Goal: Task Accomplishment & Management: Complete application form

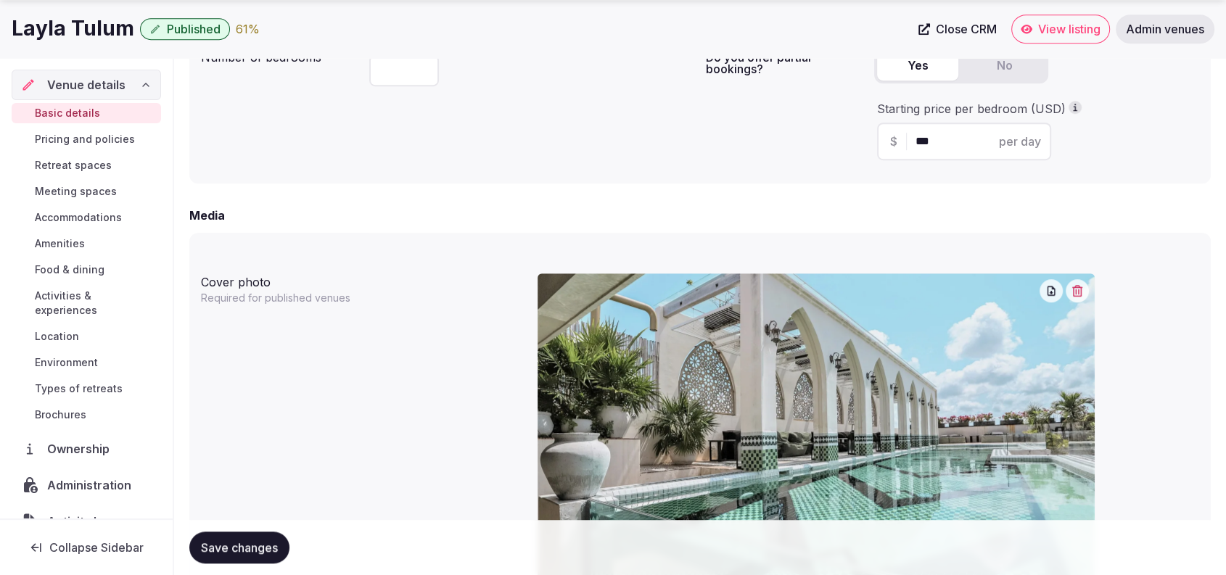
scroll to position [503, 0]
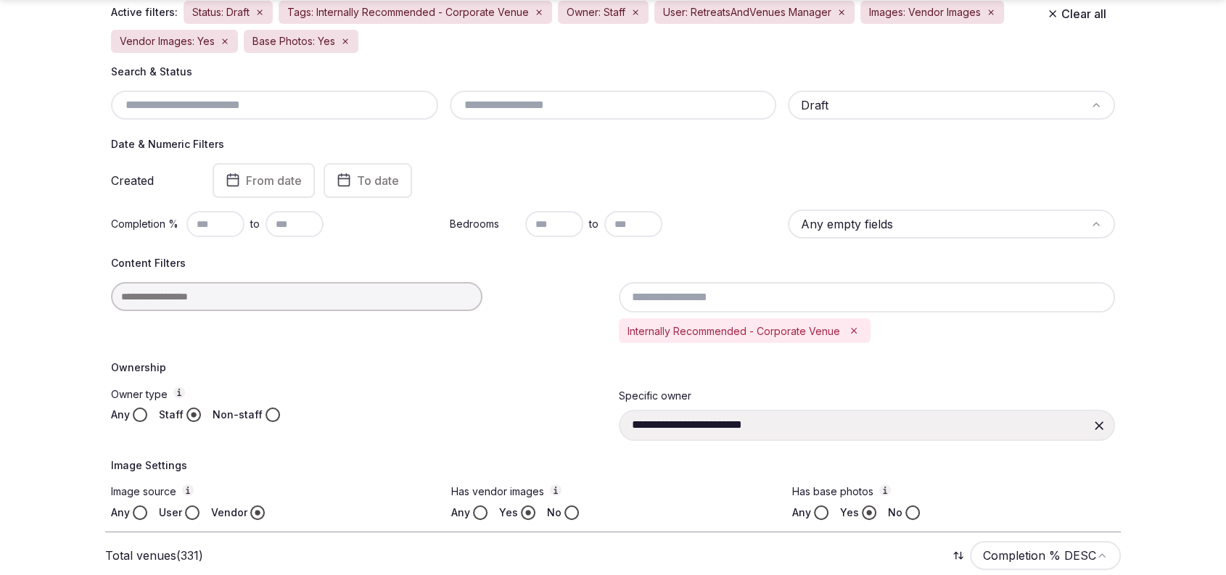
scroll to position [175, 0]
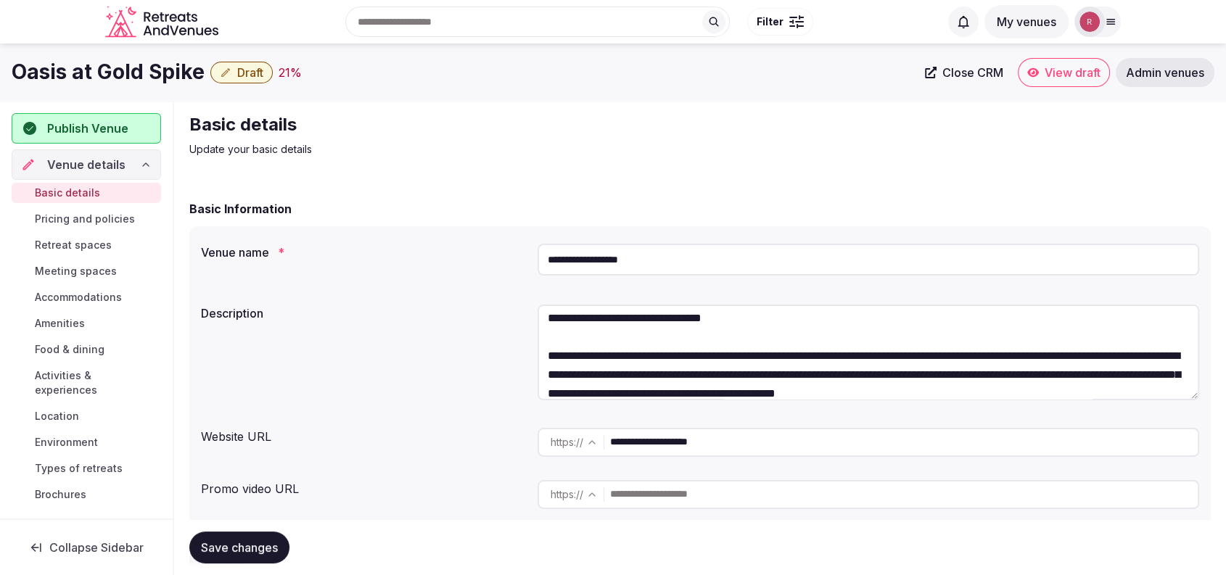
click at [641, 261] on input "**********" at bounding box center [867, 260] width 661 height 32
click at [661, 442] on input "**********" at bounding box center [903, 442] width 587 height 29
drag, startPoint x: 199, startPoint y: 79, endPoint x: 7, endPoint y: 72, distance: 192.3
click at [7, 72] on div "Oasis at Gold Spike Draft 21 % Close CRM View draft Admin venues" at bounding box center [613, 72] width 1226 height 29
copy h1 "Oasis at Gold Spike"
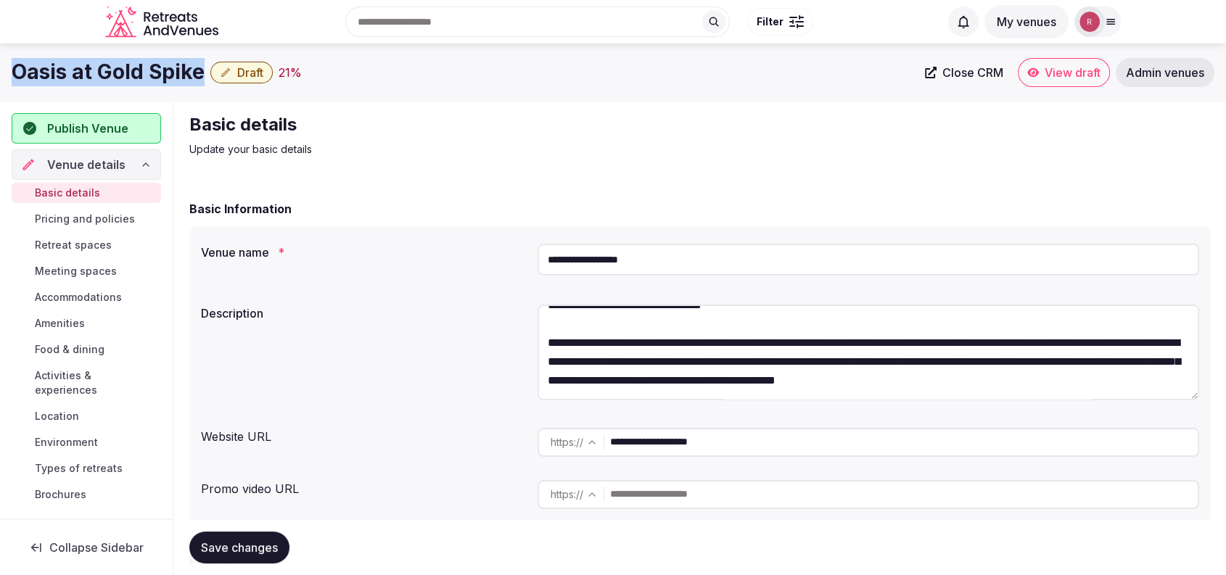
copy h1 "Oasis at Gold Spike"
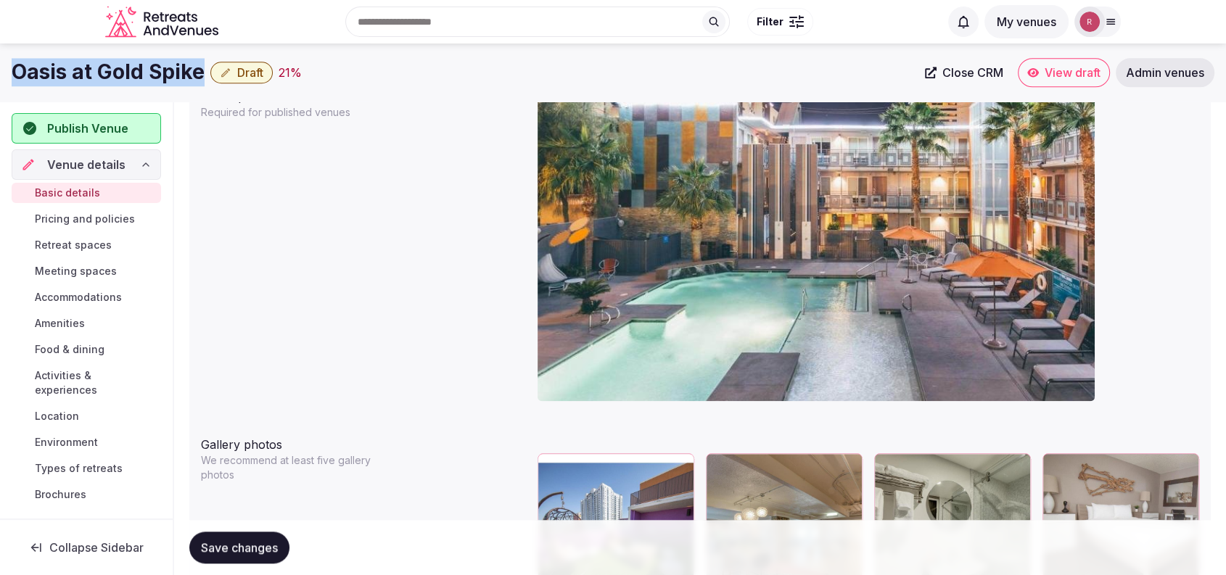
scroll to position [803, 0]
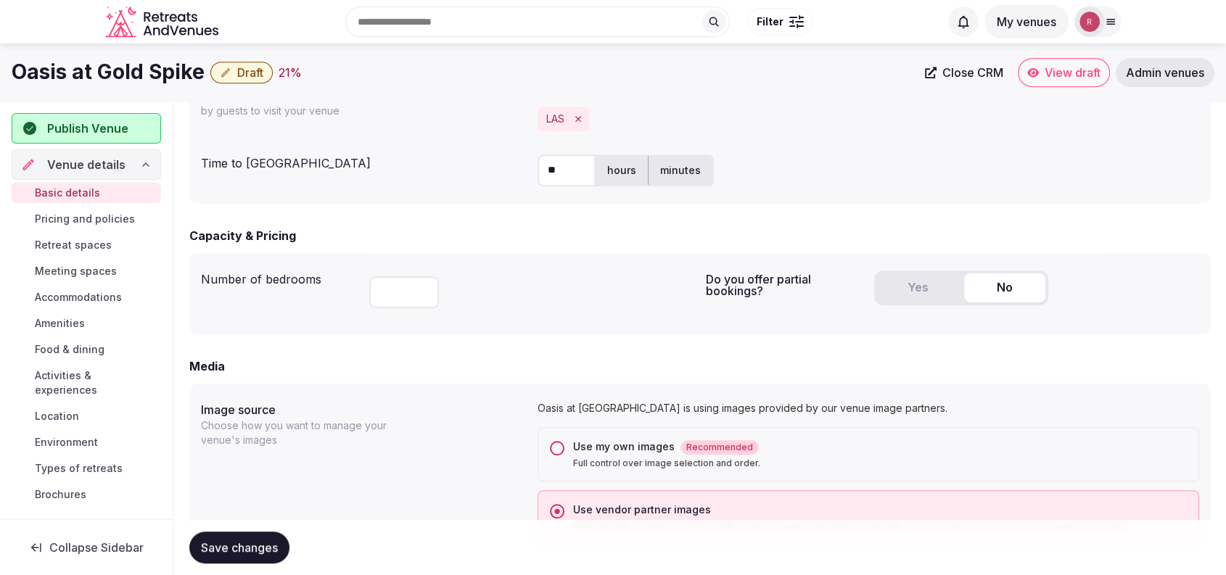
click at [574, 447] on div "Use my own images Recommended" at bounding box center [880, 447] width 614 height 15
click at [564, 447] on button "Use my own images Recommended Full control over image selection and order." at bounding box center [557, 448] width 15 height 15
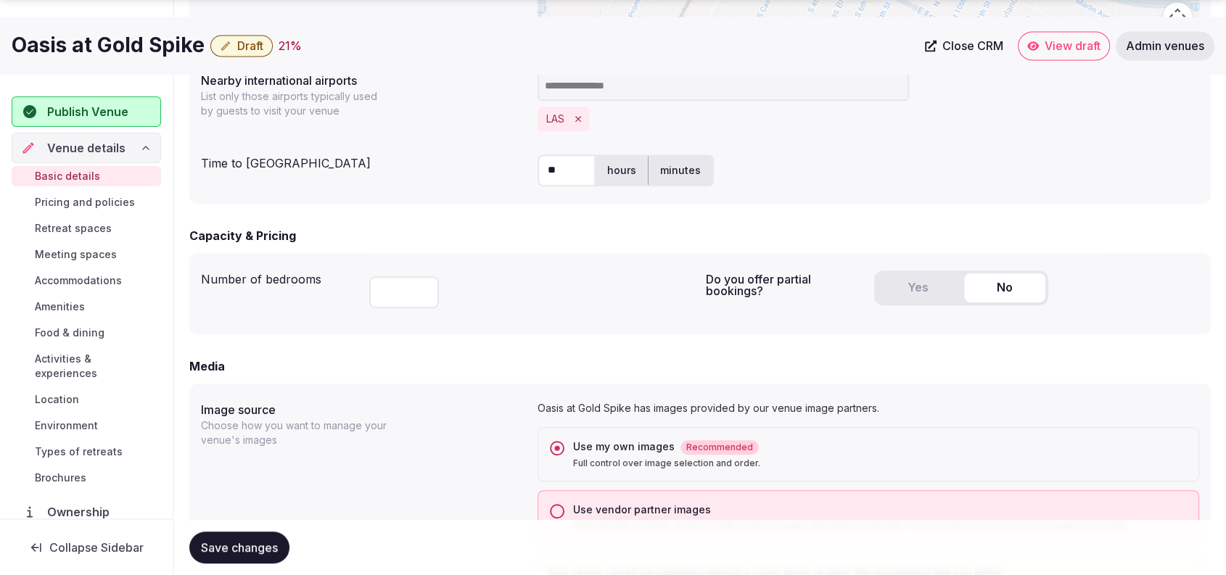
scroll to position [1305, 0]
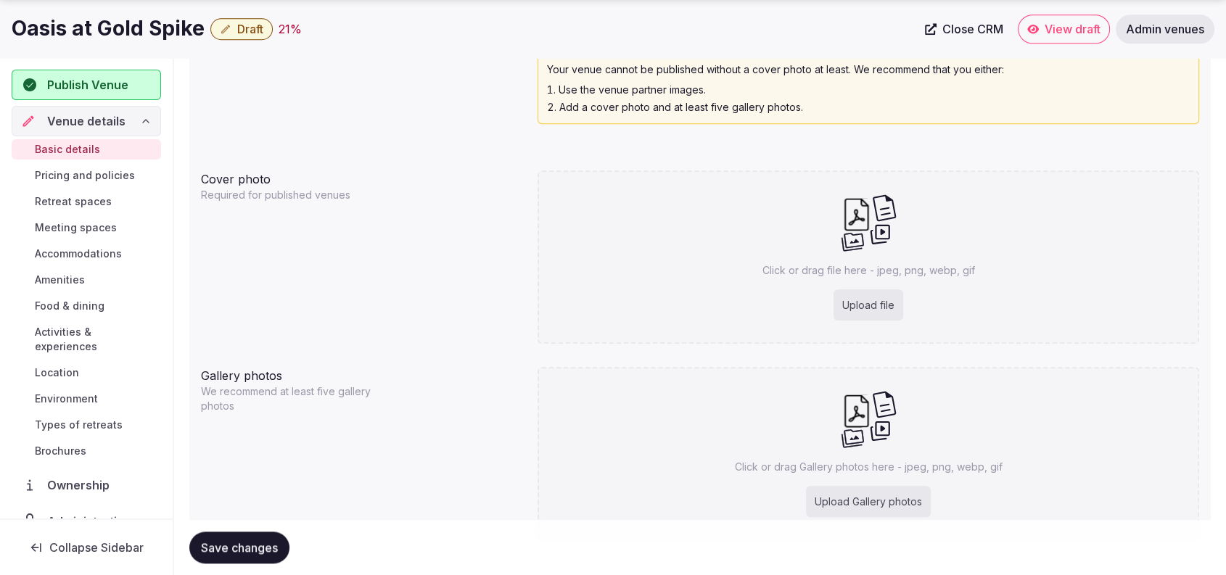
click at [844, 308] on div "Upload file" at bounding box center [868, 305] width 70 height 32
type input "**********"
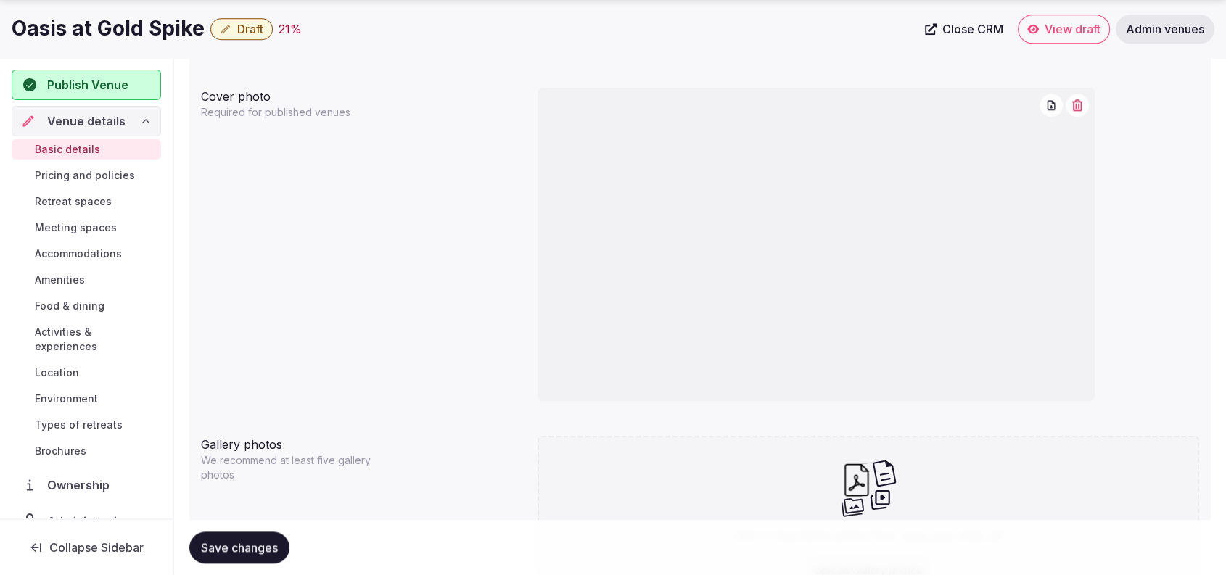
scroll to position [112, 0]
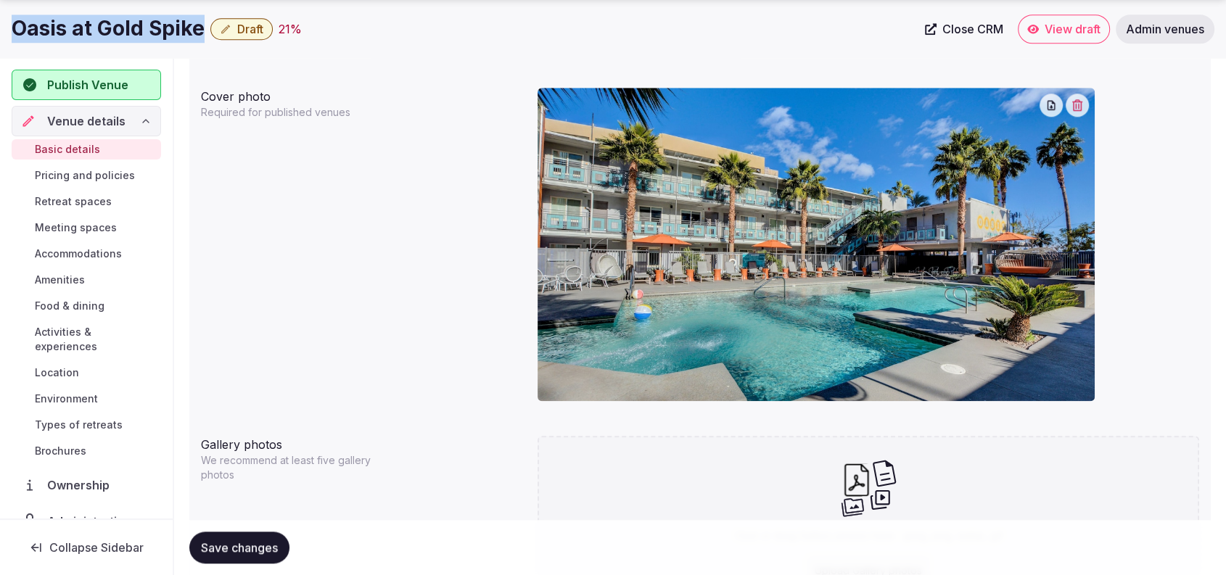
drag, startPoint x: 204, startPoint y: 36, endPoint x: 1, endPoint y: 27, distance: 203.3
click at [1, 27] on div "Oasis at Gold Spike Draft 21 % Close CRM View draft Admin venues" at bounding box center [613, 29] width 1226 height 29
copy h1 "Oasis at Gold Spike"
click at [457, 238] on div "Cover photo Required for published venues" at bounding box center [700, 250] width 998 height 337
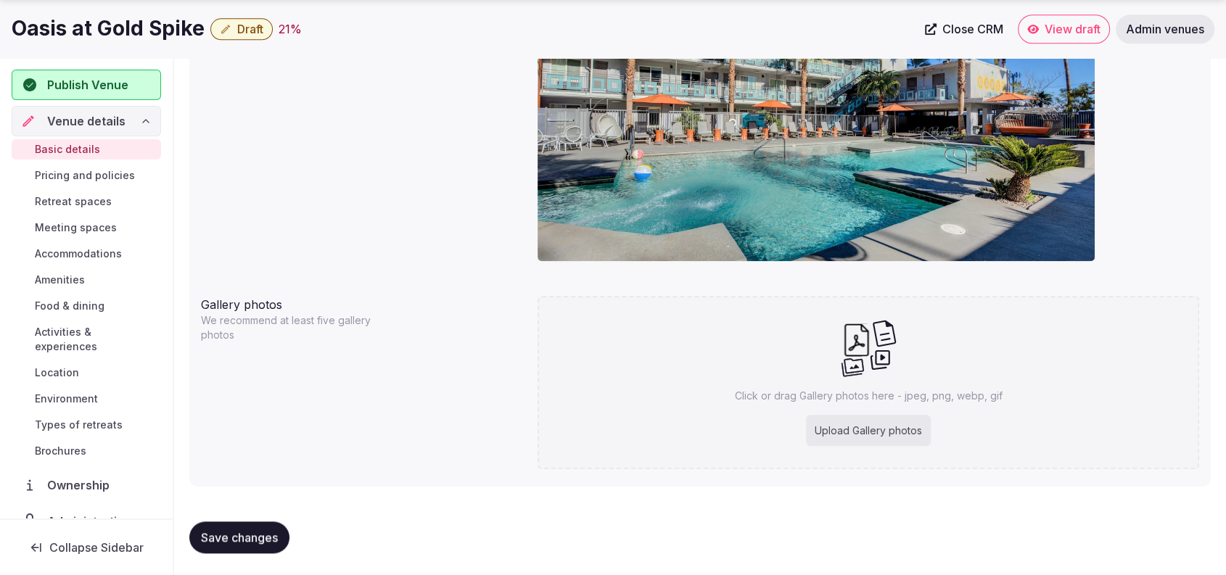
click at [865, 440] on div "Upload Gallery photos" at bounding box center [868, 431] width 125 height 32
type input "**********"
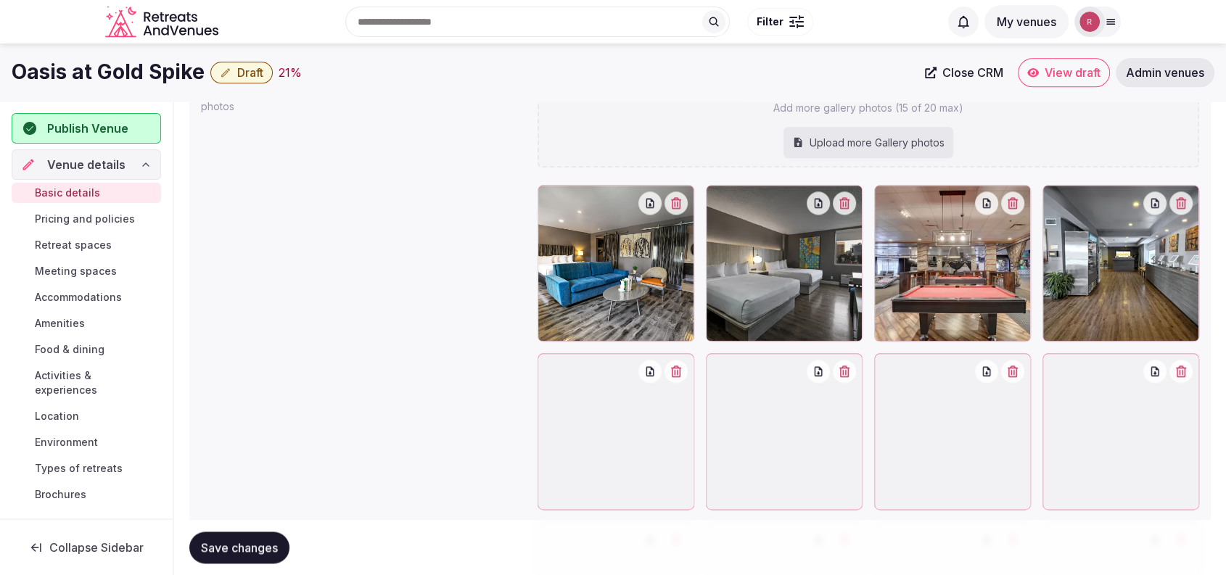
scroll to position [1665, 0]
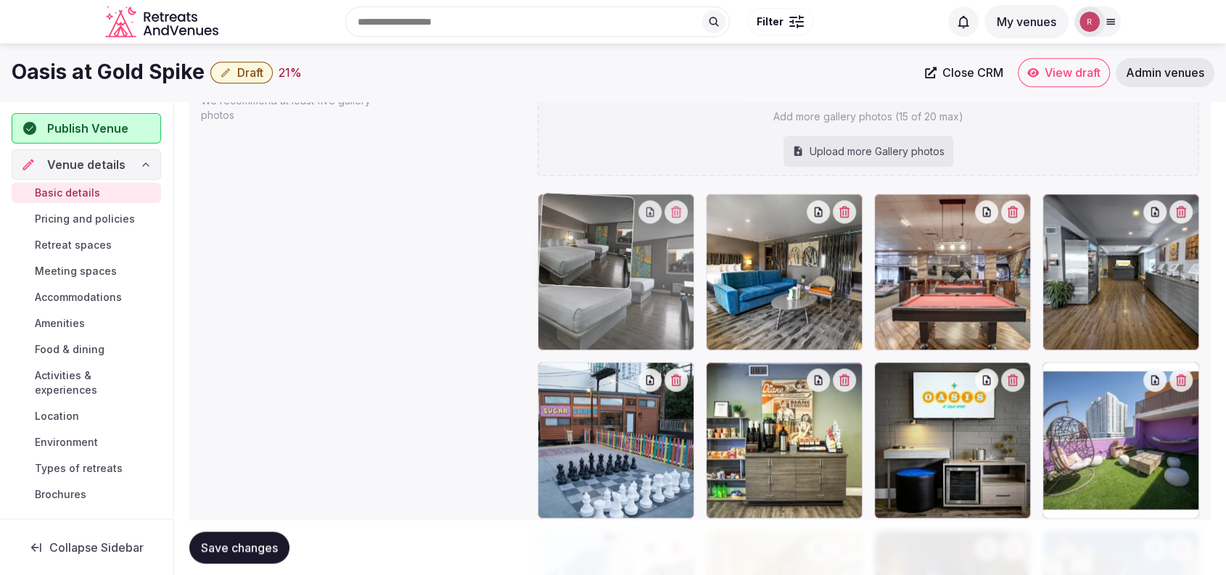
drag, startPoint x: 813, startPoint y: 276, endPoint x: 706, endPoint y: 269, distance: 107.5
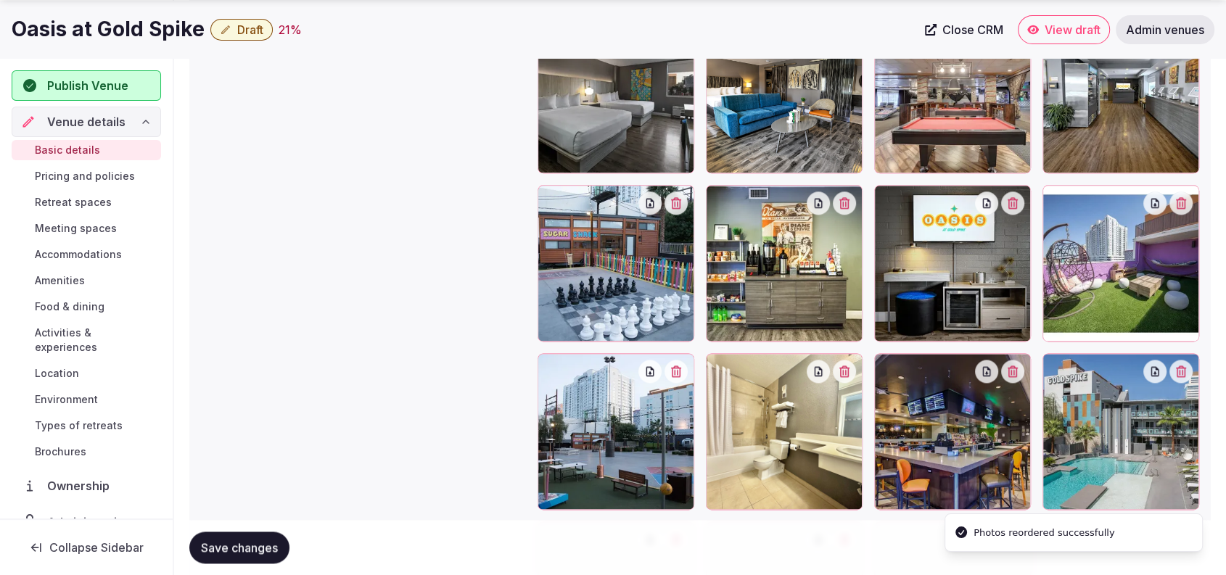
scroll to position [1861, 0]
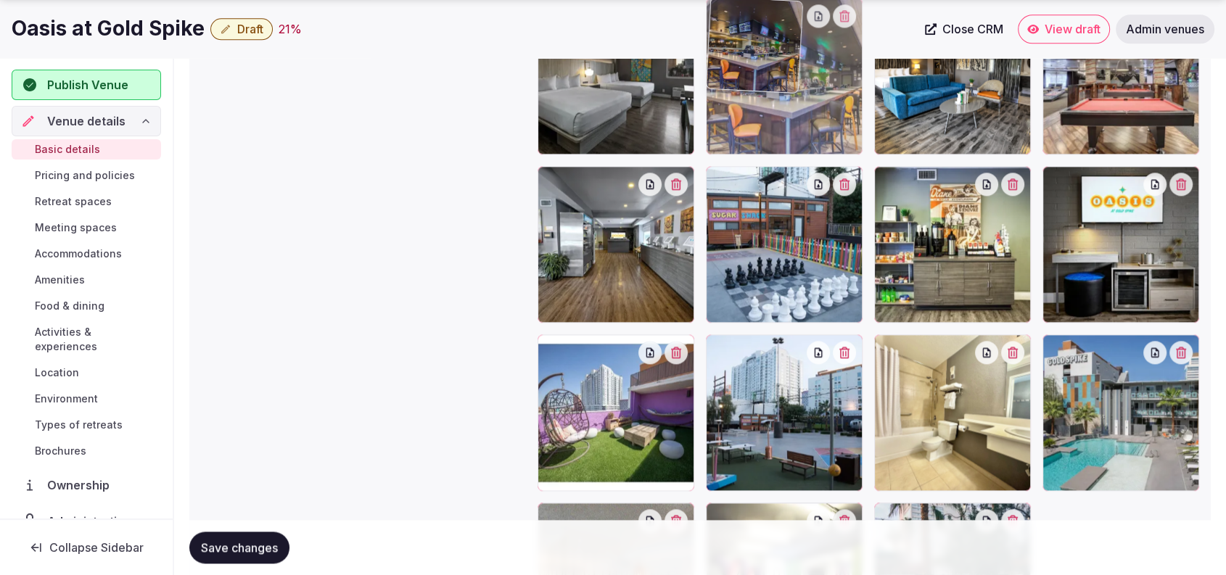
drag, startPoint x: 976, startPoint y: 413, endPoint x: 827, endPoint y: 152, distance: 300.8
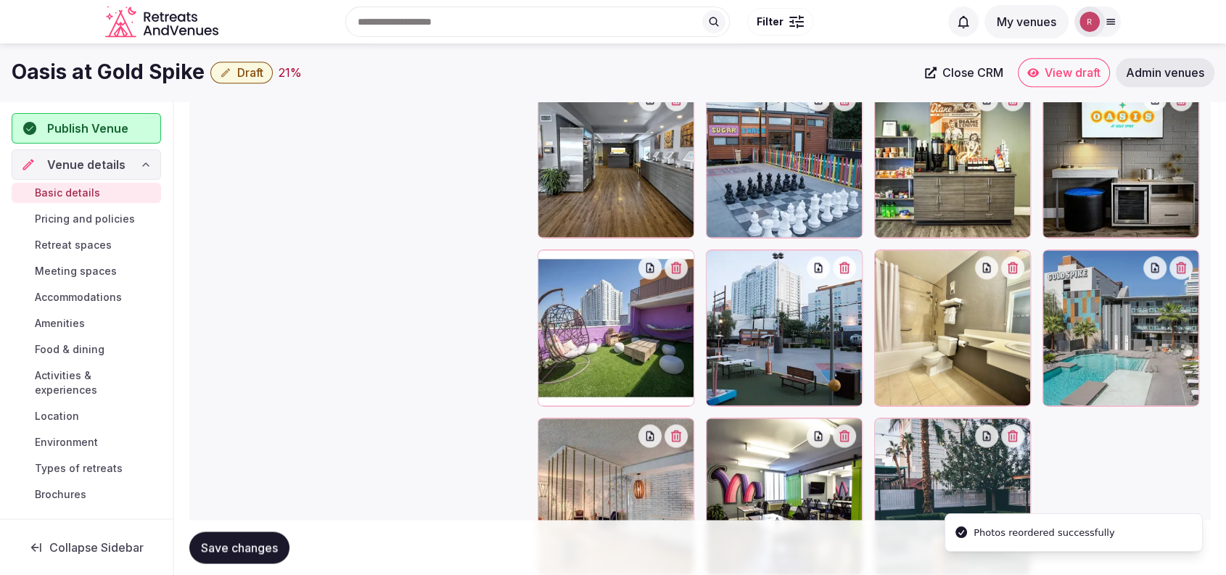
scroll to position [1918, 0]
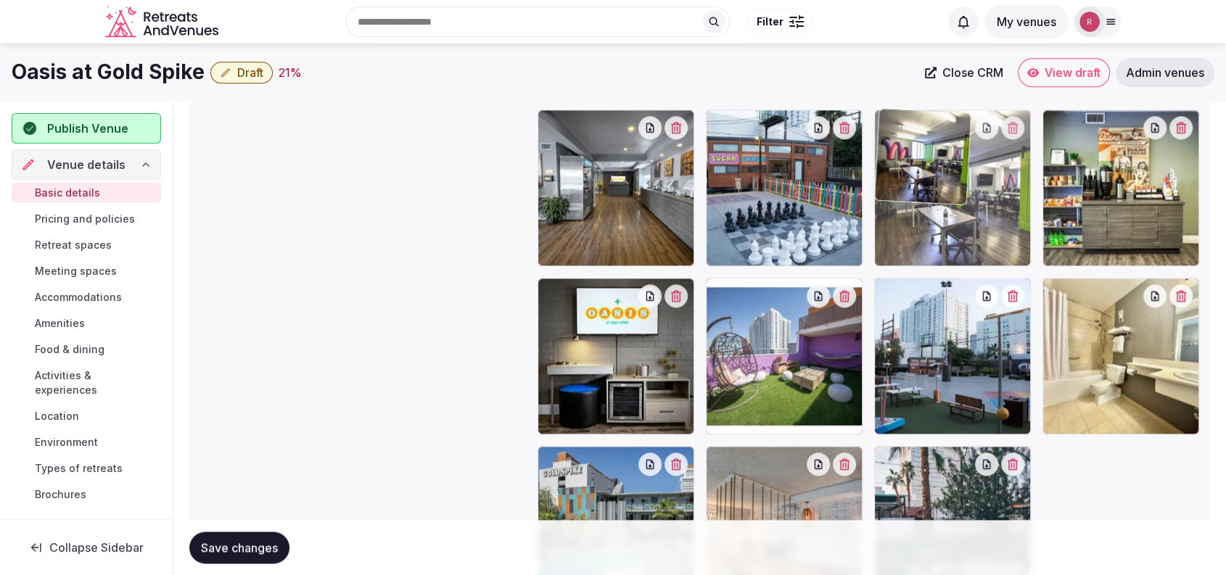
drag, startPoint x: 787, startPoint y: 512, endPoint x: 1021, endPoint y: 207, distance: 384.3
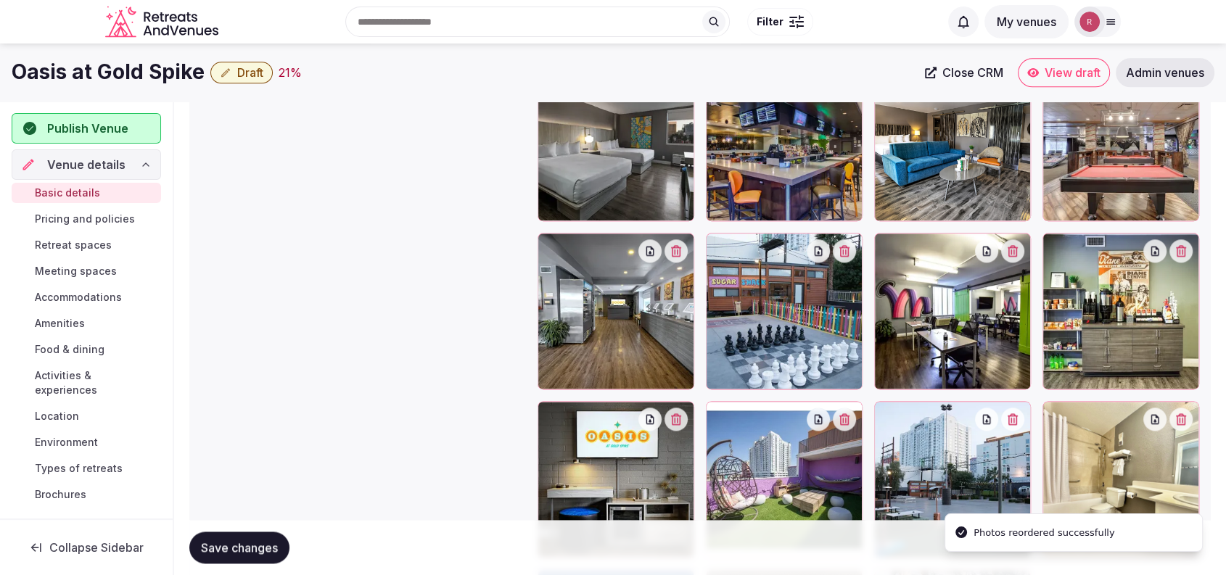
scroll to position [1757, 0]
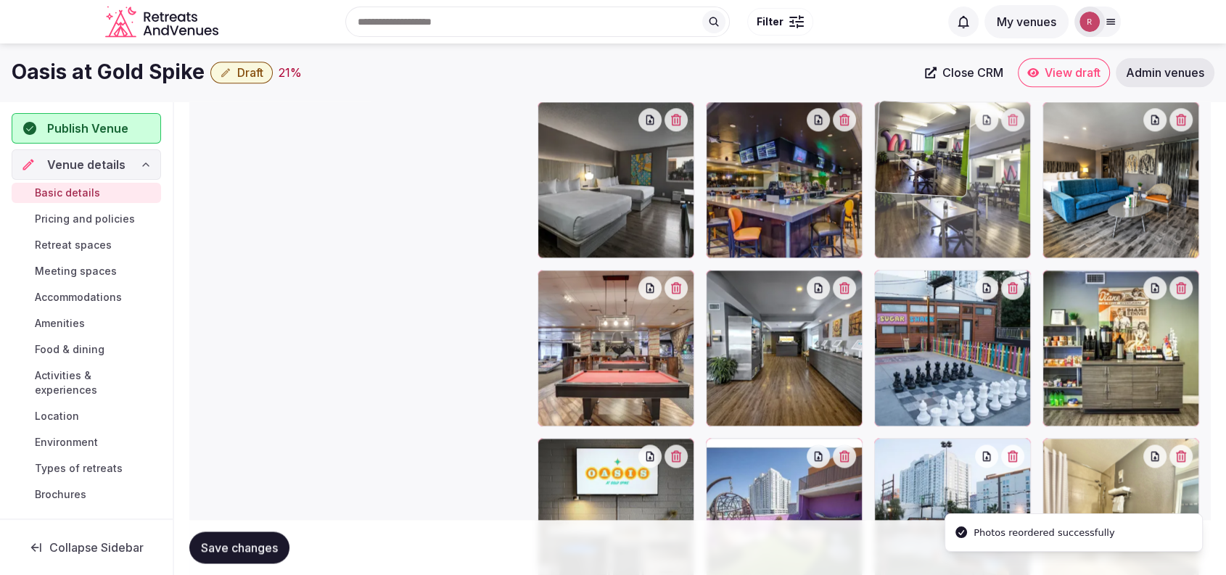
drag, startPoint x: 987, startPoint y: 376, endPoint x: 988, endPoint y: 244, distance: 132.7
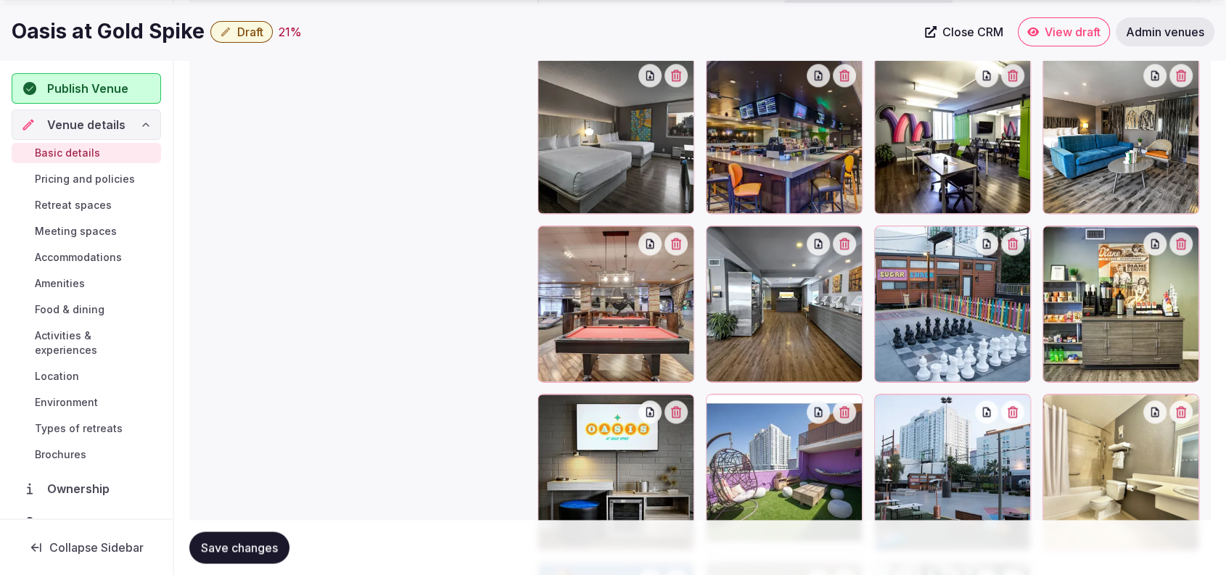
scroll to position [1848, 0]
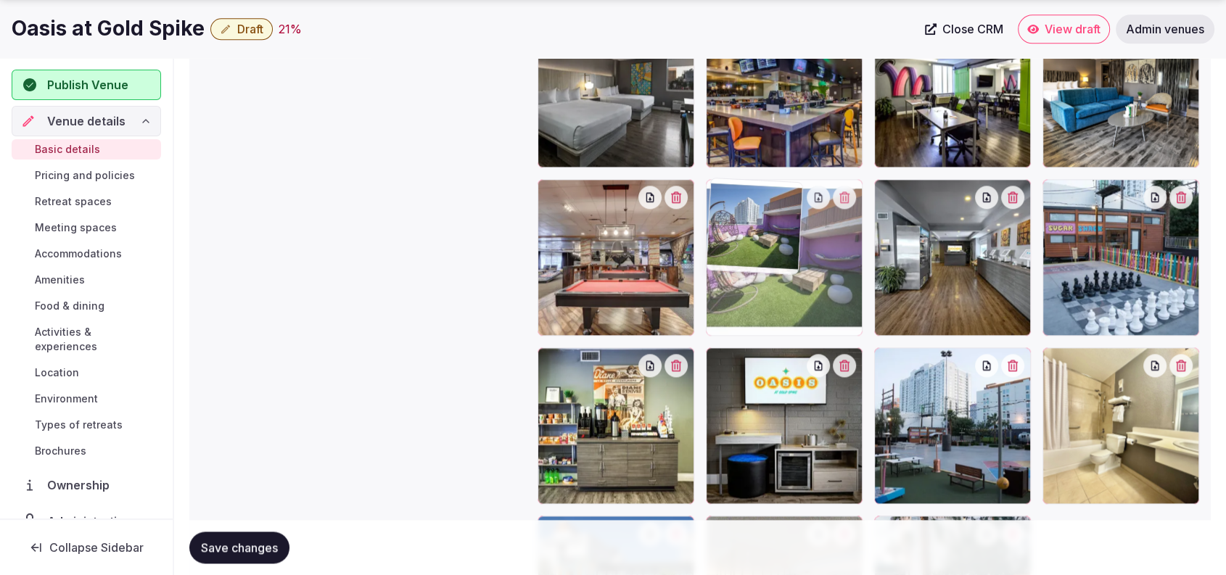
drag, startPoint x: 851, startPoint y: 438, endPoint x: 855, endPoint y: 325, distance: 113.2
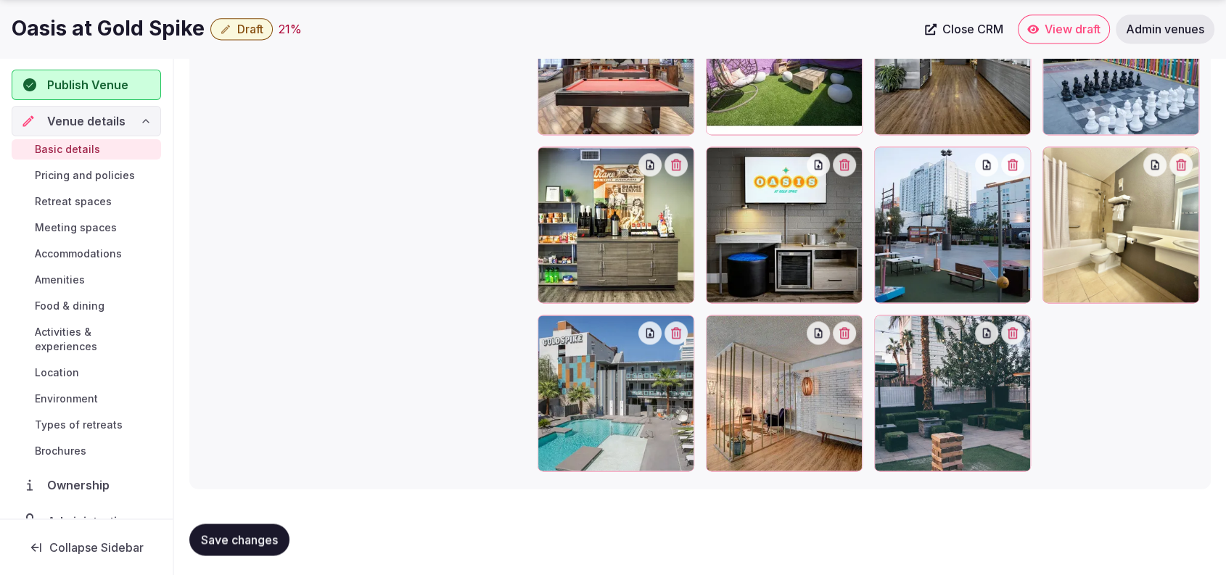
scroll to position [2051, 0]
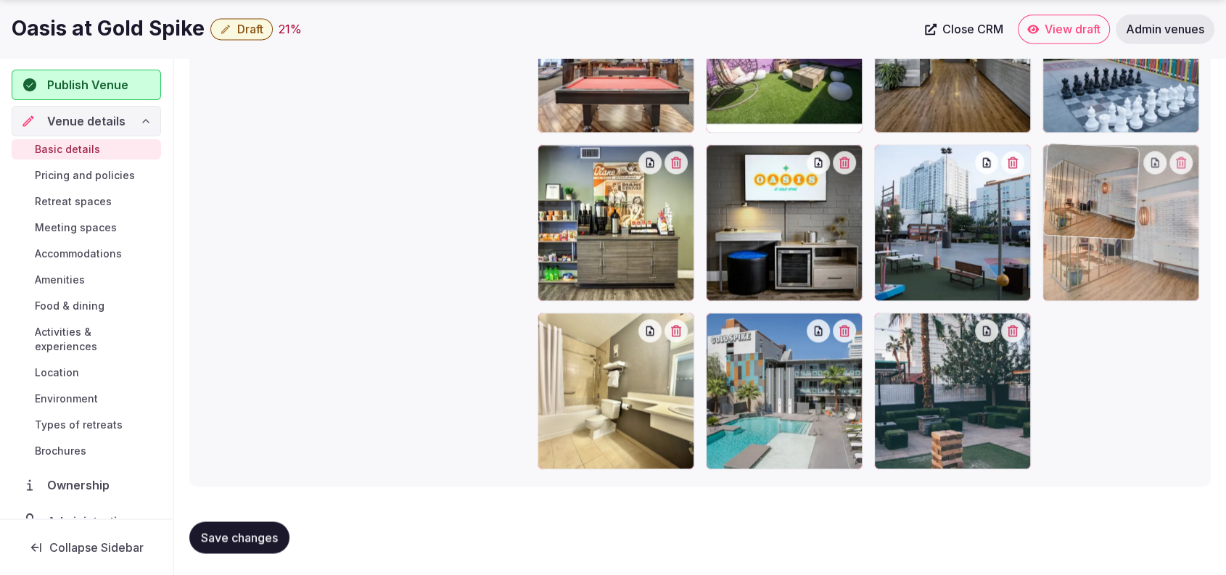
drag, startPoint x: 843, startPoint y: 413, endPoint x: 1231, endPoint y: 323, distance: 398.3
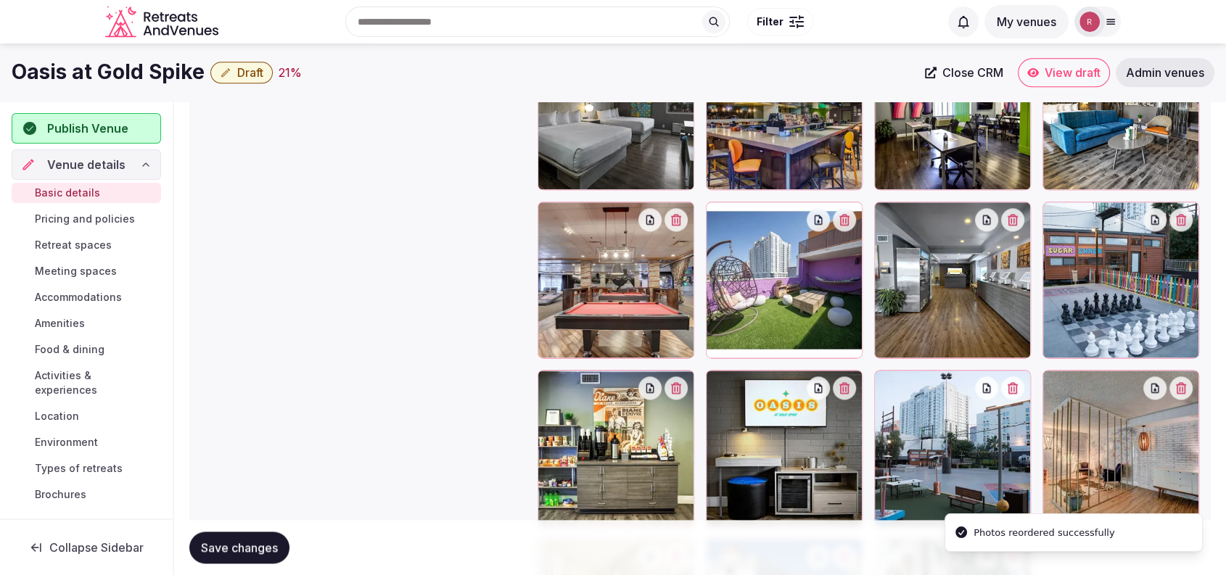
scroll to position [1822, 0]
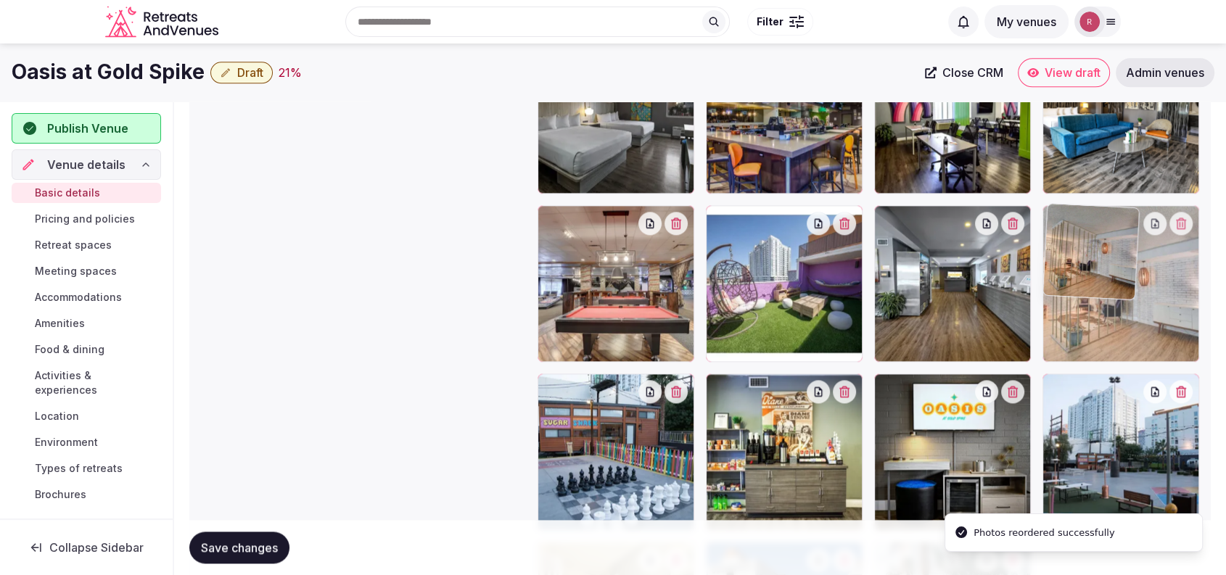
drag, startPoint x: 1123, startPoint y: 474, endPoint x: 1154, endPoint y: 344, distance: 134.1
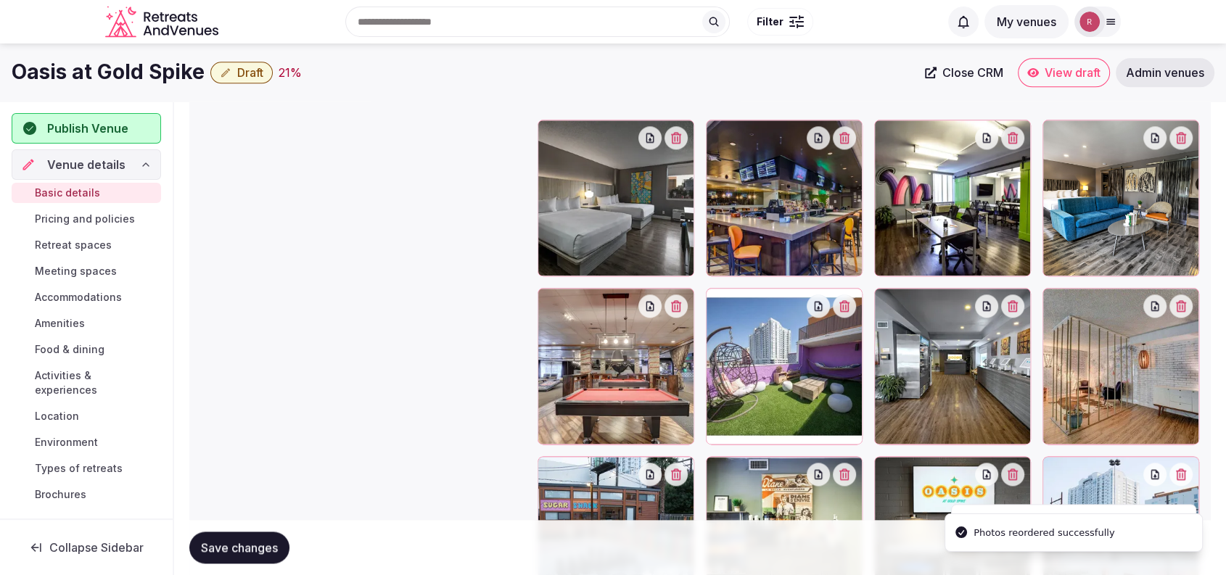
scroll to position [1712, 0]
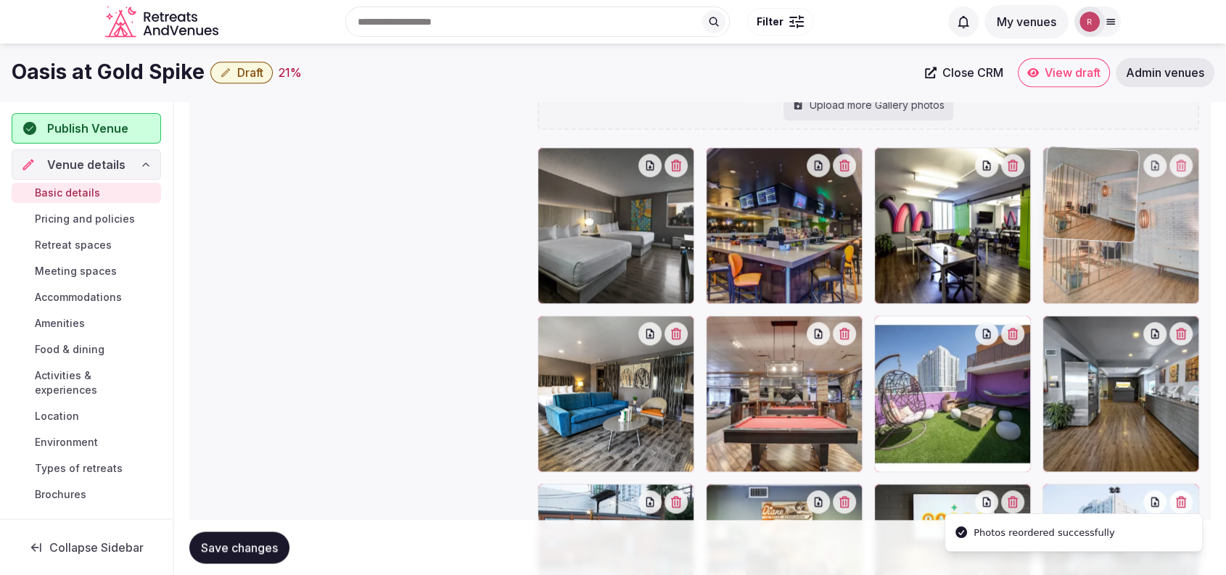
drag, startPoint x: 1137, startPoint y: 403, endPoint x: 1159, endPoint y: 316, distance: 89.0
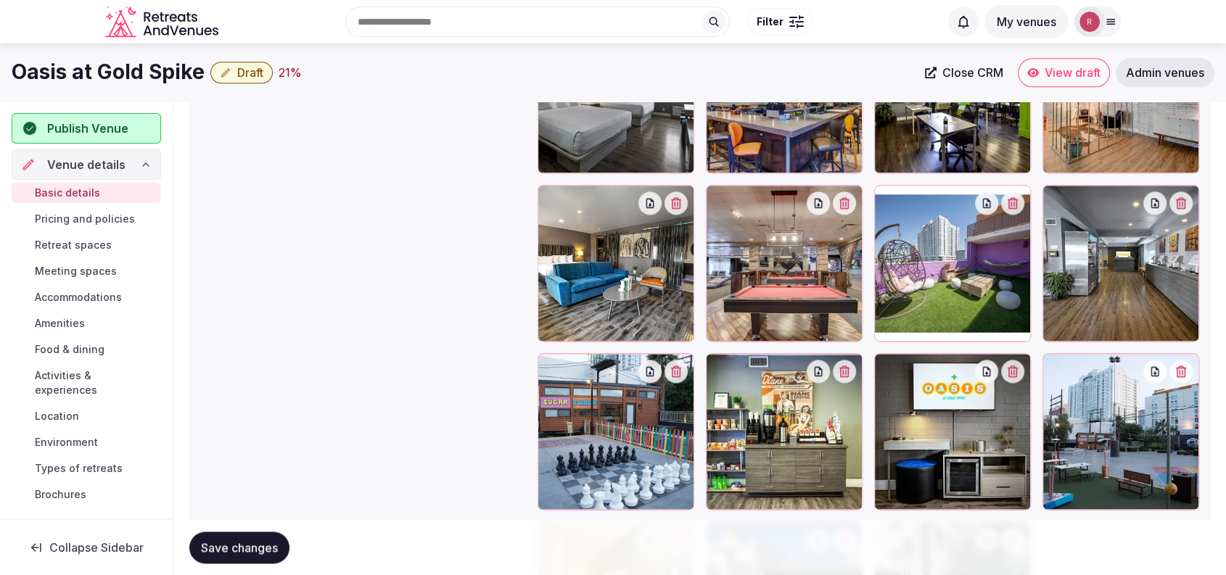
scroll to position [1823, 0]
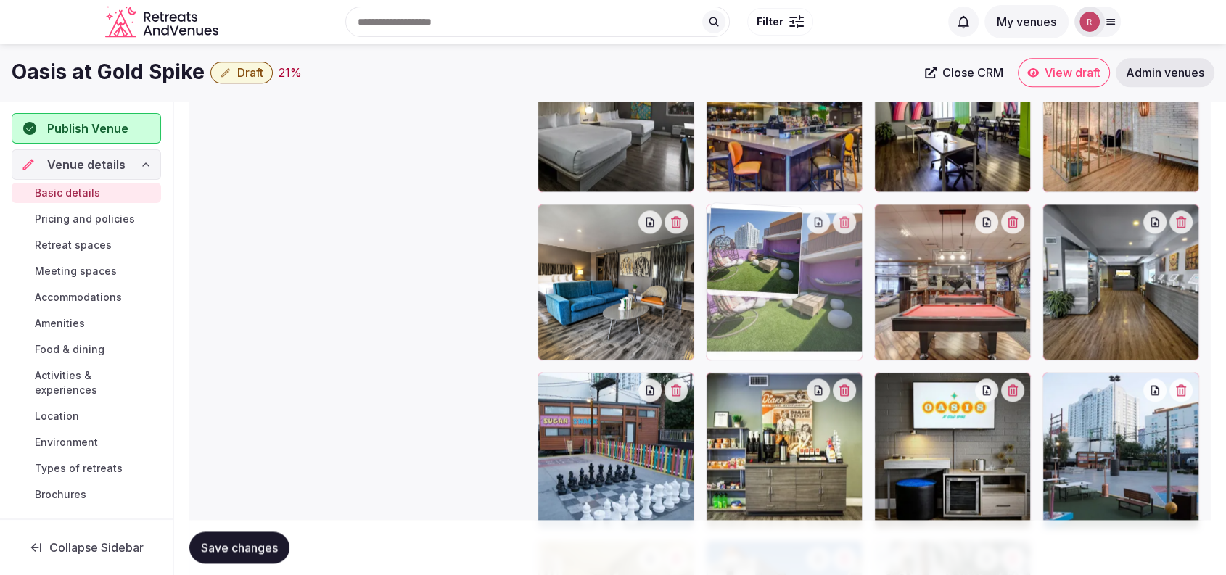
drag, startPoint x: 953, startPoint y: 331, endPoint x: 858, endPoint y: 324, distance: 95.3
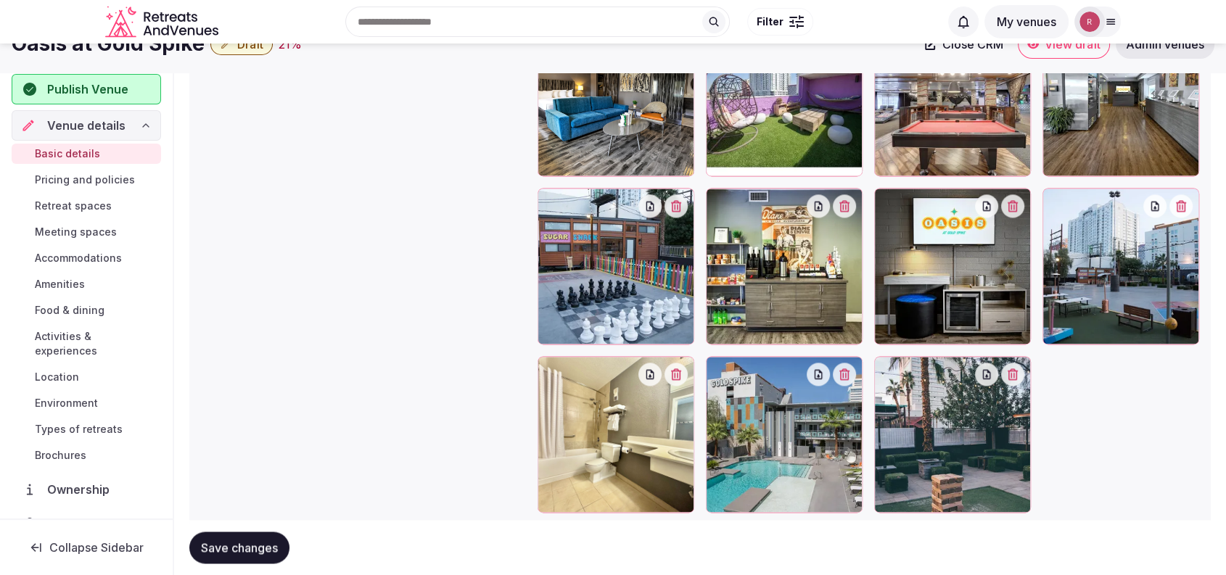
scroll to position [1949, 0]
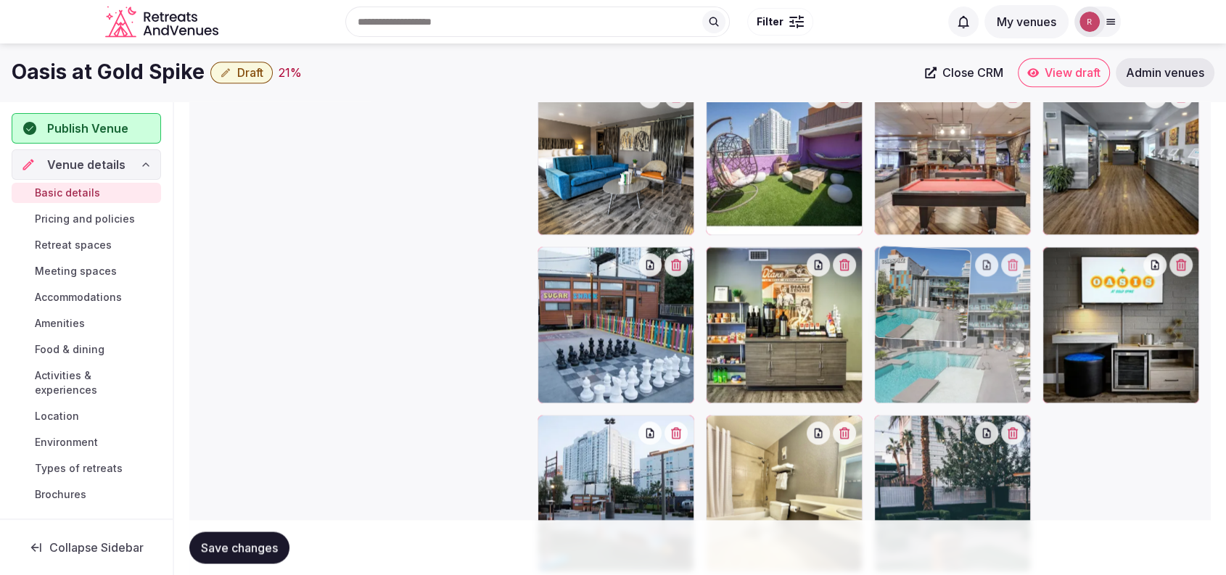
drag, startPoint x: 894, startPoint y: 450, endPoint x: 986, endPoint y: 396, distance: 107.6
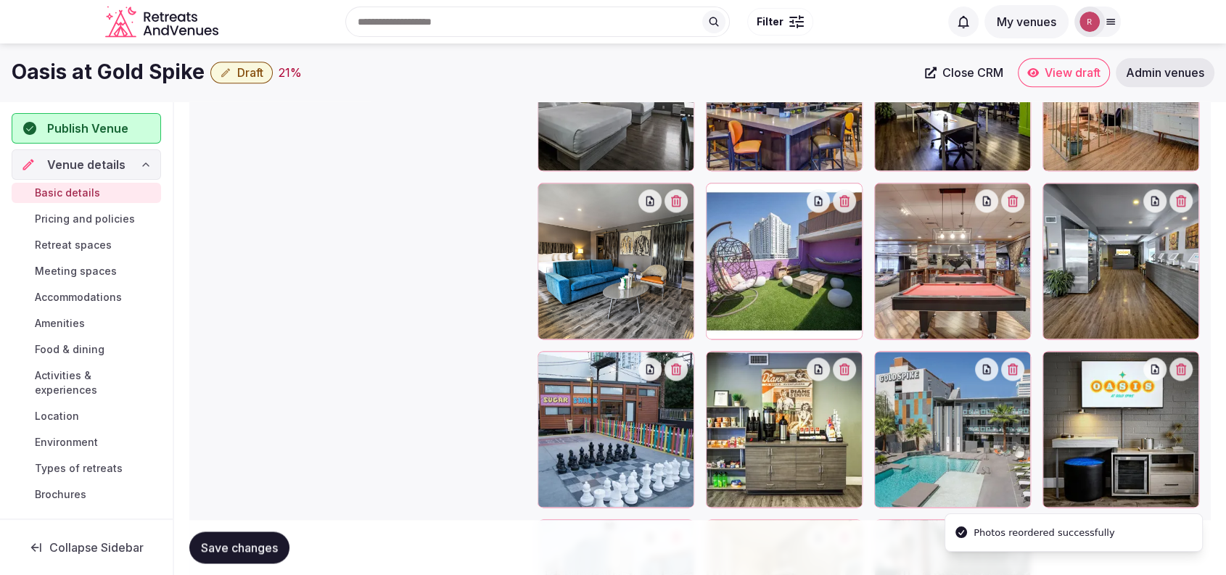
scroll to position [1810, 0]
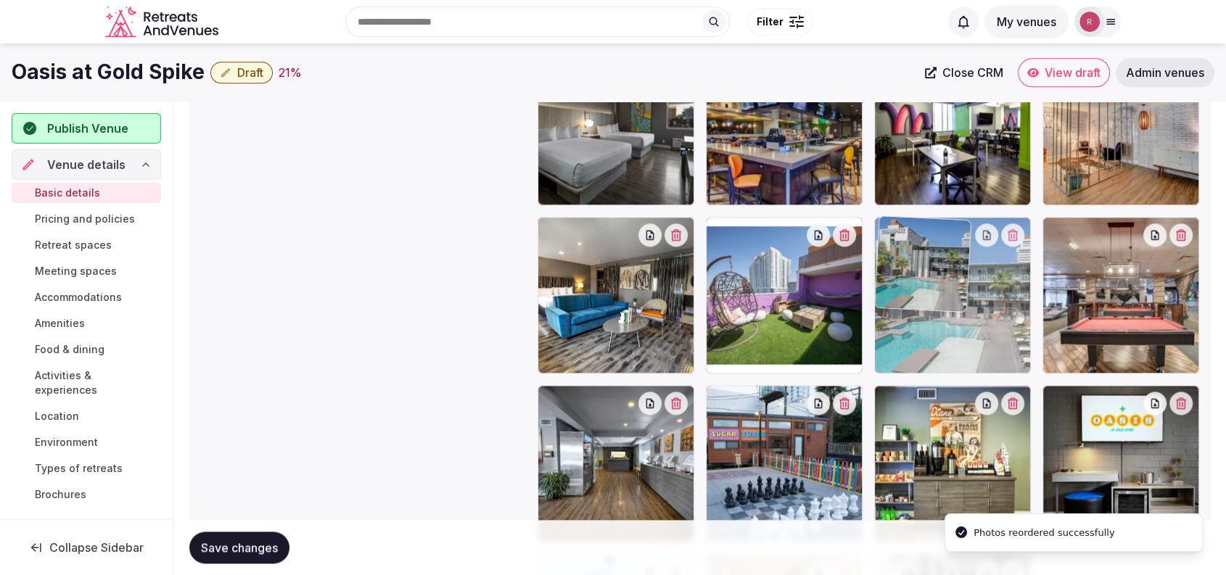
drag, startPoint x: 981, startPoint y: 469, endPoint x: 1002, endPoint y: 376, distance: 95.2
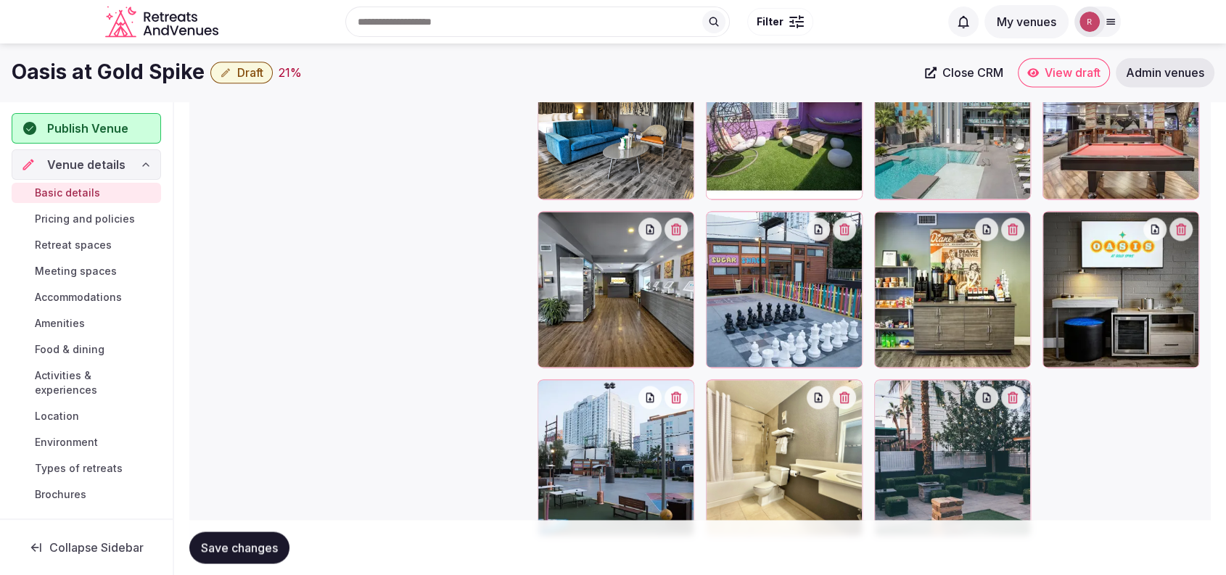
scroll to position [1947, 0]
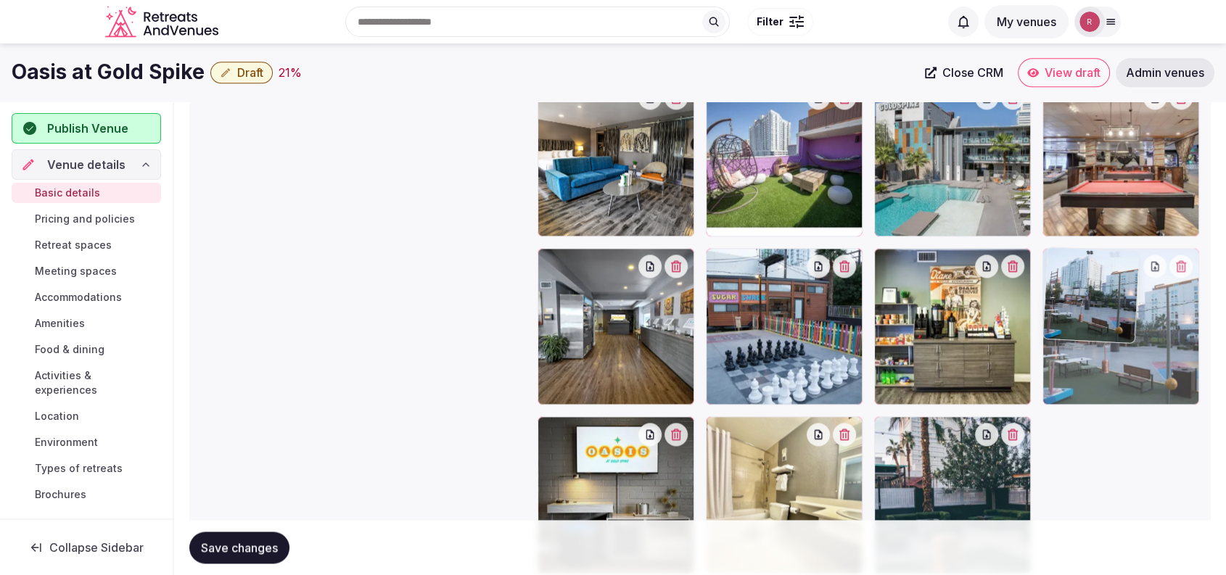
drag, startPoint x: 653, startPoint y: 471, endPoint x: 1217, endPoint y: 384, distance: 570.9
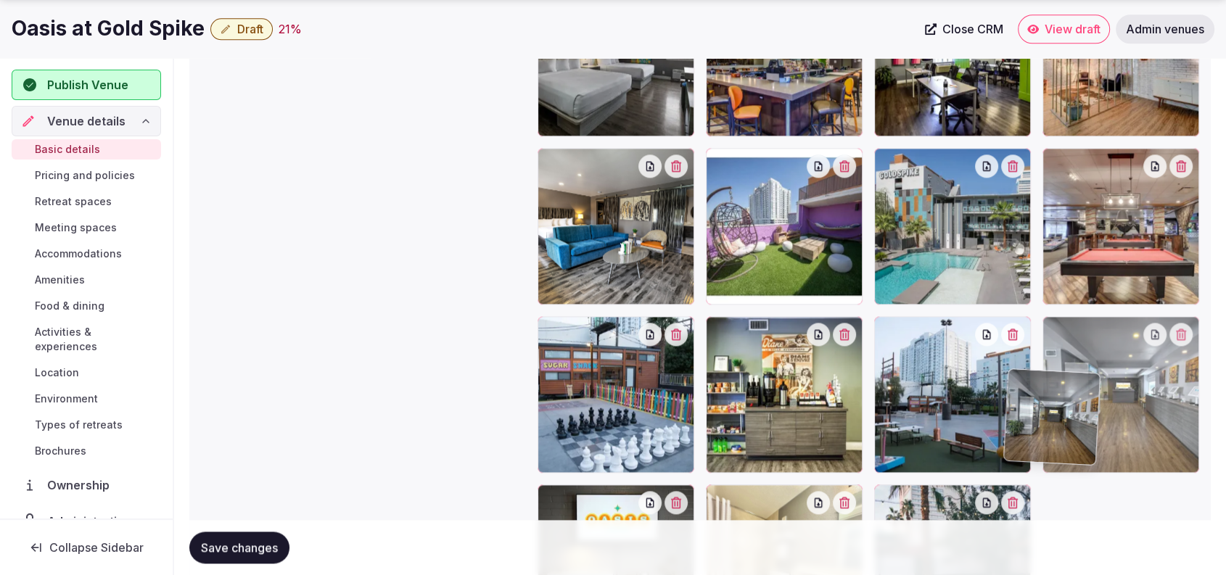
scroll to position [1886, 0]
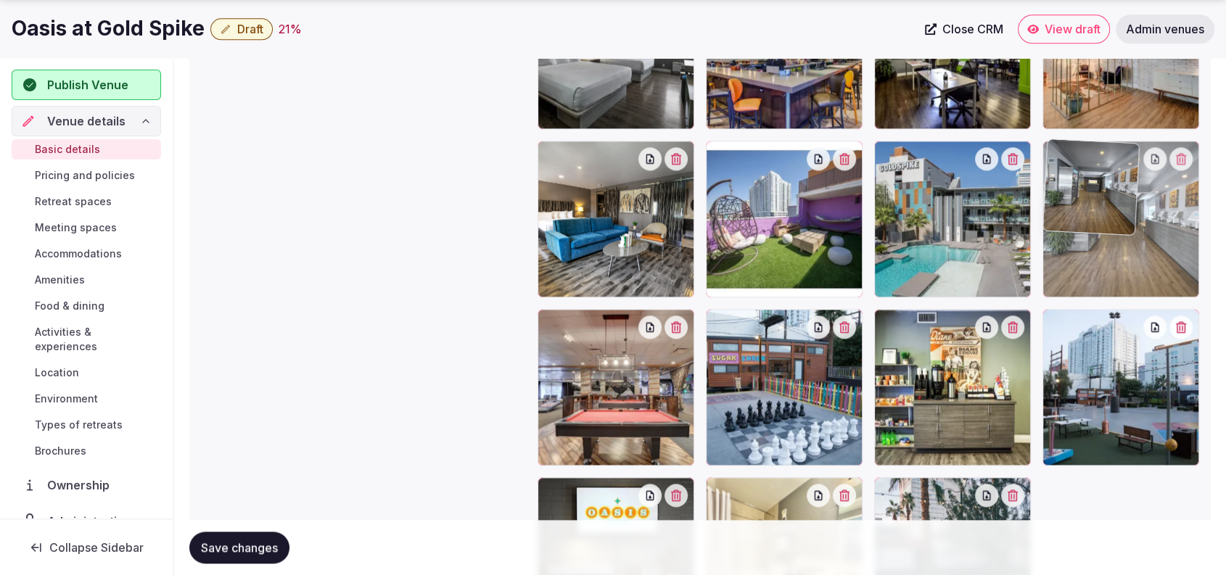
drag, startPoint x: 645, startPoint y: 455, endPoint x: 1186, endPoint y: 289, distance: 565.3
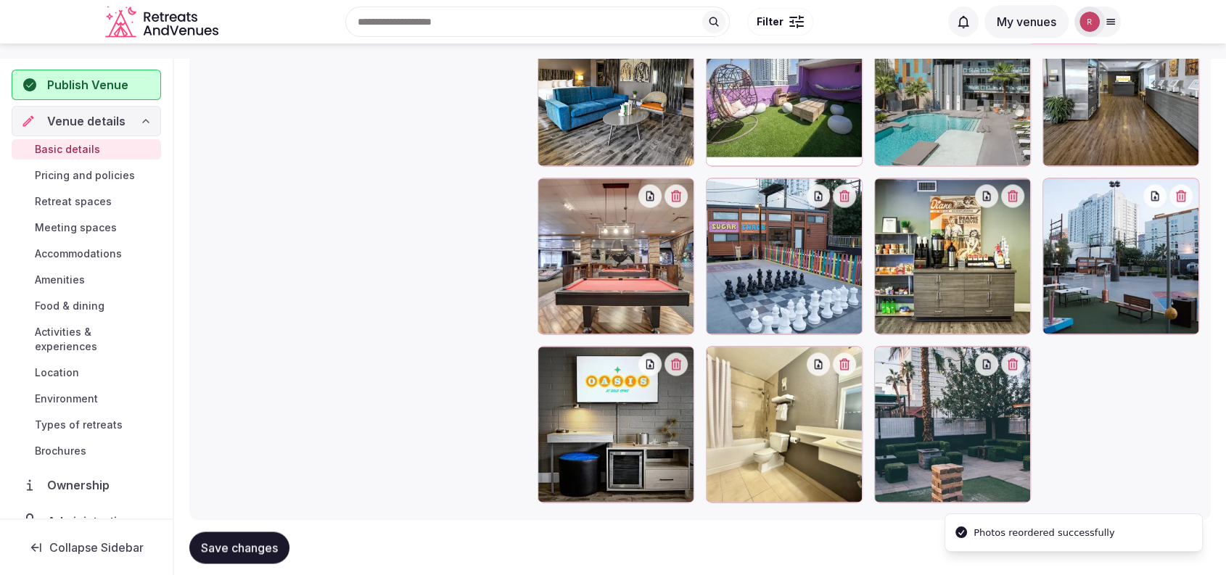
scroll to position [1940, 0]
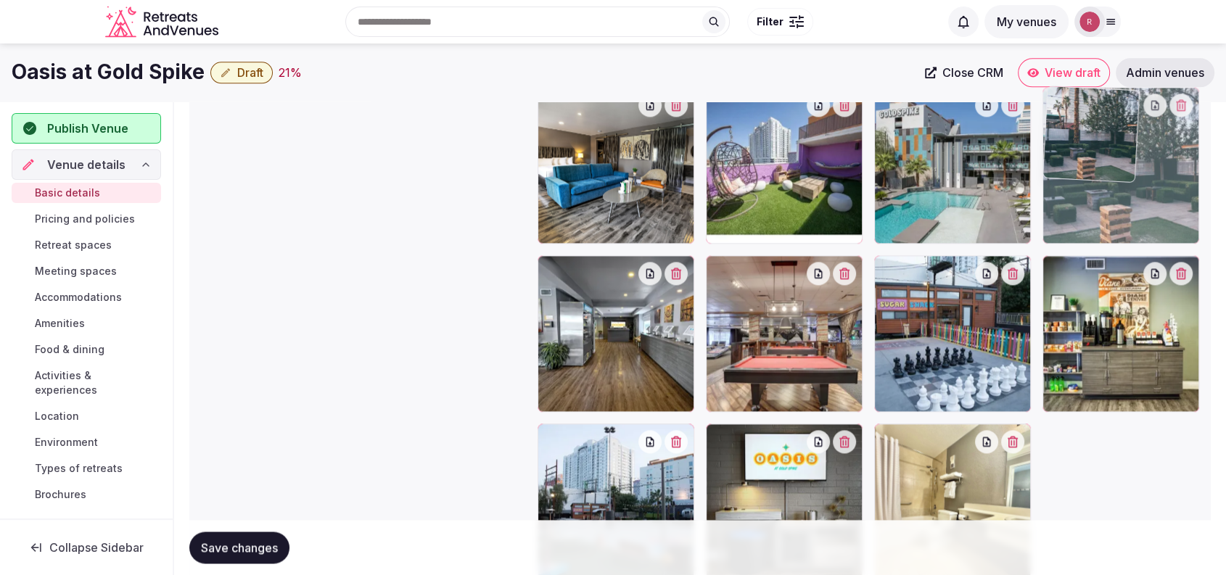
drag, startPoint x: 957, startPoint y: 493, endPoint x: 1147, endPoint y: 209, distance: 341.6
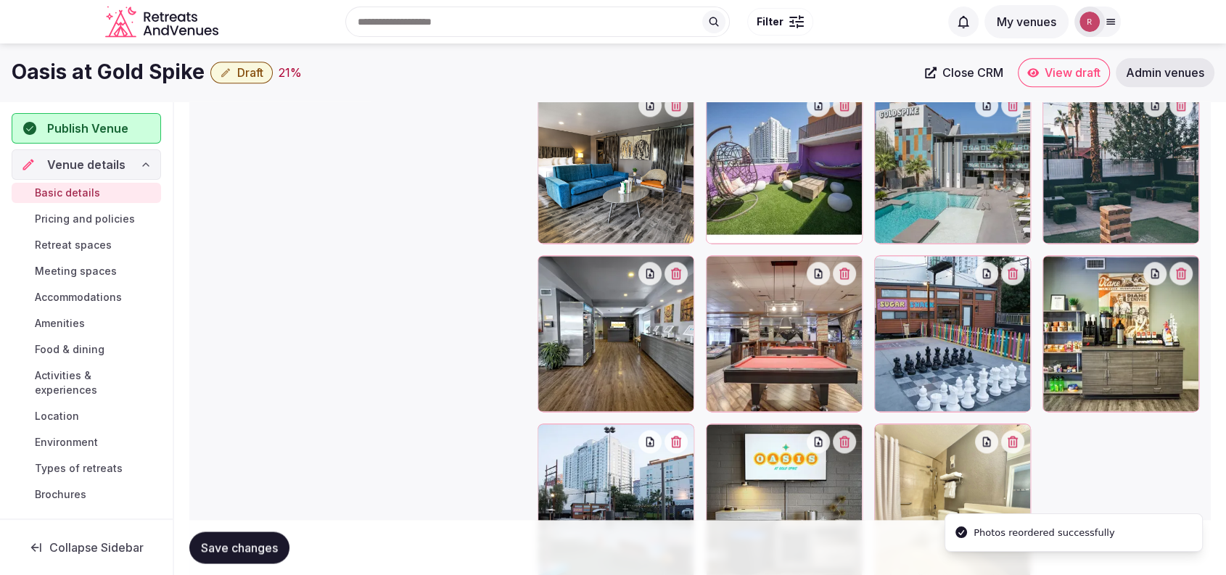
scroll to position [1437, 0]
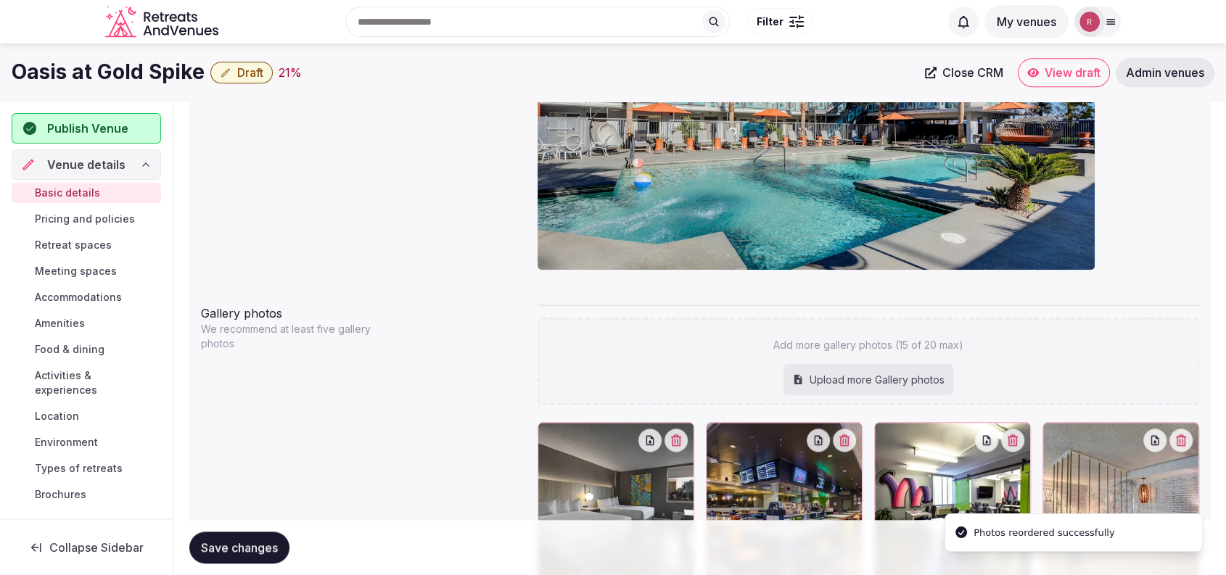
click at [239, 556] on button "Save changes" at bounding box center [239, 548] width 100 height 32
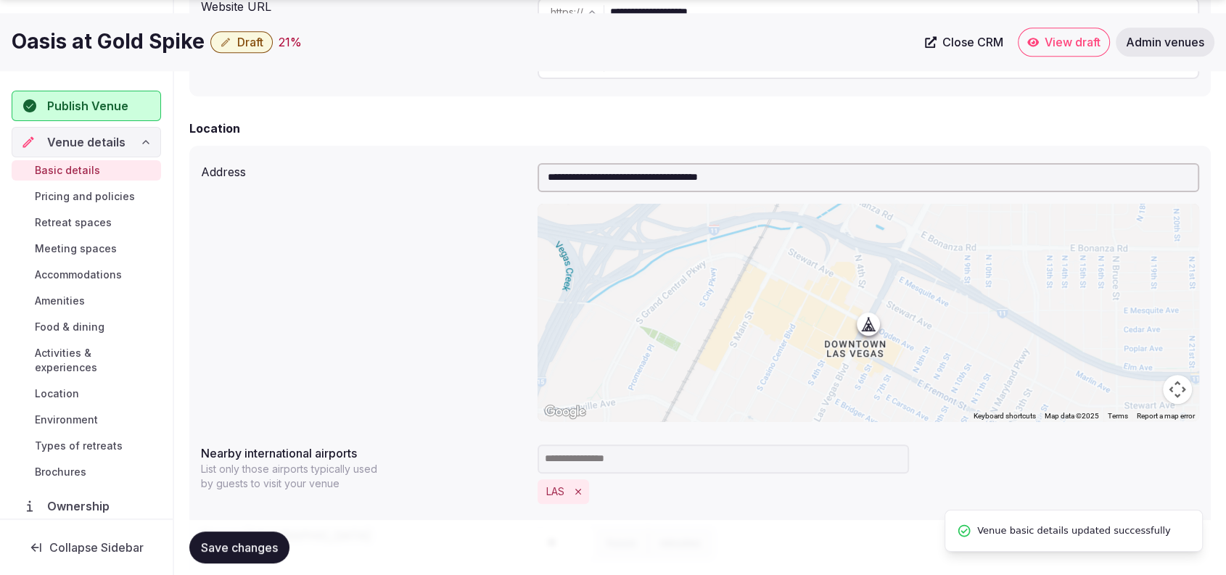
scroll to position [934, 0]
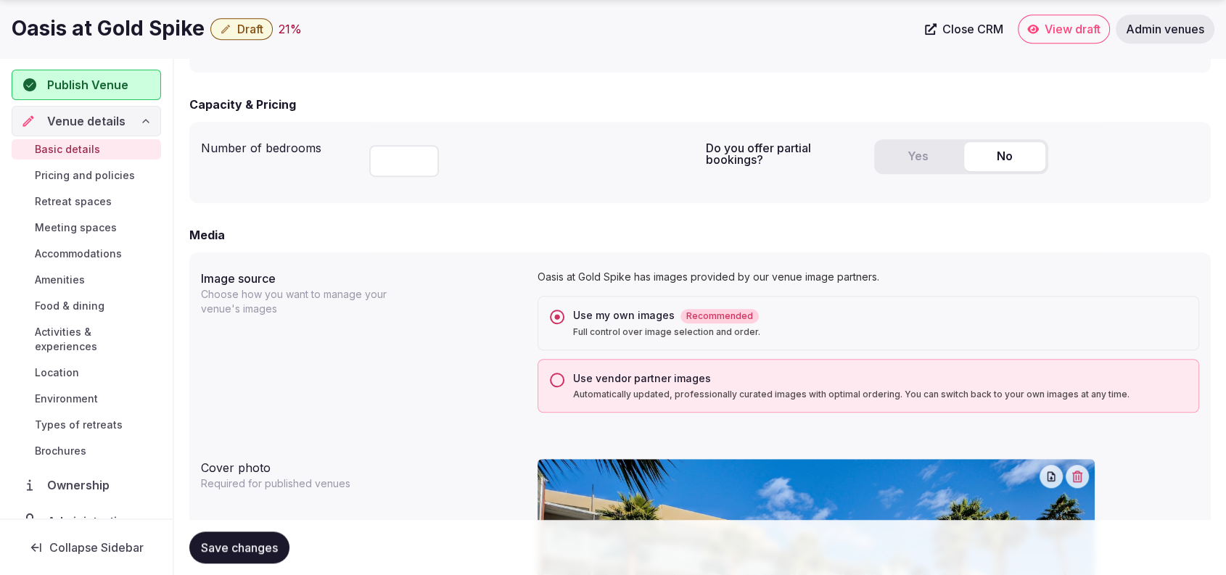
click at [904, 147] on button "Yes" at bounding box center [917, 156] width 81 height 29
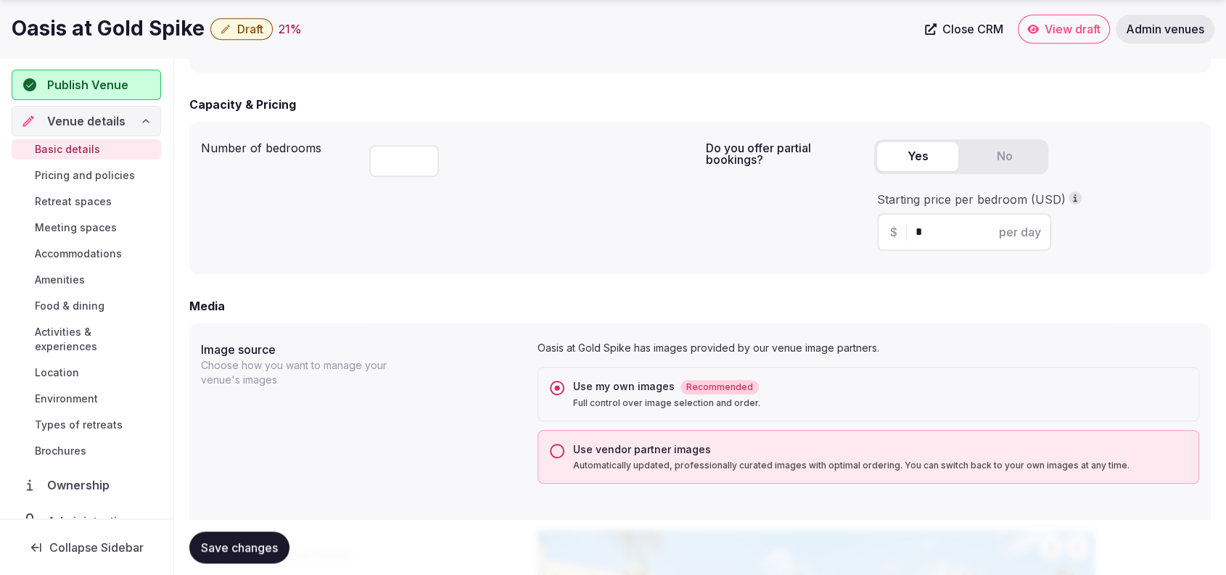
click at [938, 228] on input "*" at bounding box center [976, 231] width 123 height 17
type input "**"
click at [716, 210] on div "Do you offer partial bookings? Yes No Starting price per bedroom (USD) $ ** per…" at bounding box center [952, 197] width 493 height 129
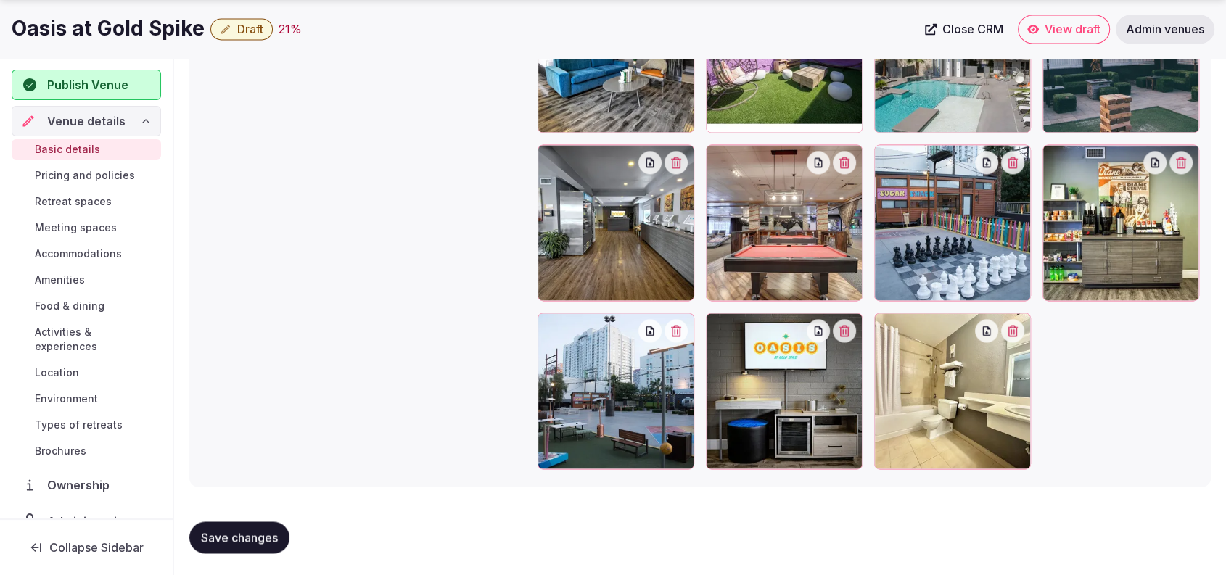
click at [239, 530] on span "Save changes" at bounding box center [239, 537] width 77 height 15
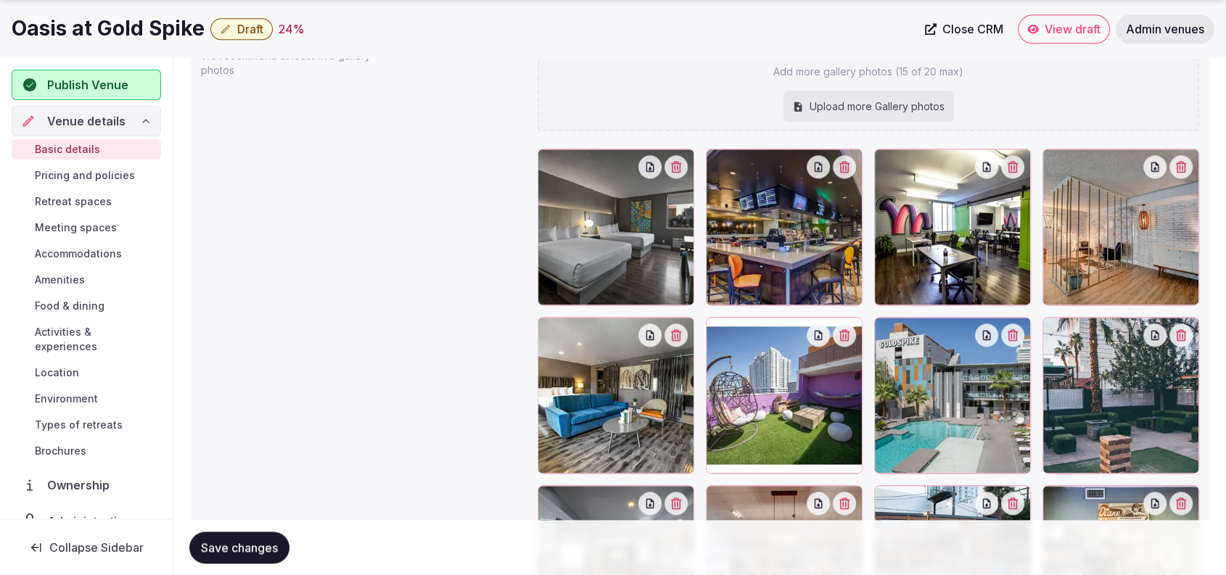
scroll to position [1279, 0]
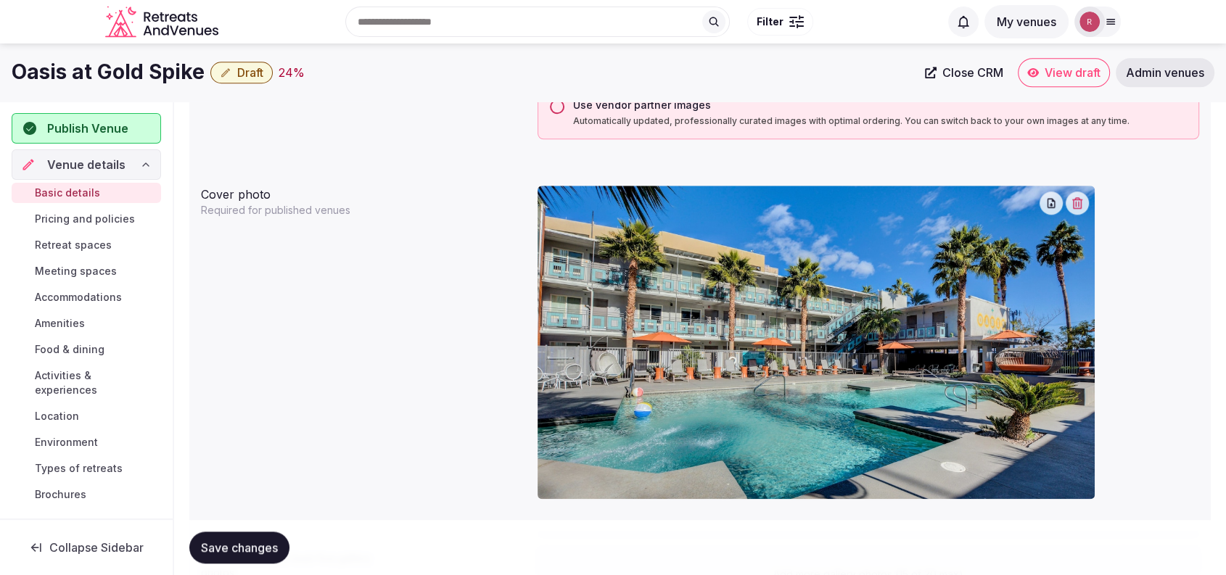
click at [1147, 236] on div at bounding box center [867, 348] width 661 height 337
click at [65, 248] on span "Retreat spaces" at bounding box center [73, 245] width 77 height 15
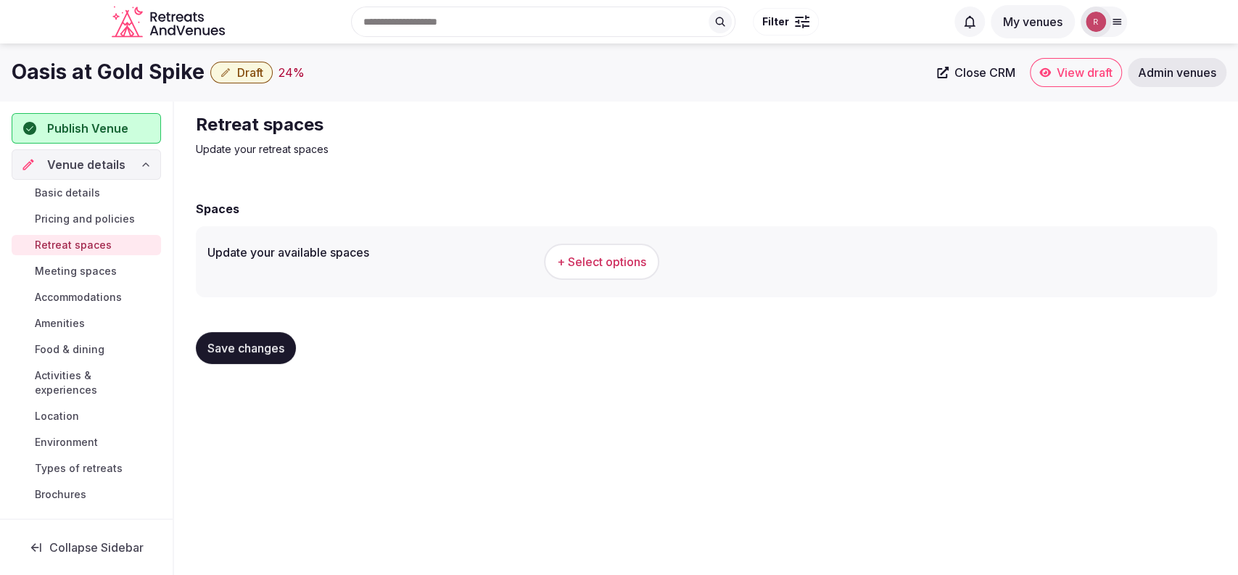
click at [574, 249] on button "+ Select options" at bounding box center [601, 262] width 115 height 36
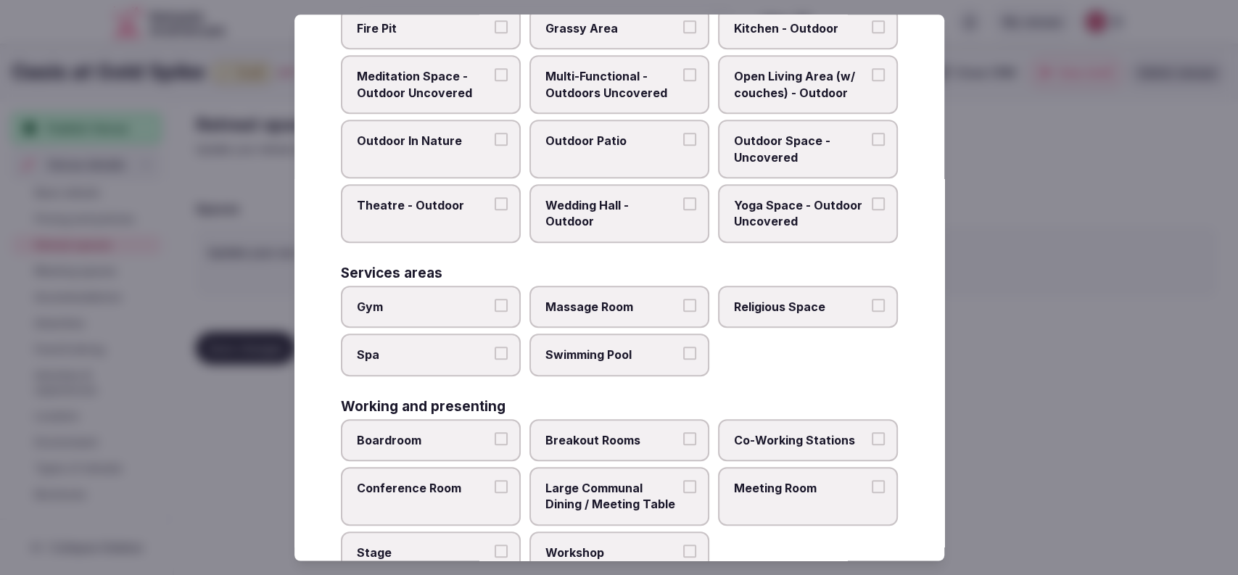
scroll to position [579, 0]
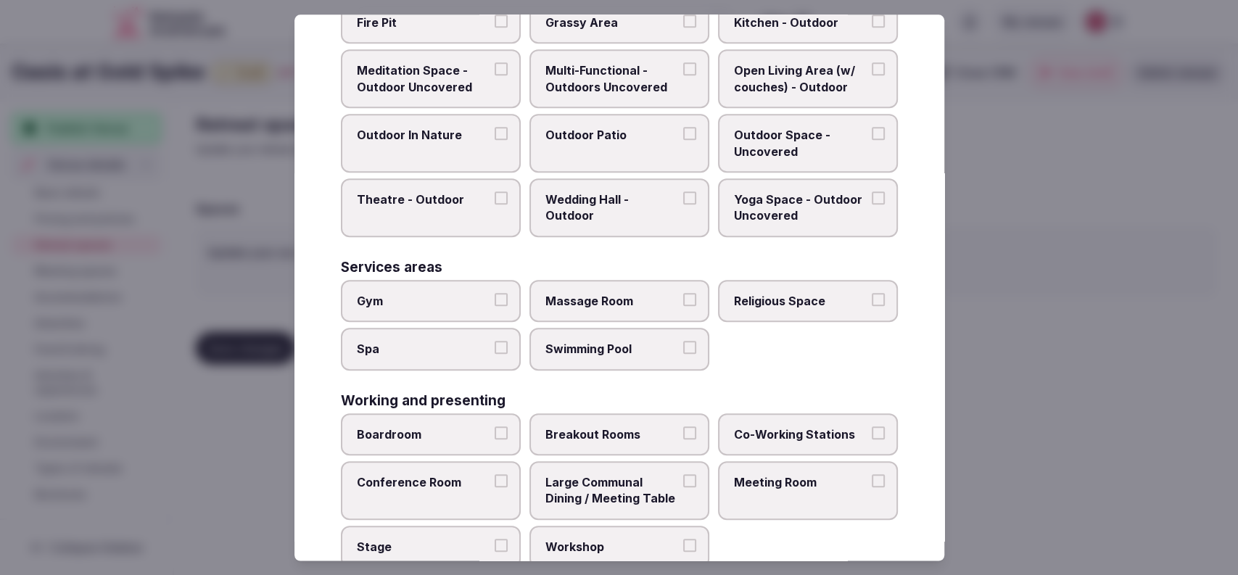
click at [756, 426] on span "Co-Working Stations" at bounding box center [800, 434] width 133 height 16
click at [872, 426] on button "Co-Working Stations" at bounding box center [878, 432] width 13 height 13
click at [746, 482] on span "Meeting Room" at bounding box center [800, 482] width 133 height 16
click at [872, 482] on button "Meeting Room" at bounding box center [878, 480] width 13 height 13
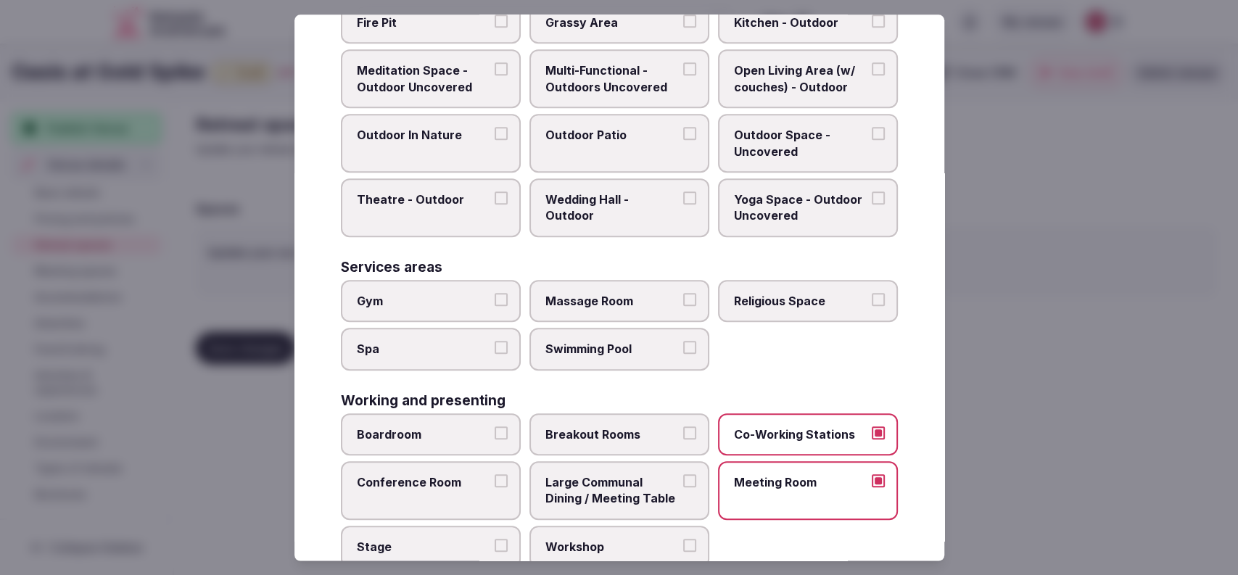
click at [487, 479] on label "Conference Room" at bounding box center [431, 490] width 180 height 59
click at [495, 479] on button "Conference Room" at bounding box center [501, 480] width 13 height 13
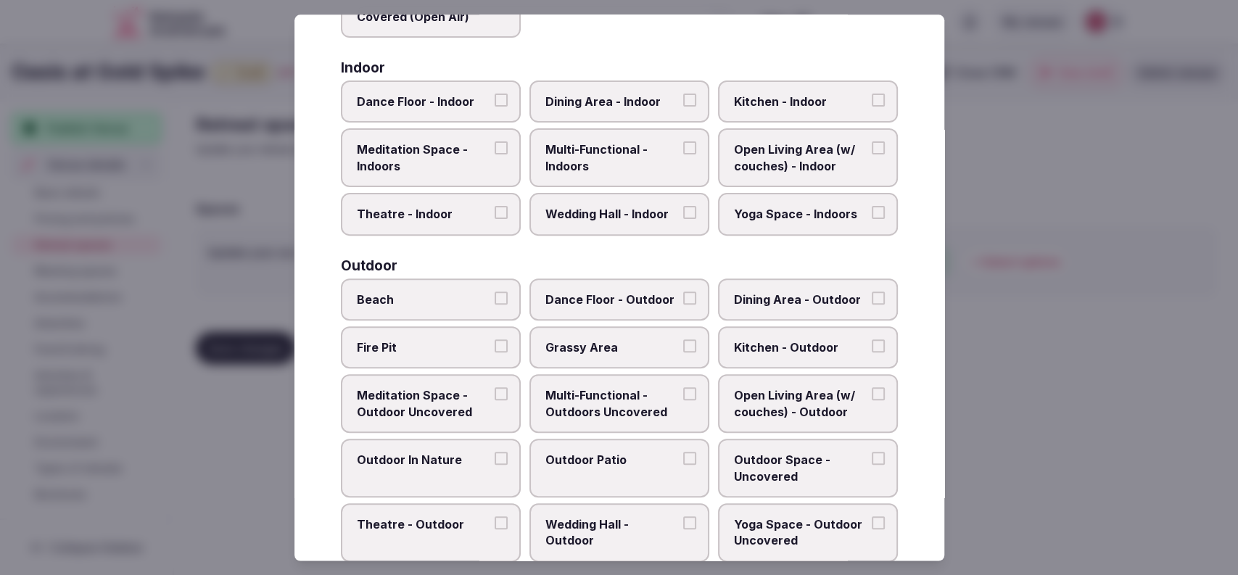
scroll to position [276, 0]
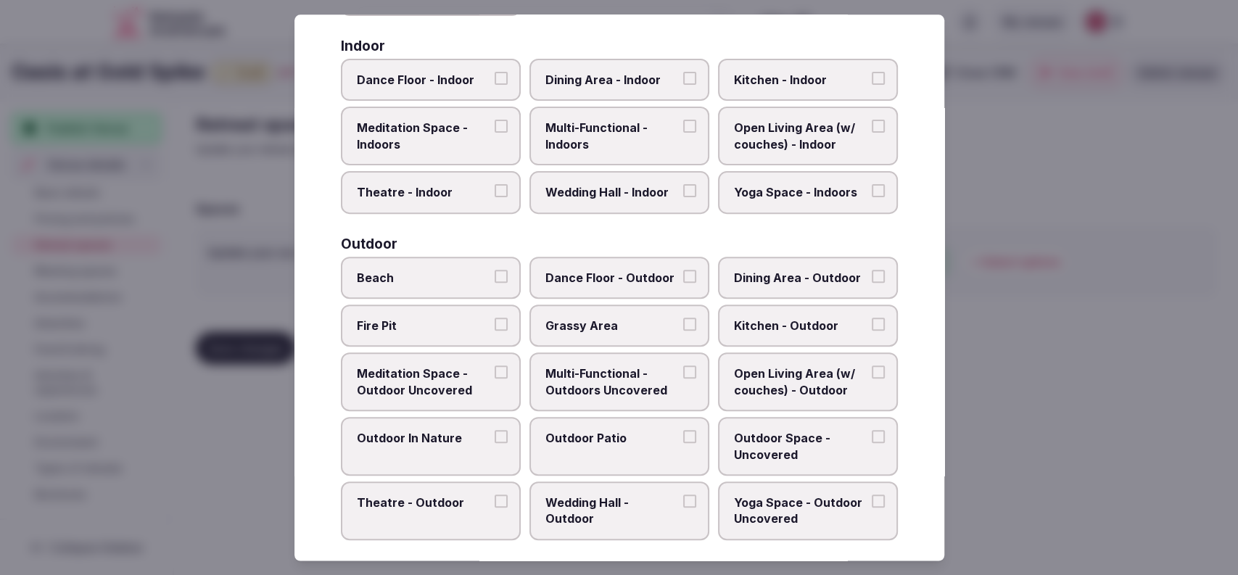
click at [400, 320] on span "Fire Pit" at bounding box center [423, 326] width 133 height 16
click at [495, 320] on button "Fire Pit" at bounding box center [501, 324] width 13 height 13
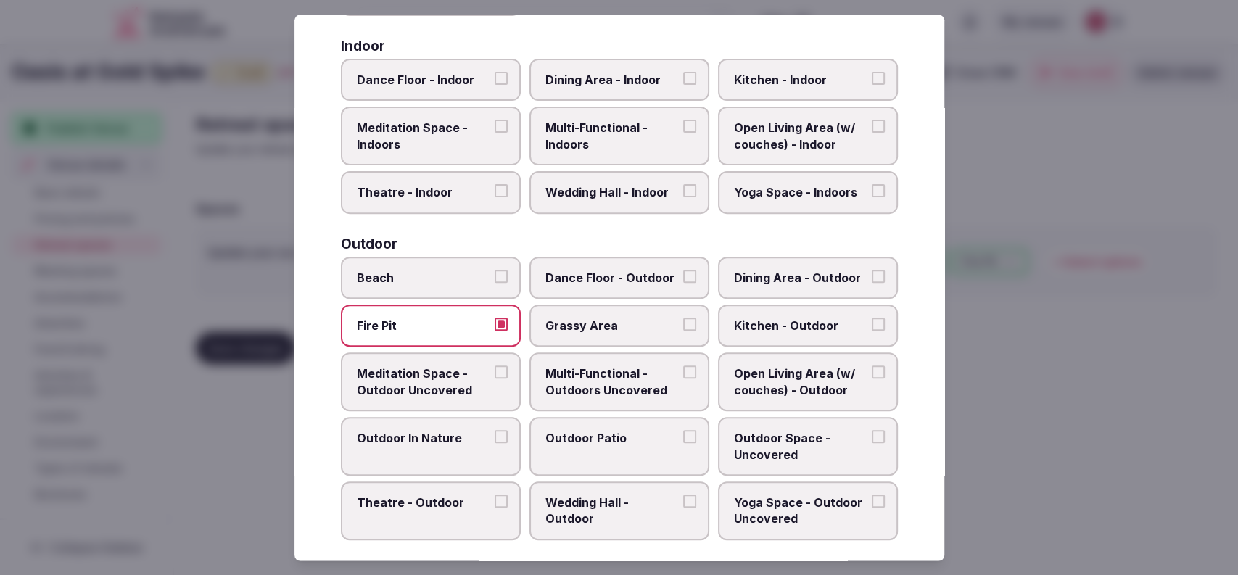
click at [820, 450] on span "Outdoor Space - Uncovered" at bounding box center [800, 446] width 133 height 33
click at [872, 443] on button "Outdoor Space - Uncovered" at bounding box center [878, 436] width 13 height 13
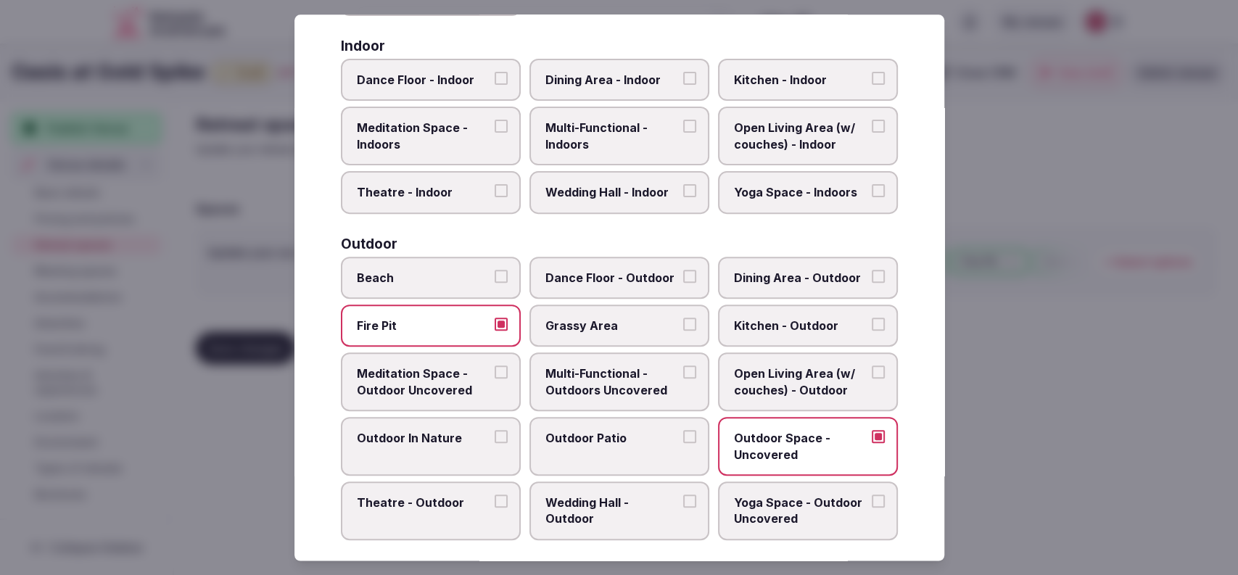
click at [615, 455] on label "Outdoor Patio" at bounding box center [619, 446] width 180 height 59
click at [683, 443] on button "Outdoor Patio" at bounding box center [689, 436] width 13 height 13
click at [623, 440] on span "Outdoor Patio" at bounding box center [611, 438] width 133 height 16
click at [683, 440] on button "Outdoor Patio" at bounding box center [689, 436] width 13 height 13
click at [623, 440] on span "Outdoor Patio" at bounding box center [611, 438] width 133 height 16
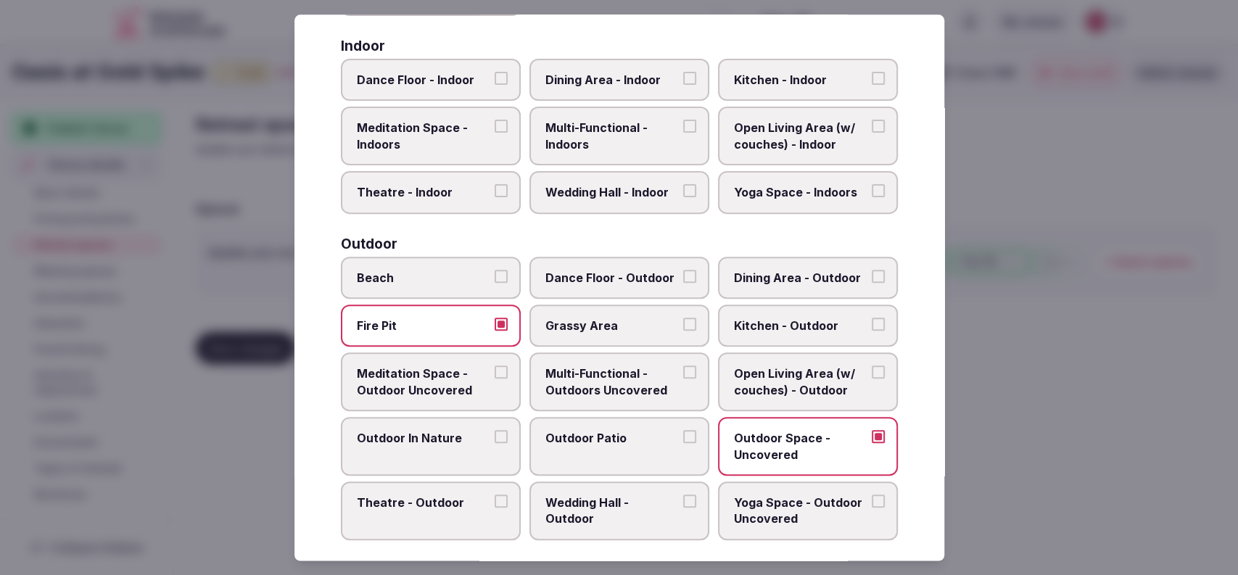
click at [683, 440] on button "Outdoor Patio" at bounding box center [689, 436] width 13 height 13
click at [806, 389] on span "Open Living Area (w/ couches) - Outdoor" at bounding box center [800, 382] width 133 height 33
click at [872, 379] on button "Open Living Area (w/ couches) - Outdoor" at bounding box center [878, 372] width 13 height 13
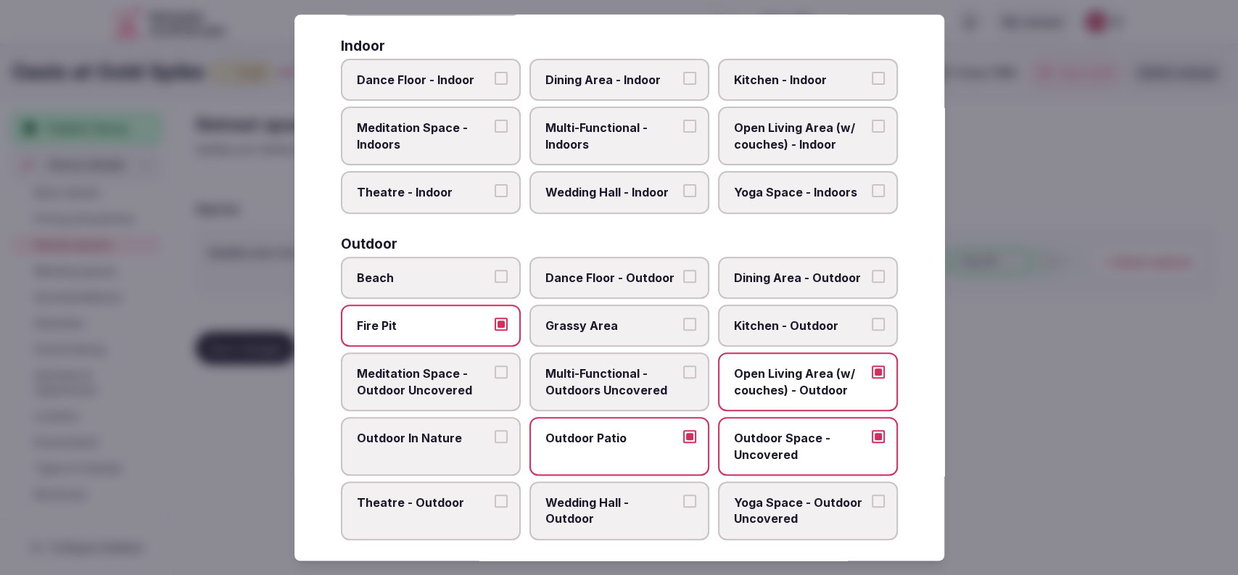
scroll to position [616, 0]
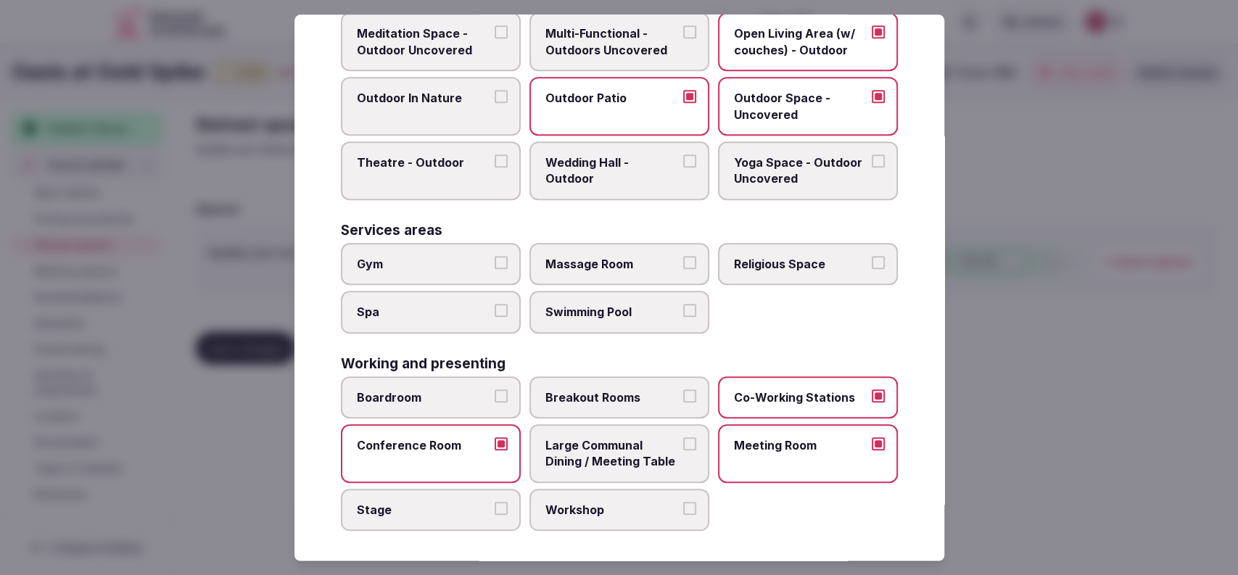
click at [673, 317] on label "Swimming Pool" at bounding box center [619, 312] width 180 height 42
click at [683, 317] on button "Swimming Pool" at bounding box center [689, 310] width 13 height 13
click at [673, 317] on label "Swimming Pool" at bounding box center [619, 312] width 180 height 42
click at [683, 317] on button "Swimming Pool" at bounding box center [689, 310] width 13 height 13
click at [1108, 432] on div at bounding box center [619, 287] width 1238 height 575
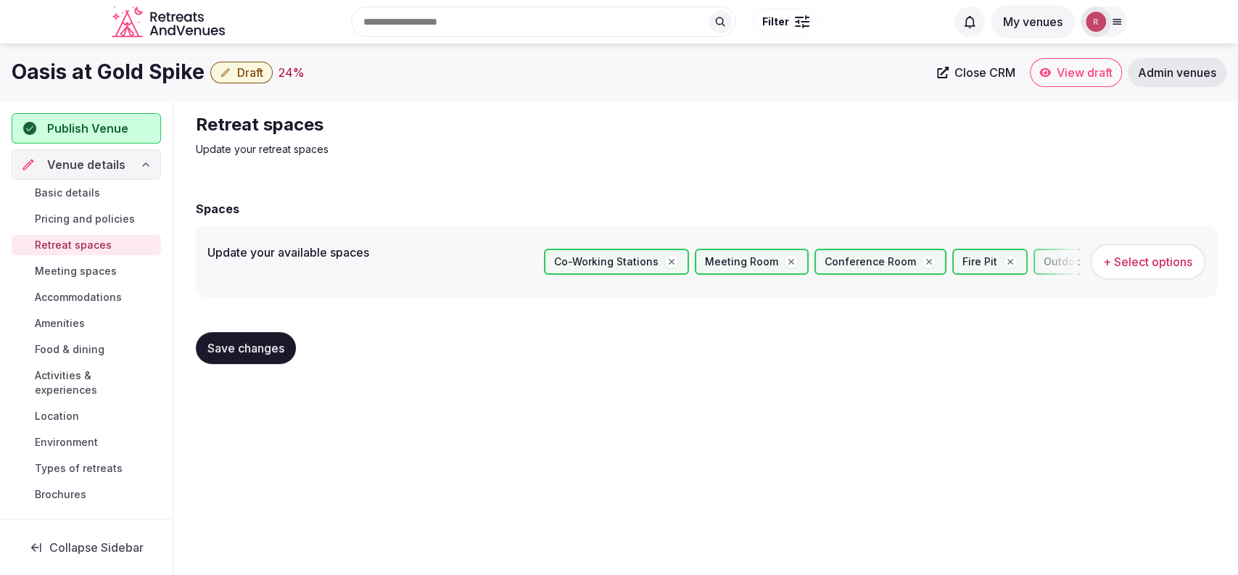
click at [290, 347] on button "Save changes" at bounding box center [246, 348] width 100 height 32
click at [254, 360] on button "Save changes" at bounding box center [246, 348] width 100 height 32
click at [55, 266] on span "Meeting spaces" at bounding box center [76, 271] width 82 height 15
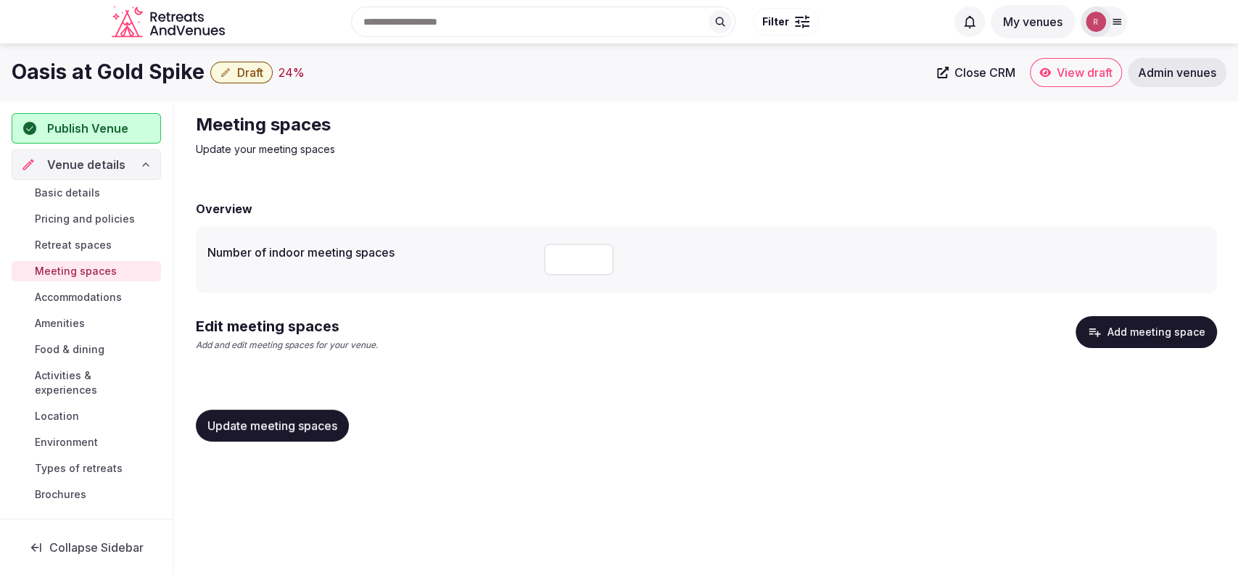
click at [563, 256] on input "number" at bounding box center [579, 260] width 70 height 32
type input "*"
drag, startPoint x: 203, startPoint y: 70, endPoint x: 0, endPoint y: 59, distance: 203.4
click at [0, 59] on div "Oasis at Gold Spike Draft 24 % Close CRM View draft Admin venues" at bounding box center [619, 72] width 1238 height 29
copy h1 "Oasis at Gold Spike"
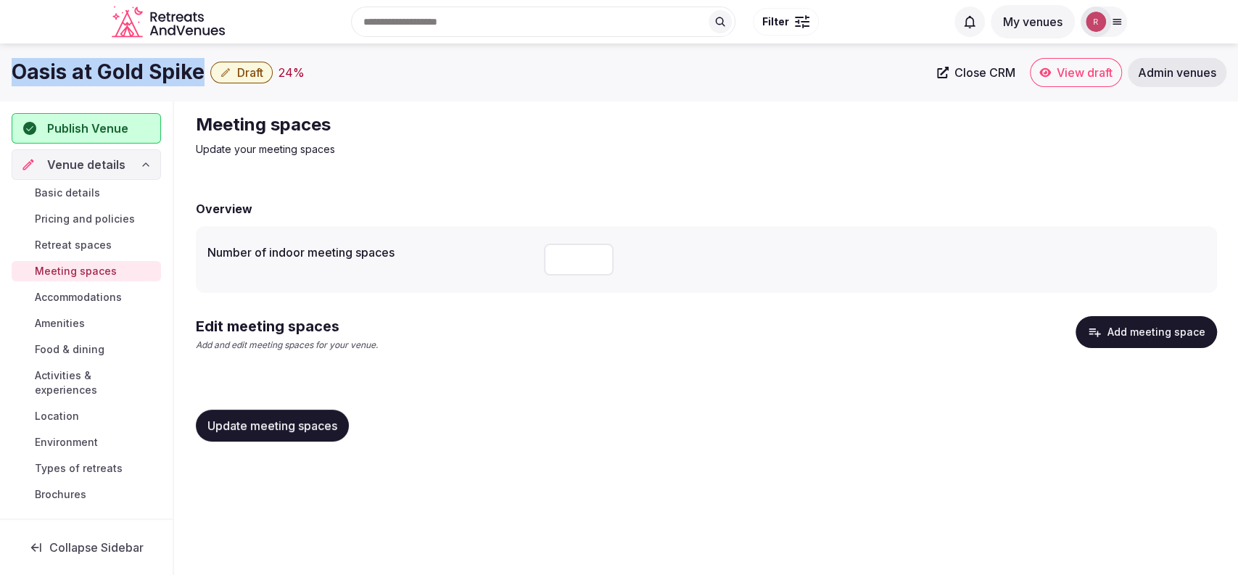
click at [1148, 342] on button "Add meeting space" at bounding box center [1146, 332] width 141 height 32
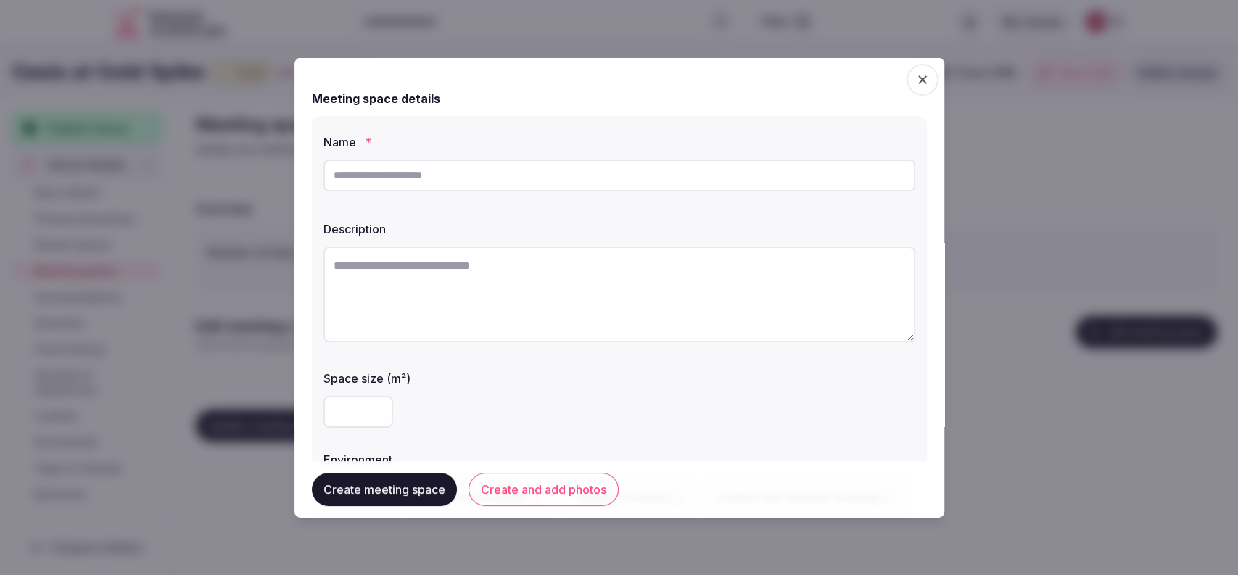
click at [421, 184] on input "text" at bounding box center [619, 175] width 592 height 32
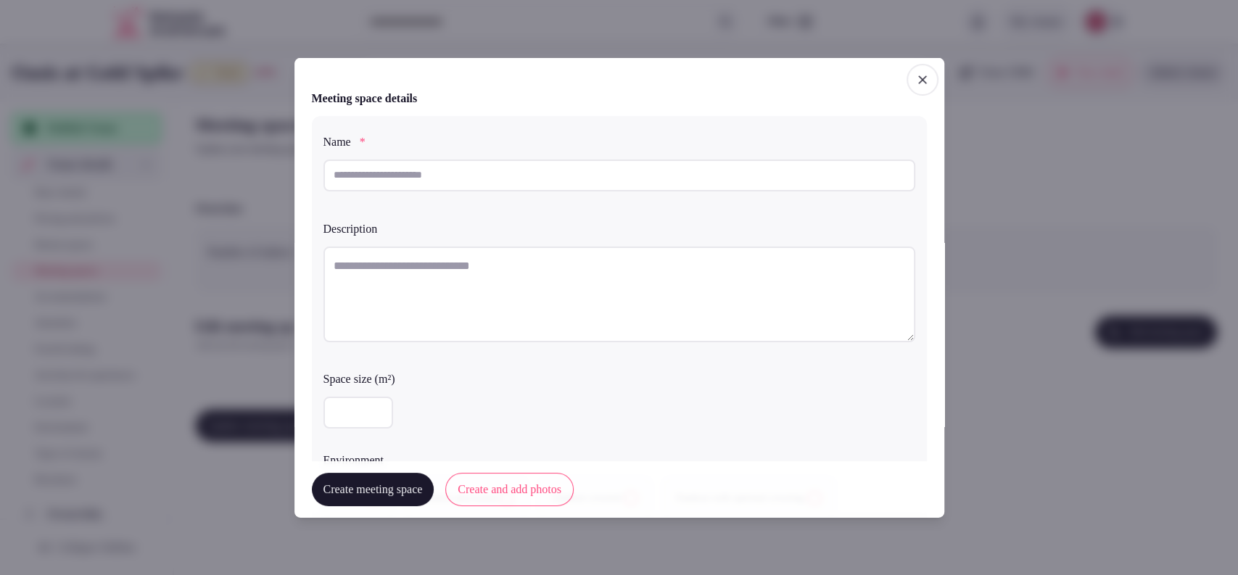
click at [477, 297] on textarea at bounding box center [619, 294] width 592 height 96
paste textarea "**********"
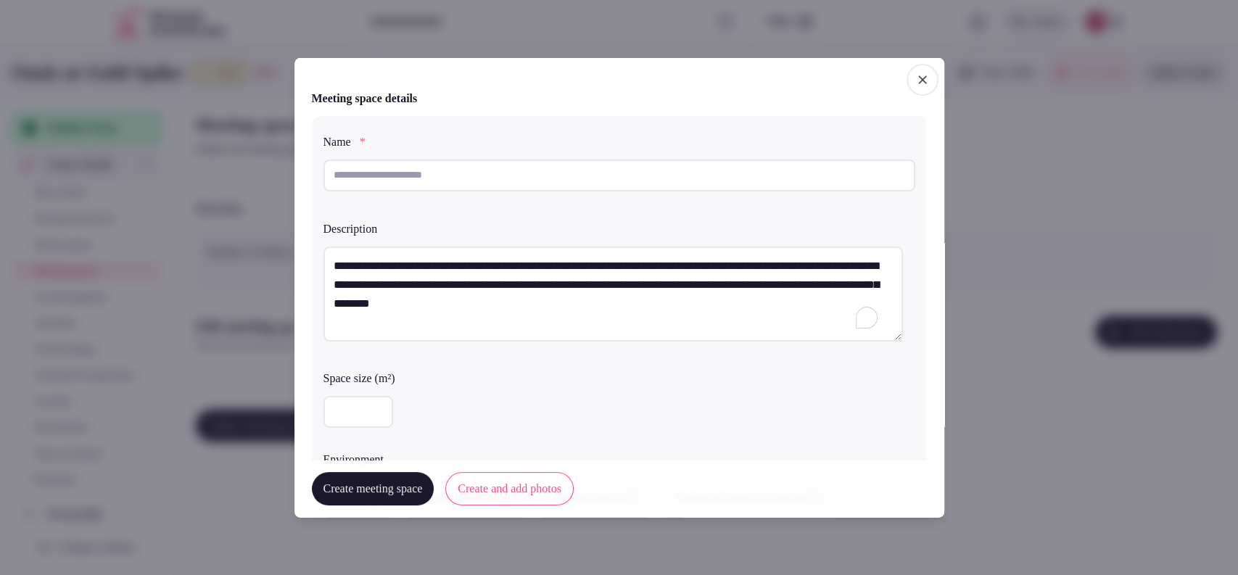
scroll to position [7, 0]
click at [750, 310] on textarea "**********" at bounding box center [612, 294] width 579 height 96
click at [754, 300] on textarea "**********" at bounding box center [612, 294] width 579 height 96
paste textarea "**********"
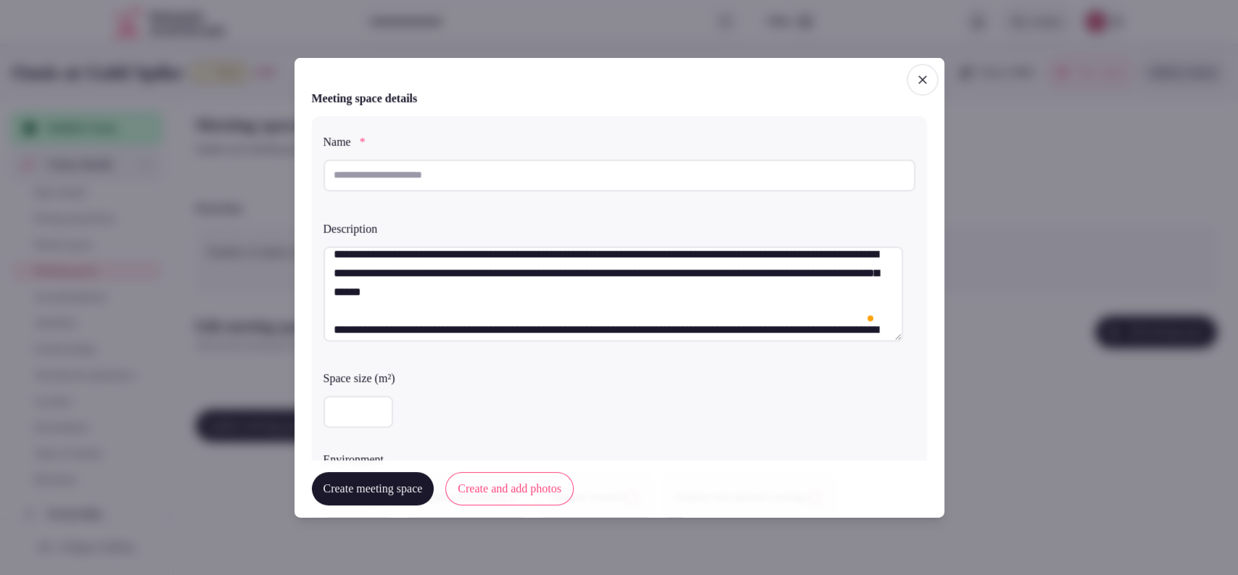
scroll to position [0, 0]
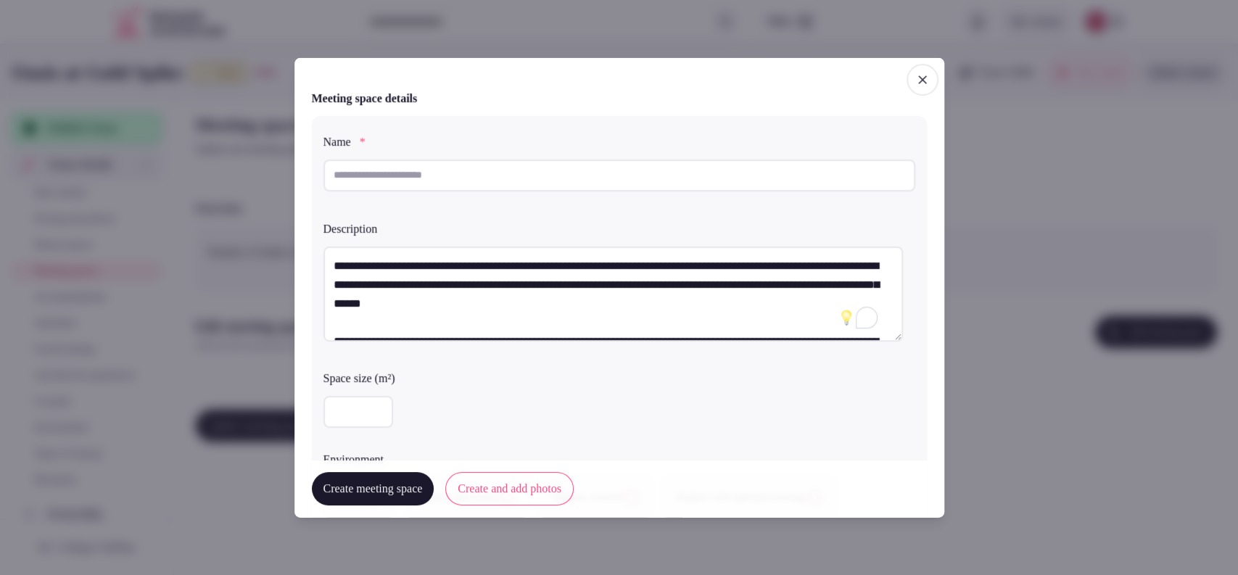
type textarea "**********"
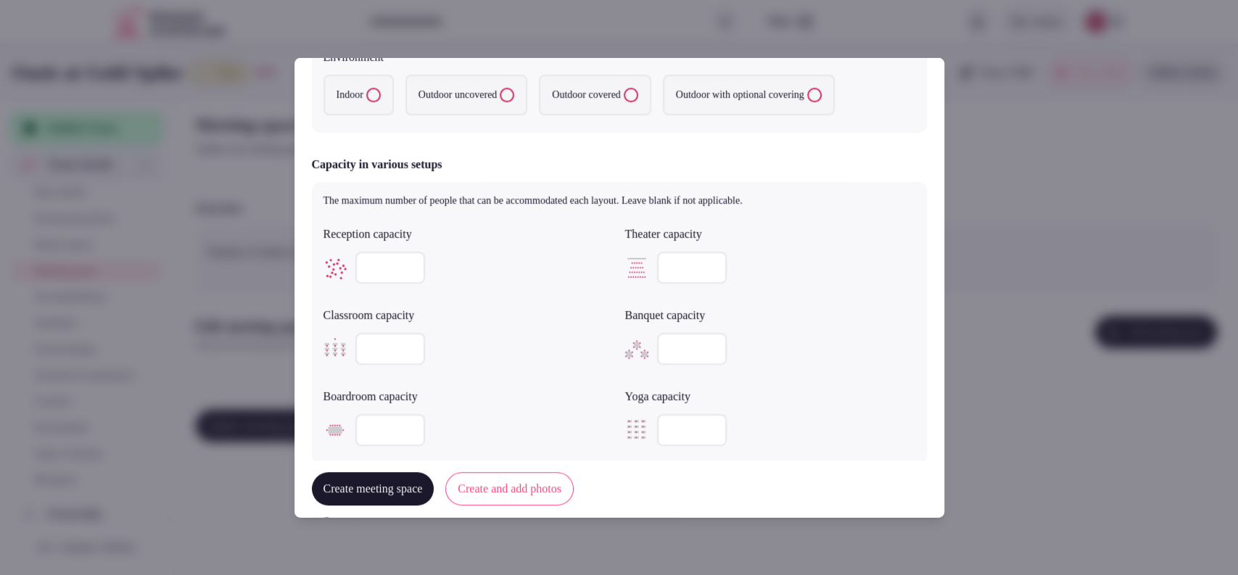
click at [375, 95] on button "Indoor" at bounding box center [373, 95] width 15 height 15
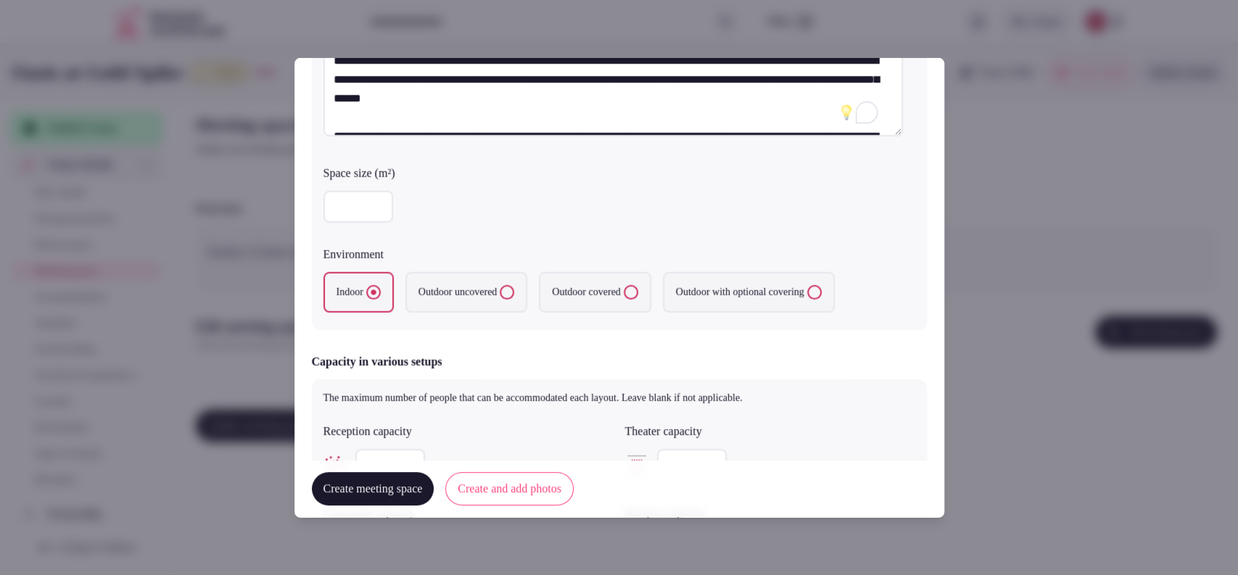
scroll to position [0, 0]
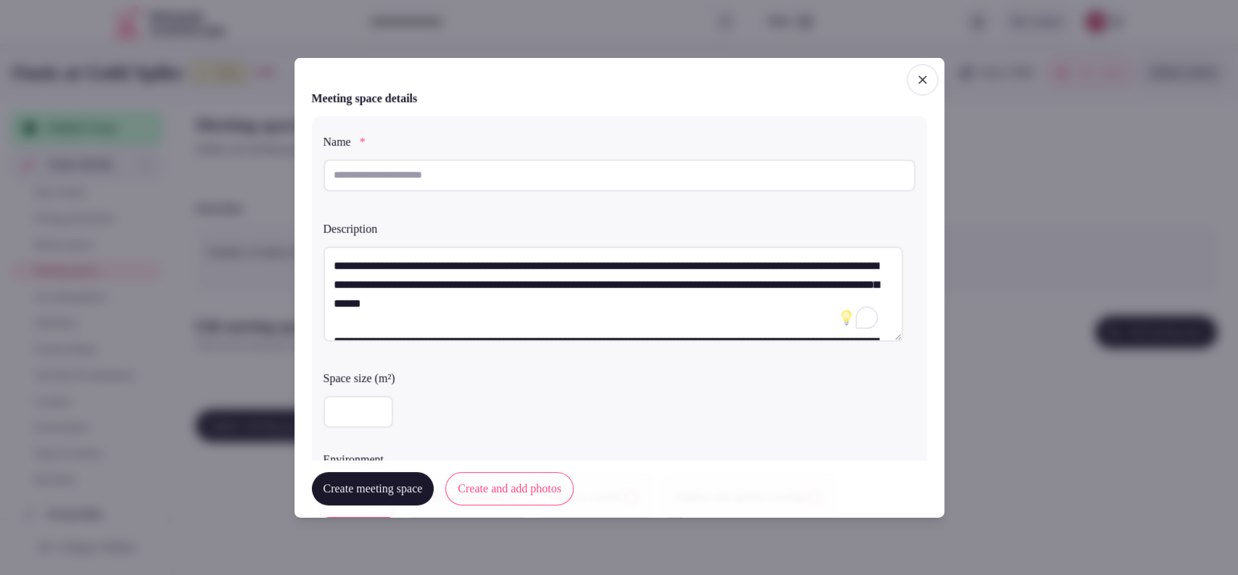
click at [399, 176] on input "text" at bounding box center [619, 175] width 592 height 32
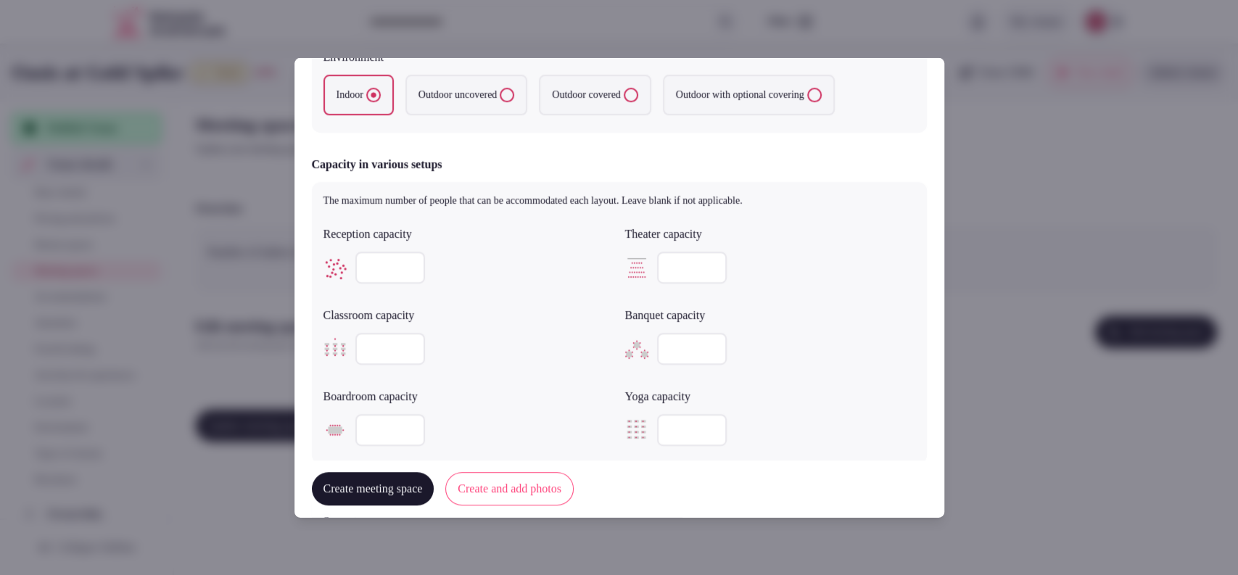
scroll to position [781, 0]
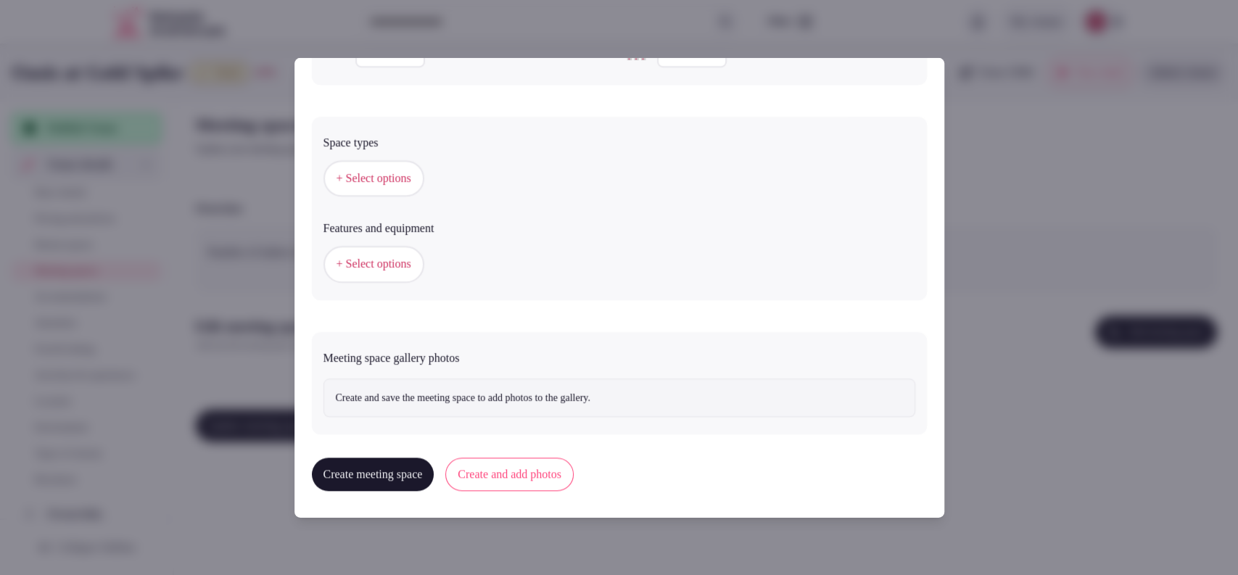
type input "**********"
click at [369, 166] on button "+ Select options" at bounding box center [373, 178] width 101 height 36
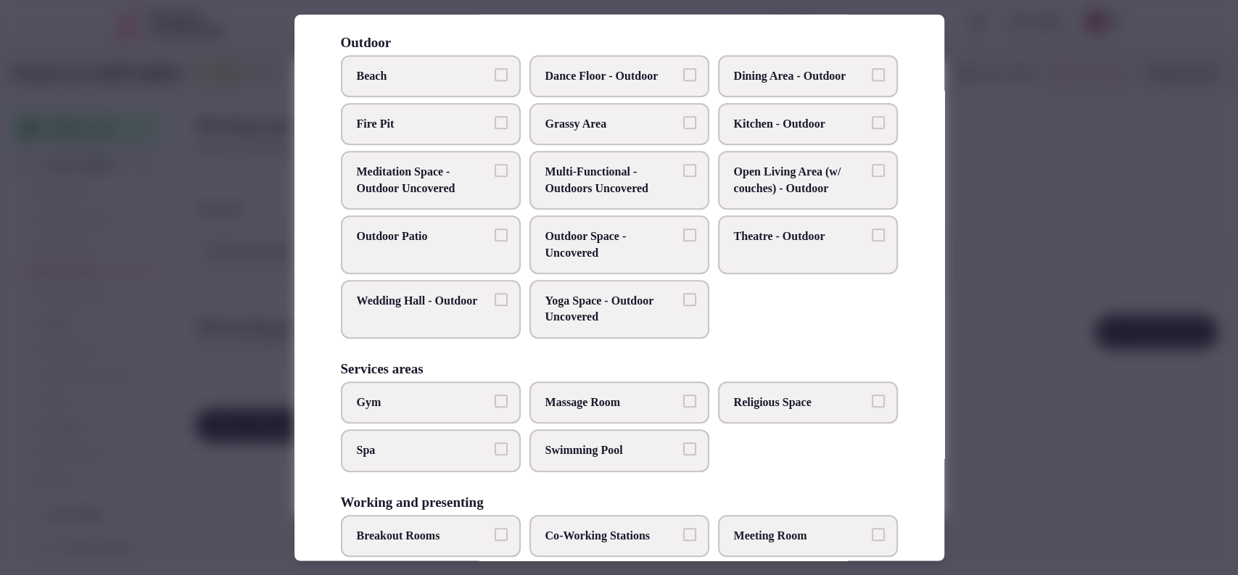
scroll to position [552, 0]
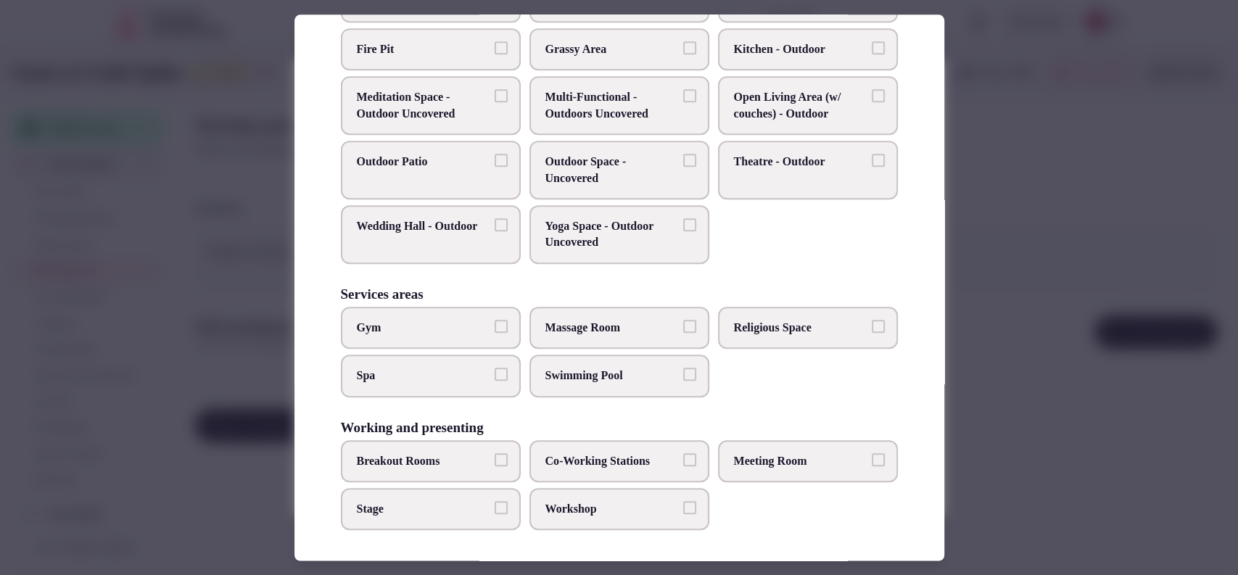
click at [773, 446] on label "Meeting Room" at bounding box center [808, 461] width 180 height 42
click at [872, 453] on button "Meeting Room" at bounding box center [878, 459] width 13 height 13
click at [555, 467] on label "Co-Working Stations" at bounding box center [619, 461] width 180 height 42
click at [683, 466] on button "Co-Working Stations" at bounding box center [689, 459] width 13 height 13
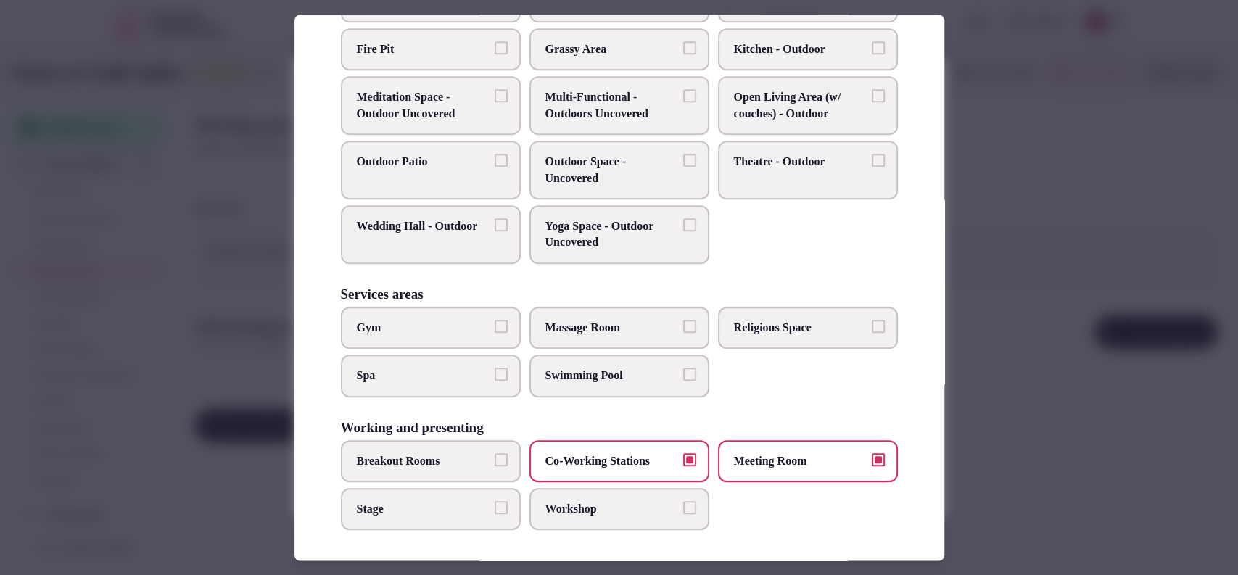
click at [576, 501] on span "Workshop" at bounding box center [611, 509] width 133 height 16
click at [683, 501] on button "Workshop" at bounding box center [689, 507] width 13 height 13
click at [467, 469] on label "Breakout Rooms" at bounding box center [431, 461] width 180 height 42
click at [495, 466] on button "Breakout Rooms" at bounding box center [501, 459] width 13 height 13
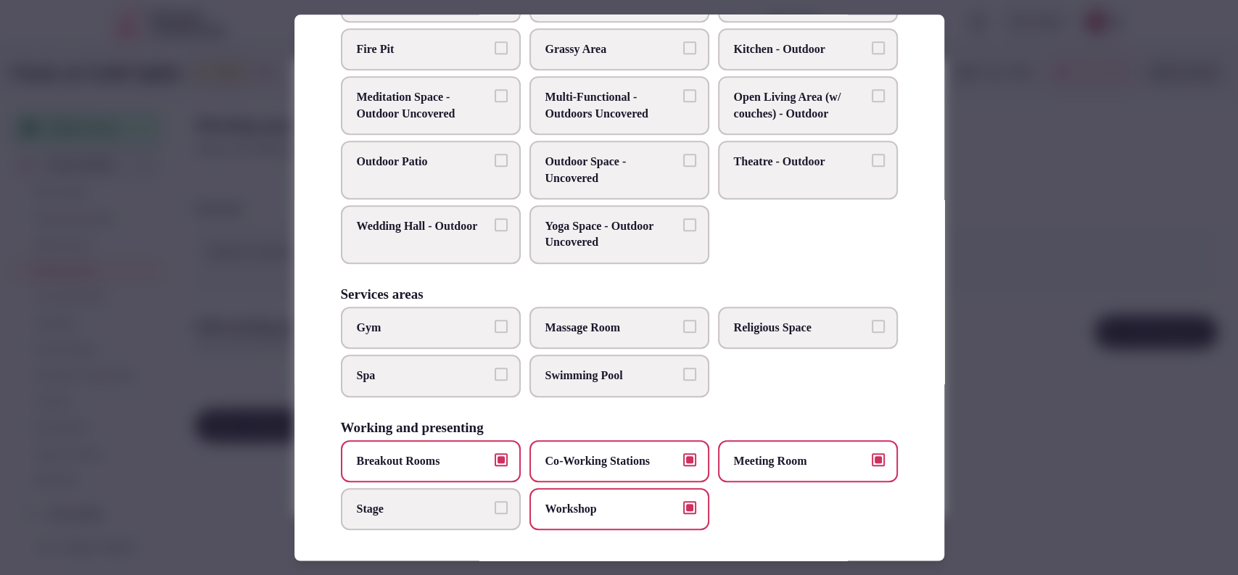
click at [1040, 192] on div at bounding box center [619, 287] width 1238 height 575
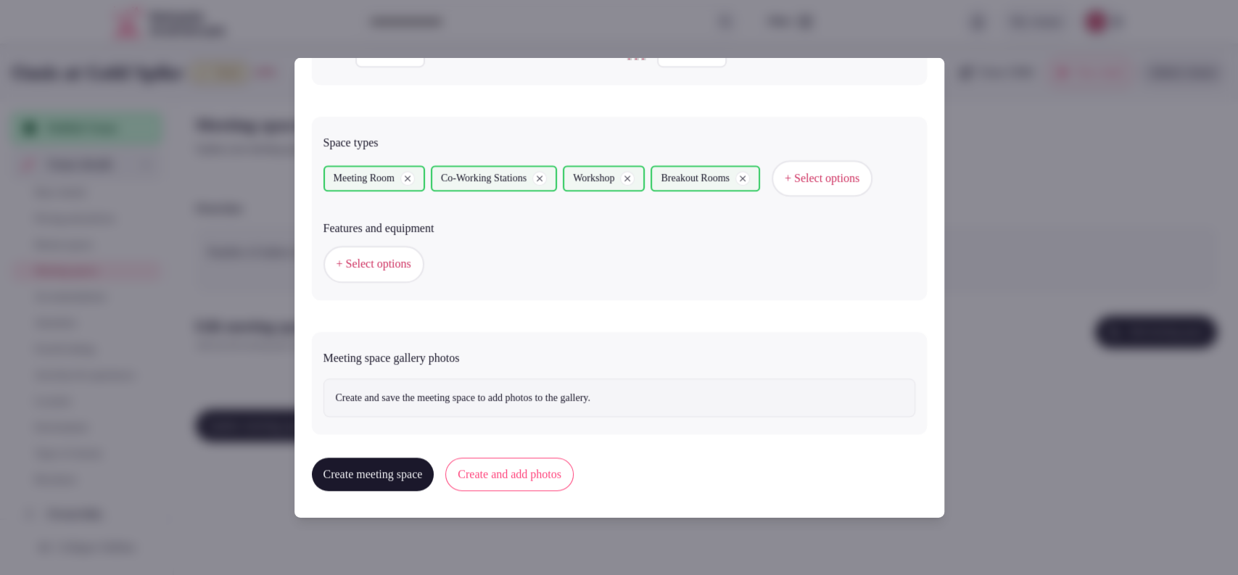
click at [385, 272] on span "+ Select options" at bounding box center [374, 264] width 75 height 16
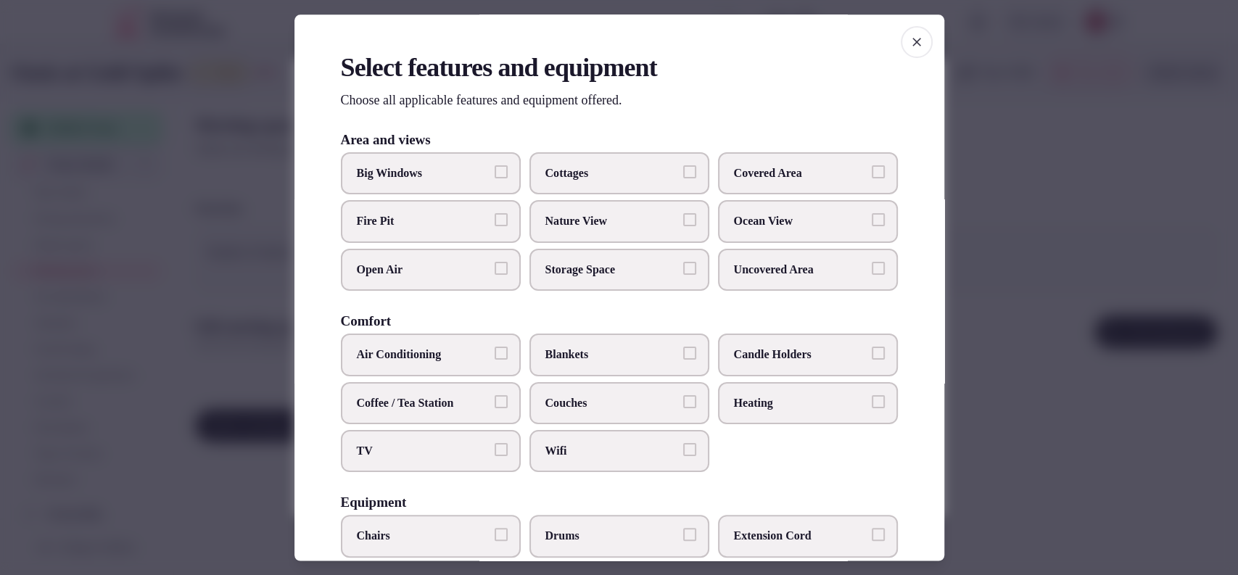
click at [424, 450] on span "TV" at bounding box center [423, 451] width 133 height 16
click at [495, 450] on button "TV" at bounding box center [501, 449] width 13 height 13
click at [531, 446] on label "Wifi" at bounding box center [619, 451] width 180 height 42
click at [683, 446] on button "Wifi" at bounding box center [689, 449] width 13 height 13
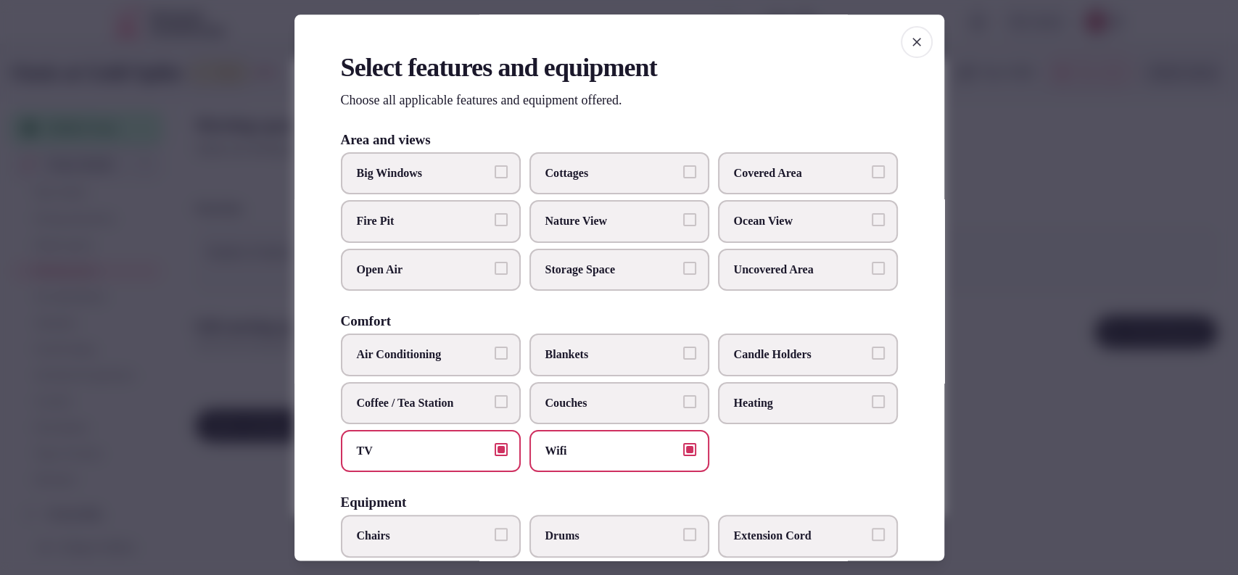
click at [404, 352] on span "Air Conditioning" at bounding box center [423, 355] width 133 height 16
click at [495, 352] on button "Air Conditioning" at bounding box center [501, 353] width 13 height 13
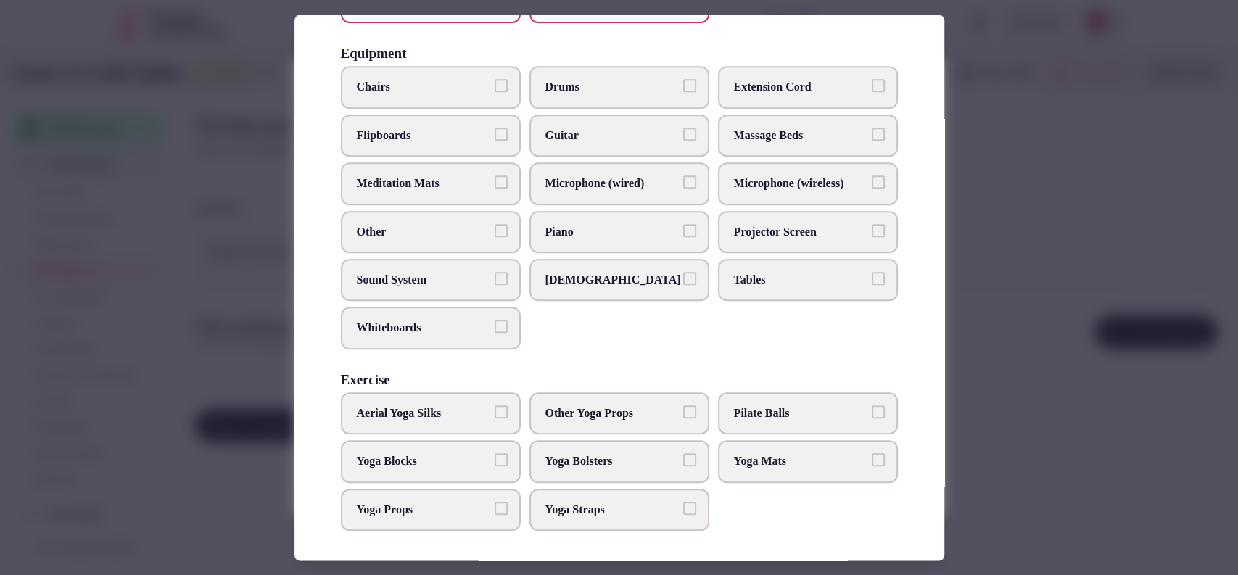
click at [470, 84] on span "Chairs" at bounding box center [423, 88] width 133 height 16
click at [495, 84] on button "Chairs" at bounding box center [501, 86] width 13 height 13
click at [776, 282] on span "Tables" at bounding box center [800, 280] width 133 height 16
click at [872, 282] on button "Tables" at bounding box center [878, 278] width 13 height 13
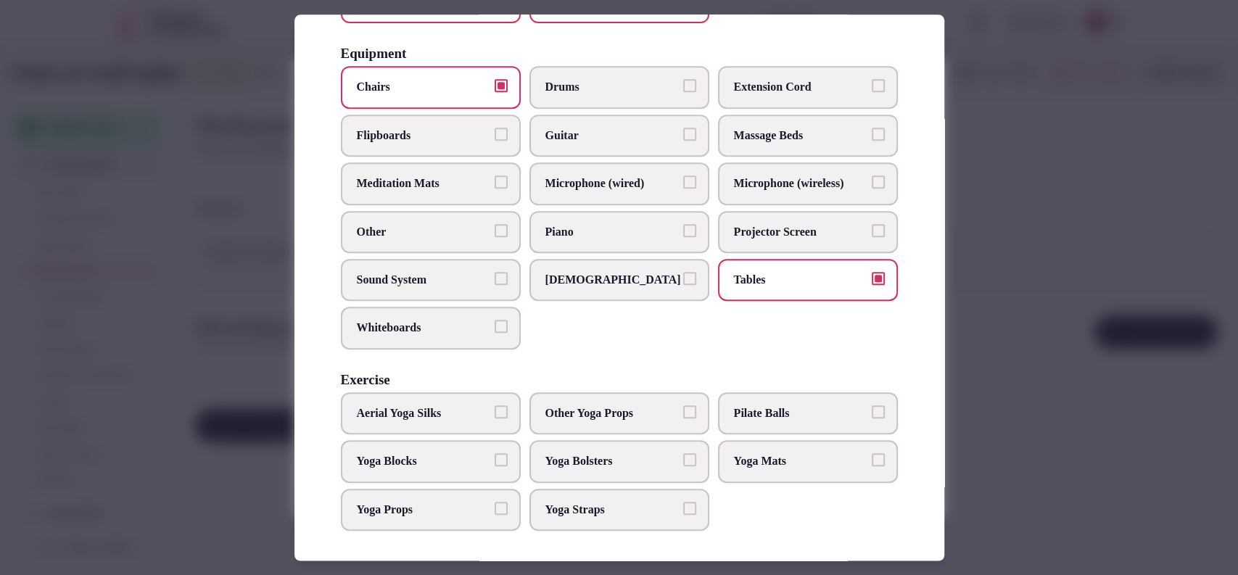
click at [418, 278] on span "Sound System" at bounding box center [423, 280] width 133 height 16
click at [495, 278] on button "Sound System" at bounding box center [501, 278] width 13 height 13
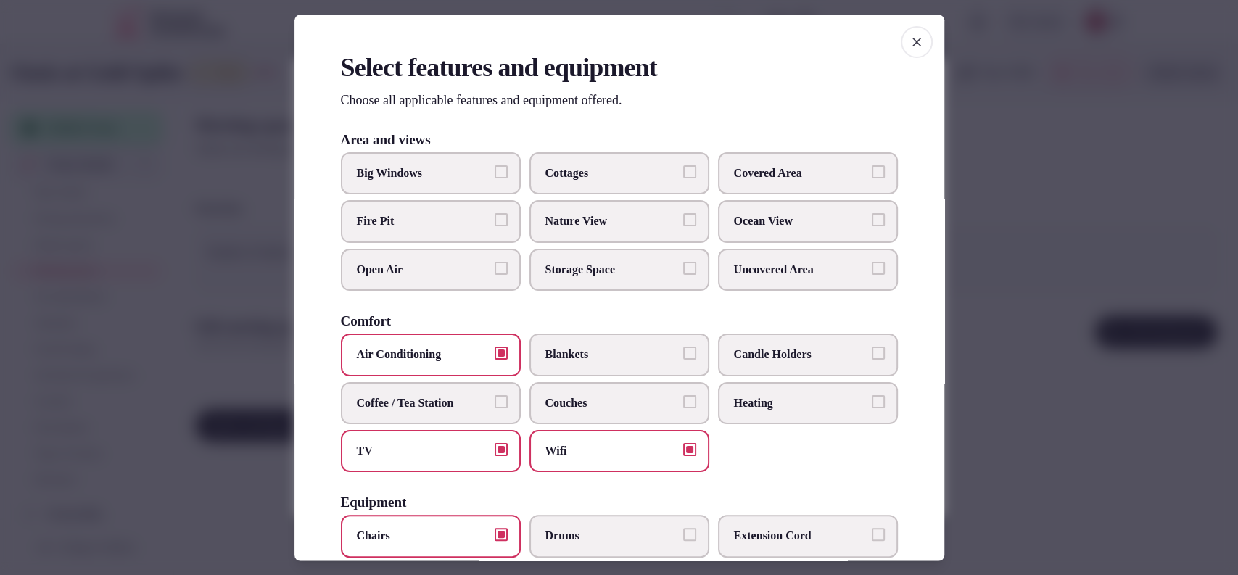
click at [796, 175] on span "Covered Area" at bounding box center [800, 173] width 133 height 16
click at [872, 175] on button "Covered Area" at bounding box center [878, 171] width 13 height 13
click at [999, 244] on div at bounding box center [619, 287] width 1238 height 575
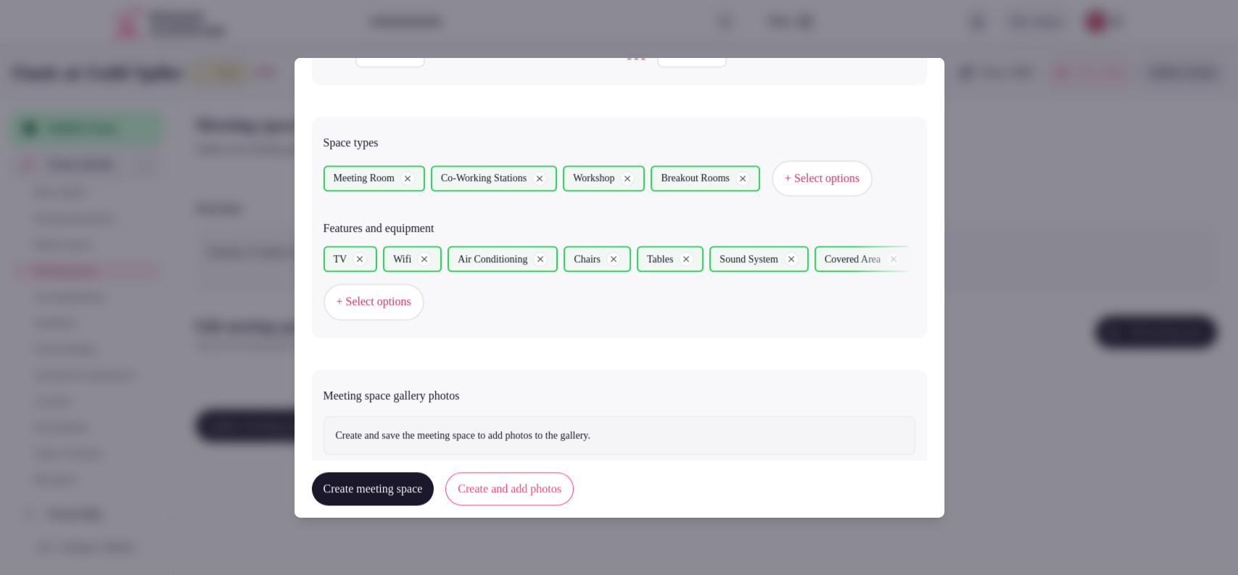
scroll to position [856, 0]
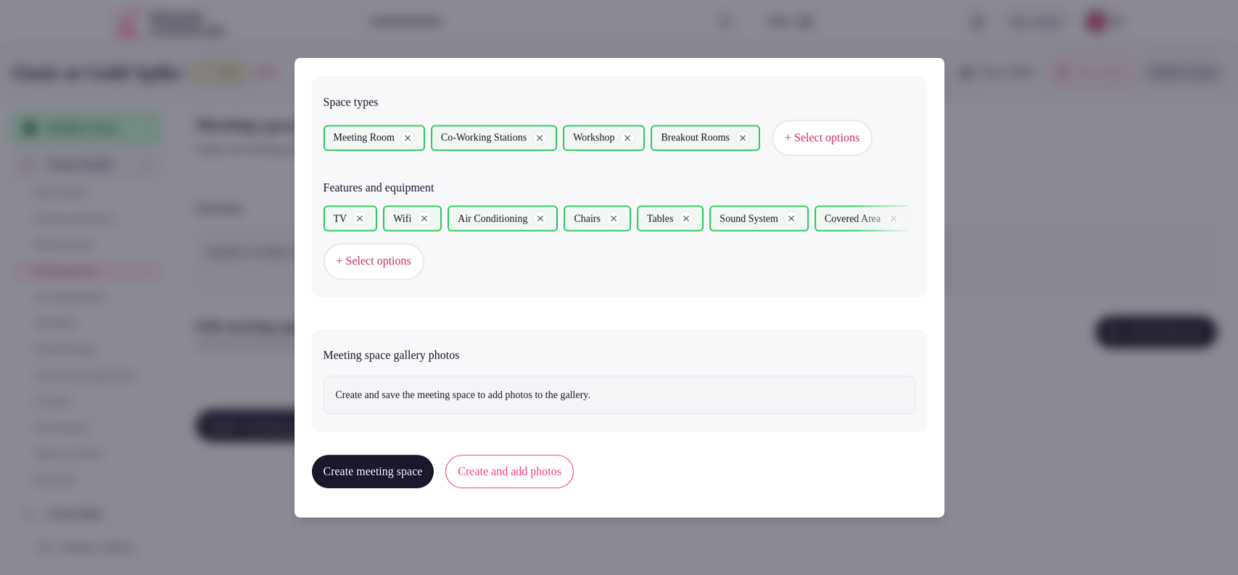
click at [545, 473] on button "Create and add photos" at bounding box center [509, 471] width 128 height 33
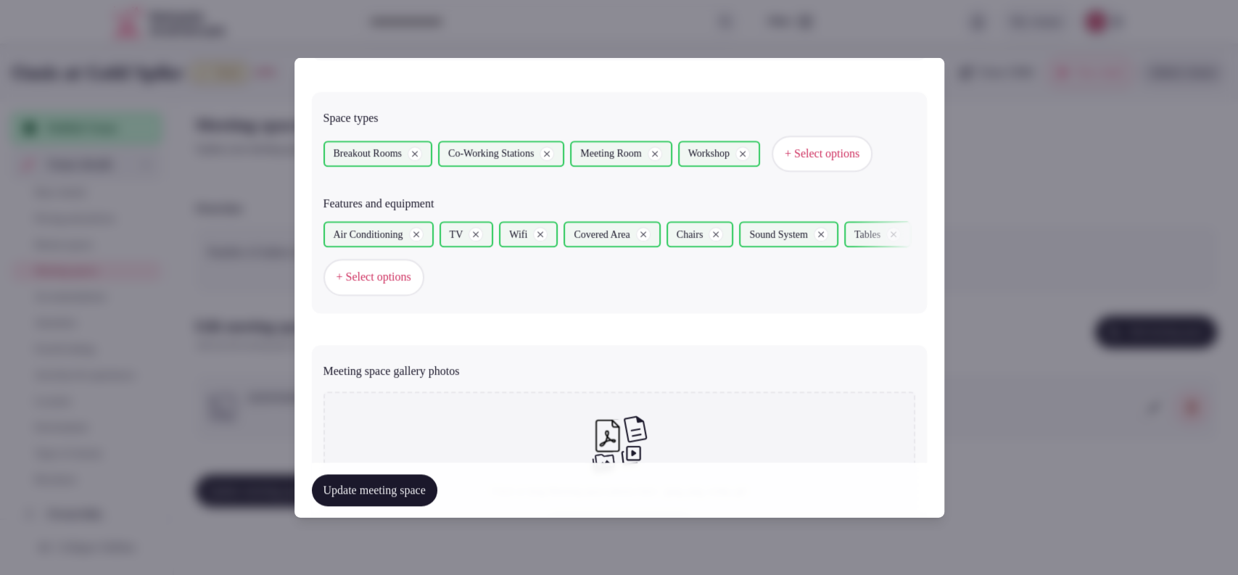
scroll to position [989, 0]
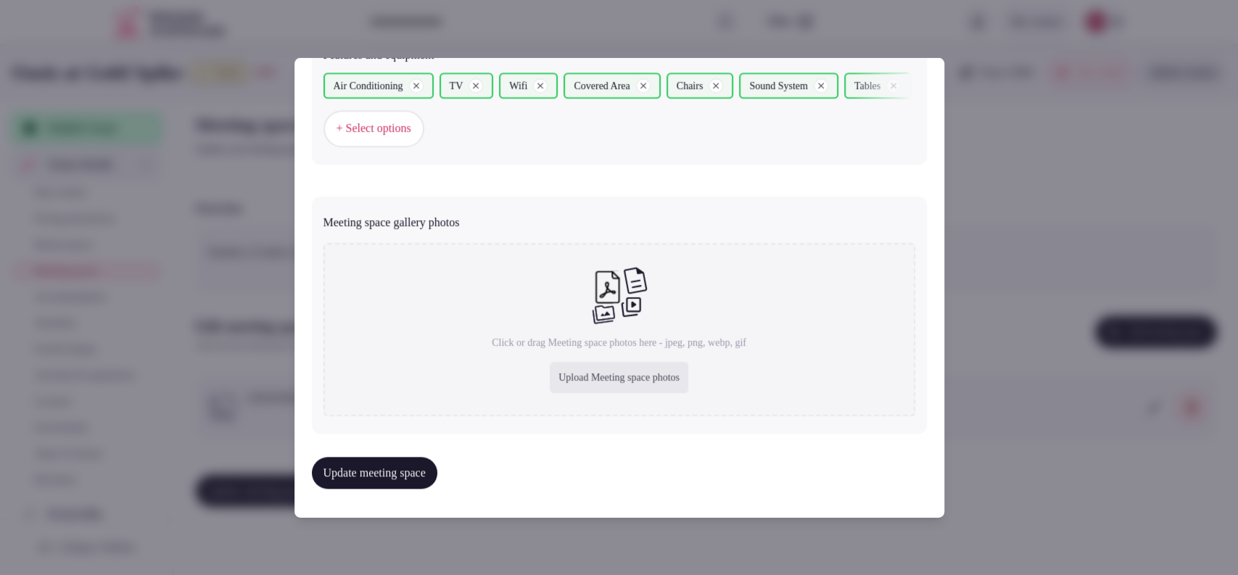
click at [623, 384] on div "Upload Meeting space photos" at bounding box center [619, 378] width 139 height 32
type input "**********"
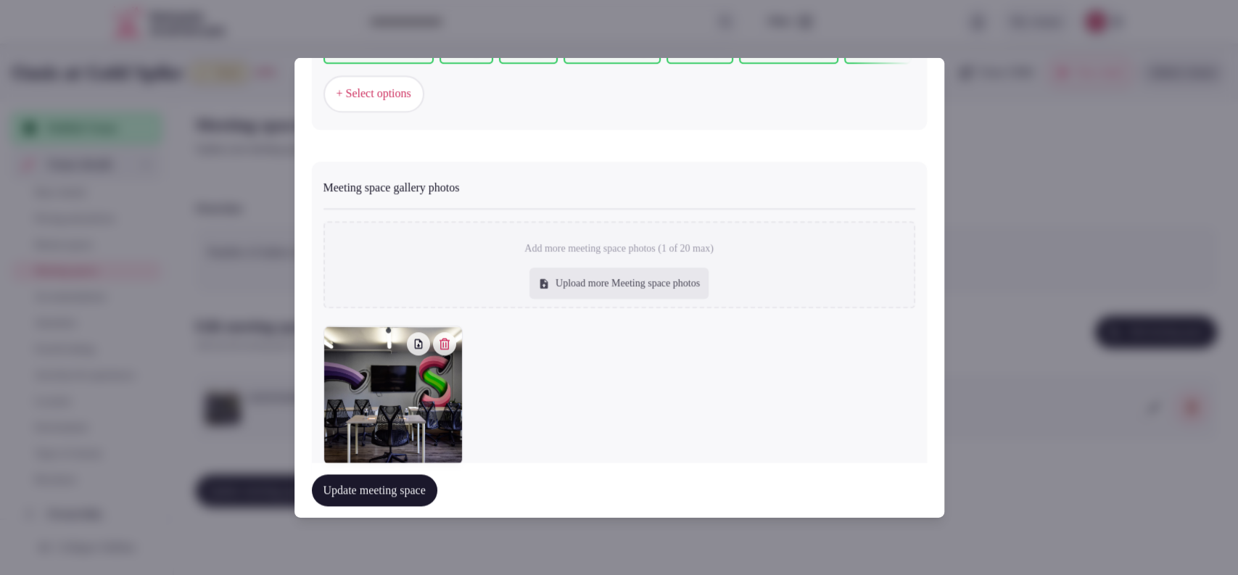
click at [354, 486] on button "Update meeting space" at bounding box center [374, 490] width 125 height 32
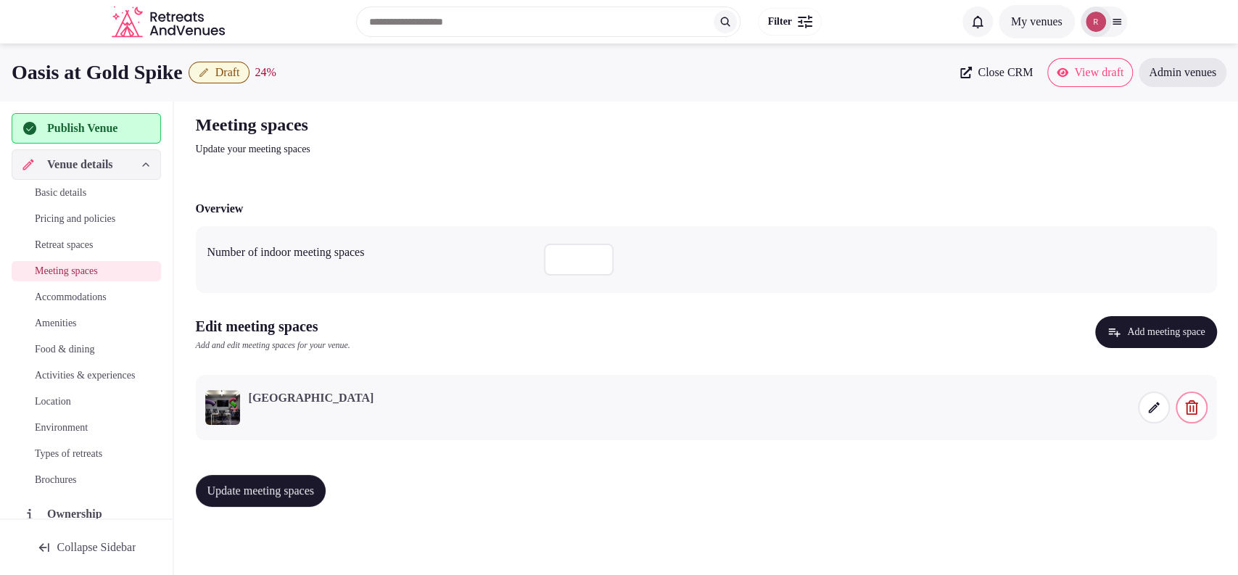
click at [257, 484] on span "Update meeting spaces" at bounding box center [260, 491] width 107 height 15
click at [51, 297] on span "Accommodations" at bounding box center [71, 297] width 72 height 15
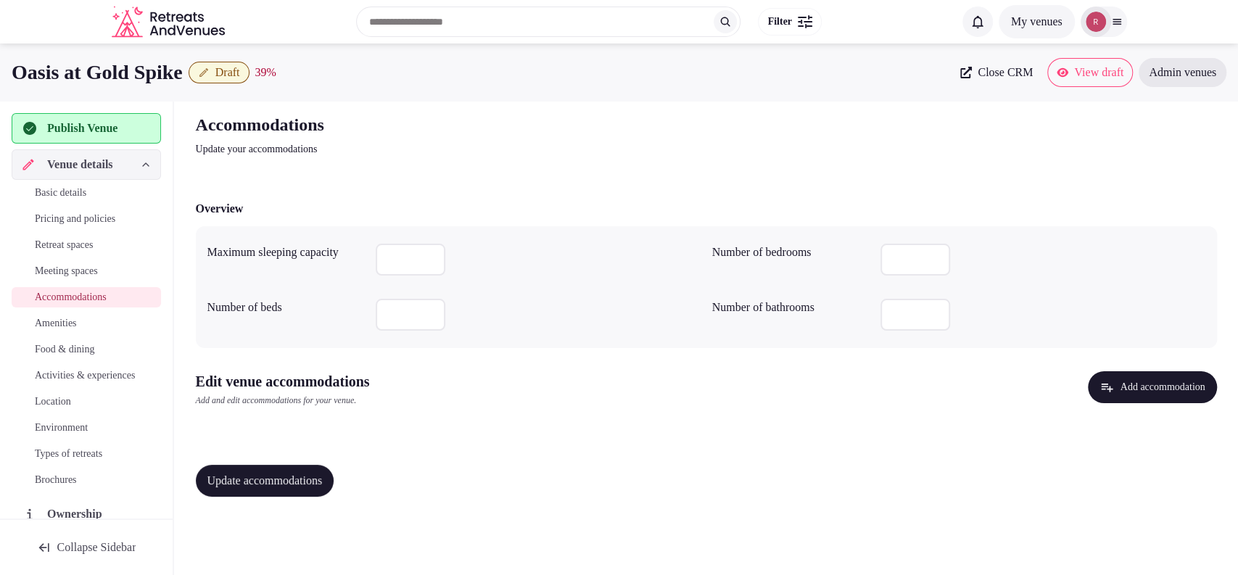
click at [86, 193] on span "Basic details" at bounding box center [60, 193] width 51 height 15
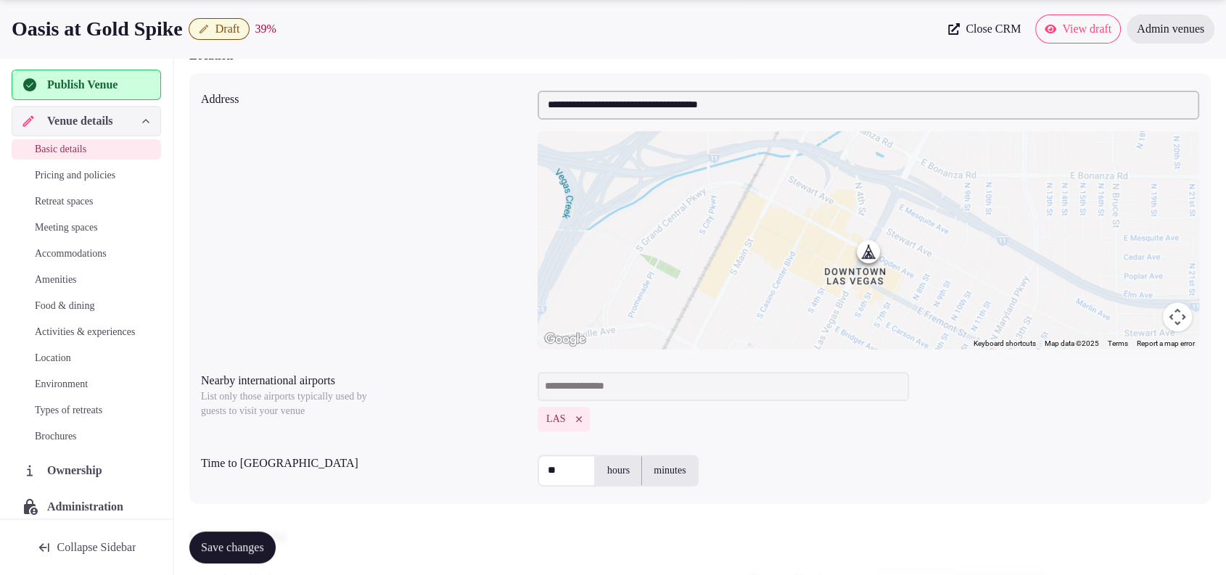
scroll to position [1006, 0]
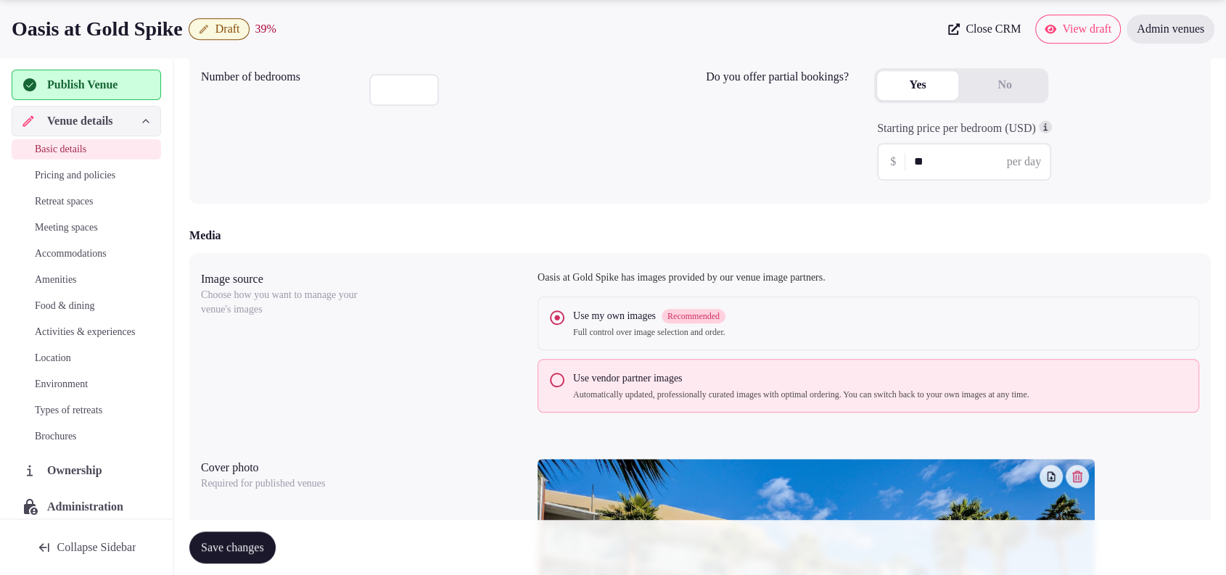
click at [93, 236] on link "Meeting spaces" at bounding box center [86, 228] width 149 height 20
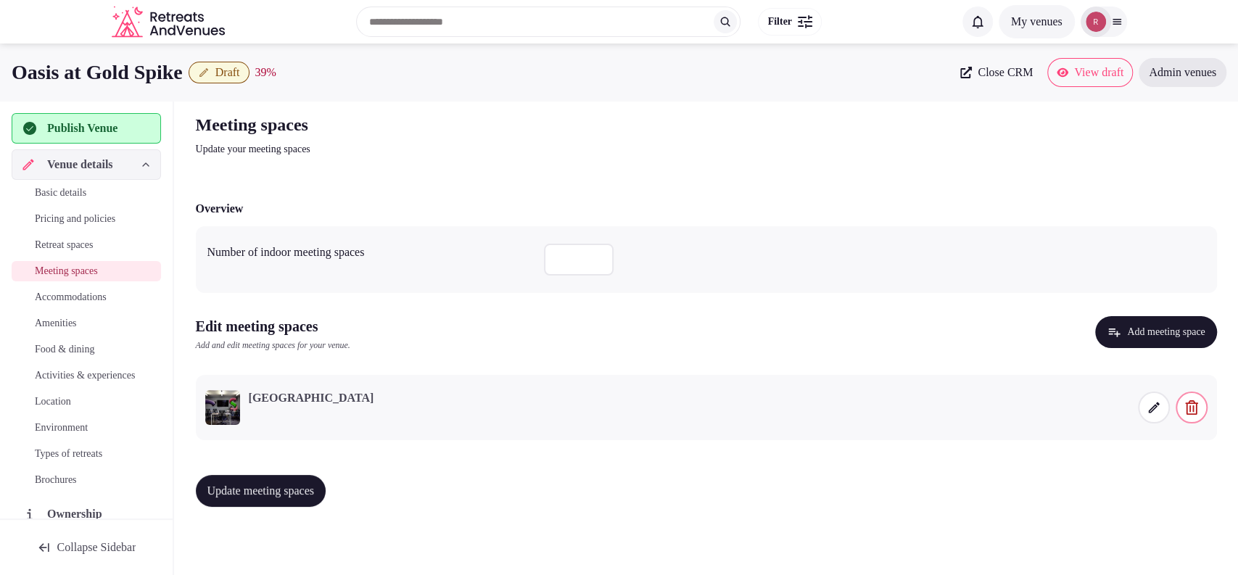
click at [68, 300] on span "Accommodations" at bounding box center [71, 297] width 72 height 15
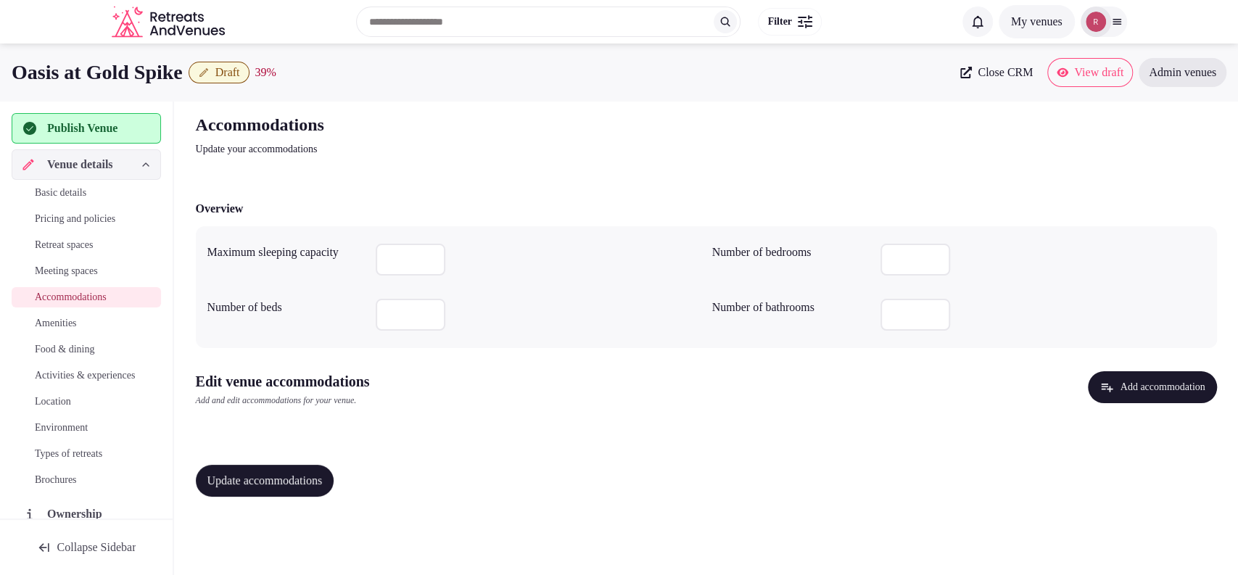
click at [1192, 388] on button "Add accommodation" at bounding box center [1152, 387] width 128 height 32
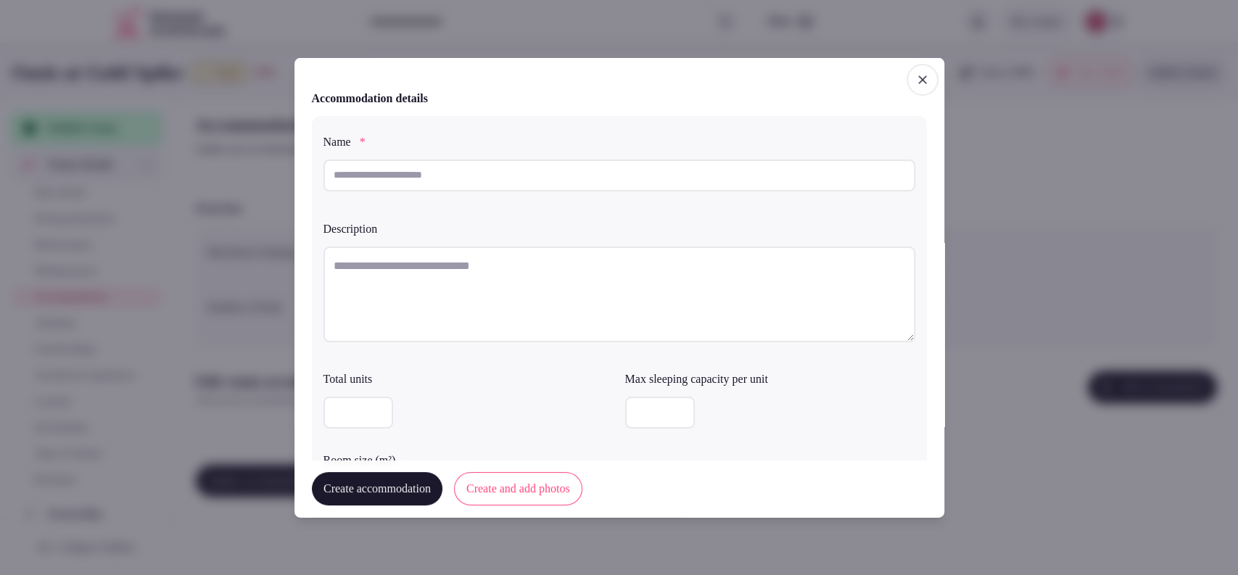
click at [458, 189] on input "text" at bounding box center [619, 175] width 592 height 32
paste input "**********"
type input "**********"
click at [431, 285] on textarea at bounding box center [619, 294] width 592 height 96
paste textarea "**********"
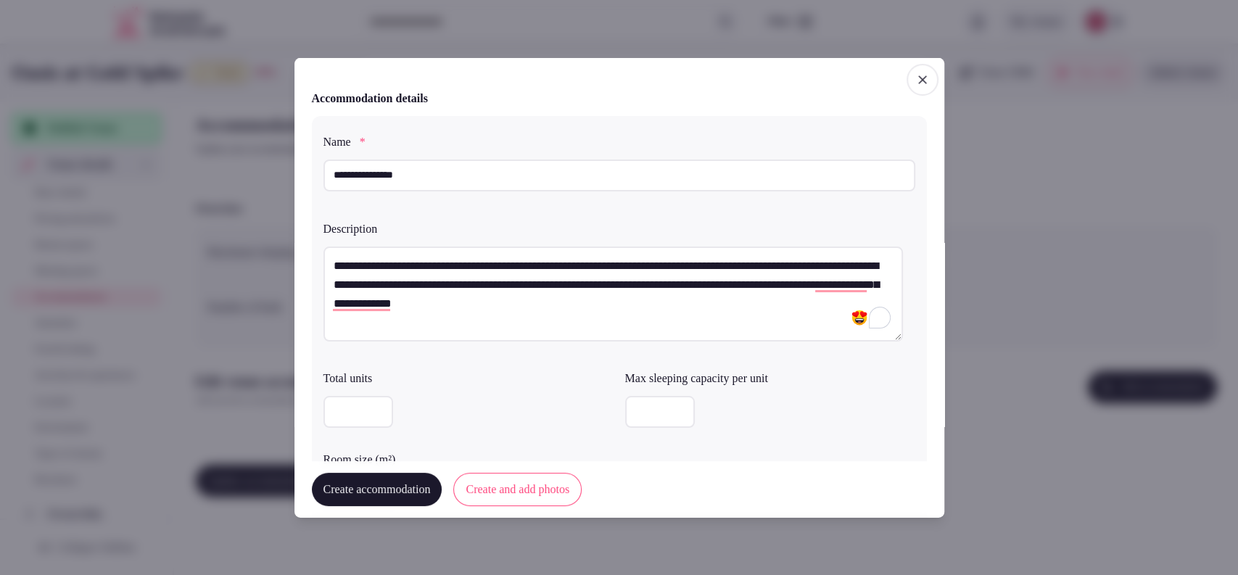
type textarea "**********"
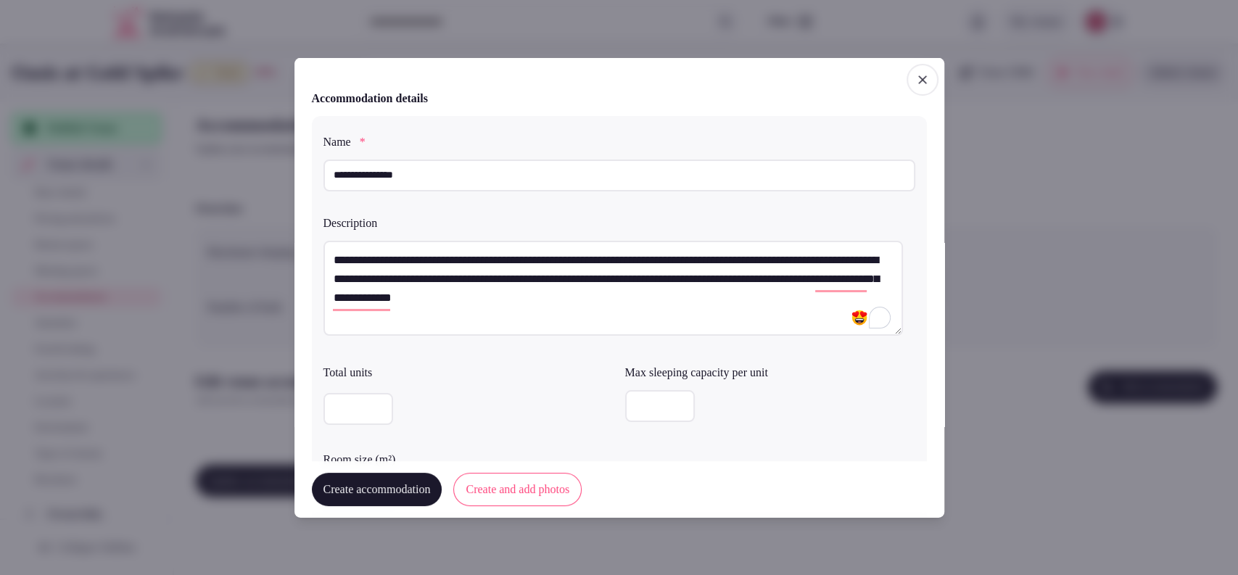
click at [638, 412] on input "number" at bounding box center [660, 406] width 70 height 32
type input "*"
click at [476, 367] on label "Total units" at bounding box center [468, 373] width 290 height 12
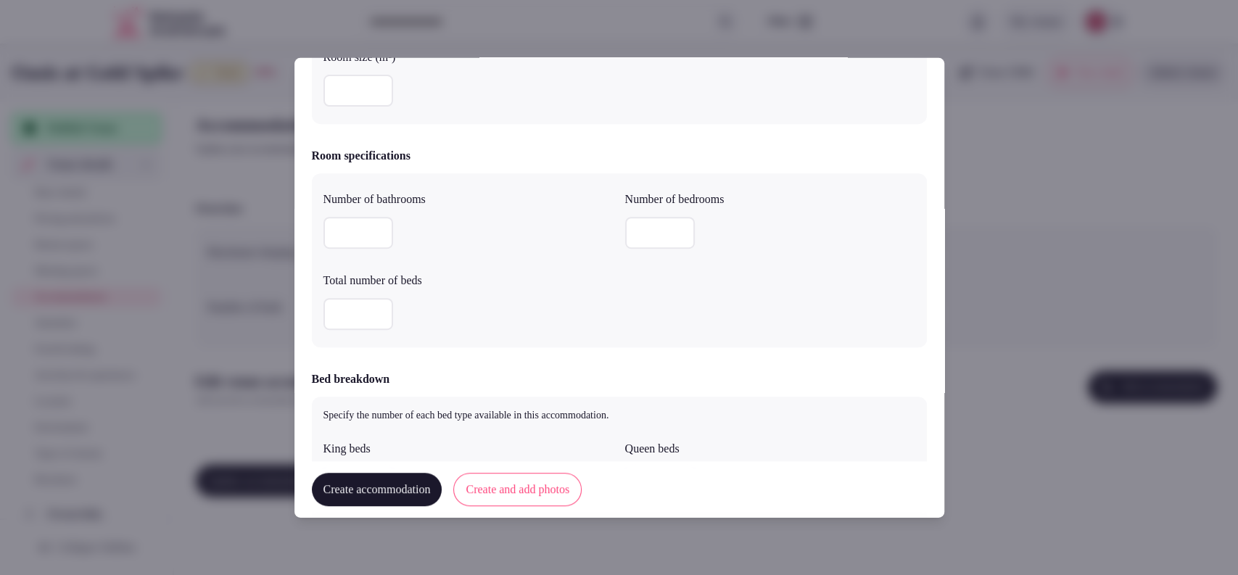
click at [344, 97] on input "number" at bounding box center [358, 91] width 70 height 32
type input "**"
click at [341, 238] on input "number" at bounding box center [358, 233] width 70 height 32
type input "*"
click at [331, 294] on div at bounding box center [468, 314] width 290 height 44
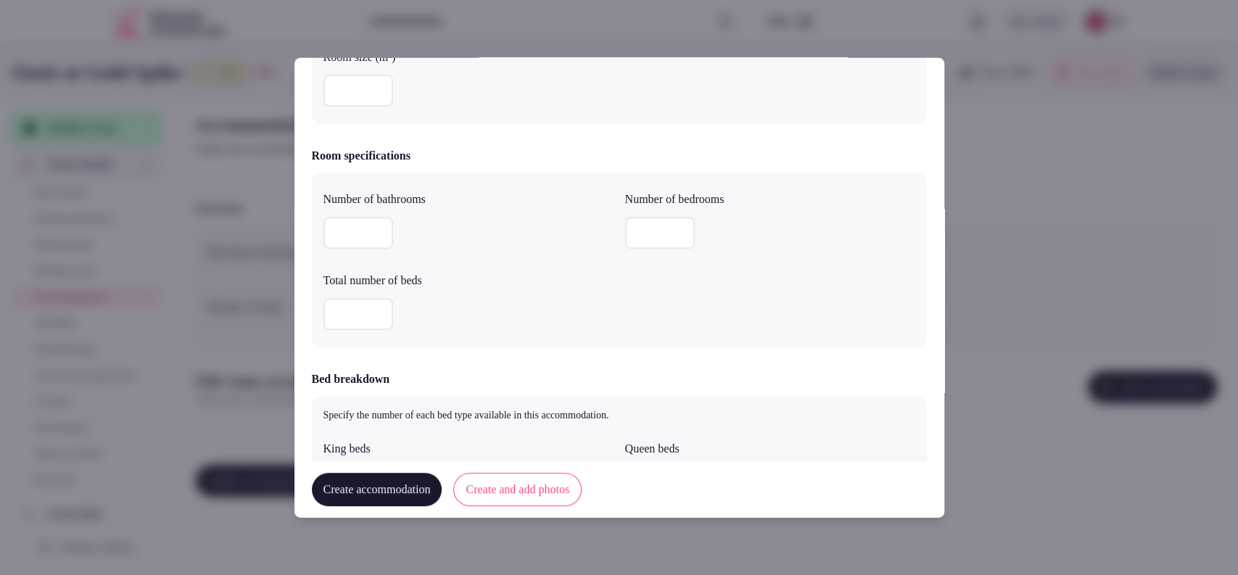
click at [337, 305] on input "number" at bounding box center [358, 314] width 70 height 32
type input "*"
click at [625, 233] on input "number" at bounding box center [660, 233] width 70 height 32
type input "*"
click at [592, 275] on label "Total number of beds" at bounding box center [468, 281] width 290 height 12
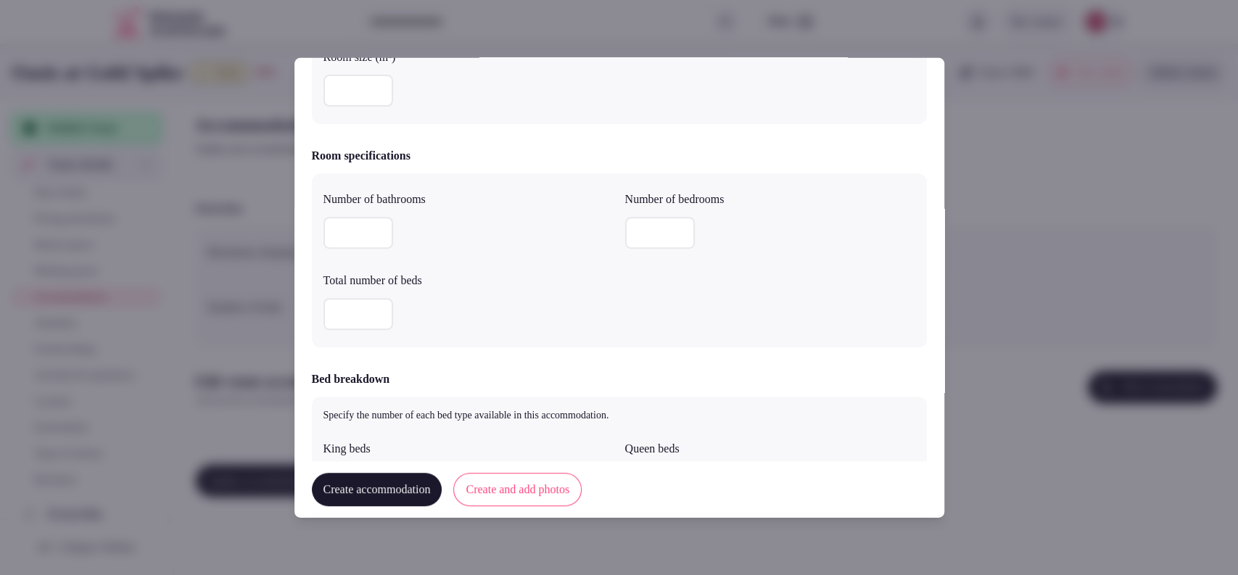
scroll to position [806, 0]
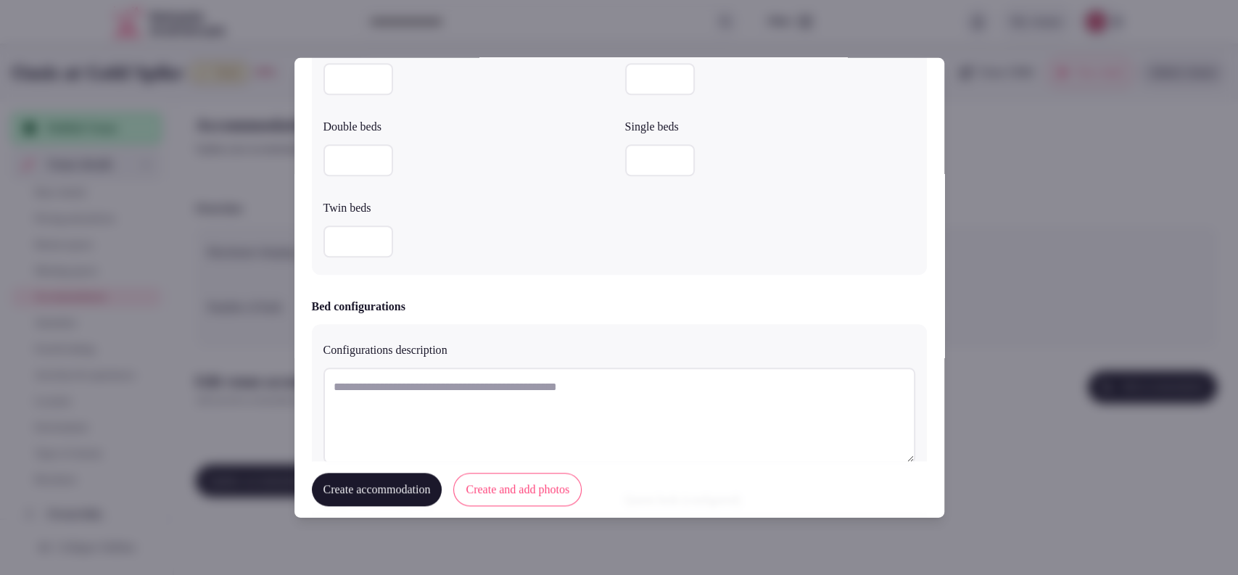
click at [632, 85] on input "number" at bounding box center [660, 79] width 70 height 32
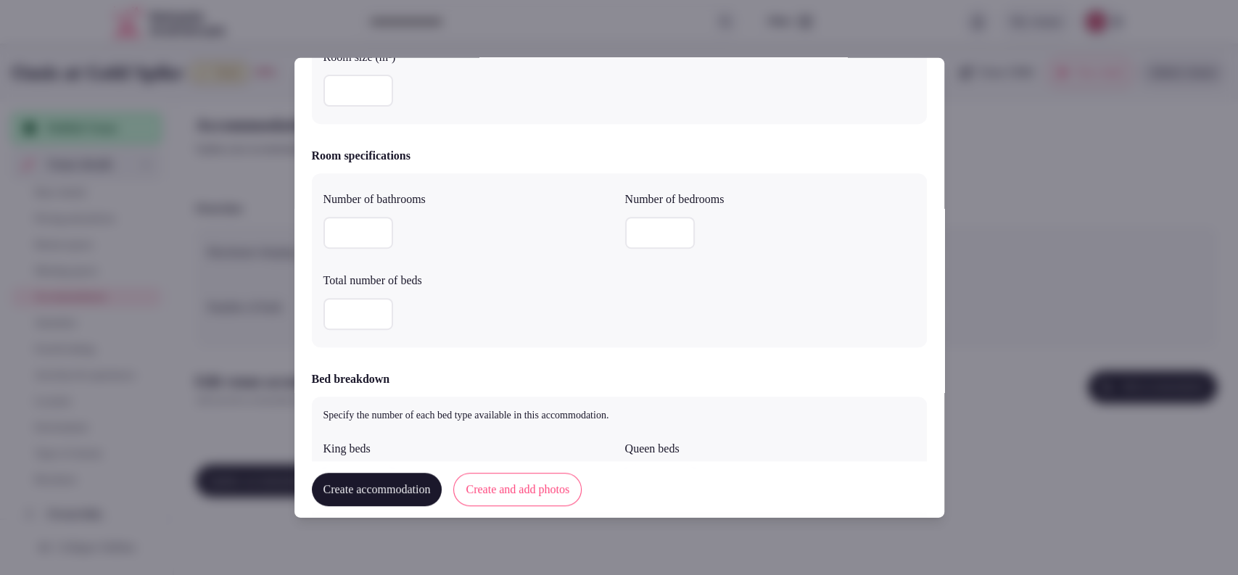
type input "*"
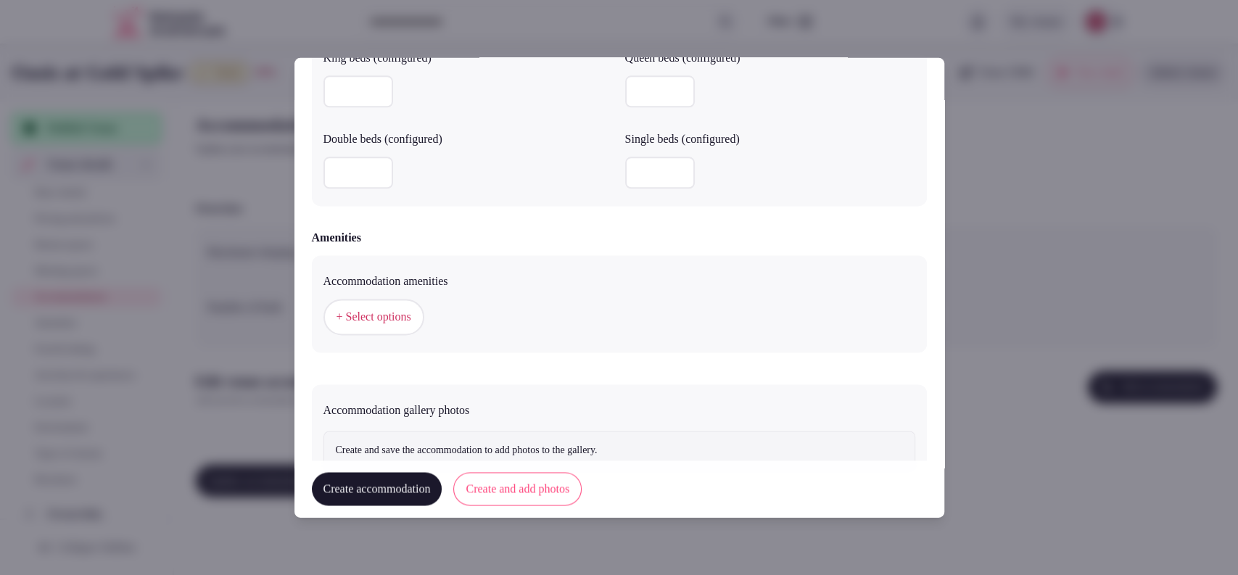
scroll to position [1268, 0]
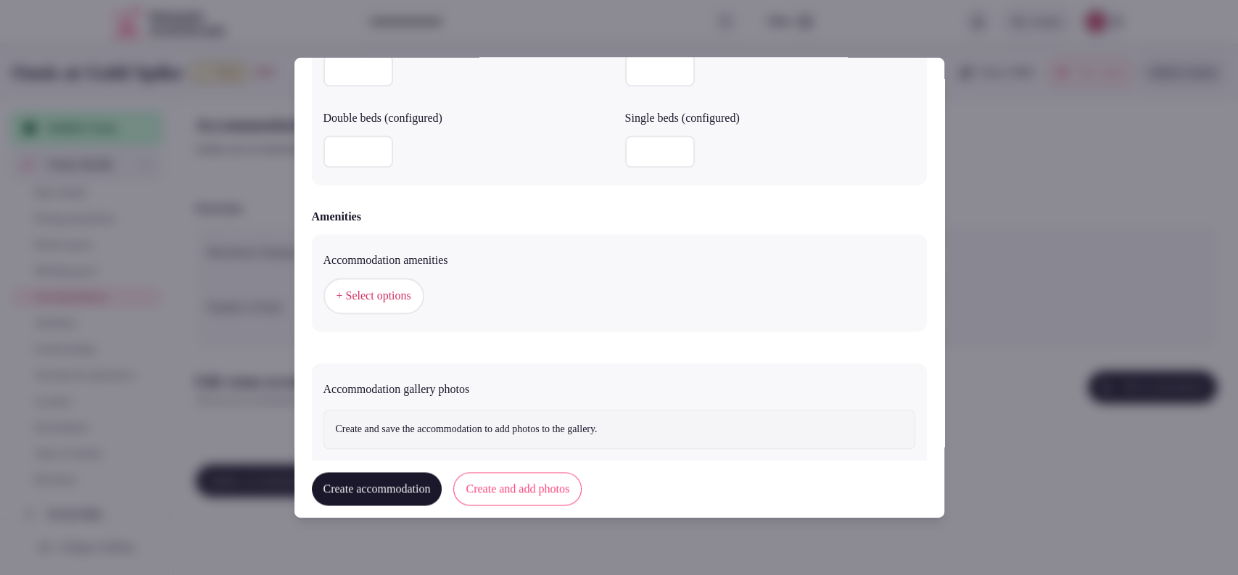
click at [353, 289] on span "+ Select options" at bounding box center [374, 297] width 75 height 16
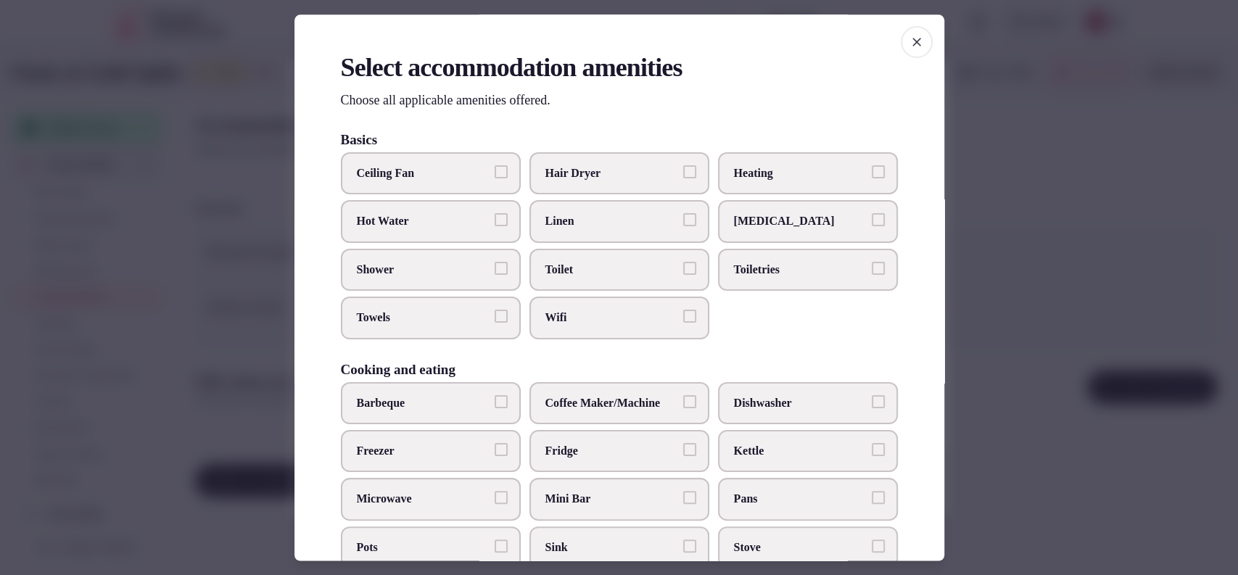
click at [604, 183] on label "Hair Dryer" at bounding box center [619, 173] width 180 height 42
click at [683, 178] on button "Hair Dryer" at bounding box center [689, 171] width 13 height 13
drag, startPoint x: 785, startPoint y: 277, endPoint x: 634, endPoint y: 285, distance: 151.1
click at [785, 276] on label "Toiletries" at bounding box center [808, 270] width 180 height 42
click at [872, 275] on button "Toiletries" at bounding box center [878, 268] width 13 height 13
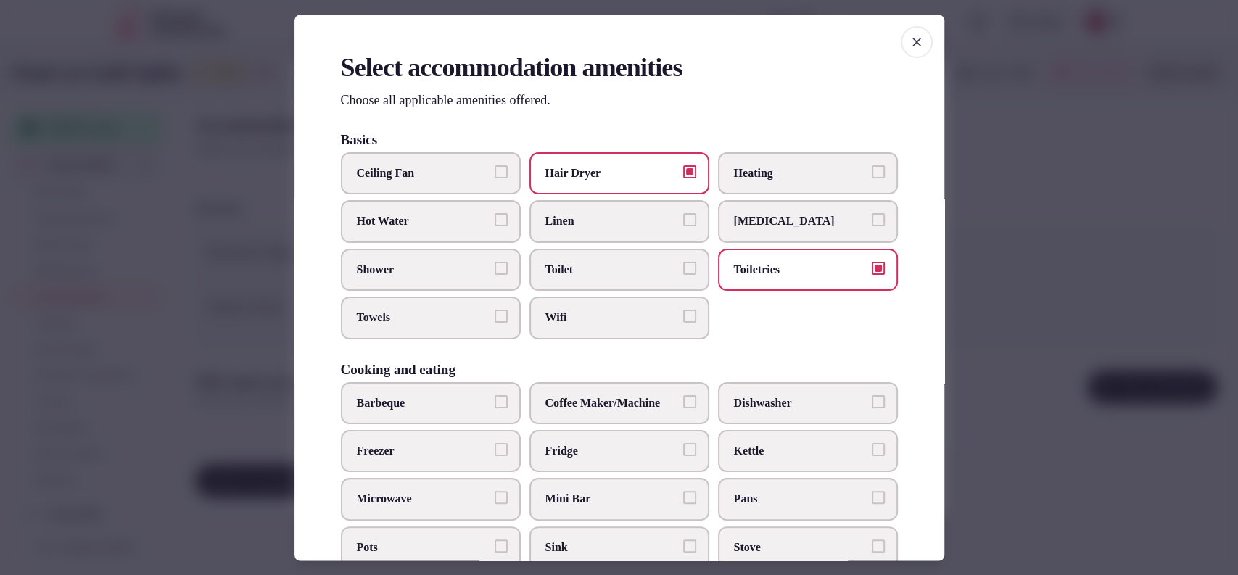
click at [622, 280] on label "Toilet" at bounding box center [619, 270] width 180 height 42
click at [683, 275] on button "Toilet" at bounding box center [689, 268] width 13 height 13
click at [606, 305] on label "Wifi" at bounding box center [619, 318] width 180 height 42
click at [683, 310] on button "Wifi" at bounding box center [689, 316] width 13 height 13
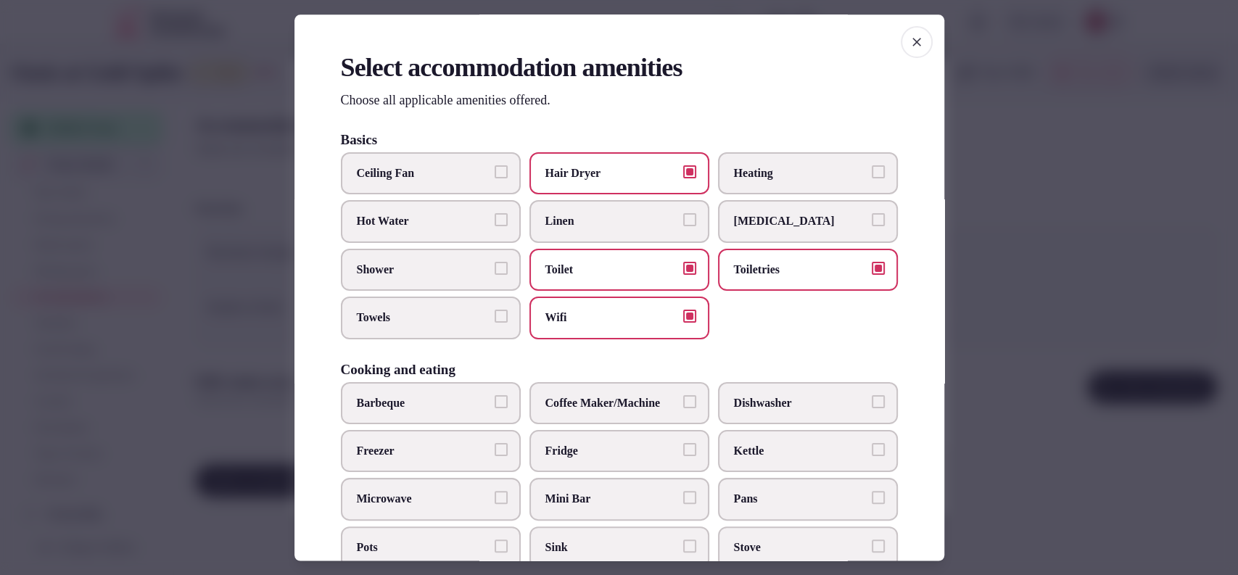
click at [383, 316] on span "Towels" at bounding box center [423, 318] width 133 height 16
click at [495, 316] on button "Towels" at bounding box center [501, 316] width 13 height 13
click at [394, 297] on label "Towels" at bounding box center [431, 318] width 180 height 42
click at [495, 310] on button "Towels" at bounding box center [501, 316] width 13 height 13
click at [405, 278] on label "Shower" at bounding box center [431, 270] width 180 height 42
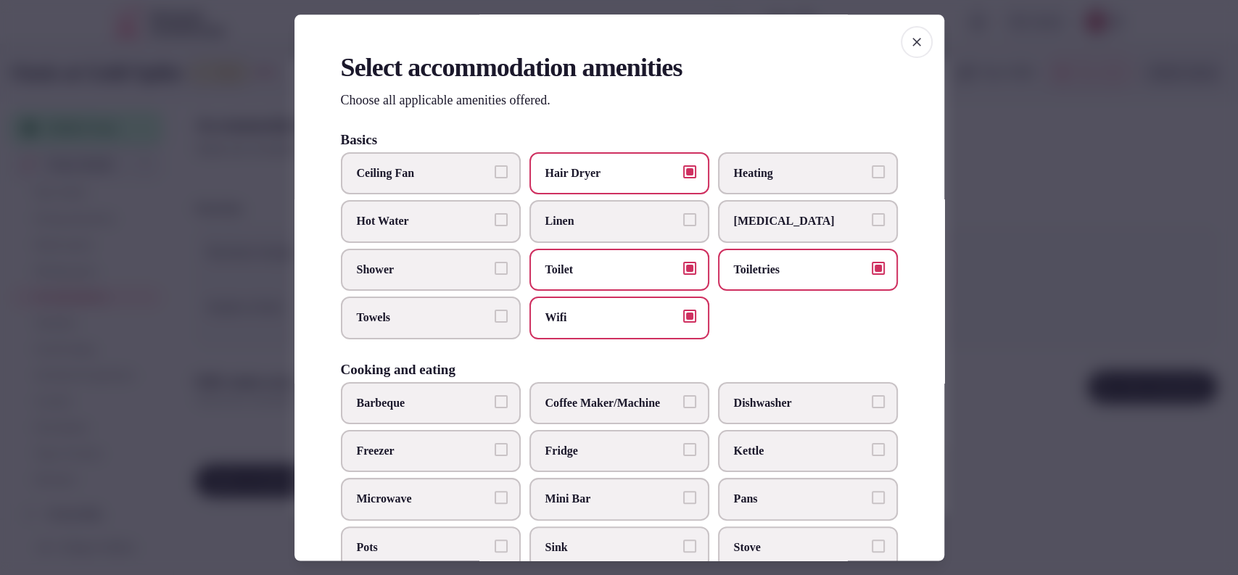
click at [495, 275] on button "Shower" at bounding box center [501, 268] width 13 height 13
click at [399, 315] on span "Towels" at bounding box center [423, 318] width 133 height 16
click at [495, 315] on button "Towels" at bounding box center [501, 316] width 13 height 13
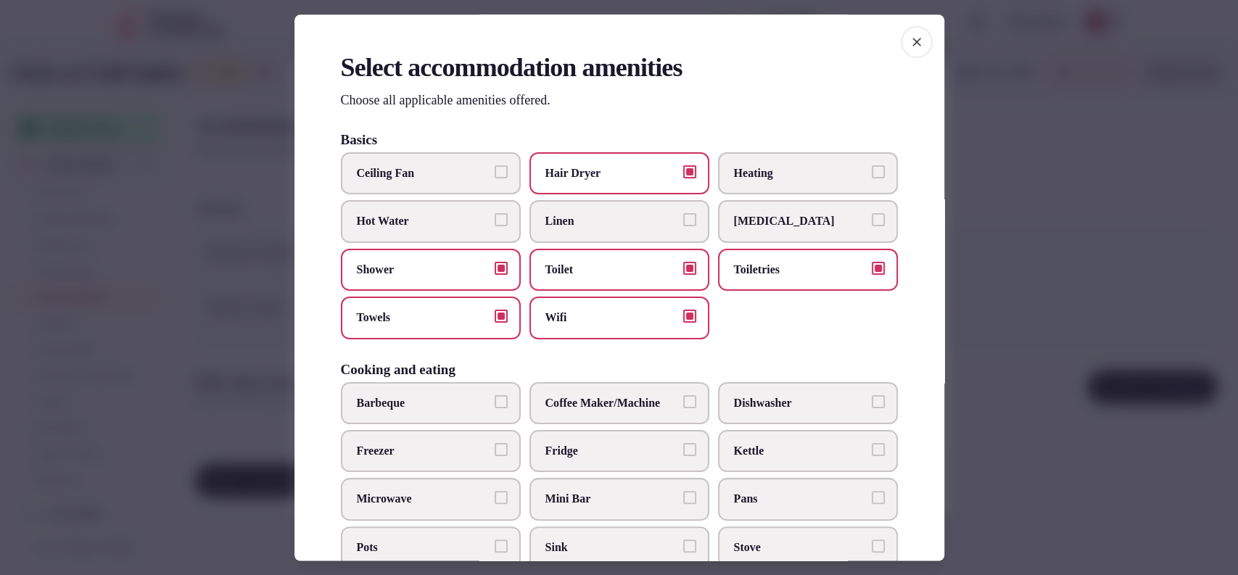
scroll to position [477, 0]
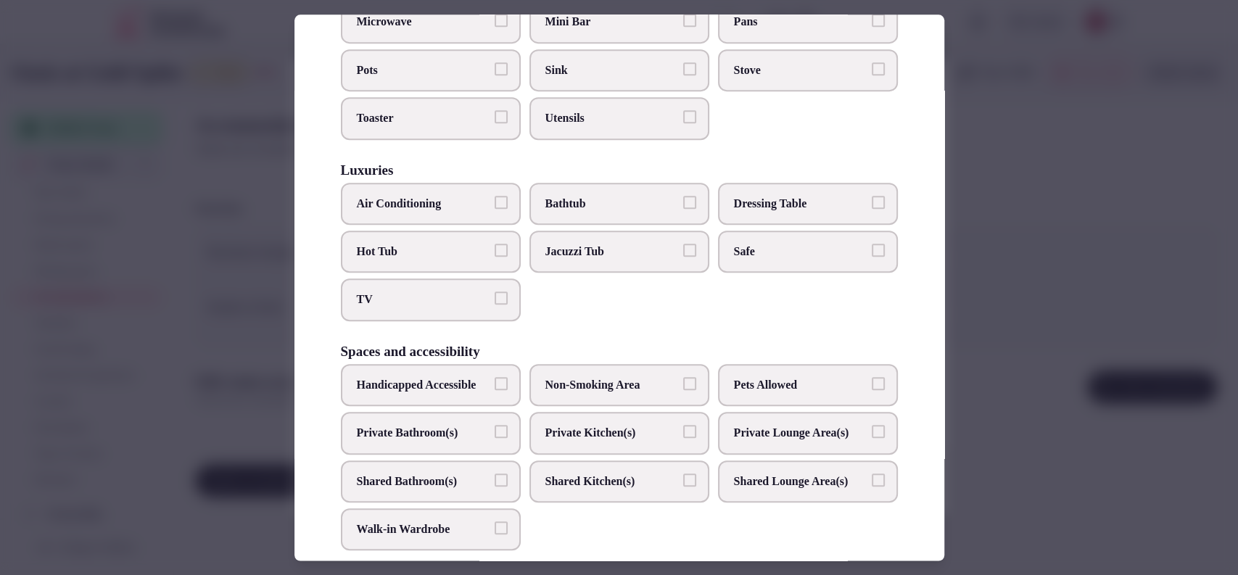
click at [470, 207] on span "Air Conditioning" at bounding box center [423, 204] width 133 height 16
click at [495, 207] on button "Air Conditioning" at bounding box center [501, 202] width 13 height 13
click at [419, 313] on label "TV" at bounding box center [431, 300] width 180 height 42
click at [495, 305] on button "TV" at bounding box center [501, 298] width 13 height 13
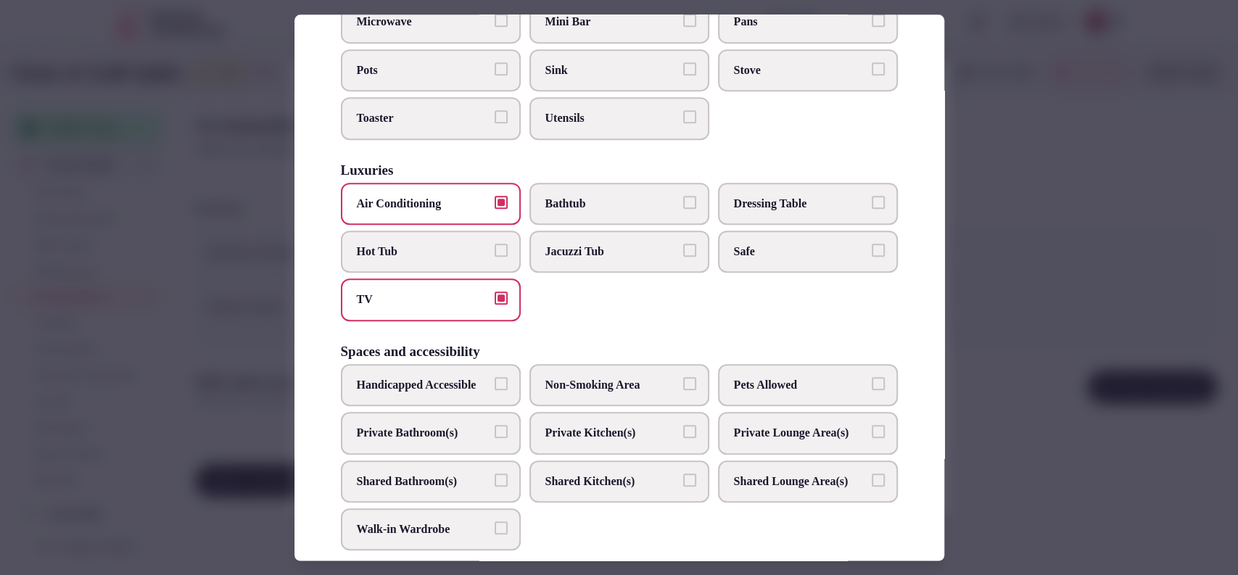
scroll to position [0, 0]
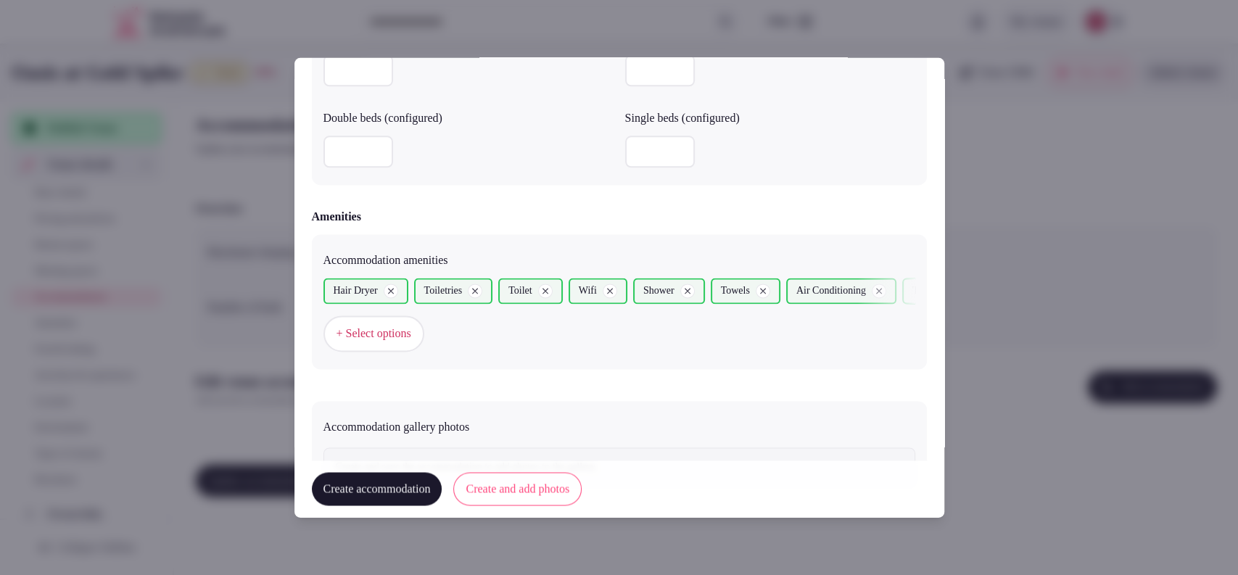
drag, startPoint x: 944, startPoint y: 226, endPoint x: 934, endPoint y: 260, distance: 35.6
click at [397, 327] on span "+ Select options" at bounding box center [374, 334] width 75 height 16
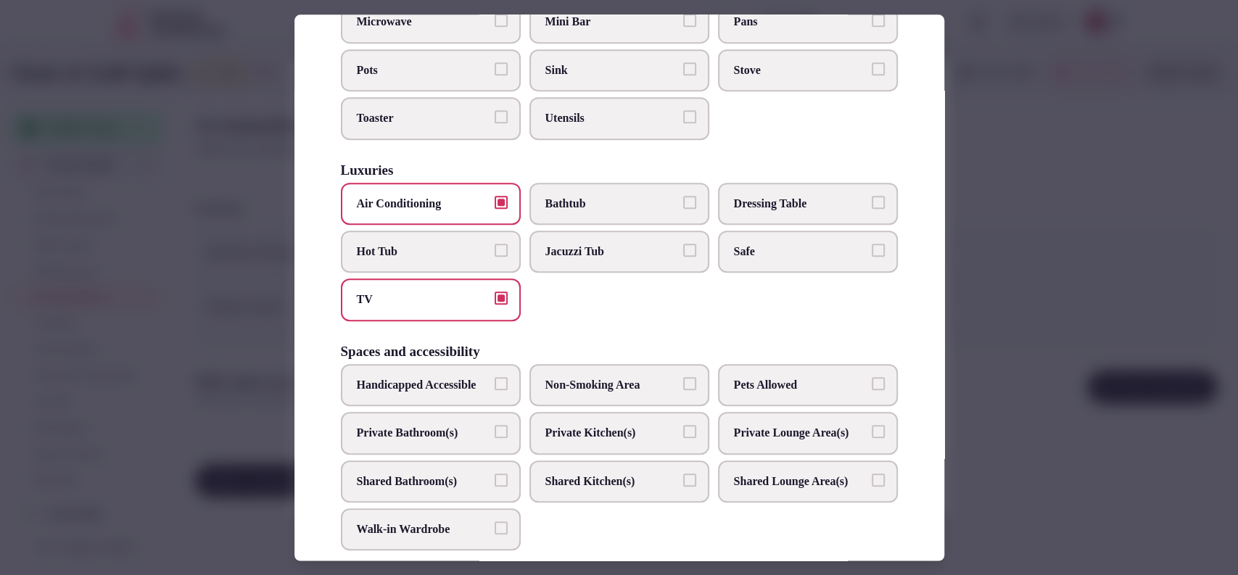
scroll to position [726, 0]
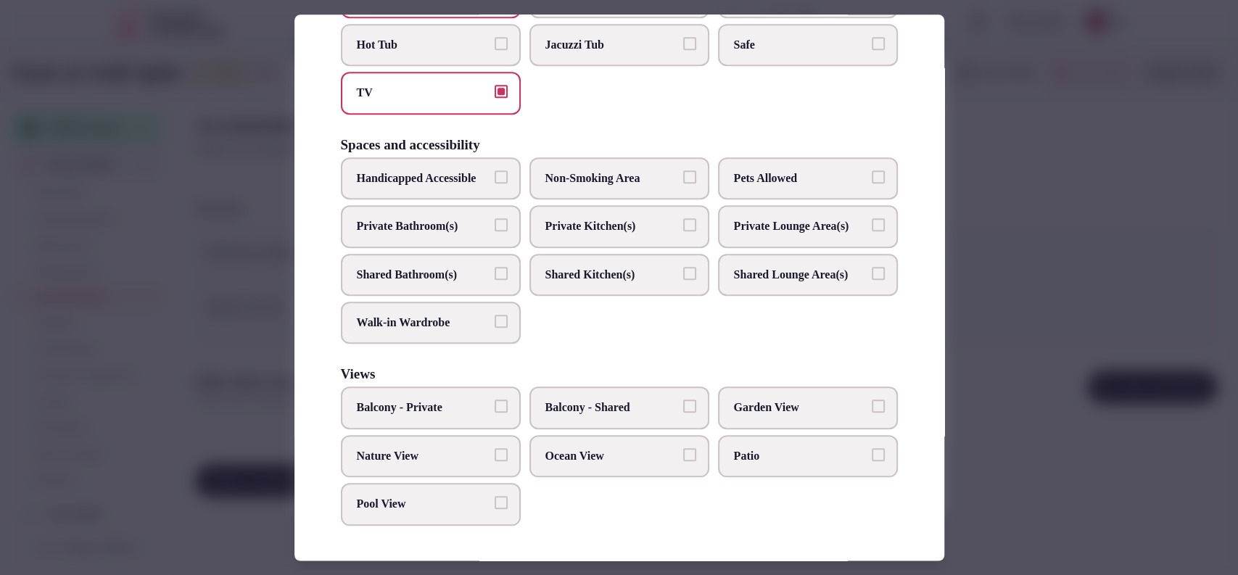
click at [389, 213] on label "Private Bathroom(s)" at bounding box center [431, 226] width 180 height 42
click at [495, 218] on button "Private Bathroom(s)" at bounding box center [501, 224] width 13 height 13
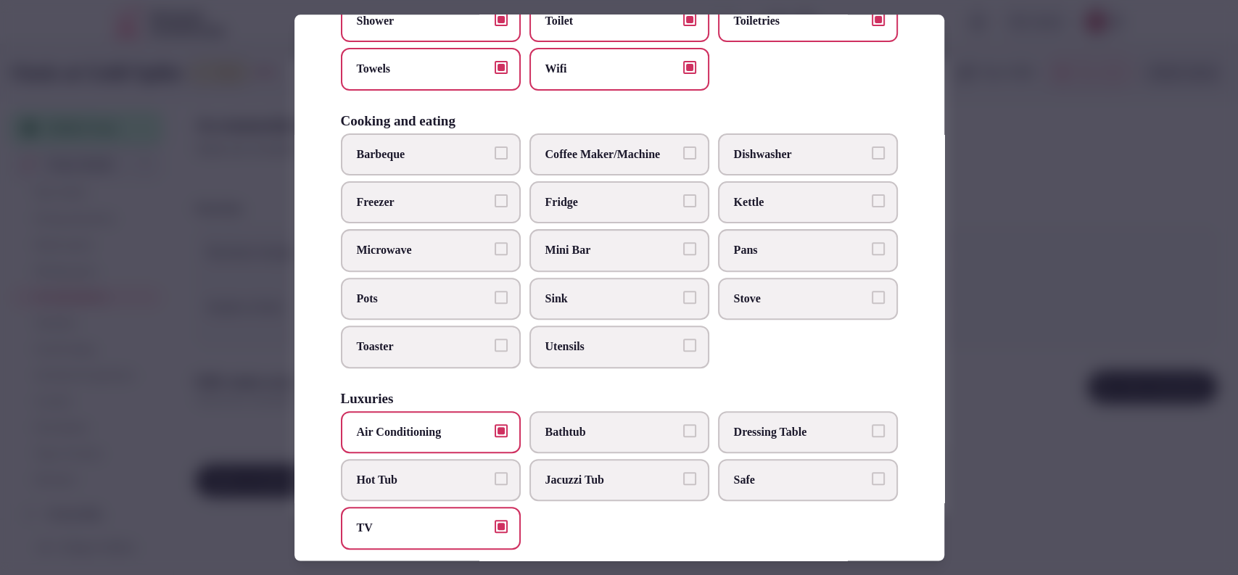
click at [1017, 263] on div at bounding box center [619, 287] width 1238 height 575
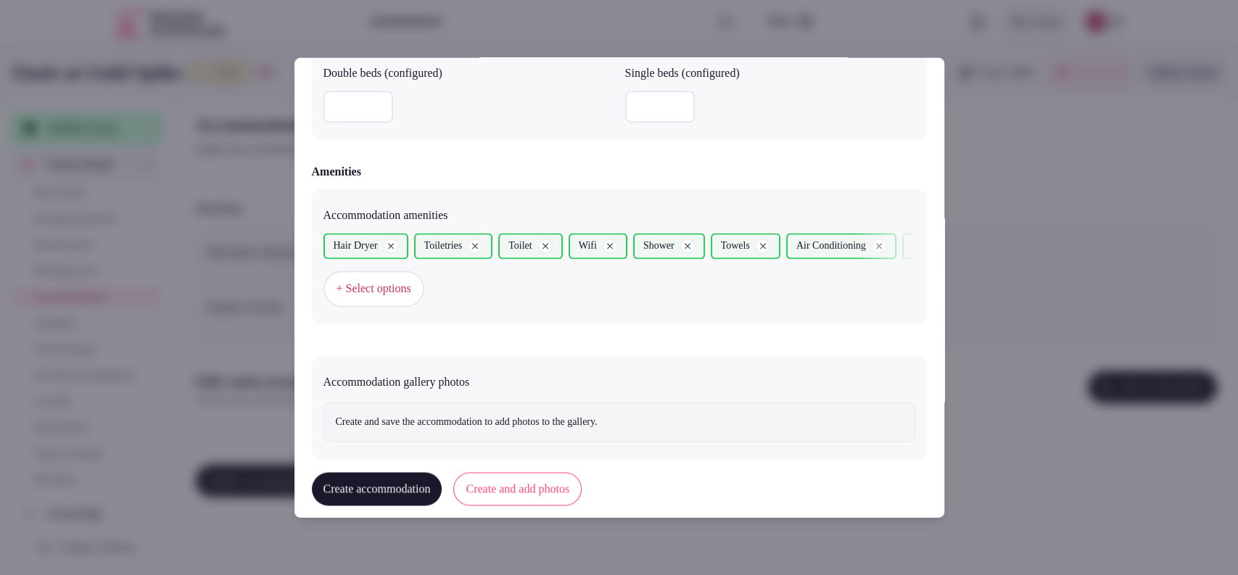
scroll to position [1338, 0]
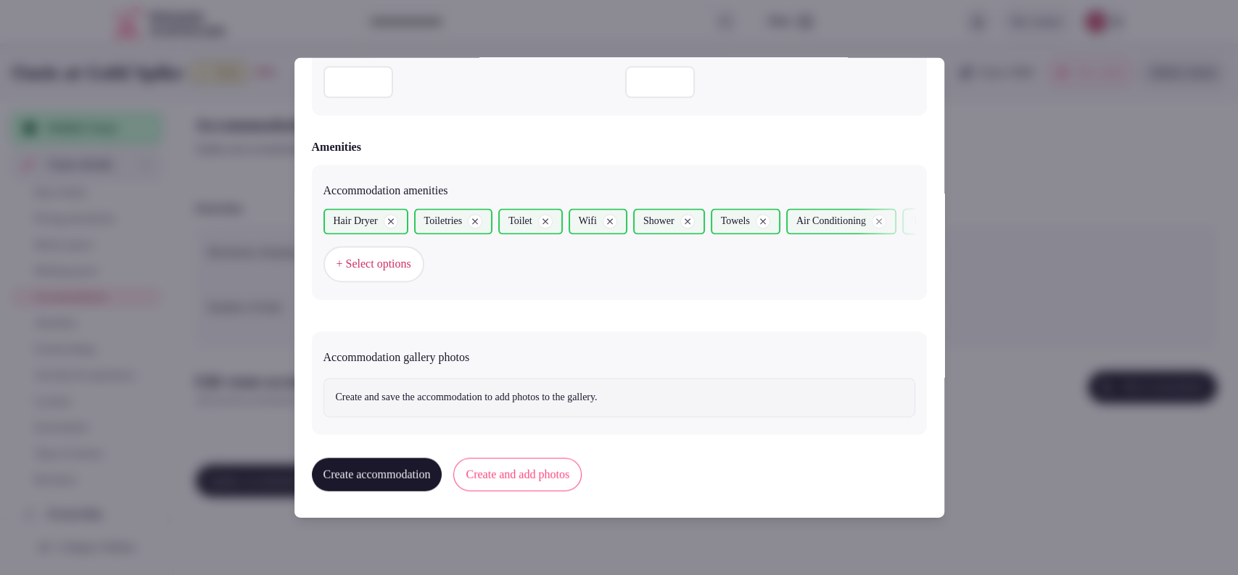
click at [513, 466] on button "Create and add photos" at bounding box center [517, 474] width 128 height 33
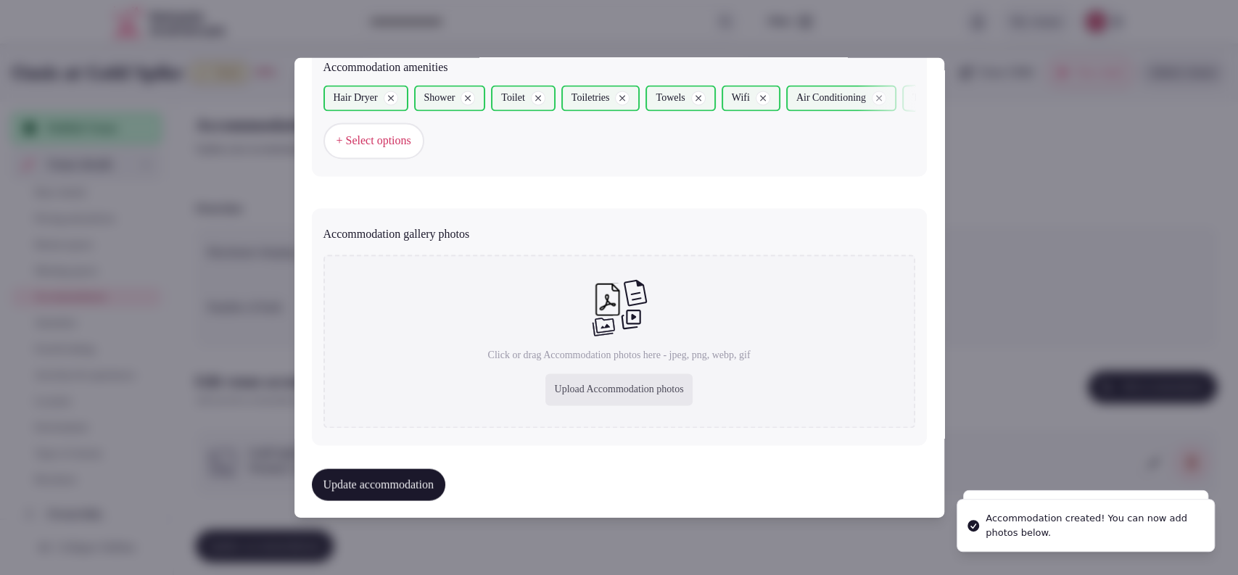
scroll to position [1472, 0]
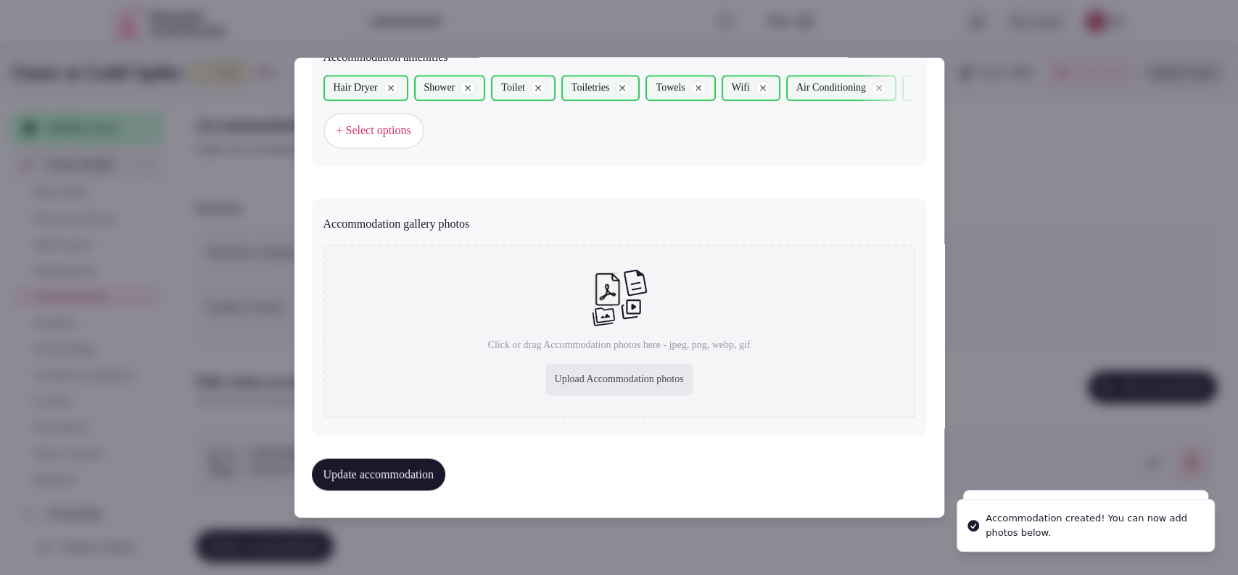
click at [572, 376] on div "Upload Accommodation photos" at bounding box center [618, 380] width 147 height 32
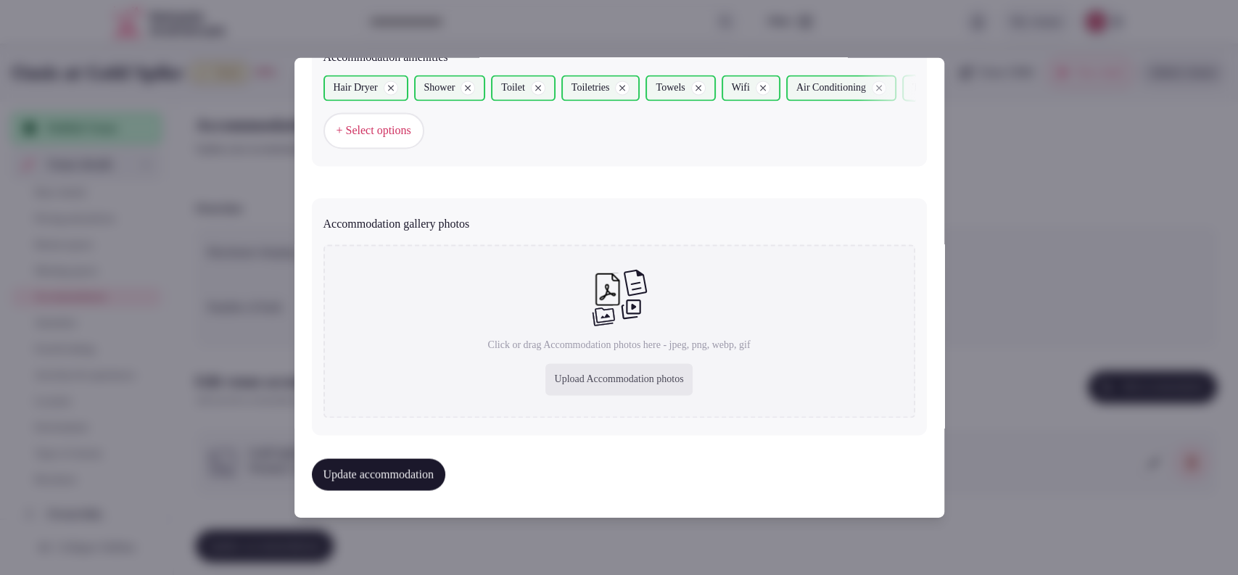
type input "**********"
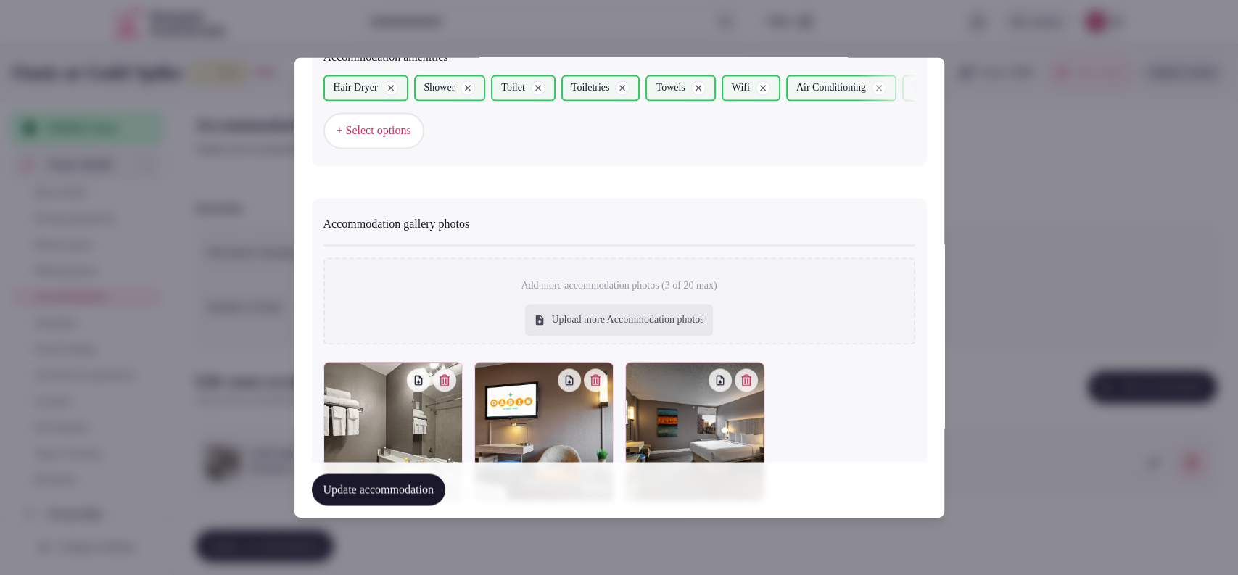
scroll to position [1551, 0]
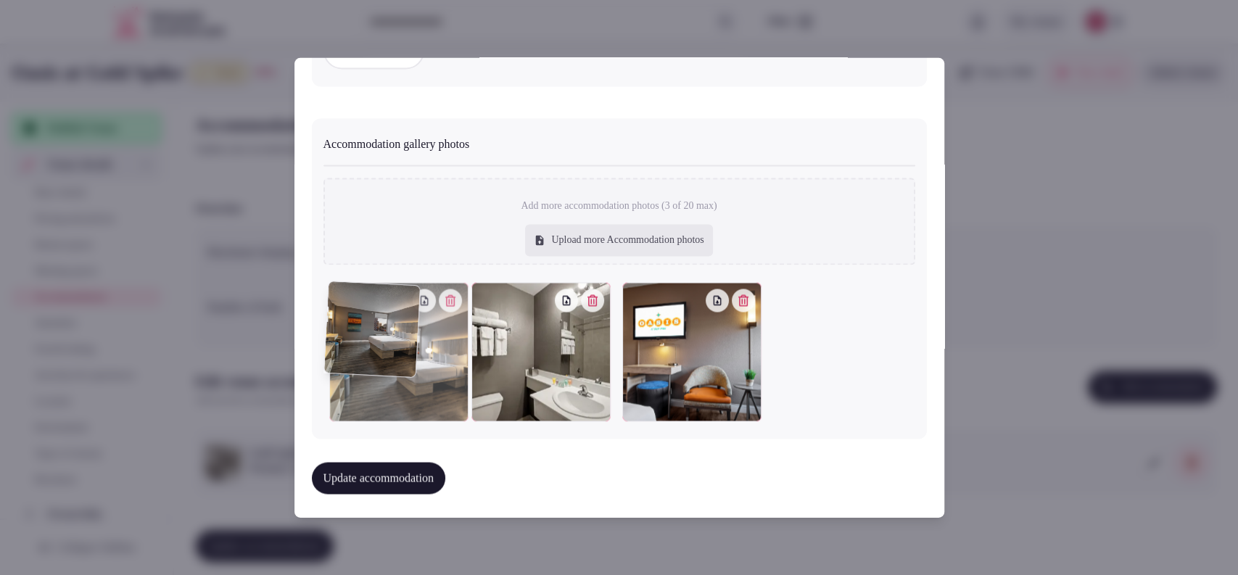
drag, startPoint x: 663, startPoint y: 335, endPoint x: 358, endPoint y: 359, distance: 305.5
click at [358, 359] on div at bounding box center [398, 352] width 139 height 139
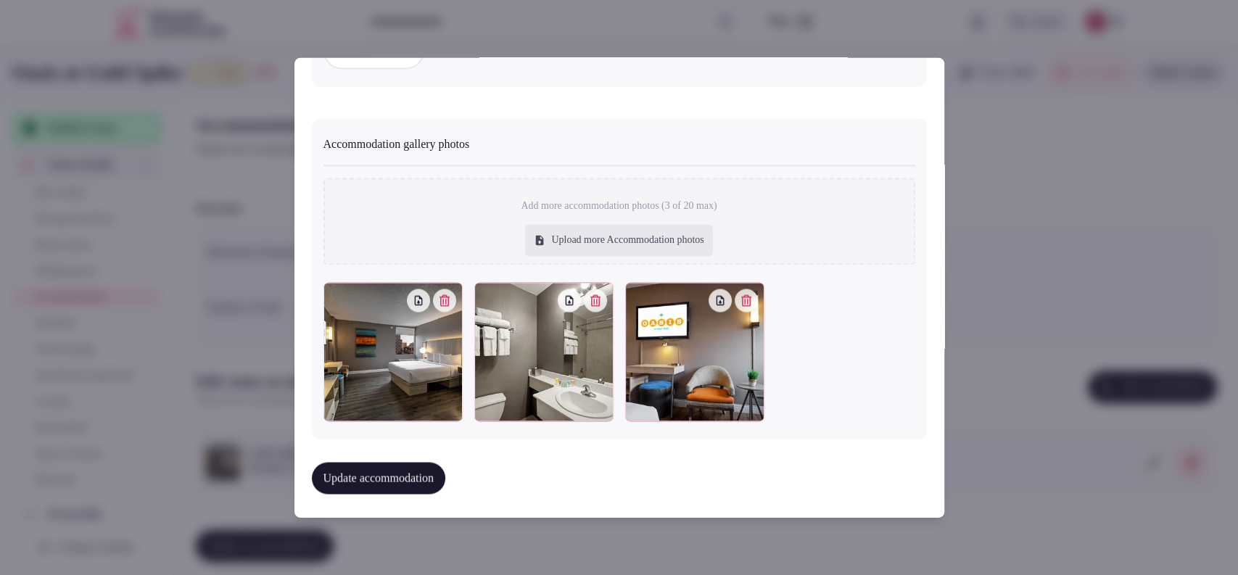
click at [367, 454] on div "Update accommodation" at bounding box center [619, 478] width 615 height 55
click at [366, 467] on button "Update accommodation" at bounding box center [378, 479] width 133 height 32
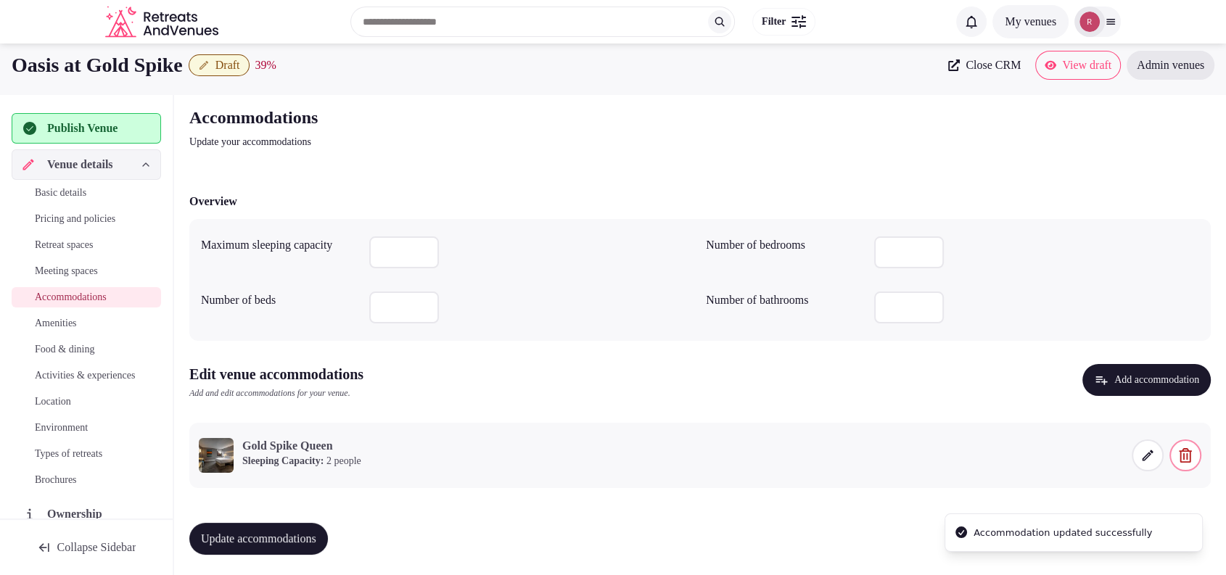
scroll to position [9, 0]
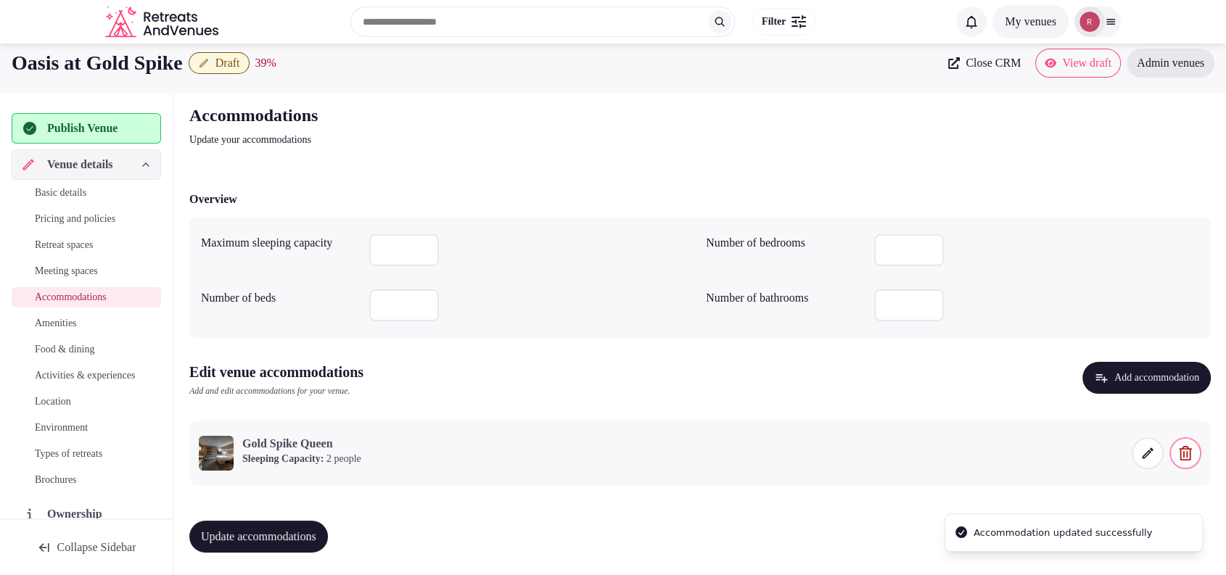
click at [281, 519] on div "Update accommodations" at bounding box center [699, 536] width 1021 height 55
click at [276, 537] on span "Update accommodations" at bounding box center [258, 536] width 115 height 15
click at [71, 321] on span "Amenities" at bounding box center [56, 323] width 42 height 15
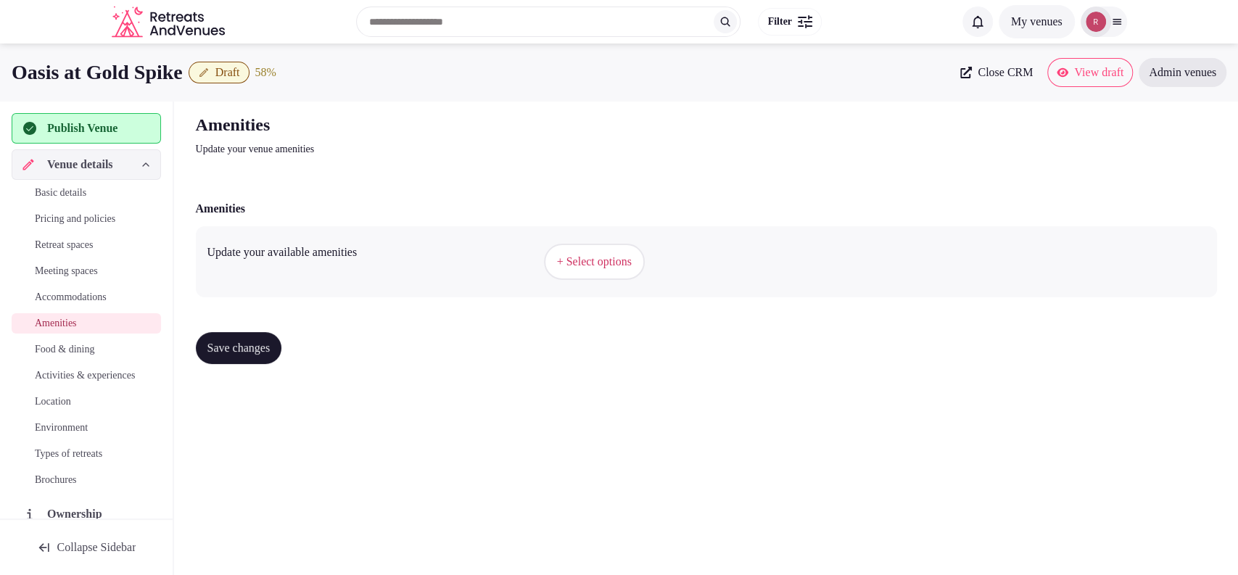
click at [589, 260] on span "+ Select options" at bounding box center [594, 262] width 75 height 16
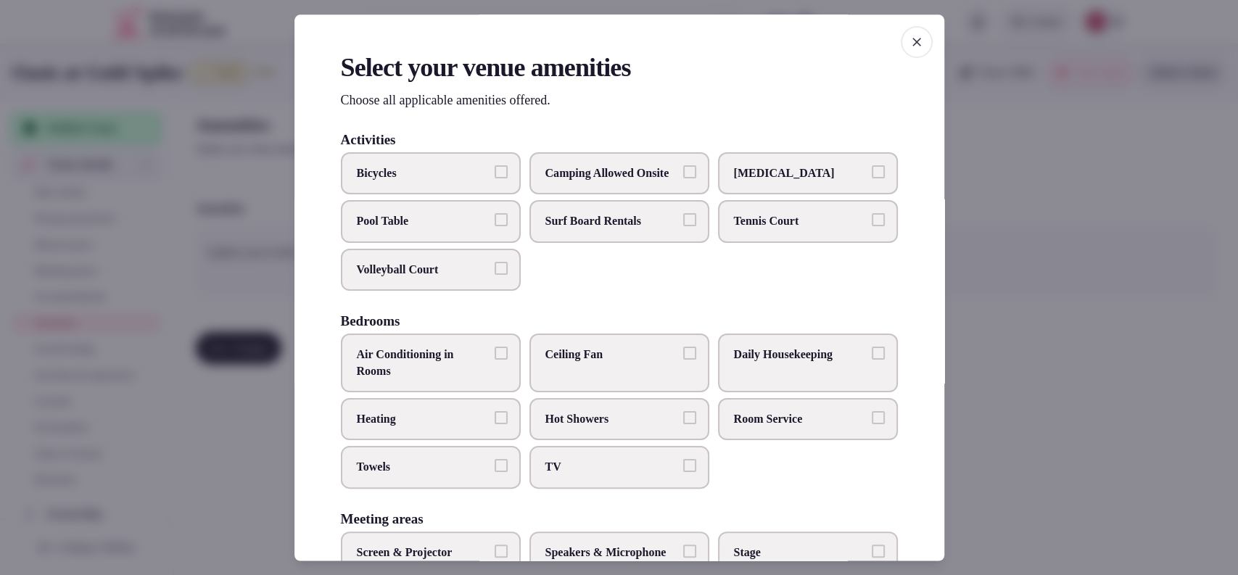
click at [429, 363] on span "Air Conditioning in Rooms" at bounding box center [423, 363] width 133 height 33
click at [495, 360] on button "Air Conditioning in Rooms" at bounding box center [501, 353] width 13 height 13
click at [415, 165] on span "Bicycles" at bounding box center [423, 173] width 133 height 16
click at [495, 165] on button "Bicycles" at bounding box center [501, 171] width 13 height 13
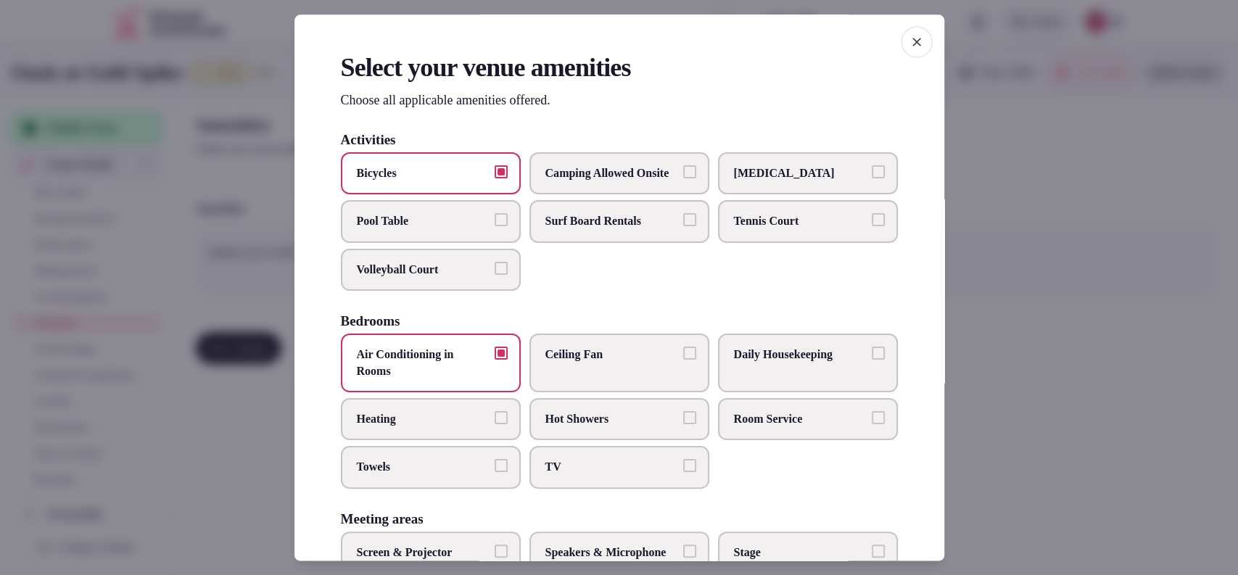
click at [403, 230] on span "Pool Table" at bounding box center [423, 222] width 133 height 16
click at [495, 227] on button "Pool Table" at bounding box center [501, 220] width 13 height 13
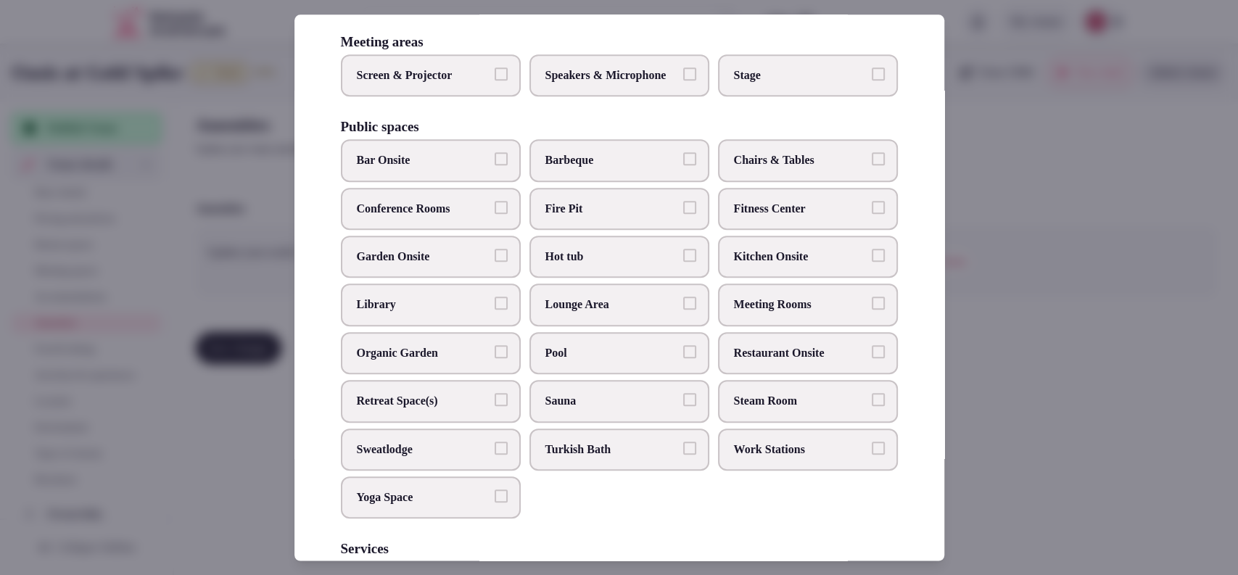
click at [630, 217] on span "Fire Pit" at bounding box center [611, 209] width 133 height 16
click at [683, 214] on button "Fire Pit" at bounding box center [689, 207] width 13 height 13
click at [734, 361] on span "Restaurant Onsite" at bounding box center [800, 353] width 133 height 16
click at [872, 358] on button "Restaurant Onsite" at bounding box center [878, 351] width 13 height 13
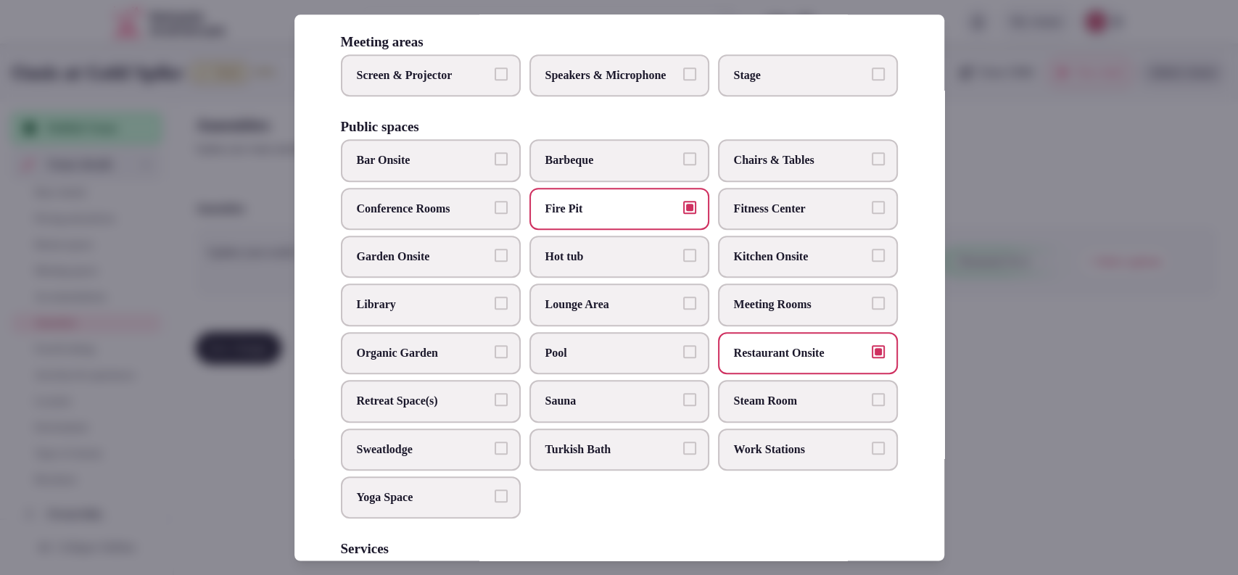
click at [413, 169] on span "Bar Onsite" at bounding box center [423, 161] width 133 height 16
click at [495, 166] on button "Bar Onsite" at bounding box center [501, 159] width 13 height 13
click at [759, 458] on span "Work Stations" at bounding box center [800, 450] width 133 height 16
click at [872, 455] on button "Work Stations" at bounding box center [878, 448] width 13 height 13
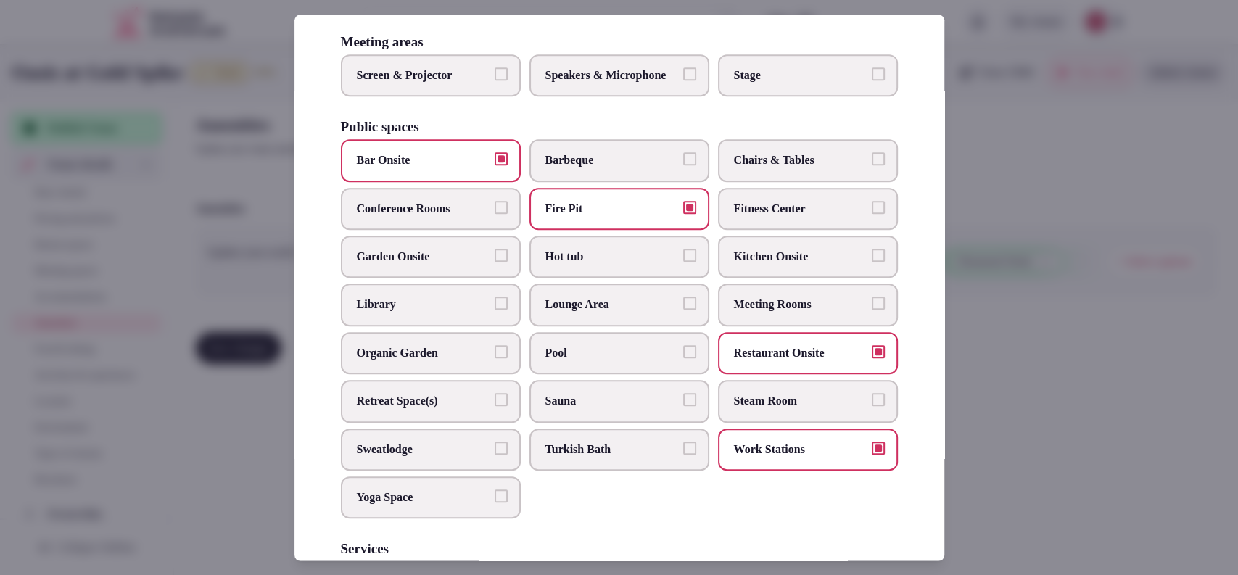
click at [586, 361] on span "Pool" at bounding box center [611, 353] width 133 height 16
click at [683, 358] on button "Pool" at bounding box center [689, 351] width 13 height 13
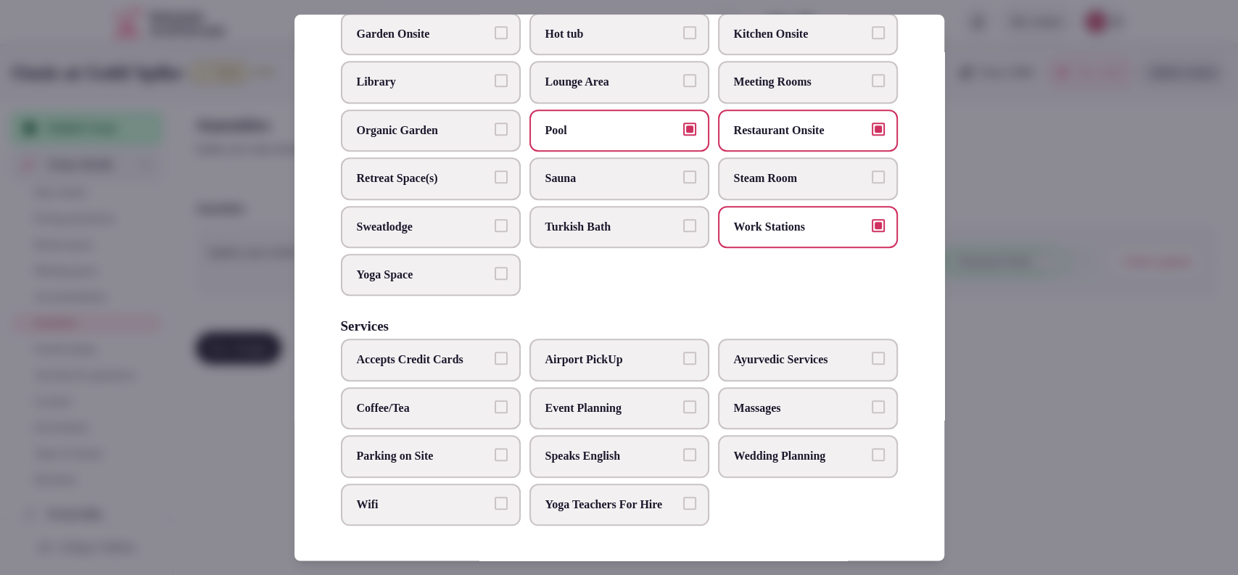
click at [634, 453] on label "Speaks English" at bounding box center [619, 456] width 180 height 42
click at [683, 453] on button "Speaks English" at bounding box center [689, 454] width 13 height 13
click at [377, 448] on span "Parking on Site" at bounding box center [423, 456] width 133 height 16
click at [495, 448] on button "Parking on Site" at bounding box center [501, 454] width 13 height 13
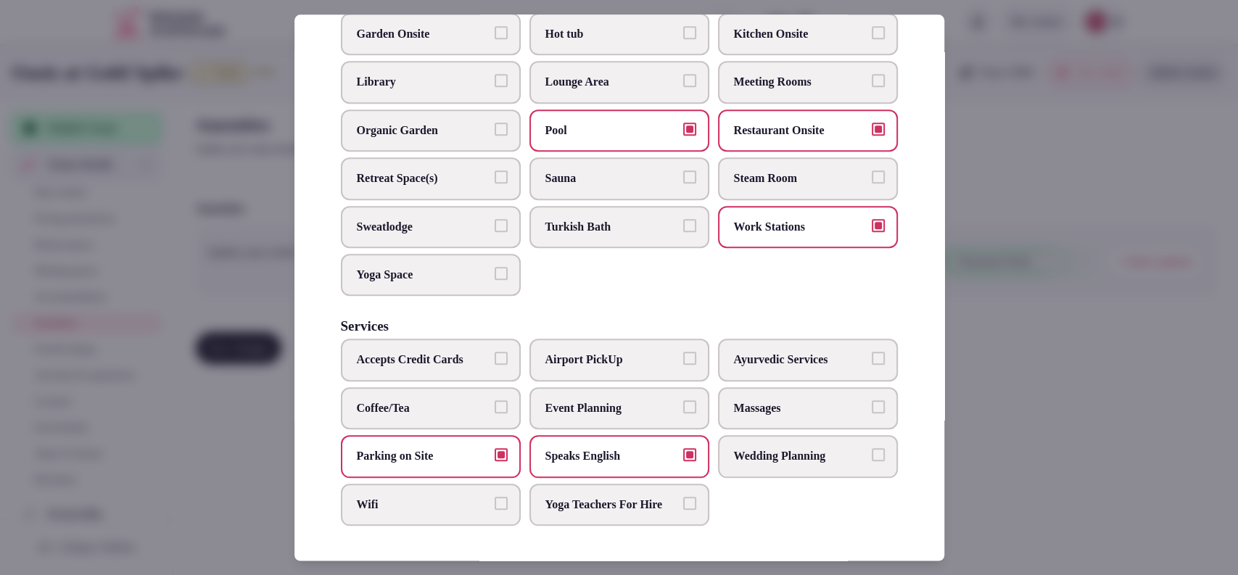
click at [387, 502] on label "Wifi" at bounding box center [431, 505] width 180 height 42
click at [495, 502] on button "Wifi" at bounding box center [501, 503] width 13 height 13
click at [479, 400] on span "Coffee/Tea" at bounding box center [423, 408] width 133 height 16
click at [495, 400] on button "Coffee/Tea" at bounding box center [501, 406] width 13 height 13
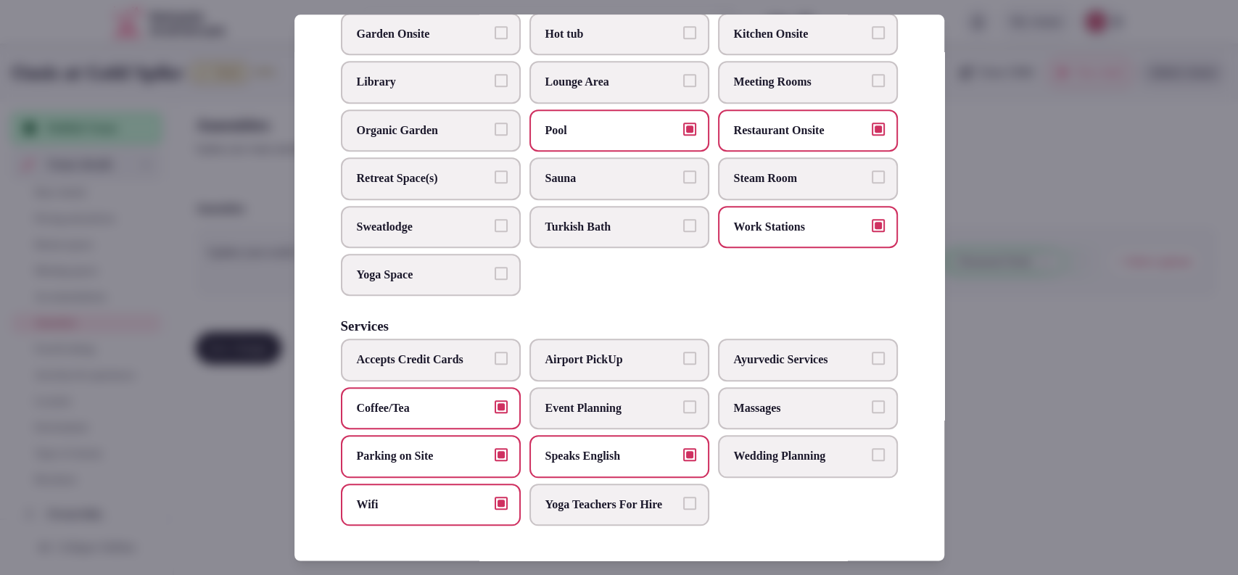
click at [1007, 406] on div at bounding box center [619, 287] width 1238 height 575
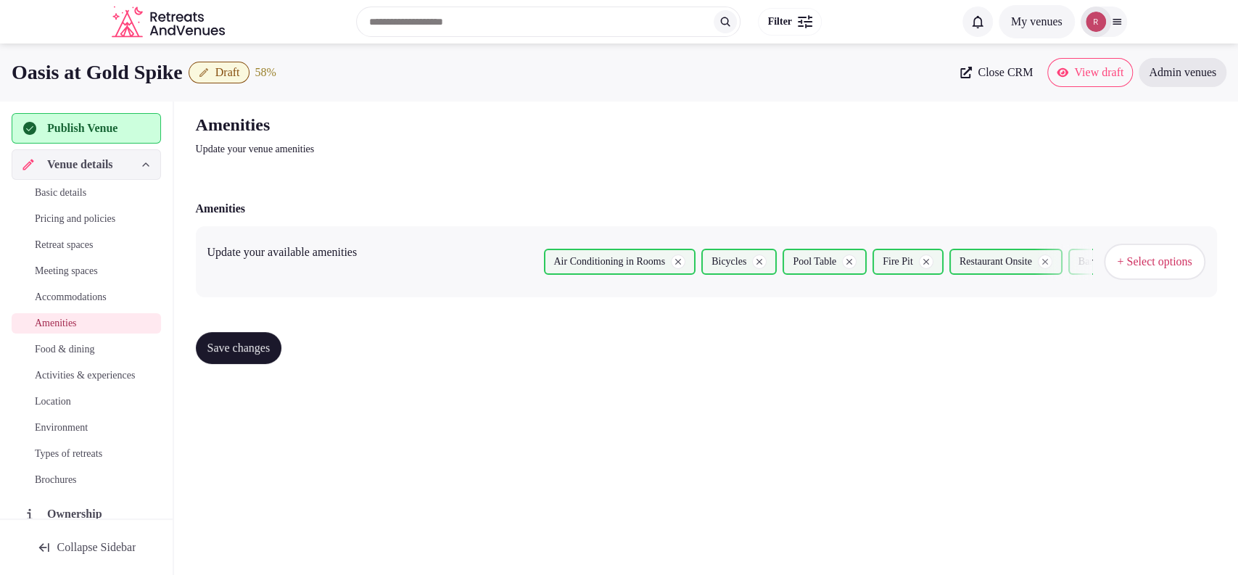
click at [244, 344] on span "Save changes" at bounding box center [238, 348] width 63 height 15
click at [94, 350] on span "Food & dining" at bounding box center [64, 349] width 59 height 15
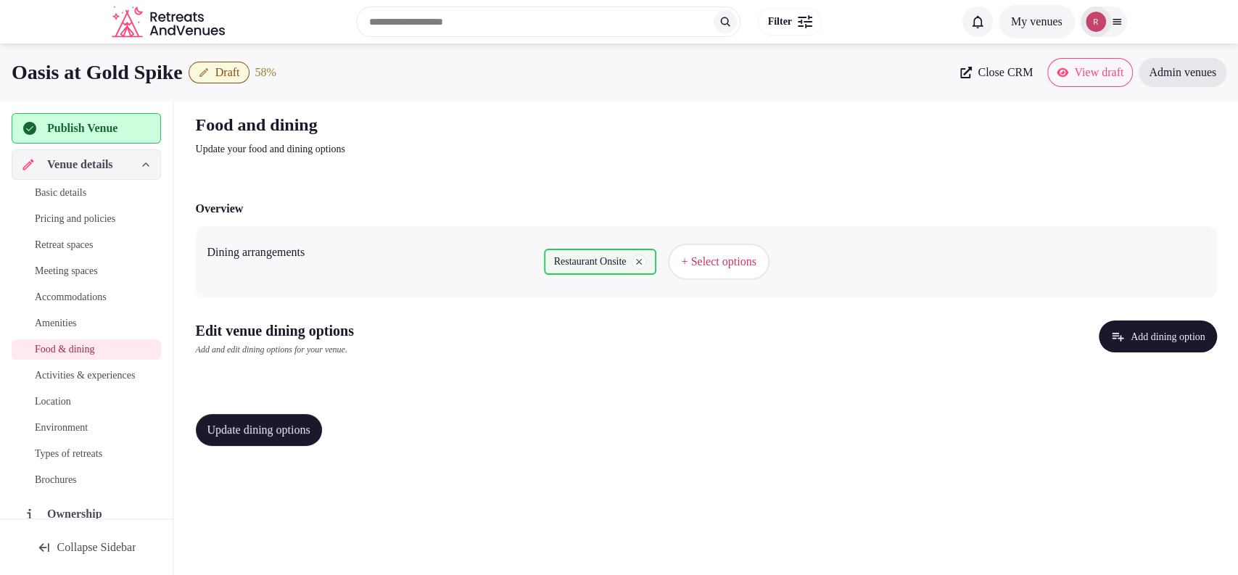
click at [1152, 334] on button "Add dining option" at bounding box center [1158, 337] width 118 height 32
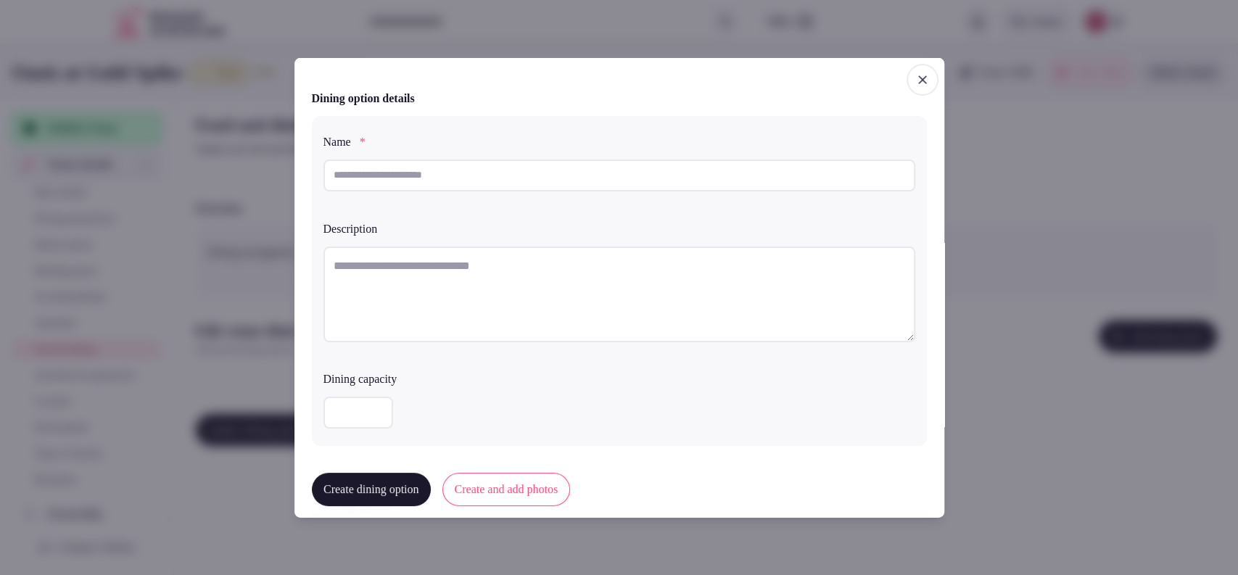
click at [560, 178] on input "text" at bounding box center [619, 175] width 592 height 32
paste input "**********"
type input "**********"
click at [387, 268] on textarea at bounding box center [619, 294] width 592 height 96
paste textarea "**********"
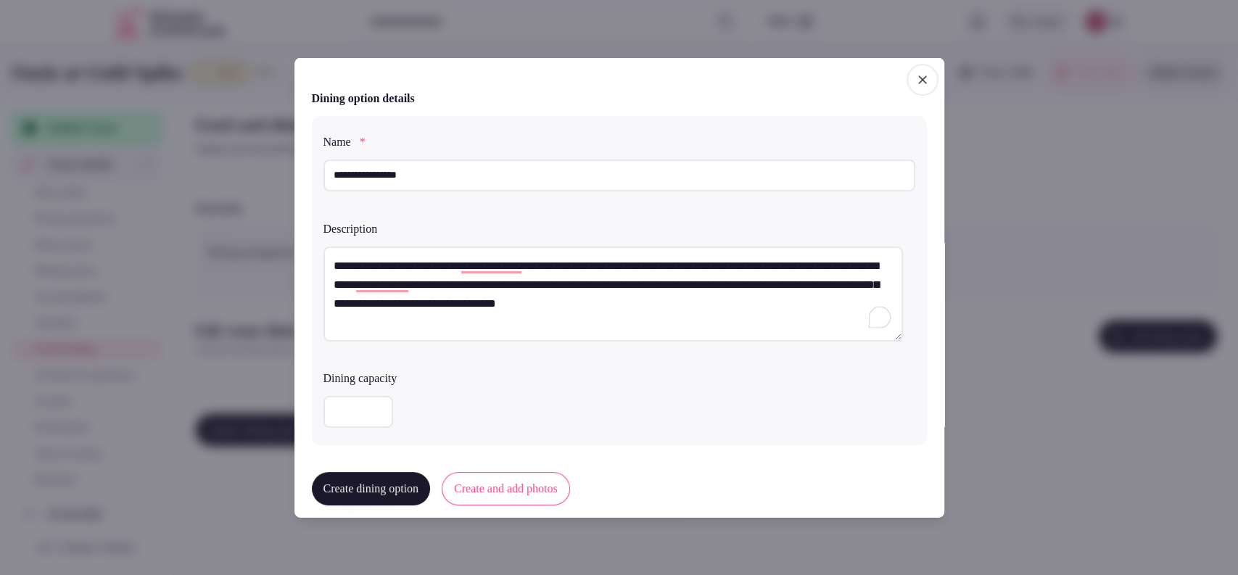
scroll to position [360, 0]
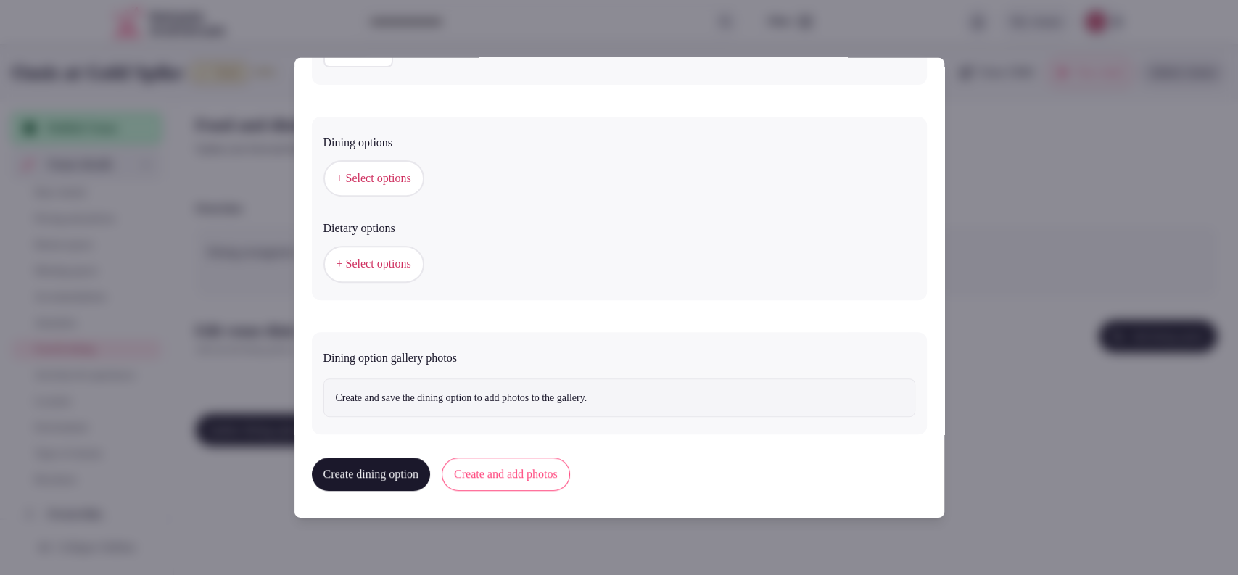
type textarea "**********"
click at [401, 186] on button "+ Select options" at bounding box center [373, 178] width 101 height 36
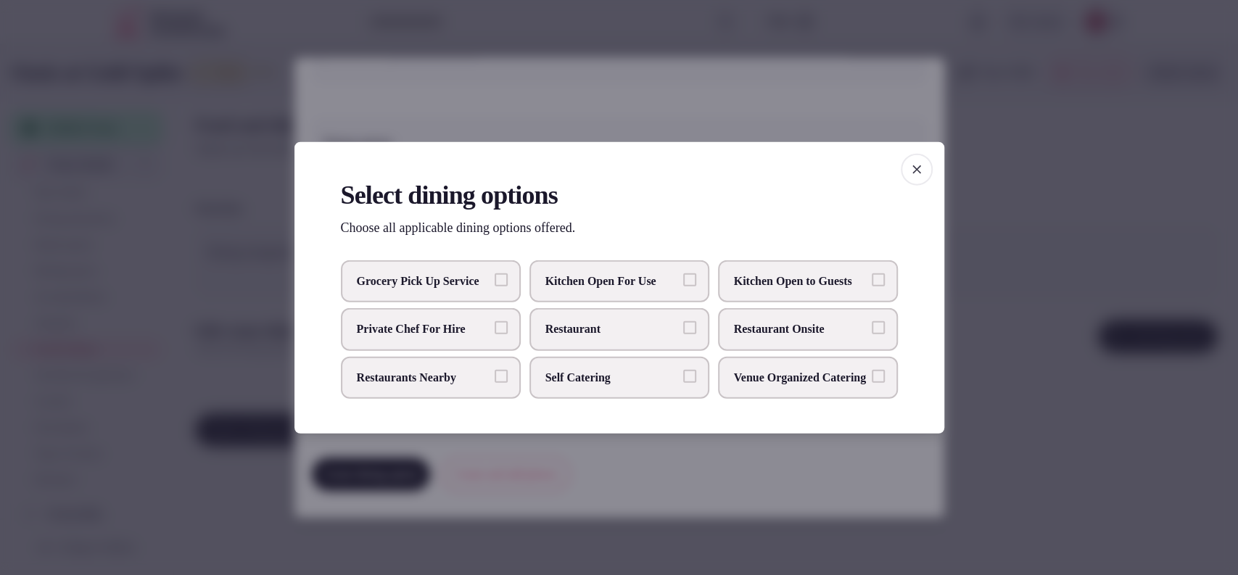
click at [850, 339] on label "Restaurant Onsite" at bounding box center [808, 329] width 180 height 42
click at [872, 334] on button "Restaurant Onsite" at bounding box center [878, 327] width 13 height 13
click at [891, 62] on div at bounding box center [619, 287] width 1238 height 575
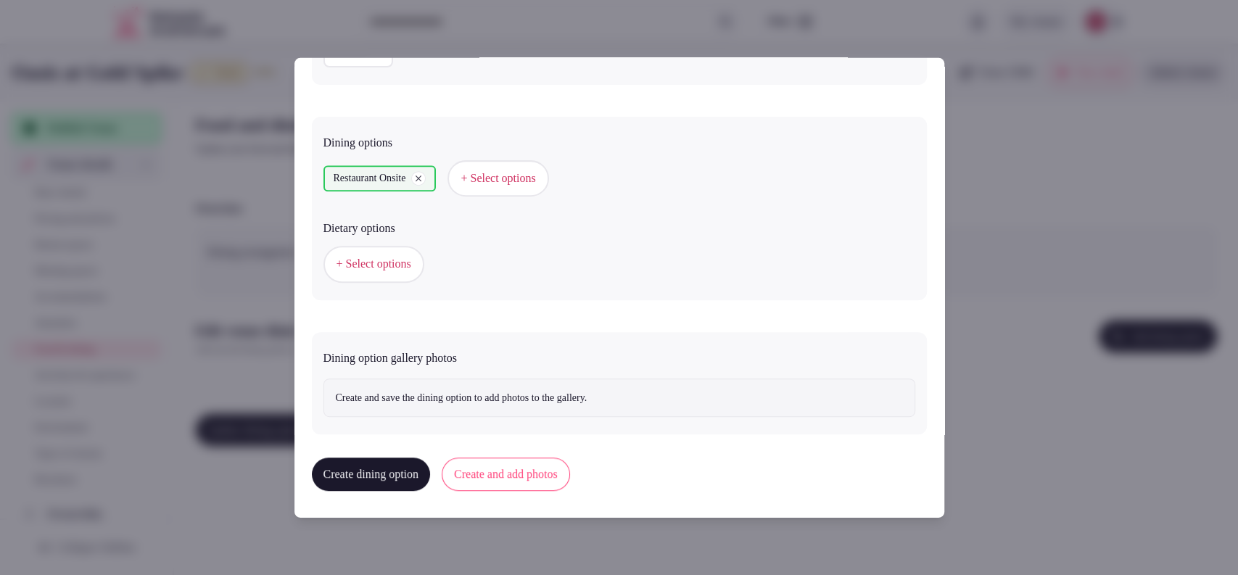
click at [527, 466] on button "Create and add photos" at bounding box center [506, 474] width 128 height 33
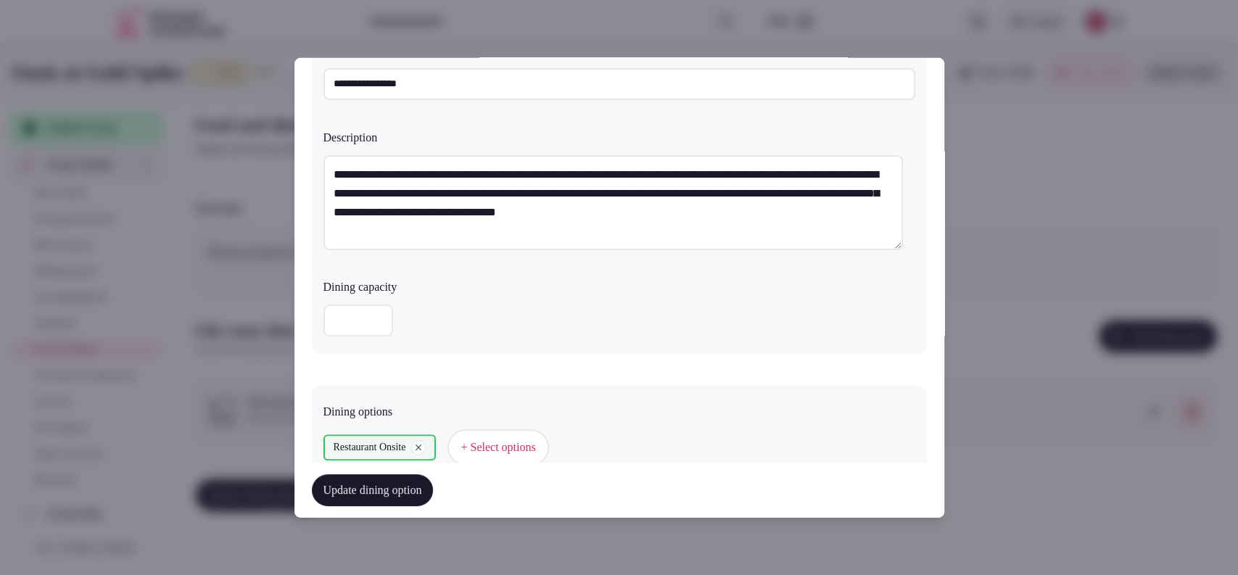
scroll to position [494, 0]
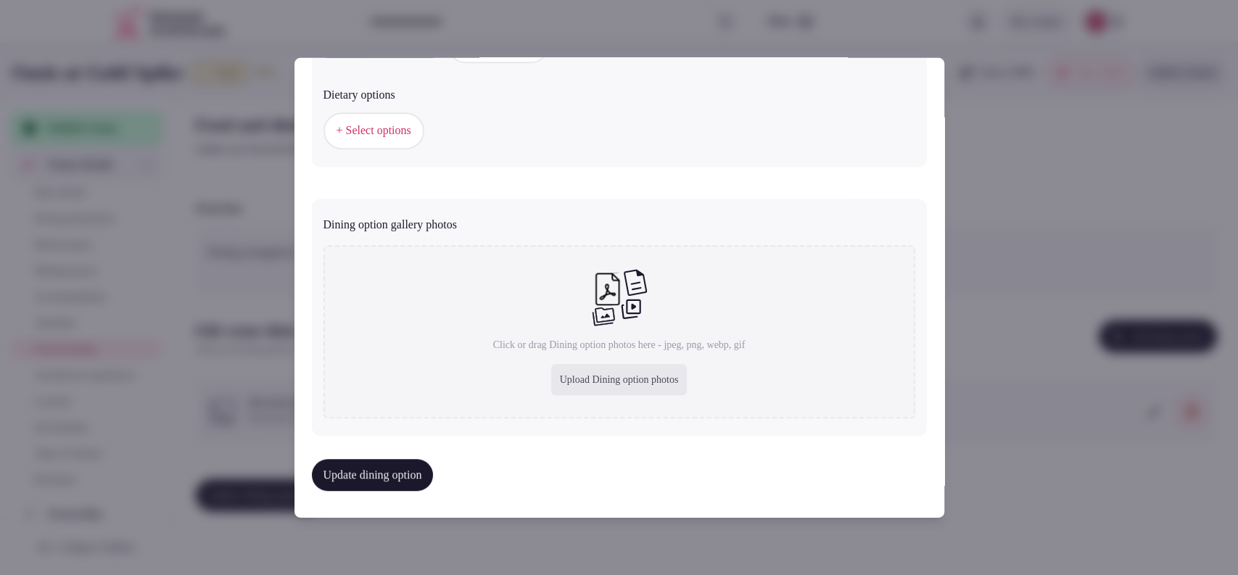
click at [603, 381] on div "Upload Dining option photos" at bounding box center [619, 380] width 136 height 32
type input "**********"
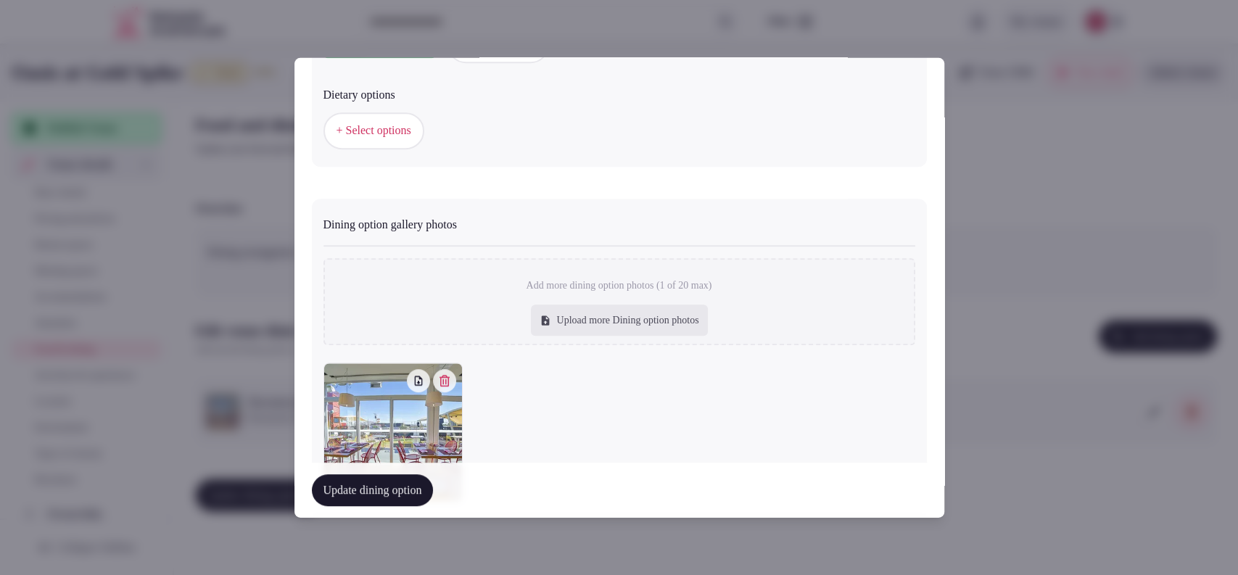
click at [335, 495] on button "Update dining option" at bounding box center [373, 490] width 122 height 32
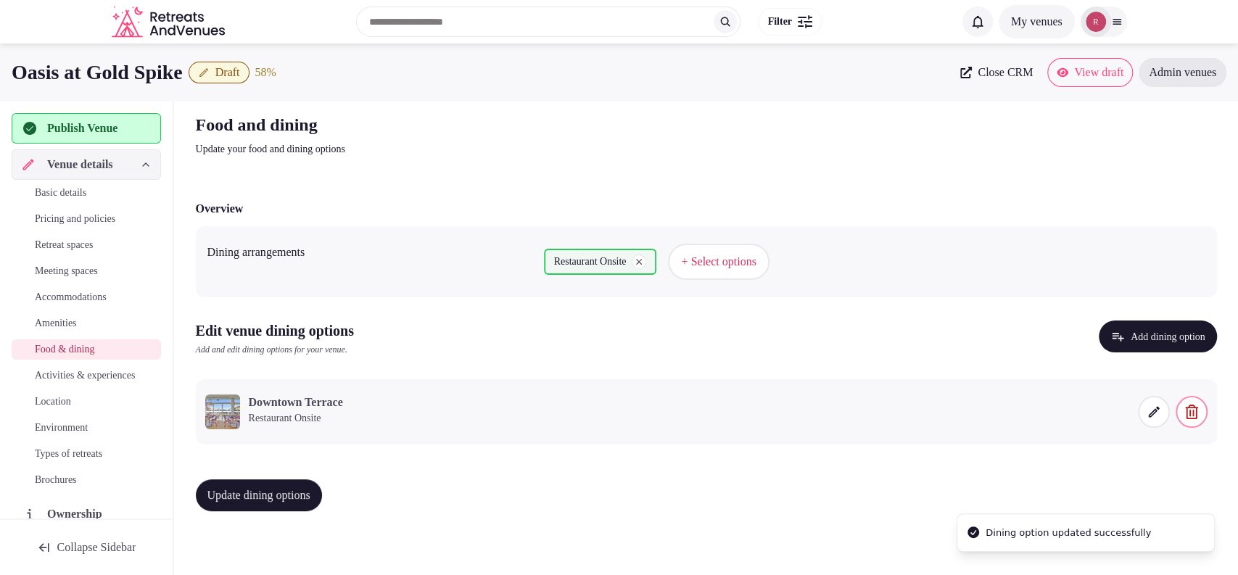
click at [273, 486] on button "Update dining options" at bounding box center [259, 495] width 126 height 32
click at [54, 374] on span "Activities & experiences" at bounding box center [85, 375] width 100 height 15
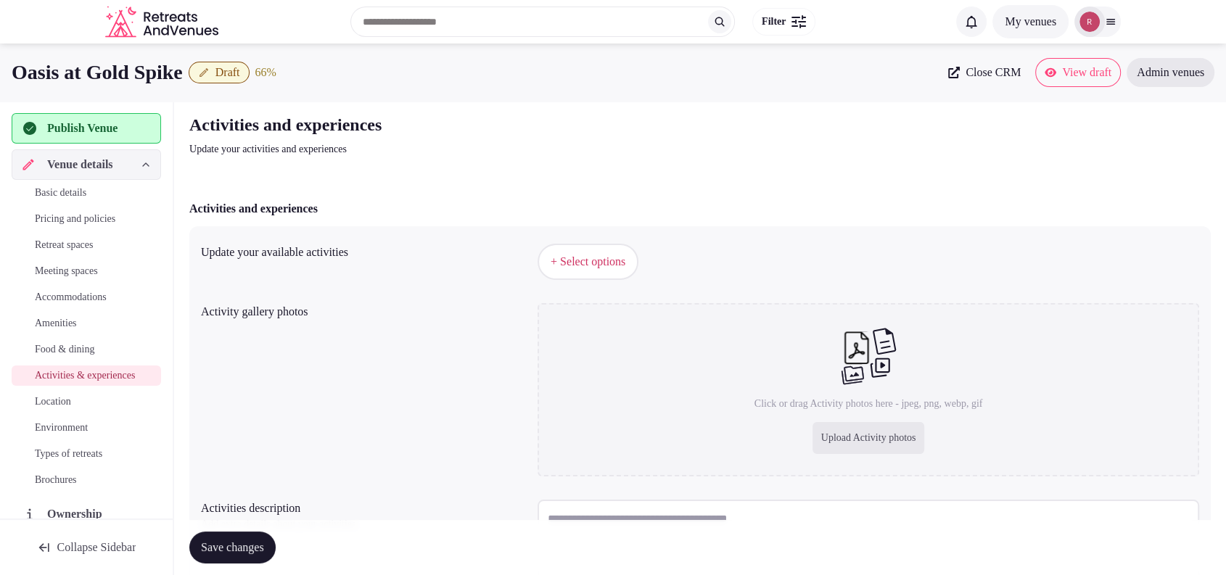
click at [574, 252] on button "+ Select options" at bounding box center [587, 262] width 101 height 36
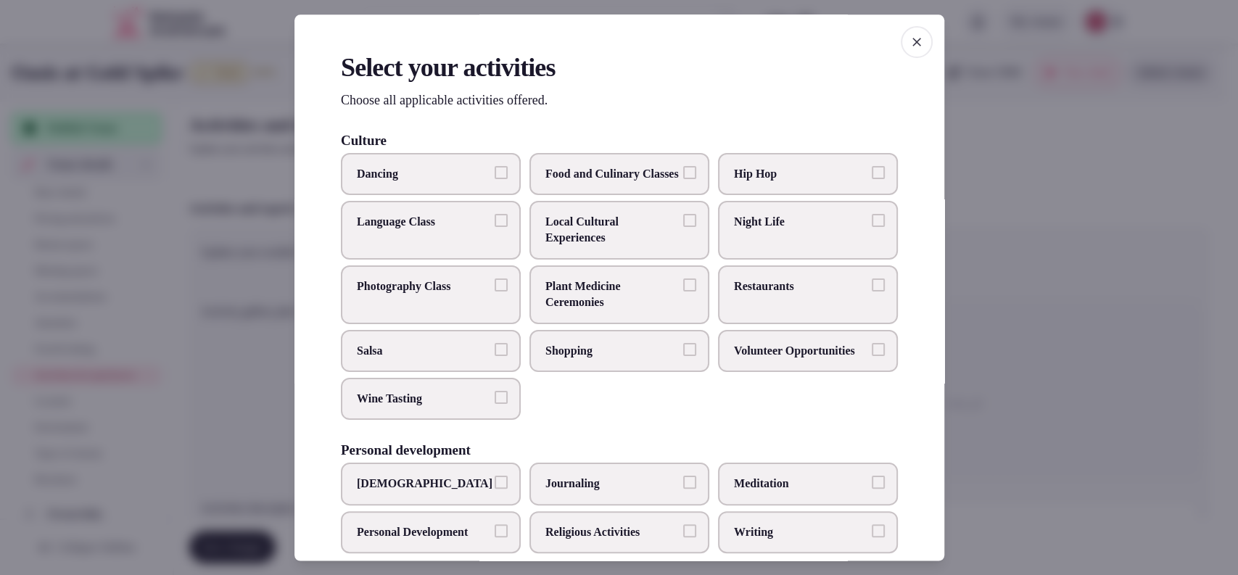
click at [735, 294] on span "Restaurants" at bounding box center [800, 287] width 133 height 16
click at [872, 292] on button "Restaurants" at bounding box center [878, 285] width 13 height 13
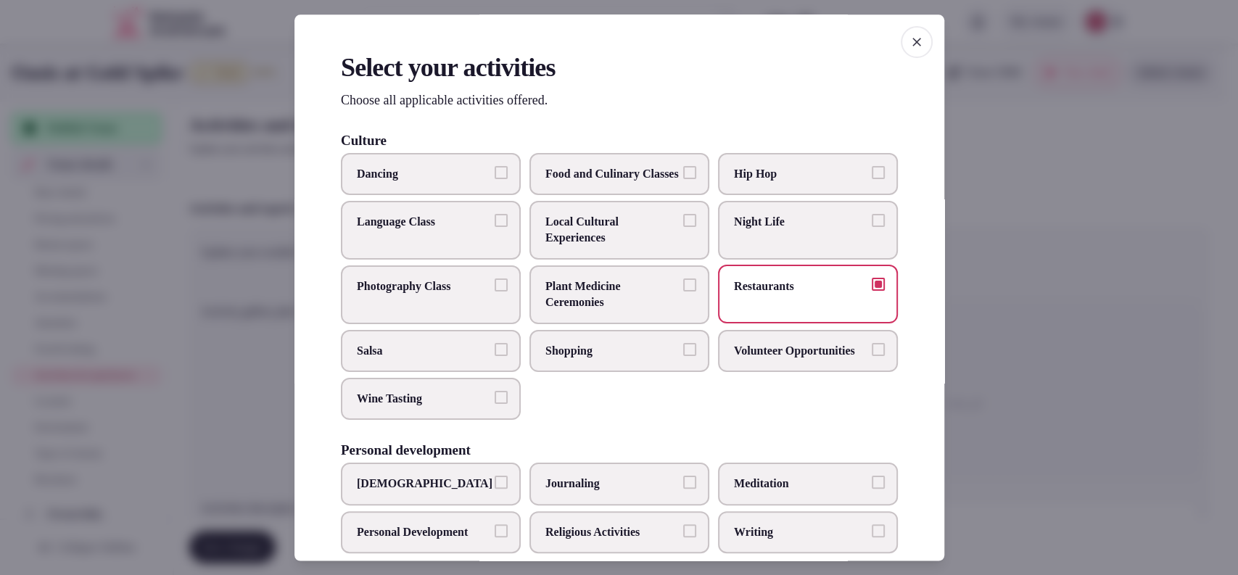
click at [753, 226] on label "Night Life" at bounding box center [808, 230] width 180 height 59
click at [872, 226] on button "Night Life" at bounding box center [878, 220] width 13 height 13
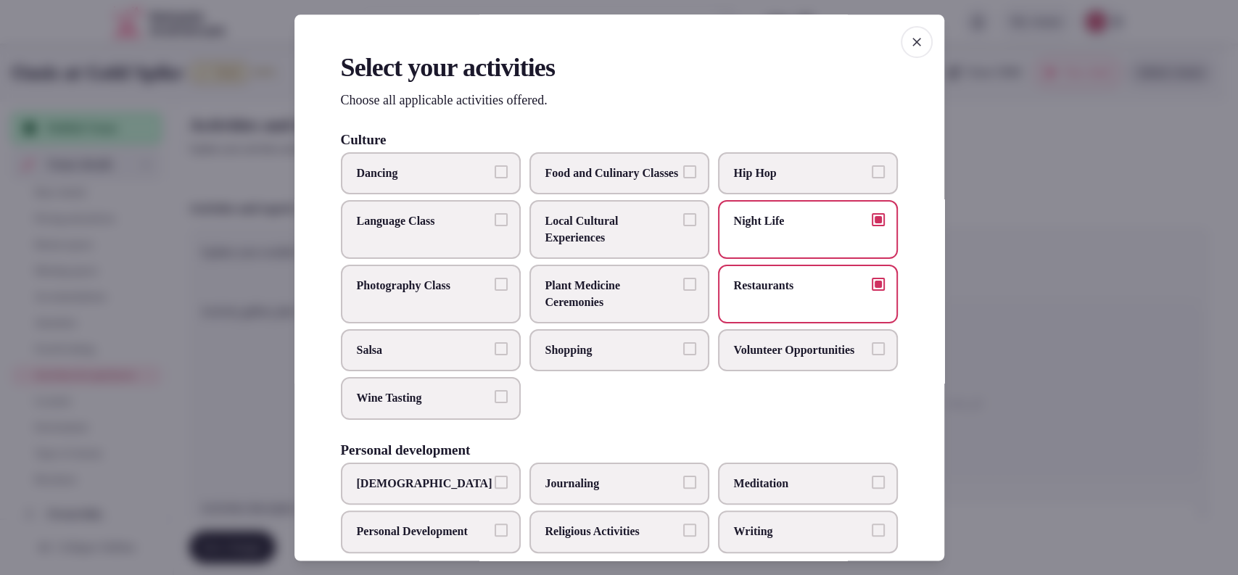
click at [592, 358] on span "Shopping" at bounding box center [611, 350] width 133 height 16
click at [683, 355] on button "Shopping" at bounding box center [689, 348] width 13 height 13
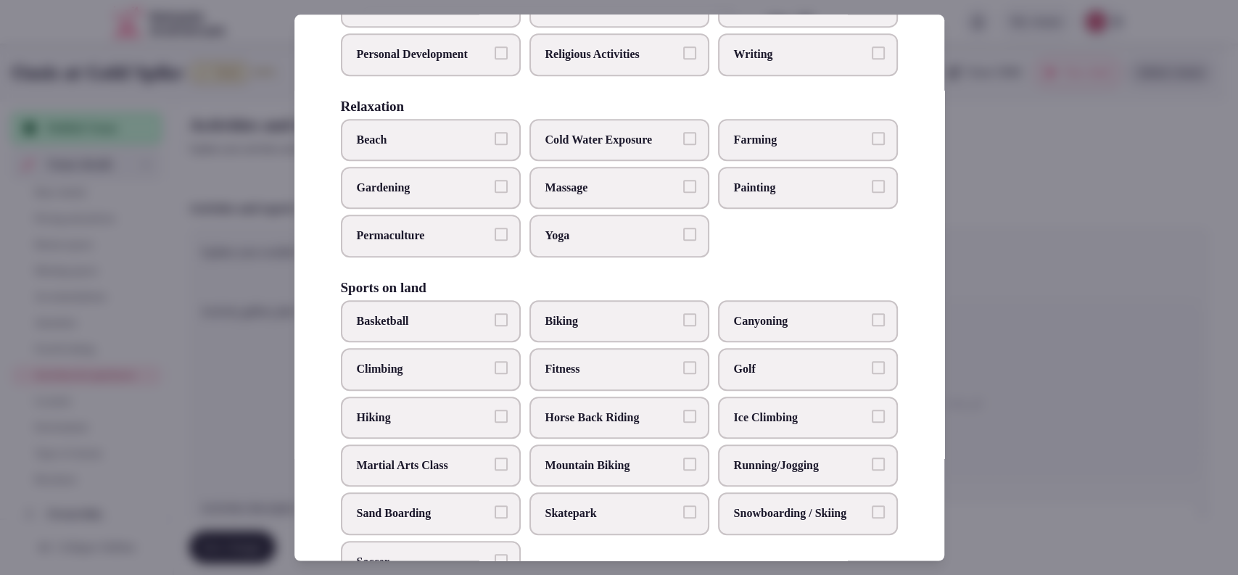
click at [649, 338] on label "Biking" at bounding box center [619, 321] width 180 height 42
click at [683, 326] on button "Biking" at bounding box center [689, 319] width 13 height 13
click at [601, 390] on label "Fitness" at bounding box center [619, 369] width 180 height 42
click at [683, 374] on button "Fitness" at bounding box center [689, 367] width 13 height 13
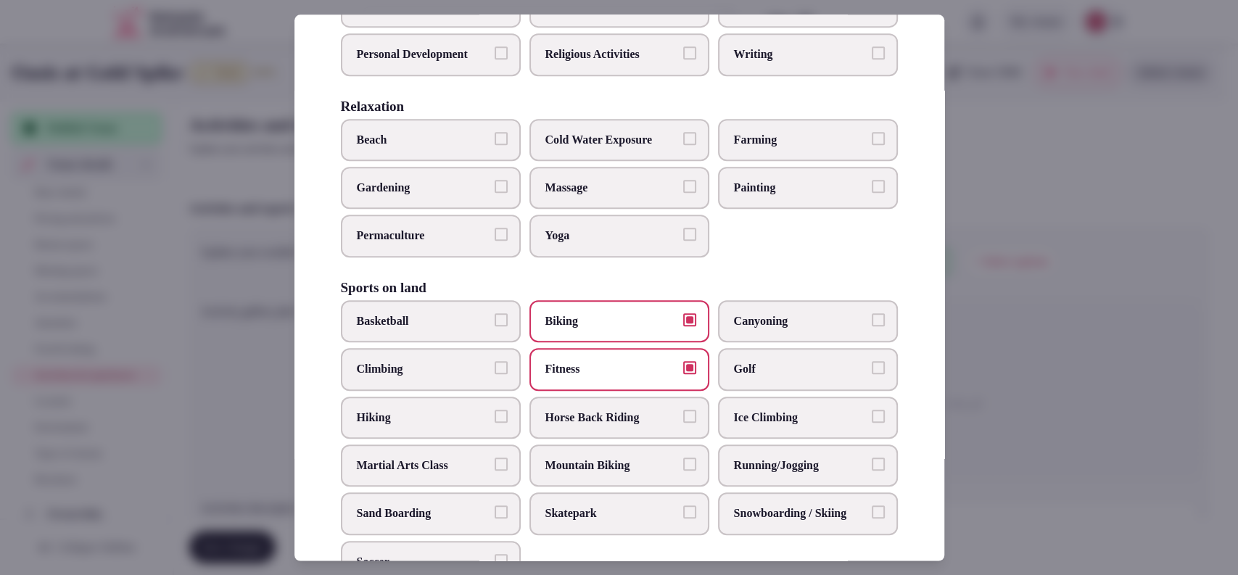
scroll to position [955, 0]
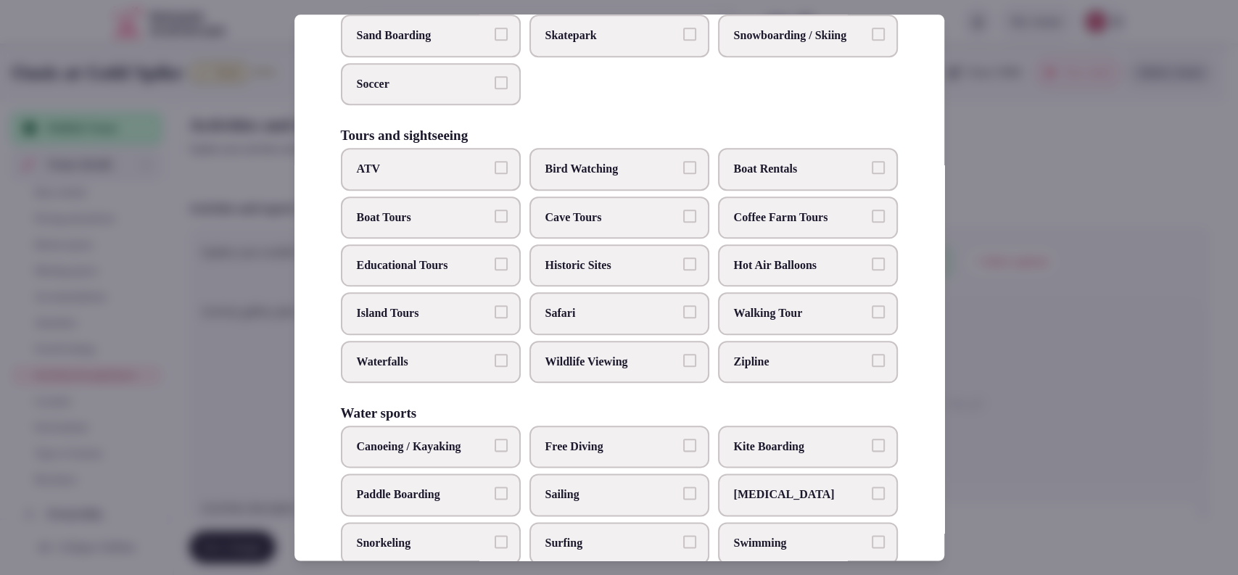
click at [754, 335] on label "Walking Tour" at bounding box center [808, 314] width 180 height 42
click at [872, 319] on button "Walking Tour" at bounding box center [878, 312] width 13 height 13
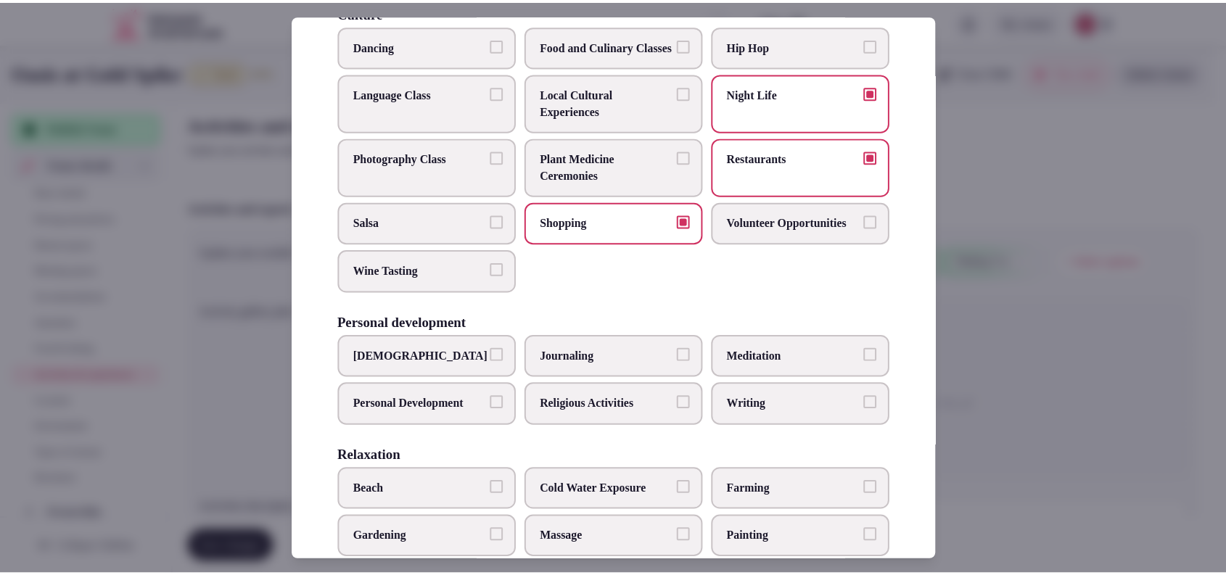
scroll to position [0, 0]
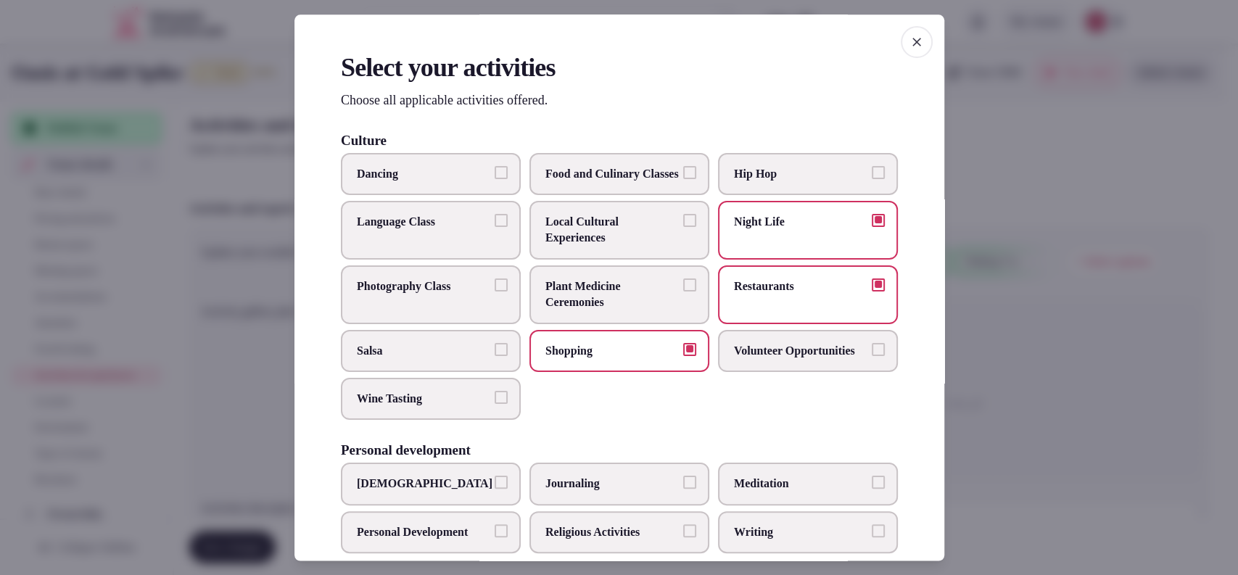
click at [1004, 237] on div at bounding box center [619, 287] width 1238 height 575
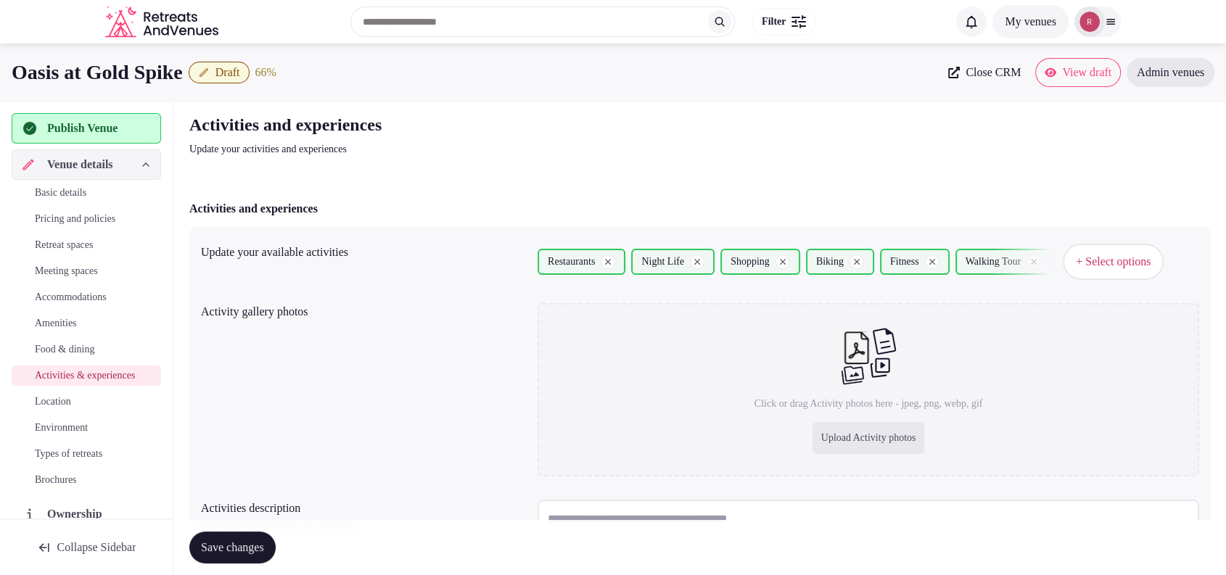
click at [867, 432] on div "Upload Activity photos" at bounding box center [868, 438] width 112 height 32
type input "**********"
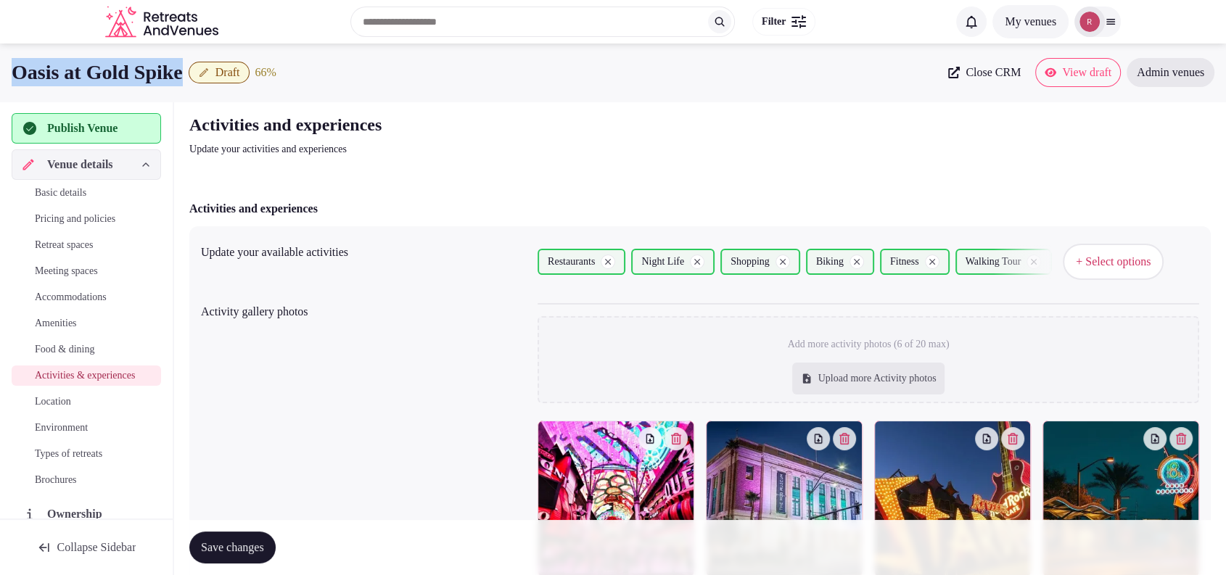
drag, startPoint x: 203, startPoint y: 71, endPoint x: 0, endPoint y: 68, distance: 203.1
click at [0, 68] on div "Oasis at Gold Spike Draft 66 % Close CRM View draft Admin venues" at bounding box center [613, 72] width 1226 height 29
copy h1 "Oasis at Gold Spike"
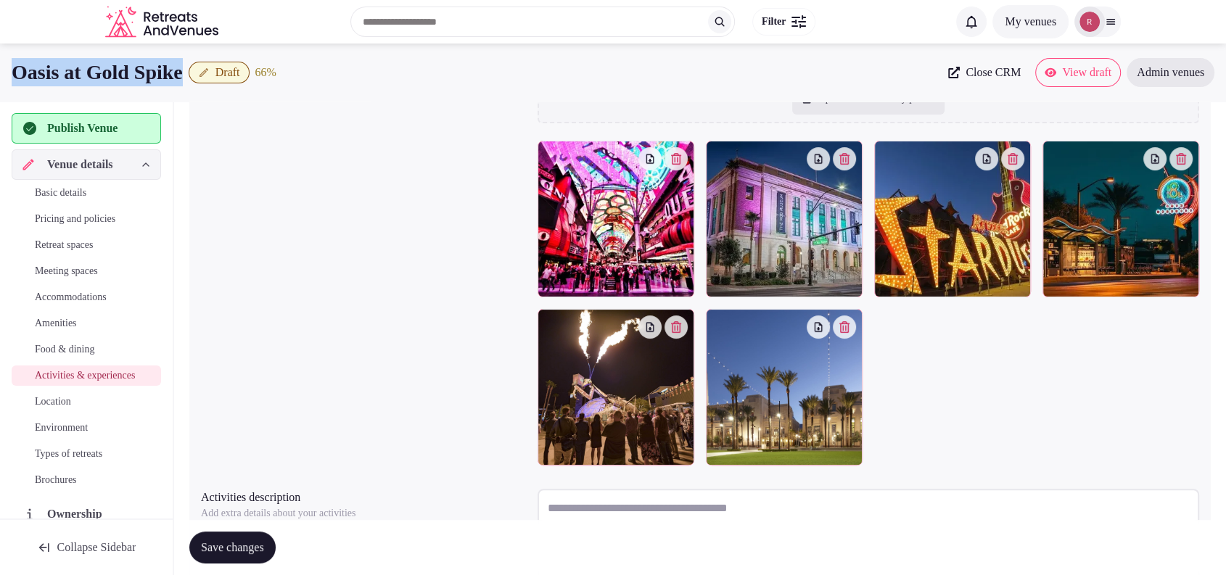
scroll to position [271, 0]
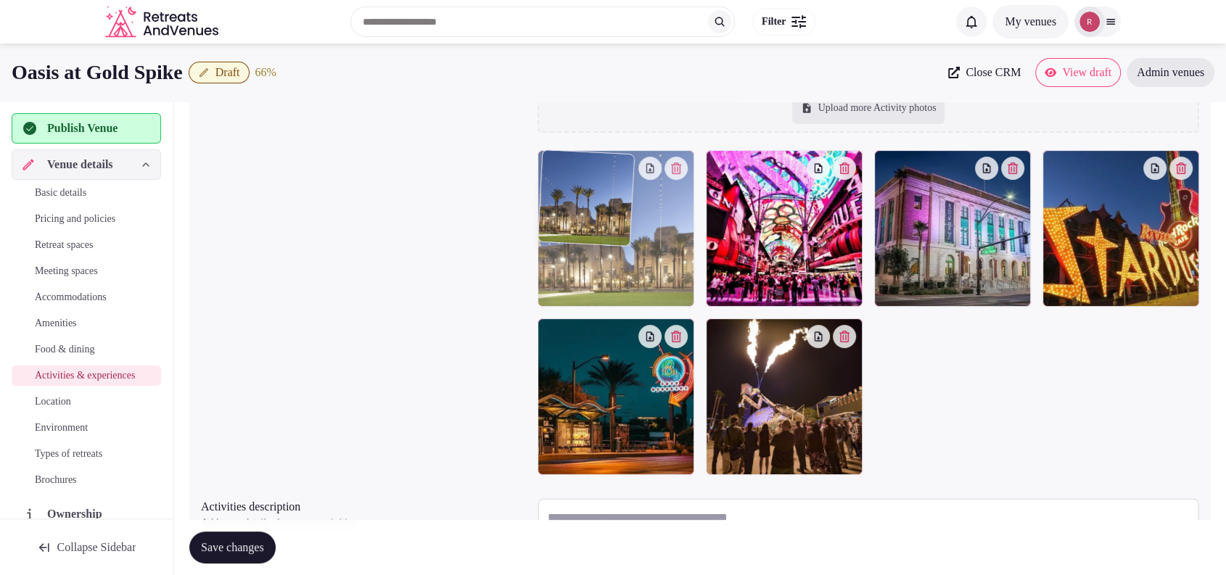
drag, startPoint x: 802, startPoint y: 370, endPoint x: 701, endPoint y: 260, distance: 149.3
click at [701, 260] on body "Search Popular Destinations Toscana, Italy Riviera Maya, Mexico Indonesia, Bali…" at bounding box center [613, 217] width 1226 height 977
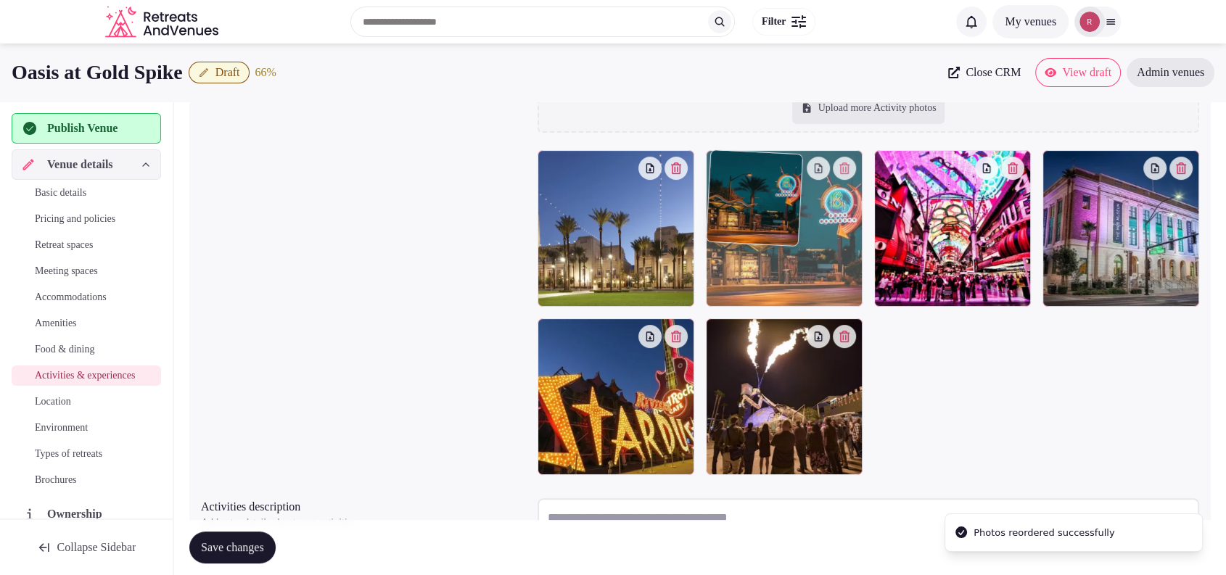
drag, startPoint x: 615, startPoint y: 408, endPoint x: 770, endPoint y: 273, distance: 205.6
click at [770, 273] on body "Search Popular Destinations Toscana, Italy Riviera Maya, Mexico Indonesia, Bali…" at bounding box center [613, 217] width 1226 height 977
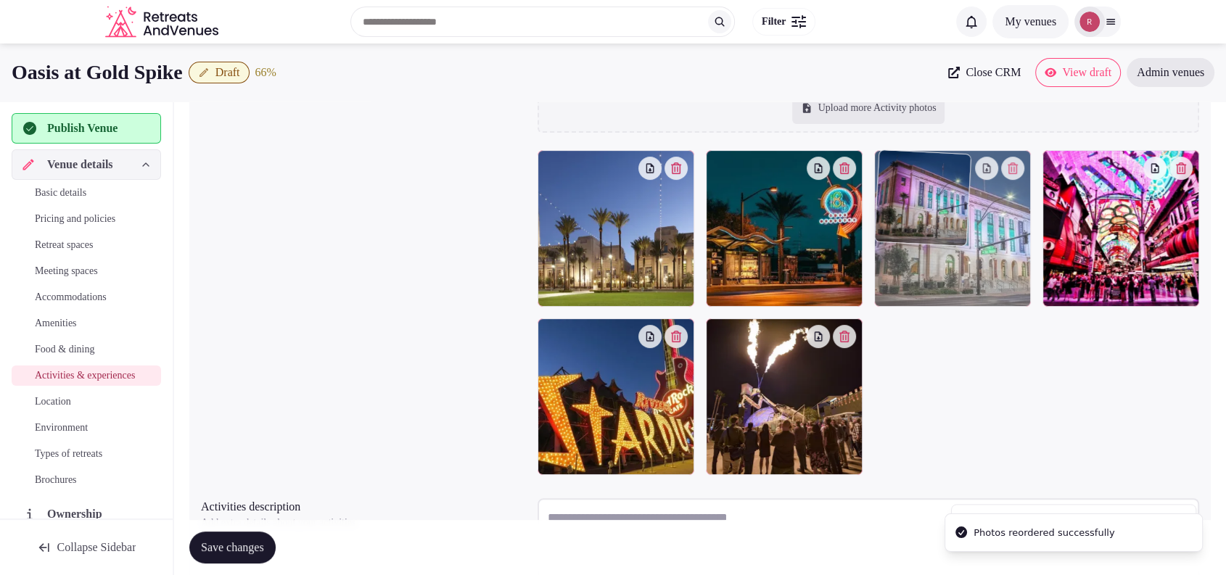
drag, startPoint x: 1126, startPoint y: 241, endPoint x: 1021, endPoint y: 252, distance: 105.0
click at [1021, 252] on body "Search Popular Destinations Toscana, Italy Riviera Maya, Mexico Indonesia, Bali…" at bounding box center [613, 217] width 1226 height 977
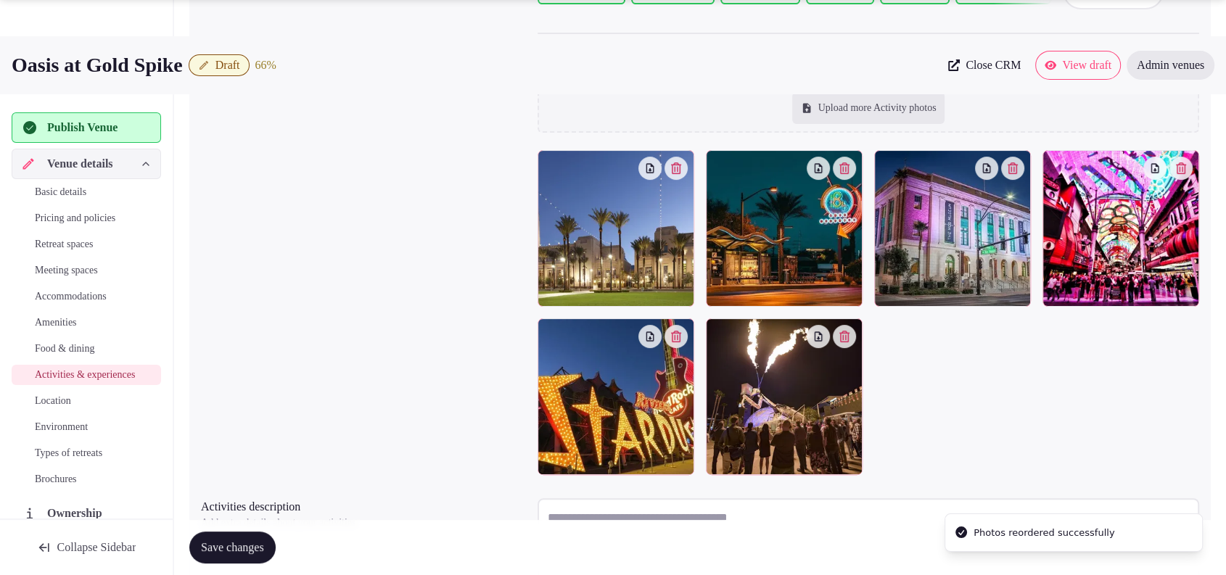
scroll to position [400, 0]
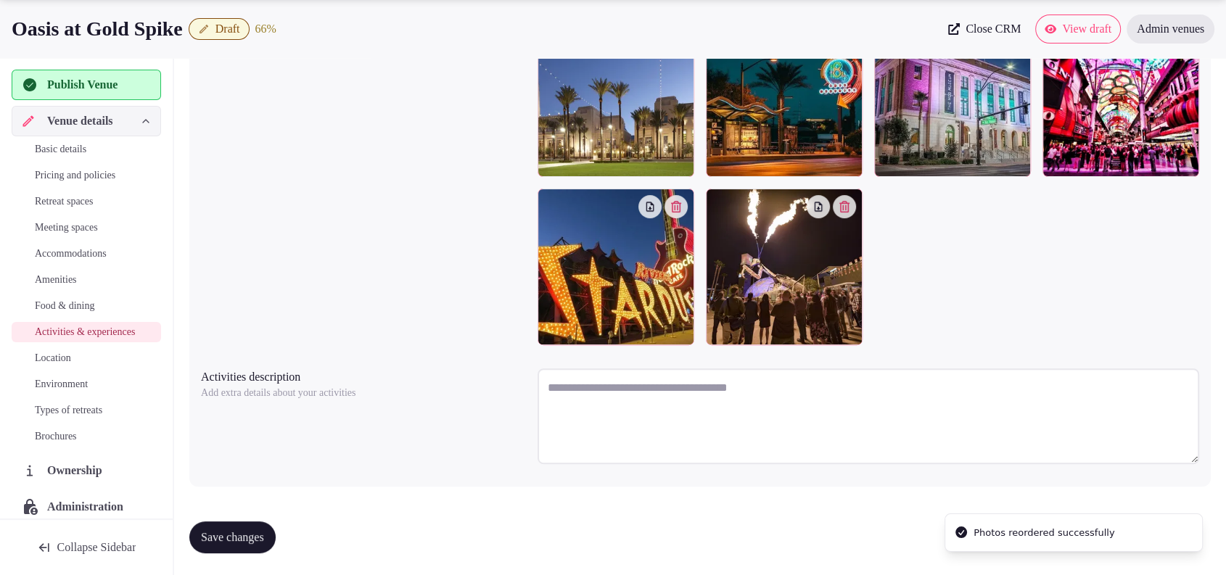
click at [588, 393] on textarea at bounding box center [867, 416] width 661 height 96
paste textarea "**********"
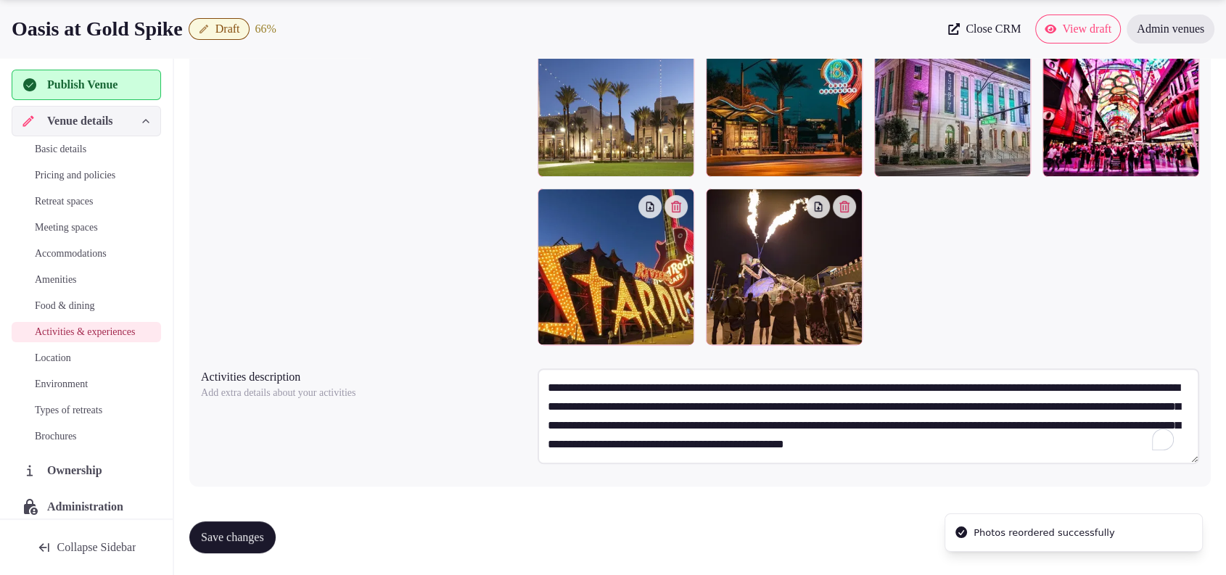
scroll to position [7, 0]
type textarea "**********"
click at [197, 532] on button "Save changes" at bounding box center [232, 537] width 86 height 32
click at [196, 532] on button "Save changes" at bounding box center [232, 537] width 86 height 32
click at [64, 366] on span "Location" at bounding box center [53, 358] width 36 height 15
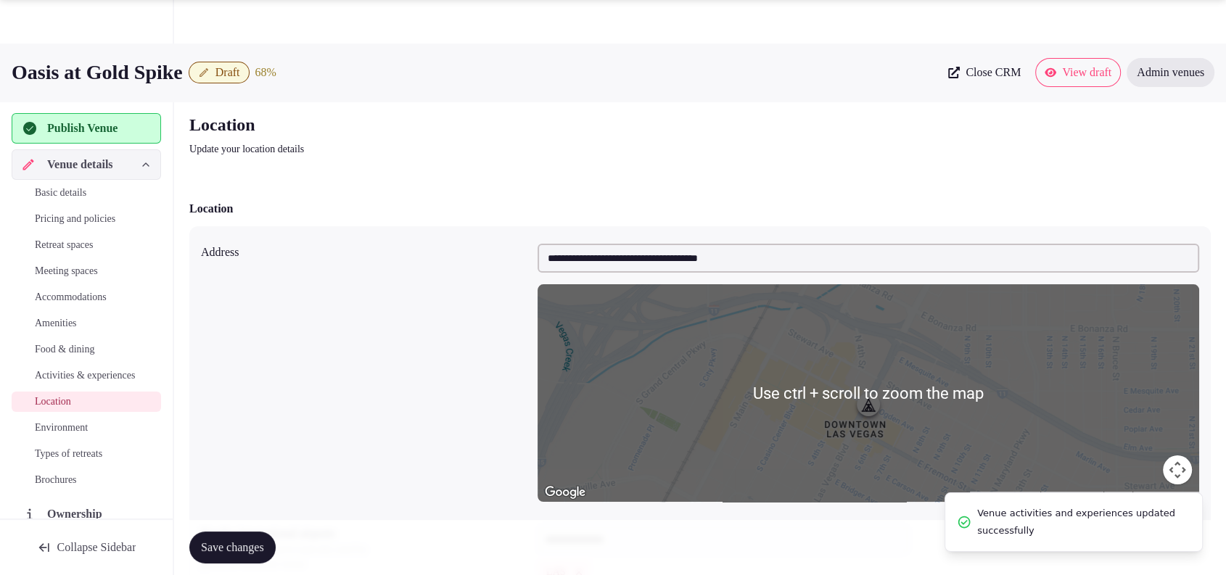
scroll to position [303, 0]
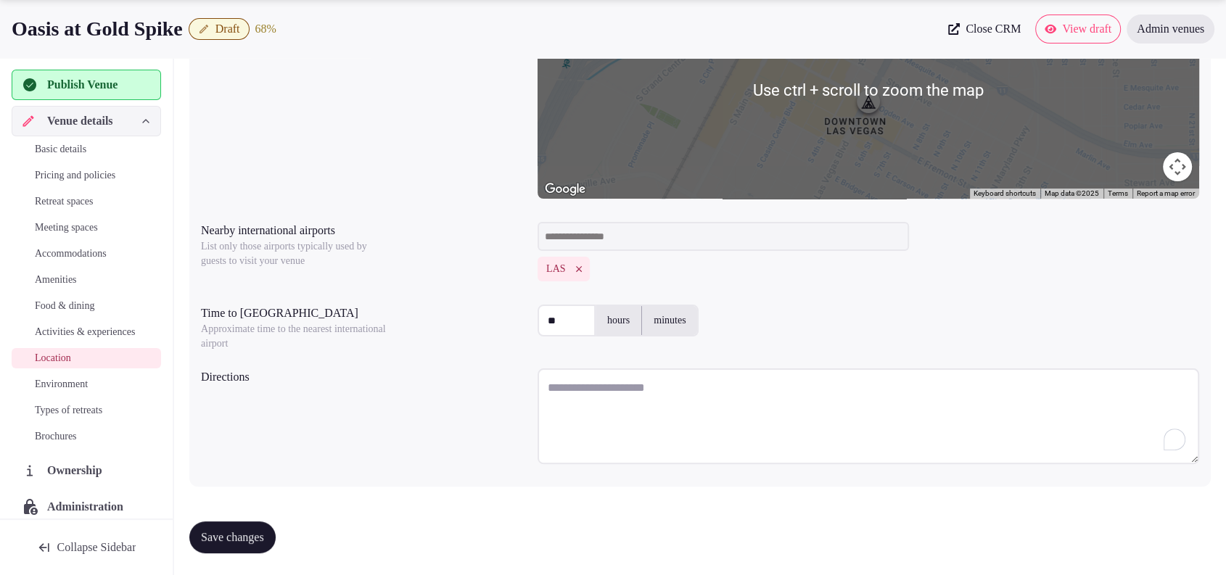
click at [754, 391] on textarea "To enrich screen reader interactions, please activate Accessibility in Grammarl…" at bounding box center [867, 416] width 661 height 96
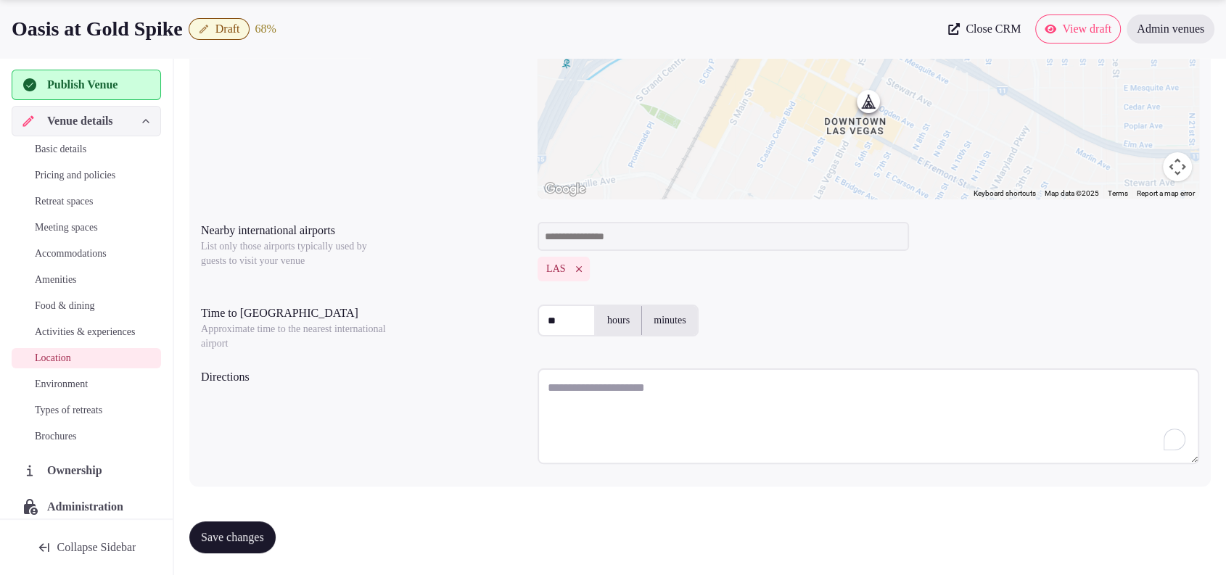
paste textarea "**********"
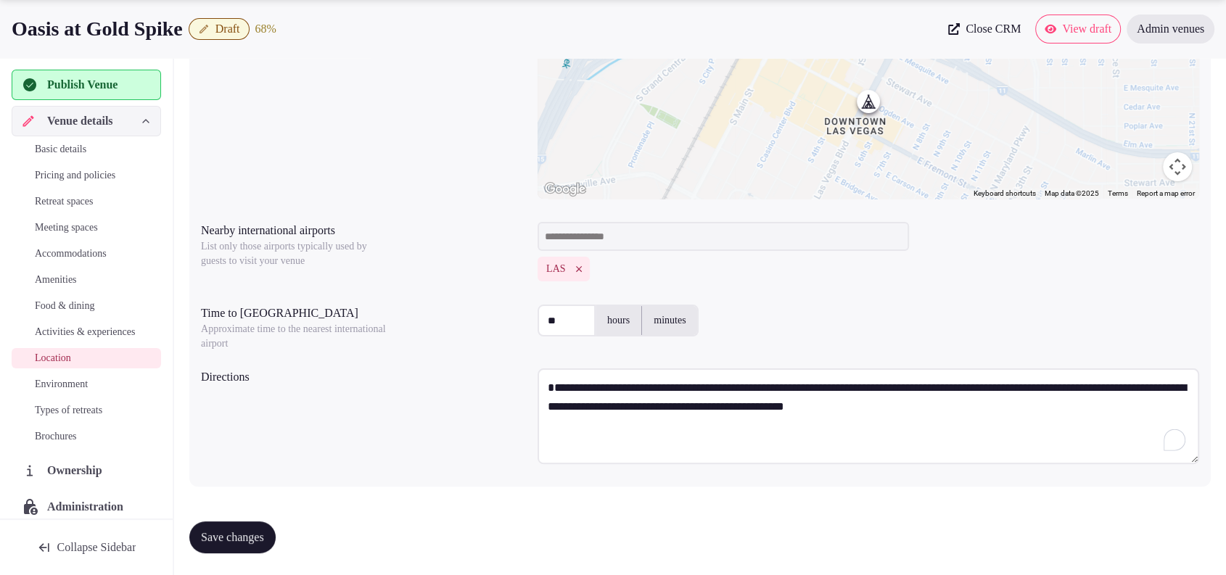
click at [553, 403] on textarea "**********" at bounding box center [867, 416] width 661 height 96
click at [546, 405] on textarea "**********" at bounding box center [867, 416] width 661 height 96
click at [989, 422] on textarea "**********" at bounding box center [867, 416] width 661 height 96
paste textarea "**********"
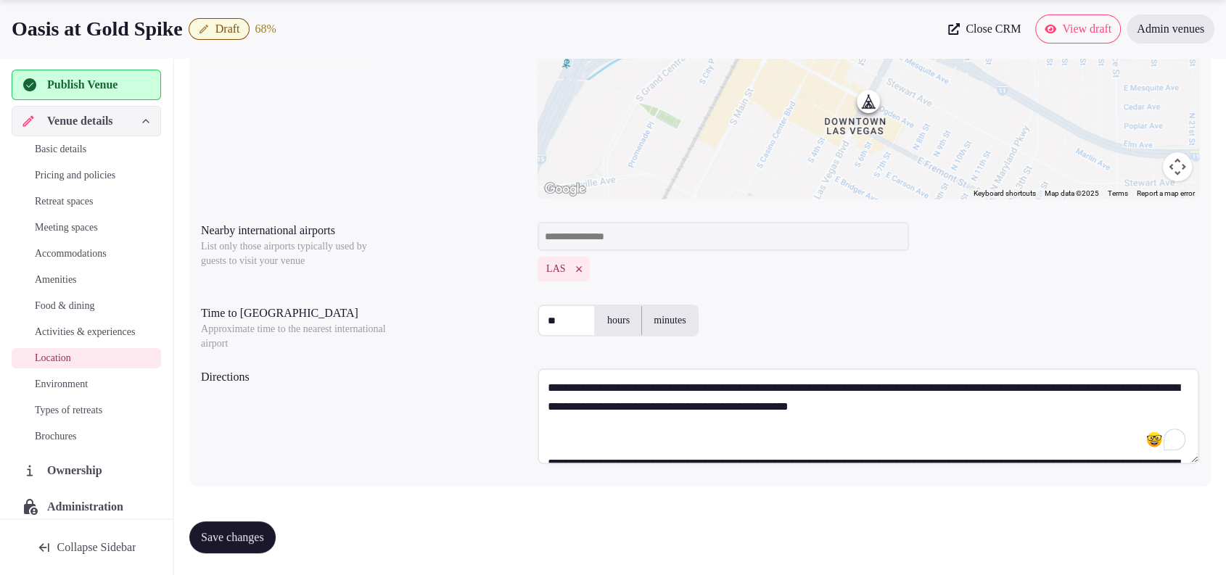
scroll to position [45, 0]
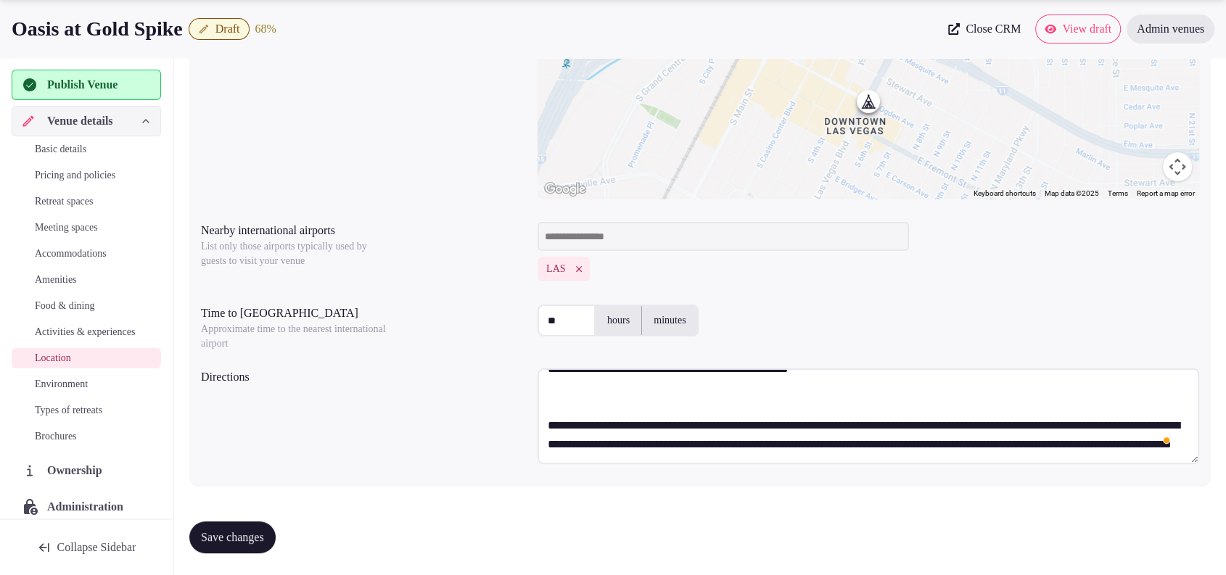
click at [778, 398] on textarea "**********" at bounding box center [867, 416] width 661 height 96
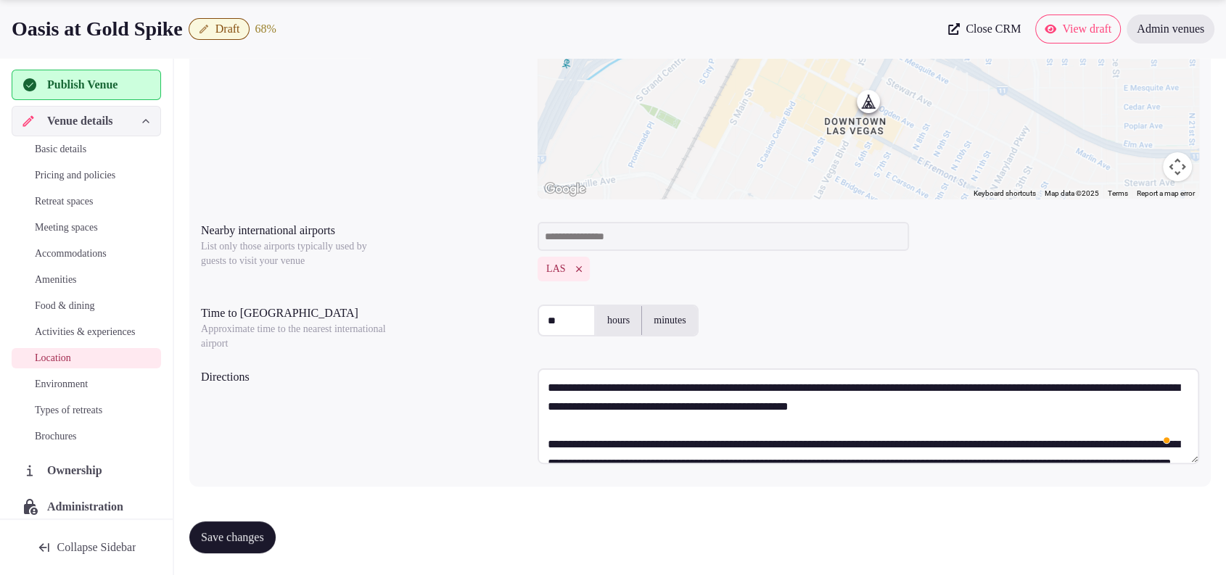
scroll to position [25, 0]
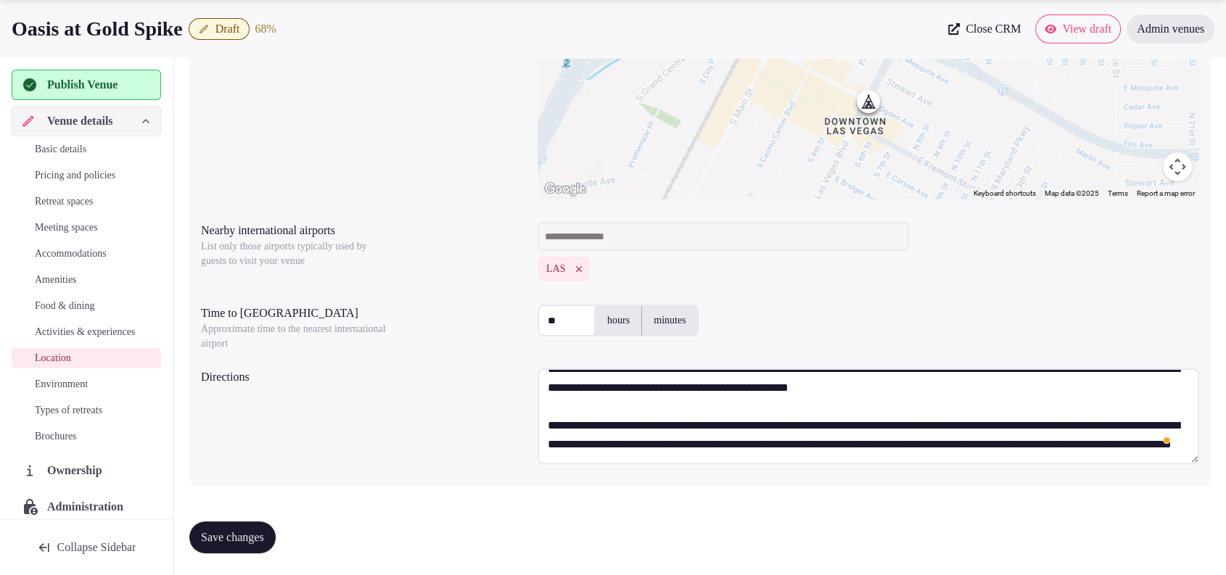
drag, startPoint x: 972, startPoint y: 448, endPoint x: 507, endPoint y: 416, distance: 466.0
click at [507, 416] on div "**********" at bounding box center [700, 419] width 998 height 112
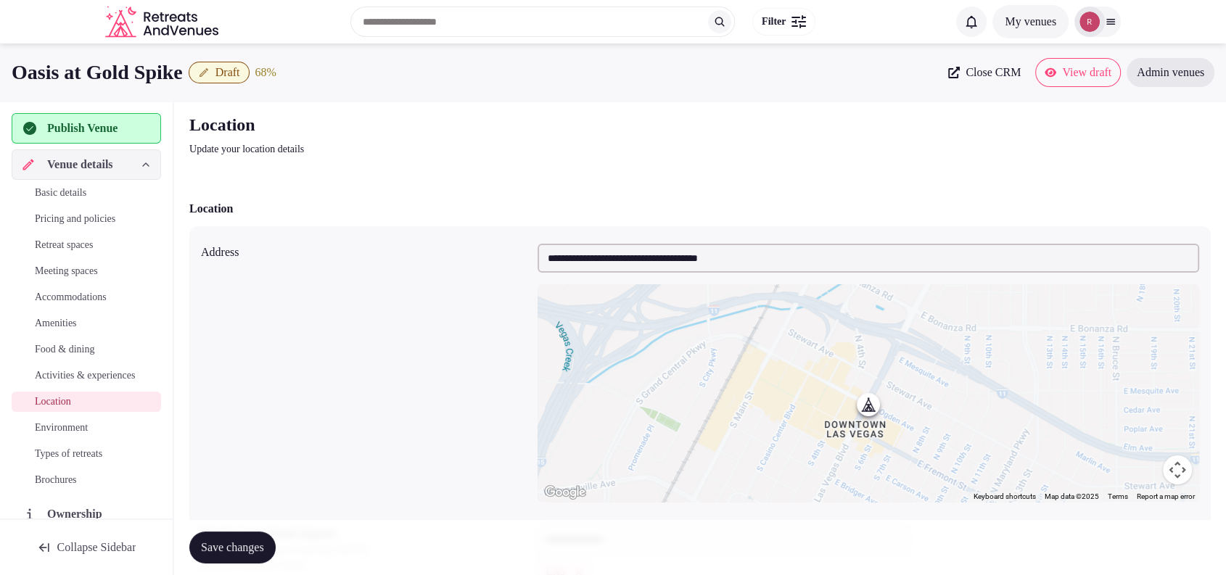
scroll to position [303, 0]
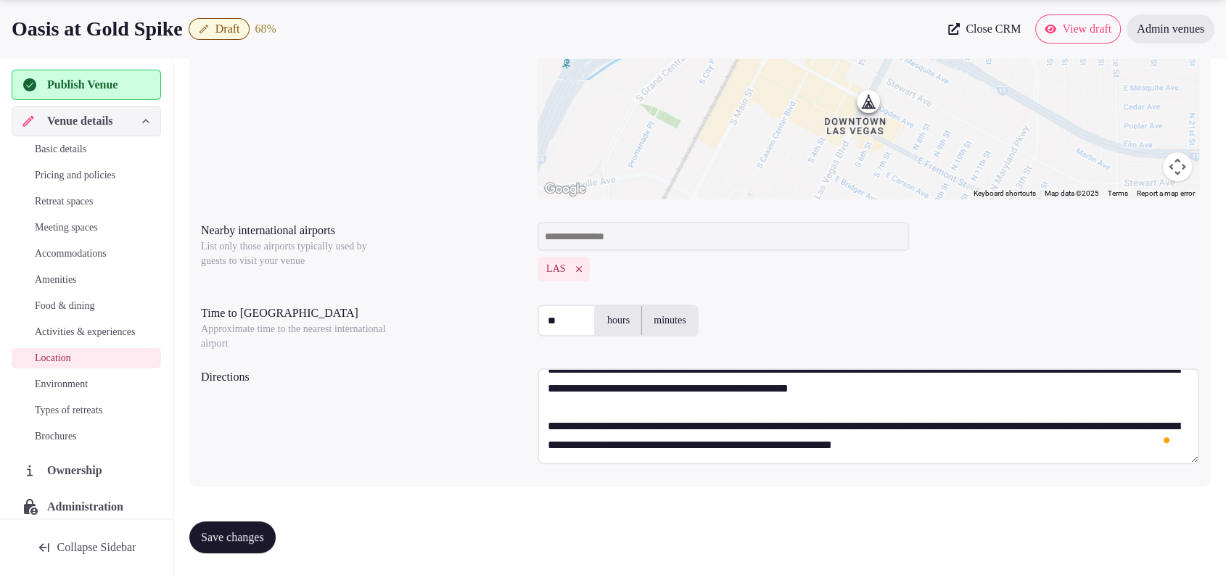
type textarea "**********"
click at [264, 532] on span "Save changes" at bounding box center [232, 537] width 63 height 15
click at [83, 392] on span "Environment" at bounding box center [61, 384] width 53 height 15
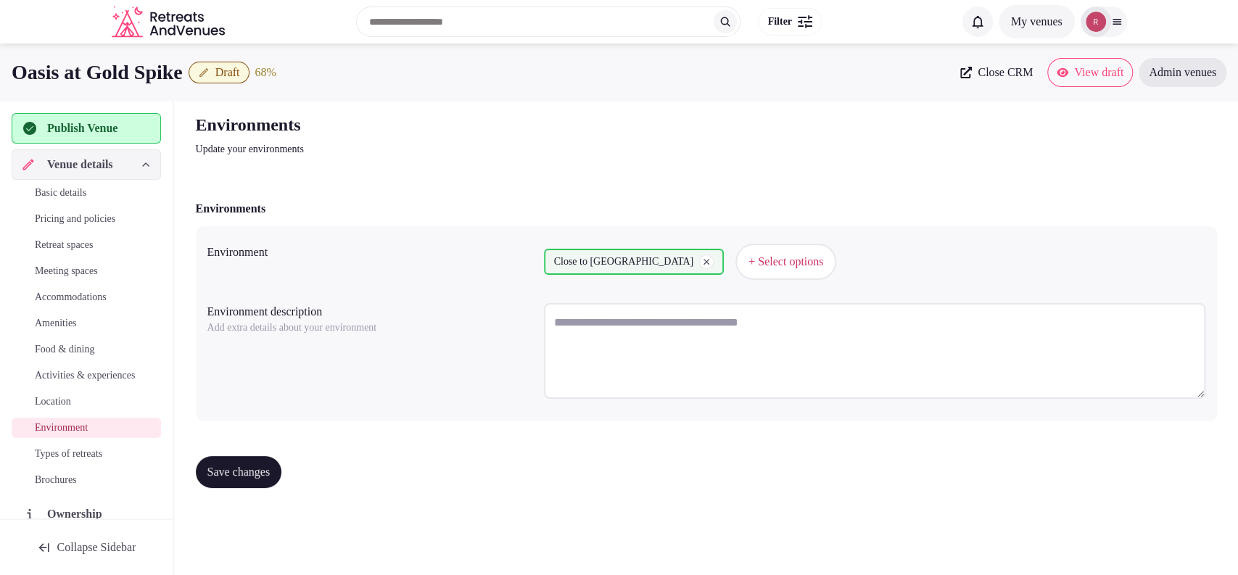
click at [66, 457] on div "Basic details Pricing and policies Retreat spaces Meeting spaces Accommodations…" at bounding box center [86, 336] width 149 height 313
click at [66, 461] on span "Types of retreats" at bounding box center [68, 454] width 67 height 15
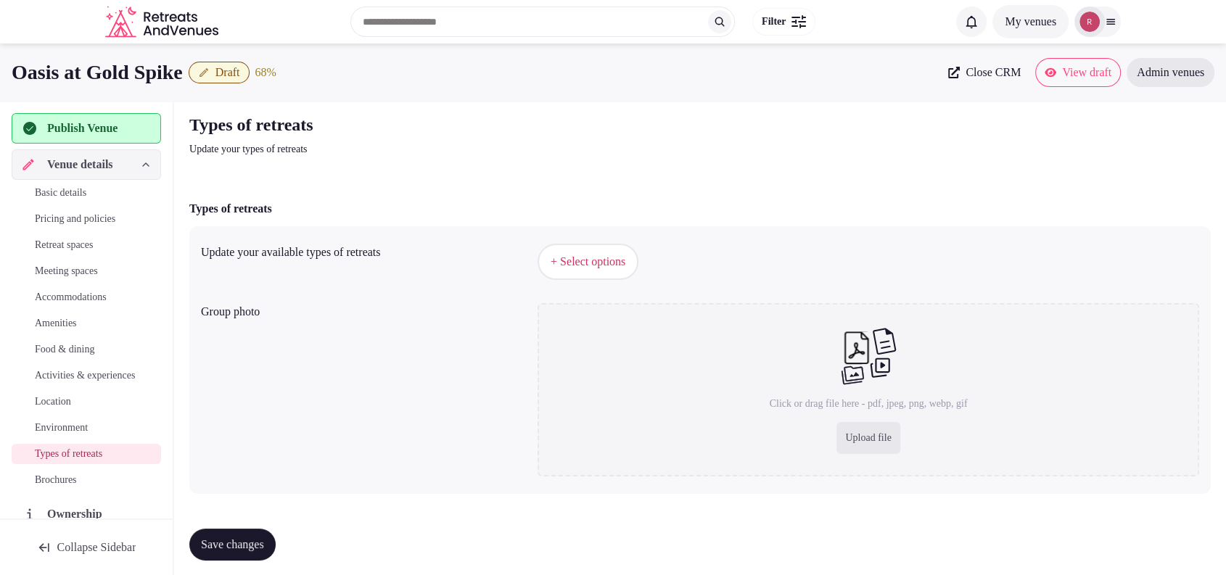
click at [608, 263] on span "+ Select options" at bounding box center [587, 262] width 75 height 16
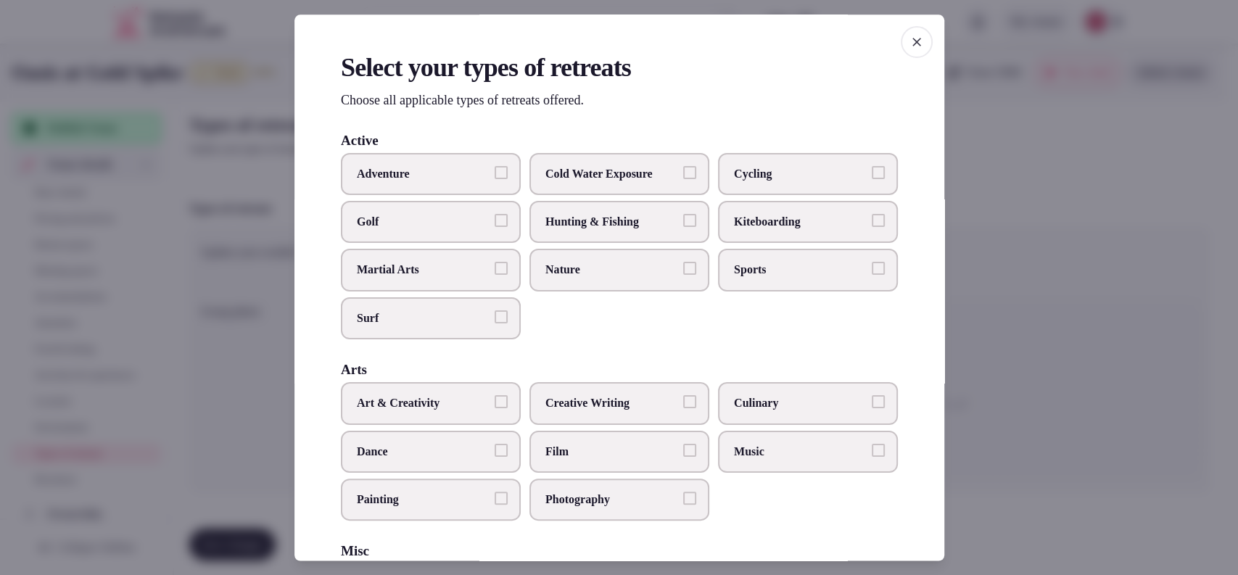
scroll to position [550, 0]
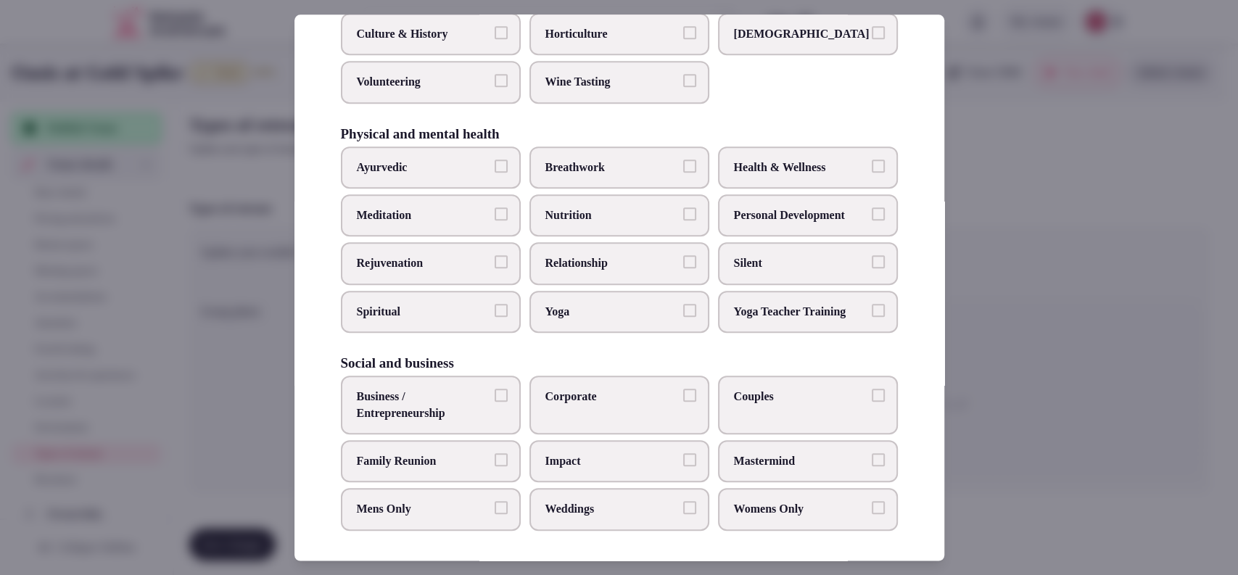
click at [769, 395] on span "Couples" at bounding box center [800, 397] width 133 height 16
click at [872, 395] on button "Couples" at bounding box center [878, 395] width 13 height 13
click at [441, 403] on span "Business / Entrepreneurship" at bounding box center [423, 405] width 133 height 33
click at [495, 402] on button "Business / Entrepreneurship" at bounding box center [501, 395] width 13 height 13
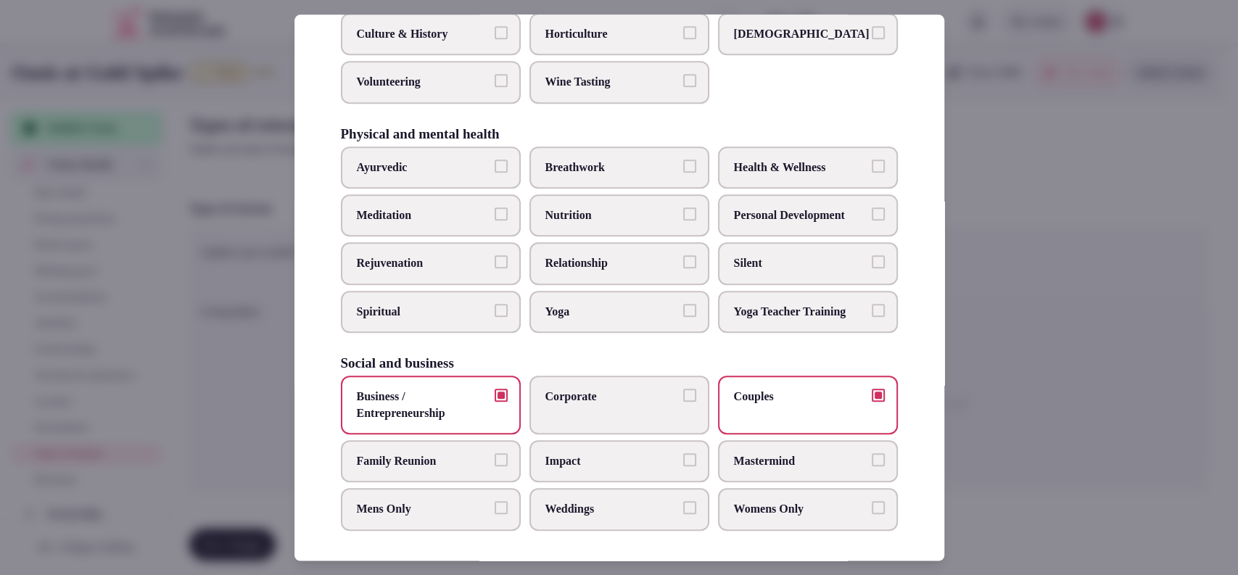
click at [1005, 318] on div at bounding box center [619, 287] width 1238 height 575
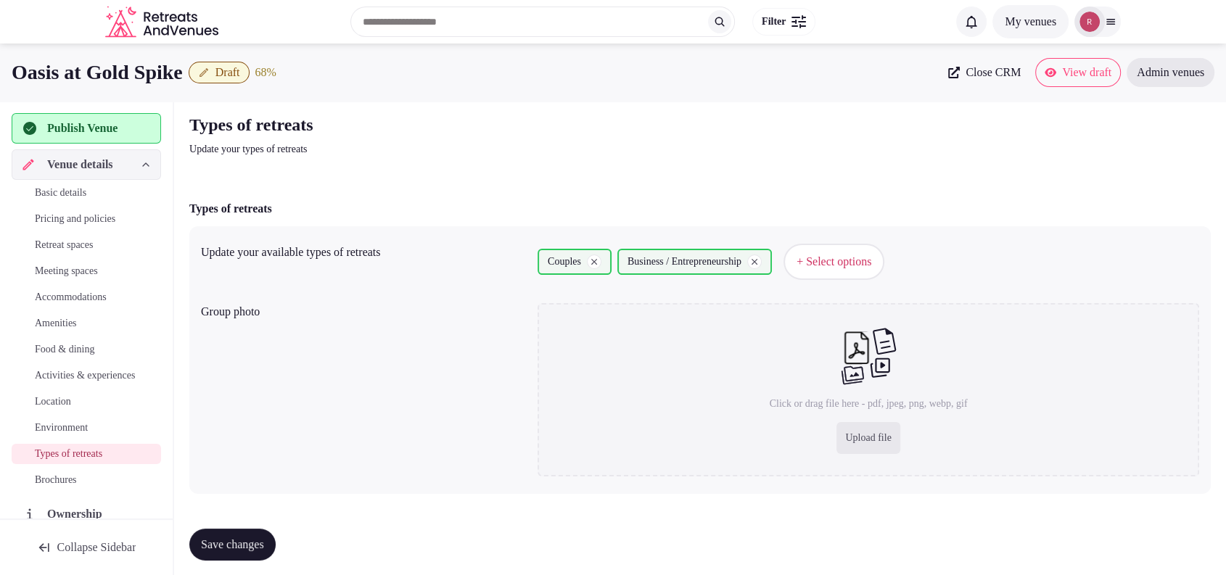
click at [264, 540] on span "Save changes" at bounding box center [232, 544] width 63 height 15
click at [1147, 123] on div "Types of retreats Update your types of retreats" at bounding box center [699, 135] width 1021 height 44
click at [210, 72] on icon "button" at bounding box center [204, 73] width 12 height 12
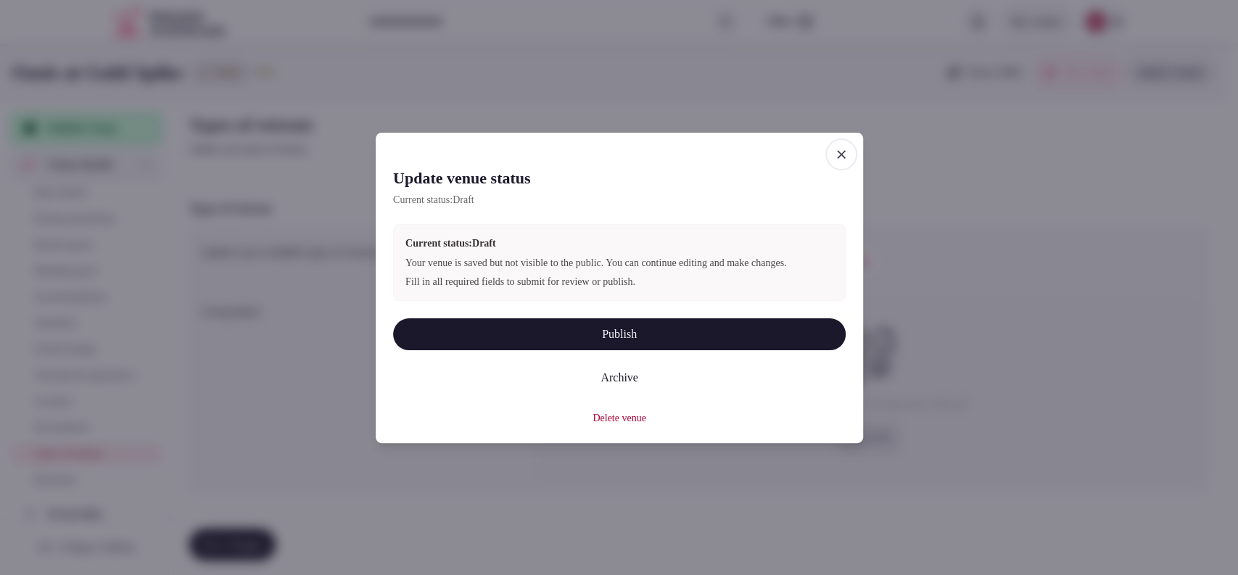
click at [516, 334] on button "Publish" at bounding box center [619, 334] width 453 height 32
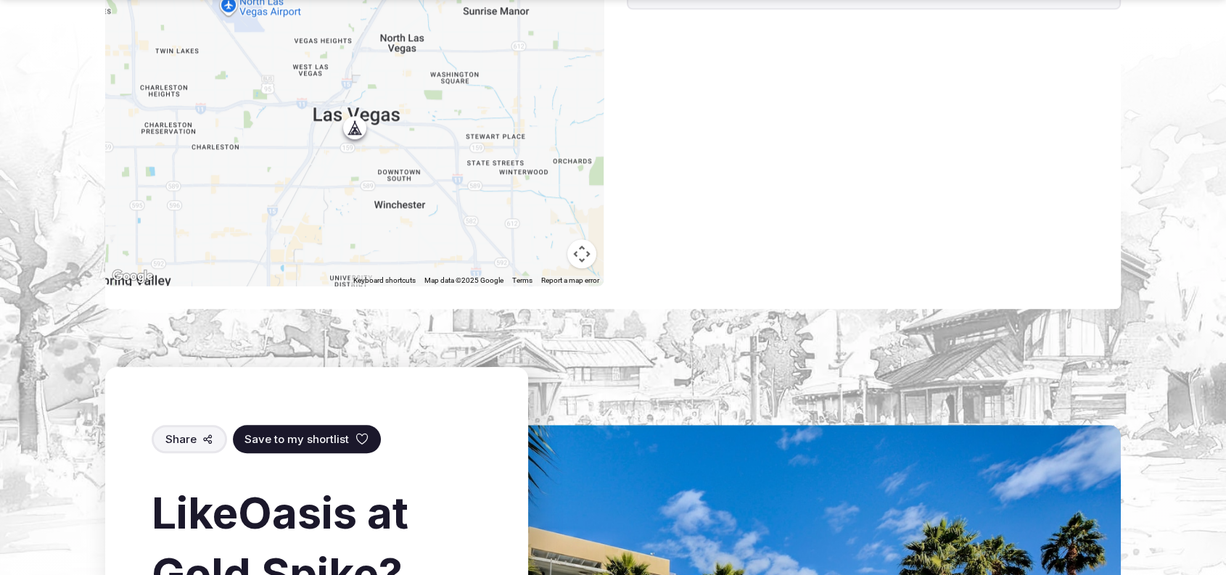
scroll to position [1403, 0]
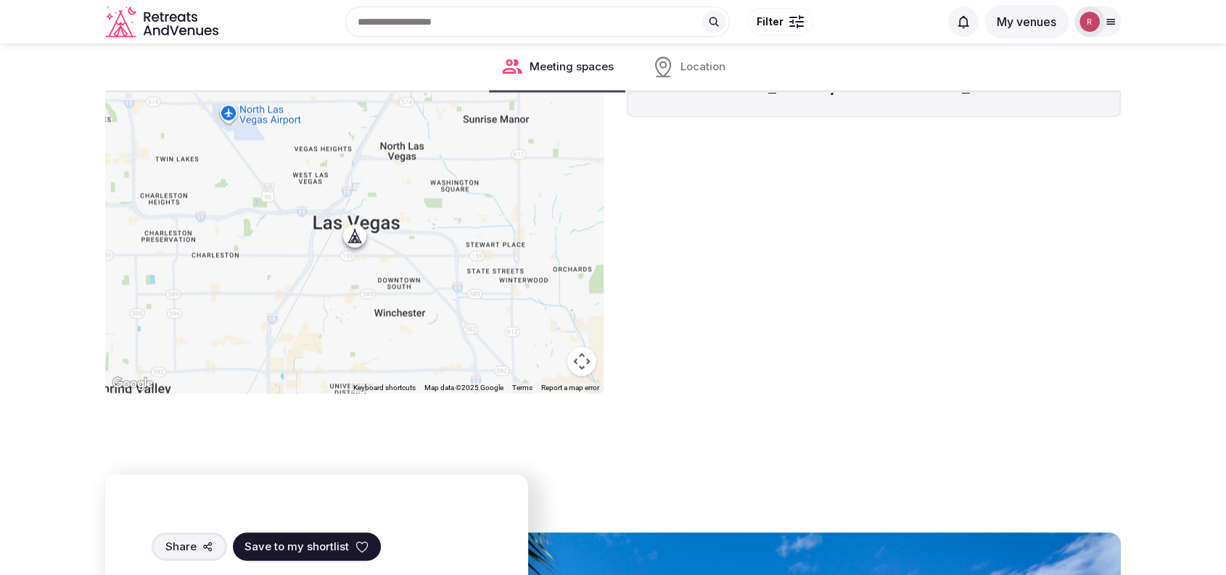
scroll to position [503, 0]
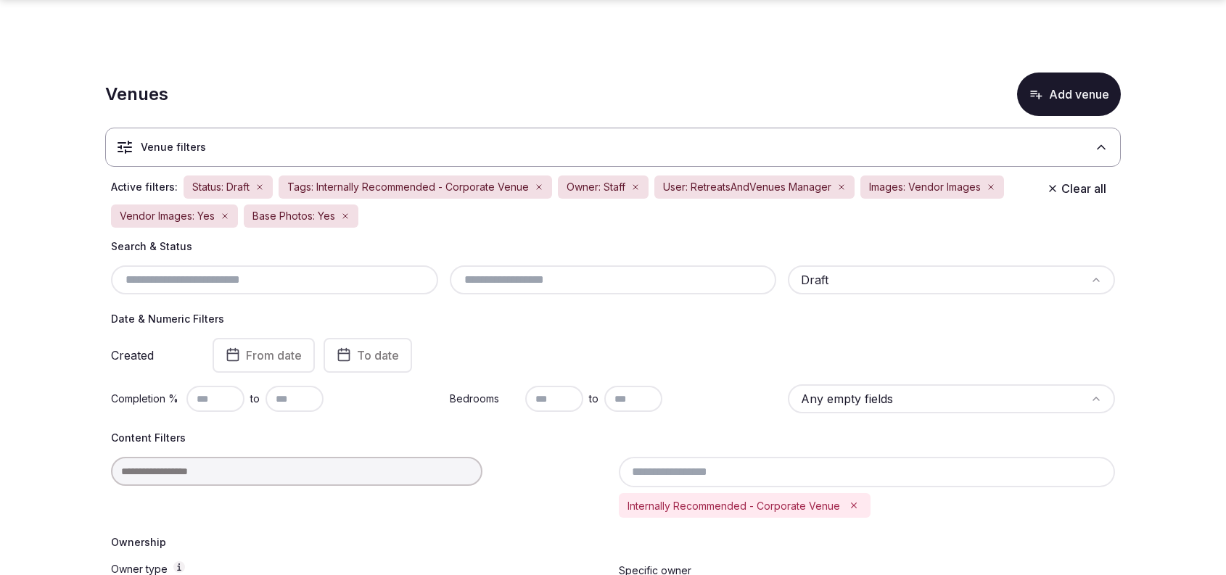
scroll to position [175, 0]
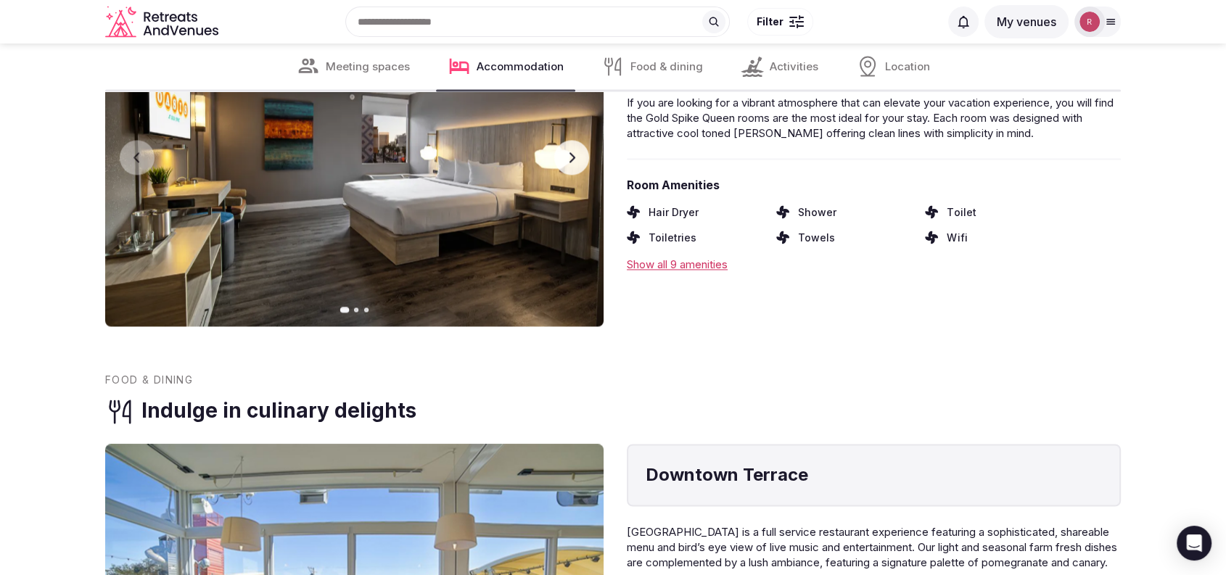
scroll to position [2155, 0]
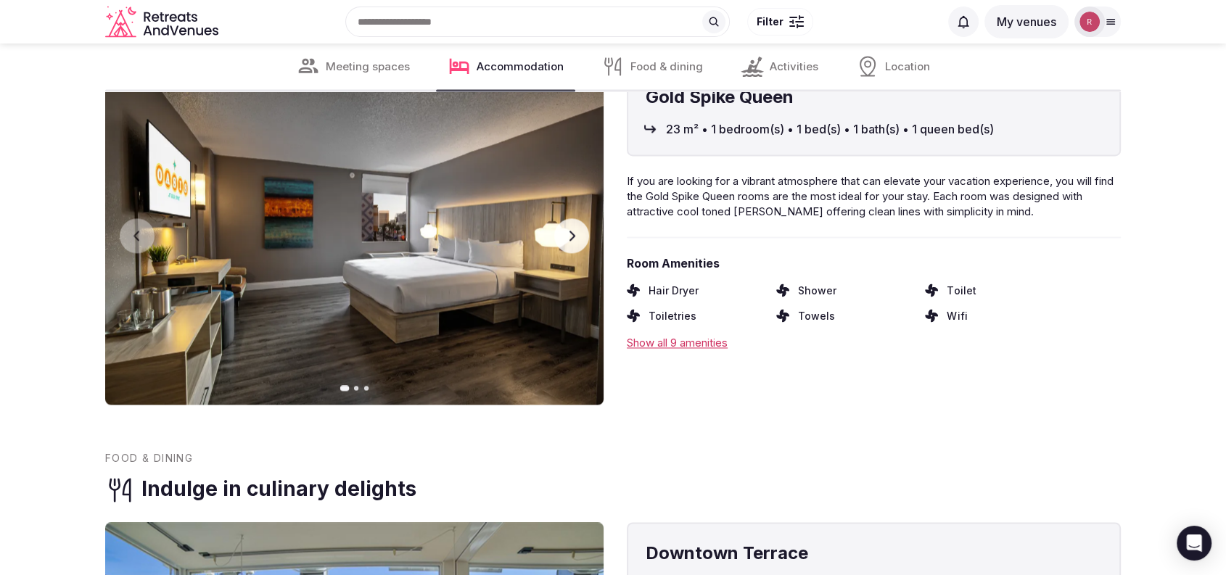
click at [571, 230] on icon "button" at bounding box center [572, 236] width 12 height 12
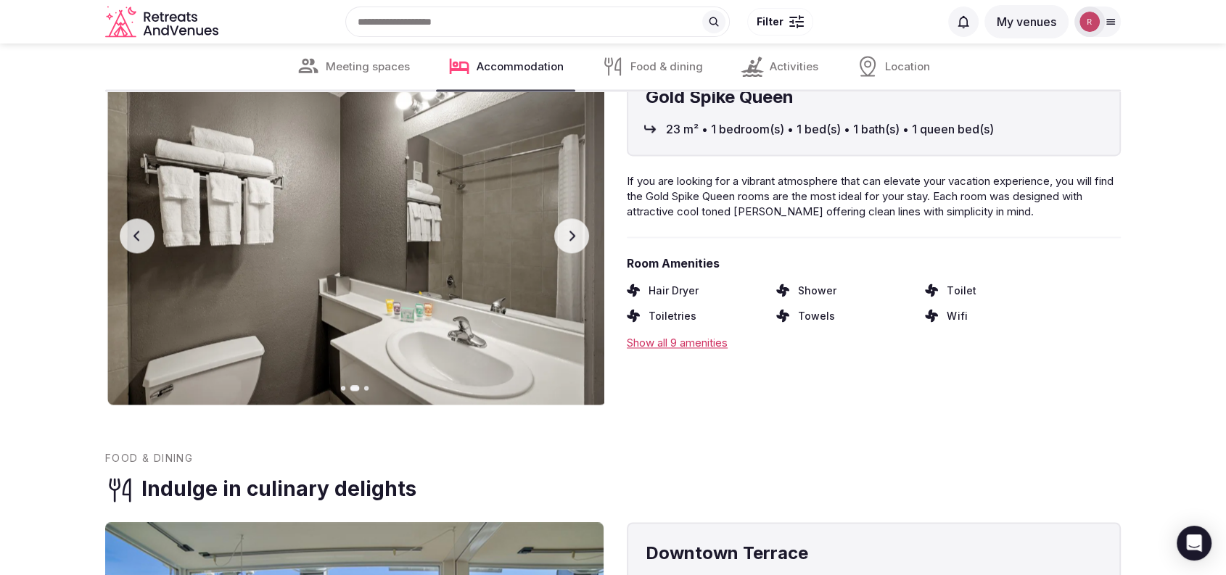
click at [571, 230] on icon "button" at bounding box center [572, 236] width 12 height 12
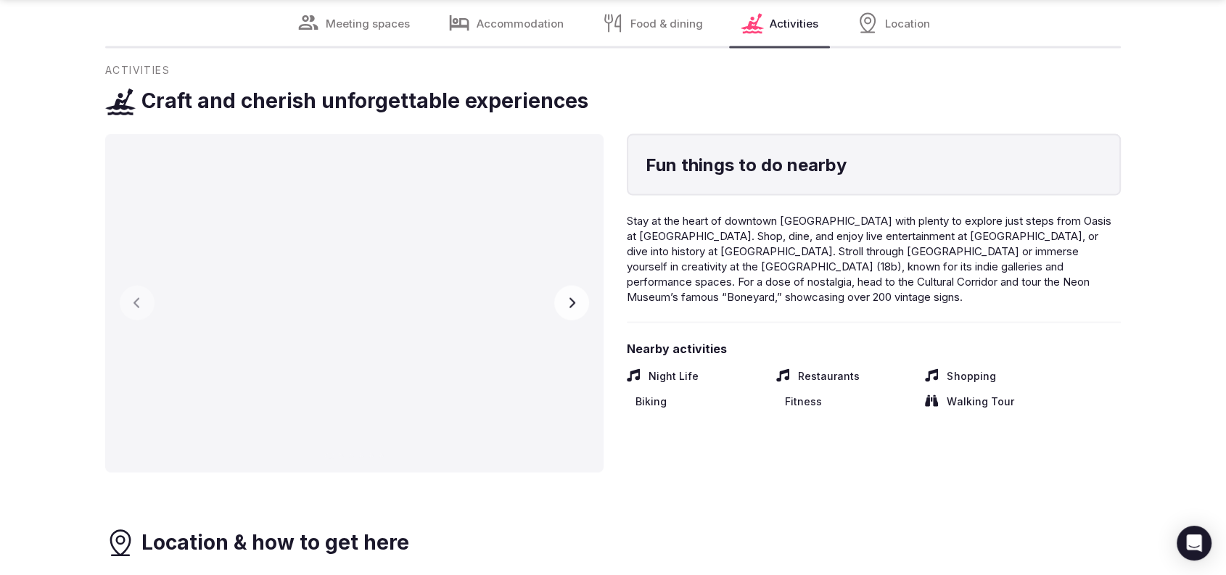
scroll to position [3011, 0]
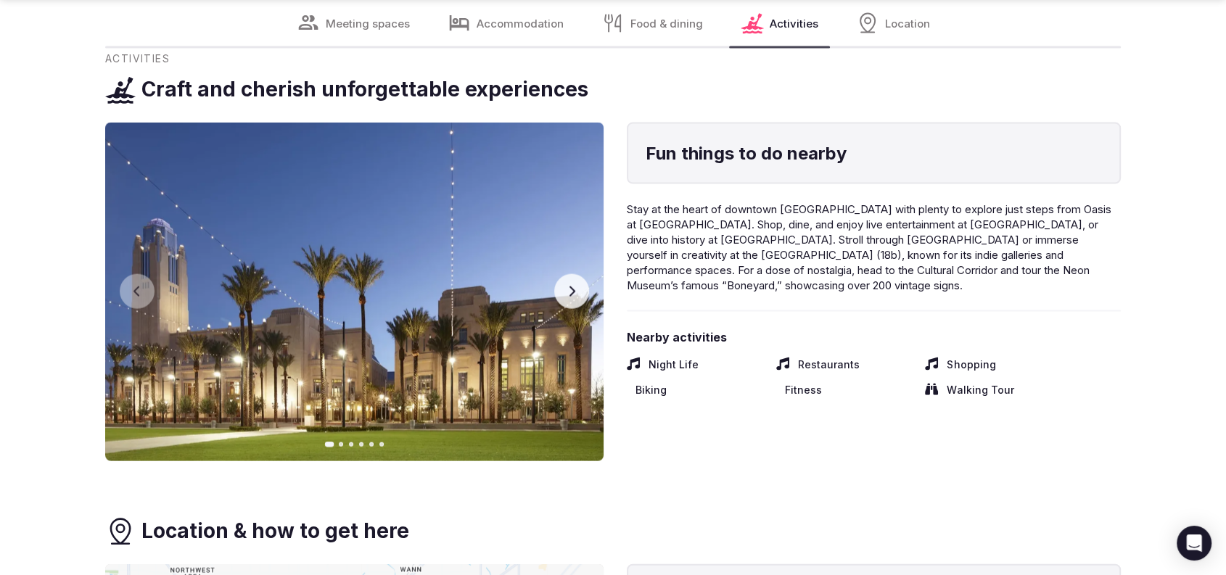
click at [592, 281] on img at bounding box center [354, 292] width 498 height 339
click at [579, 275] on button "Next slide" at bounding box center [571, 291] width 35 height 35
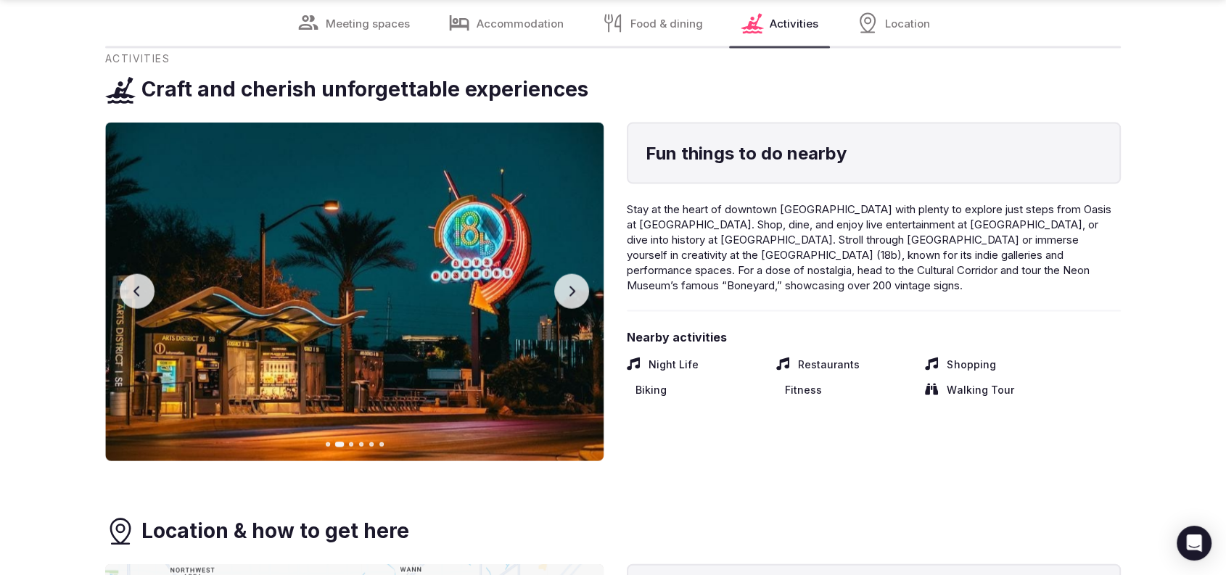
click at [579, 275] on button "Next slide" at bounding box center [571, 291] width 35 height 35
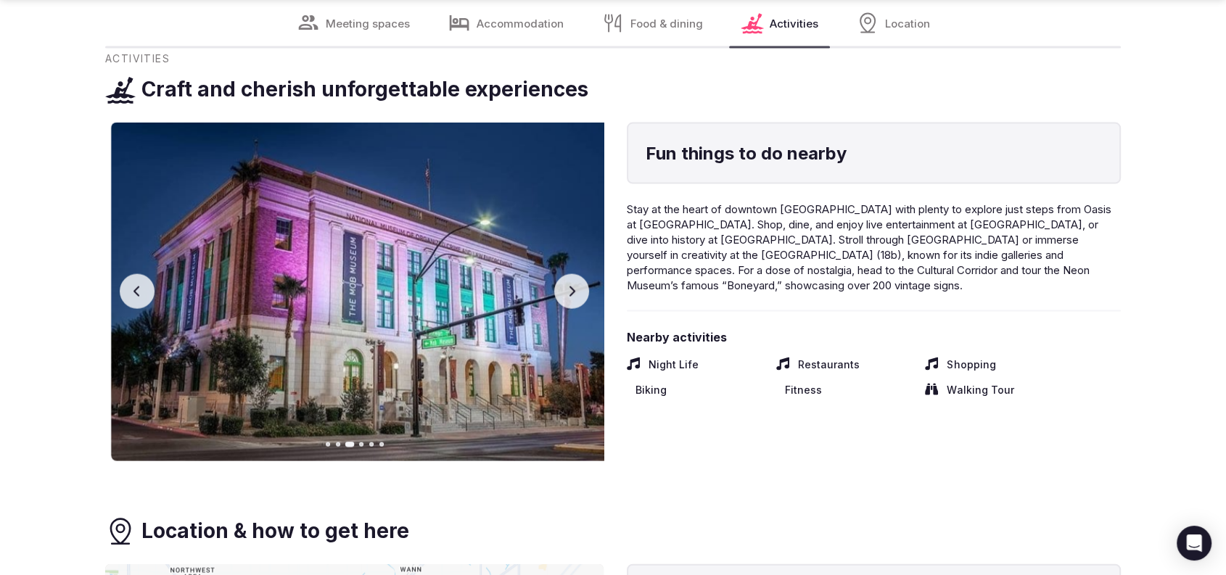
click at [579, 275] on button "Next slide" at bounding box center [571, 291] width 35 height 35
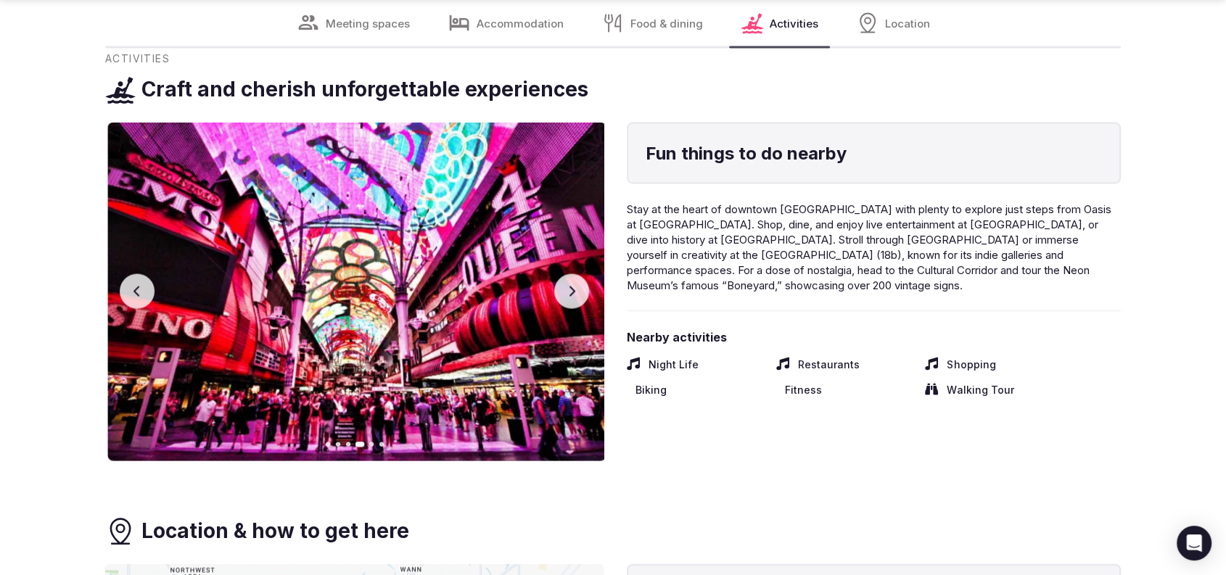
click at [579, 275] on button "Next slide" at bounding box center [571, 291] width 35 height 35
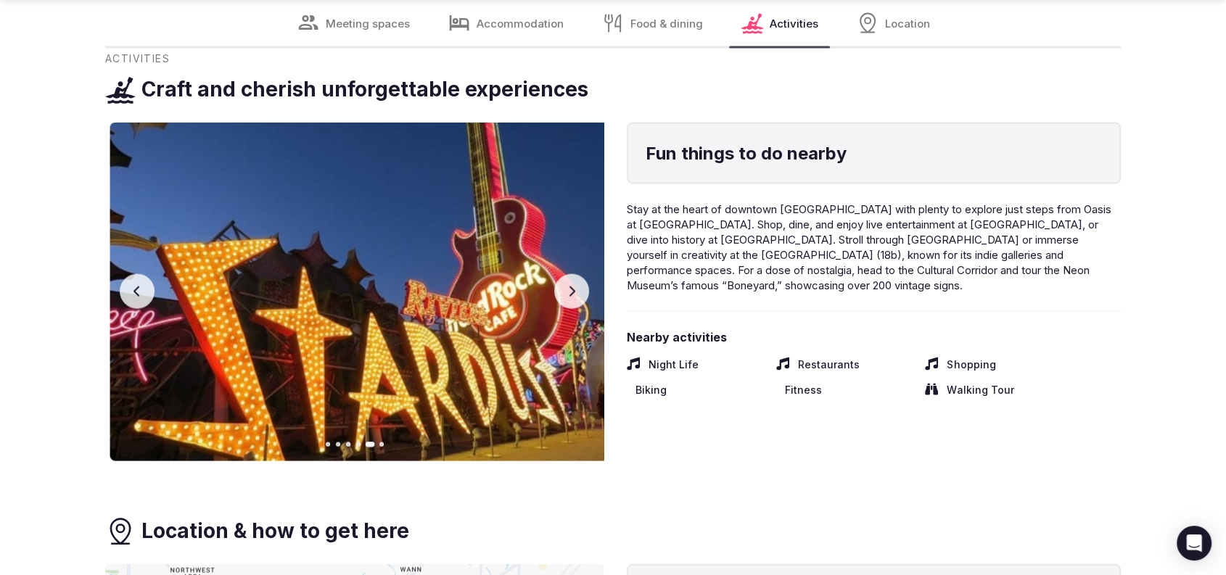
click at [579, 275] on button "Next slide" at bounding box center [571, 291] width 35 height 35
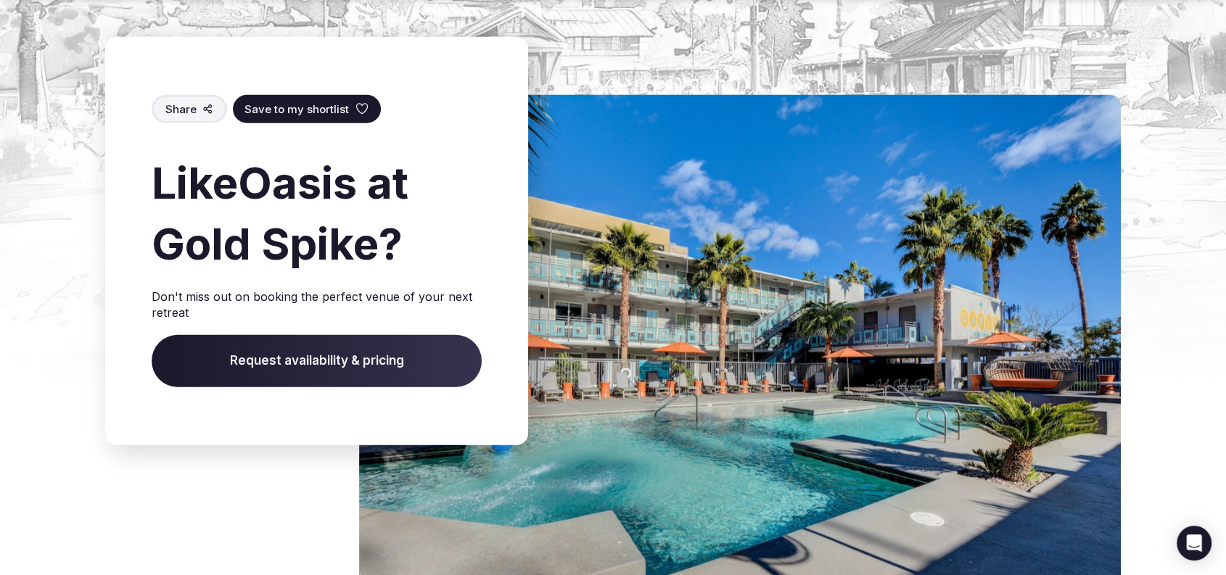
scroll to position [4025, 0]
